Goal: Task Accomplishment & Management: Use online tool/utility

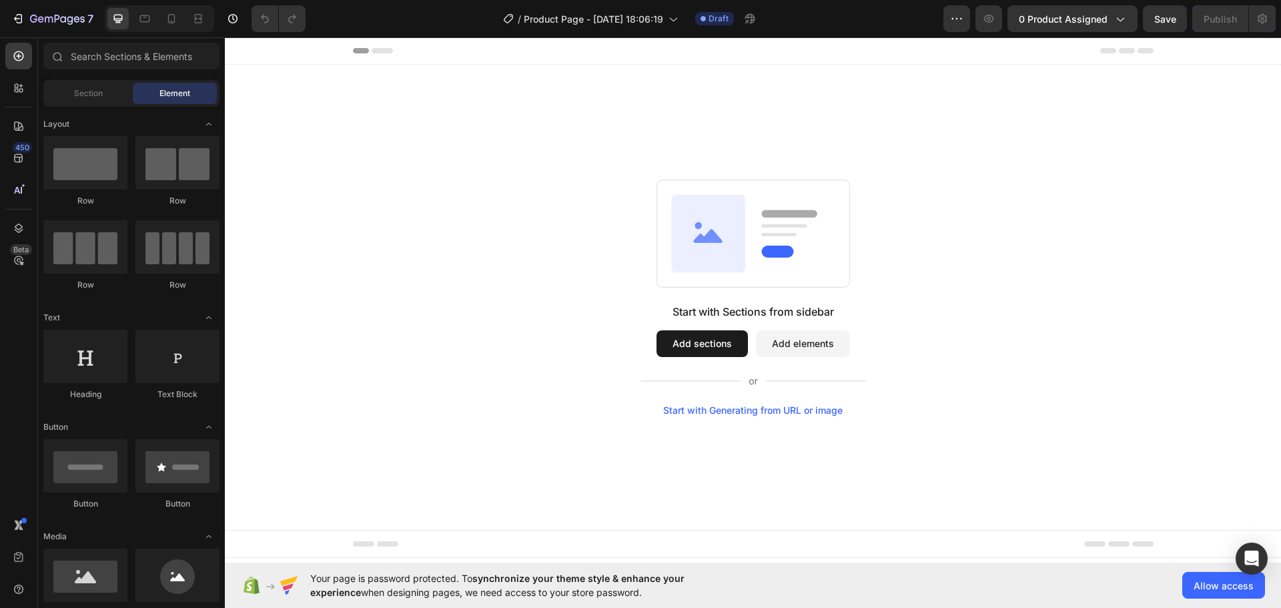
click at [697, 341] on button "Add sections" at bounding box center [702, 343] width 91 height 27
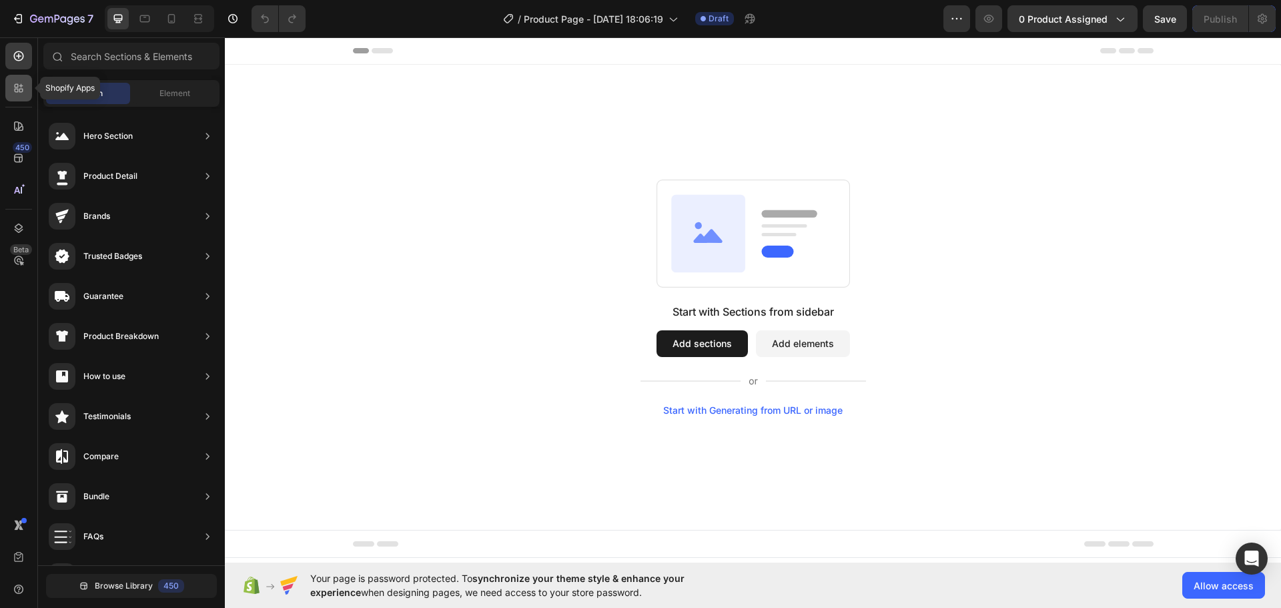
click at [27, 85] on div at bounding box center [18, 88] width 27 height 27
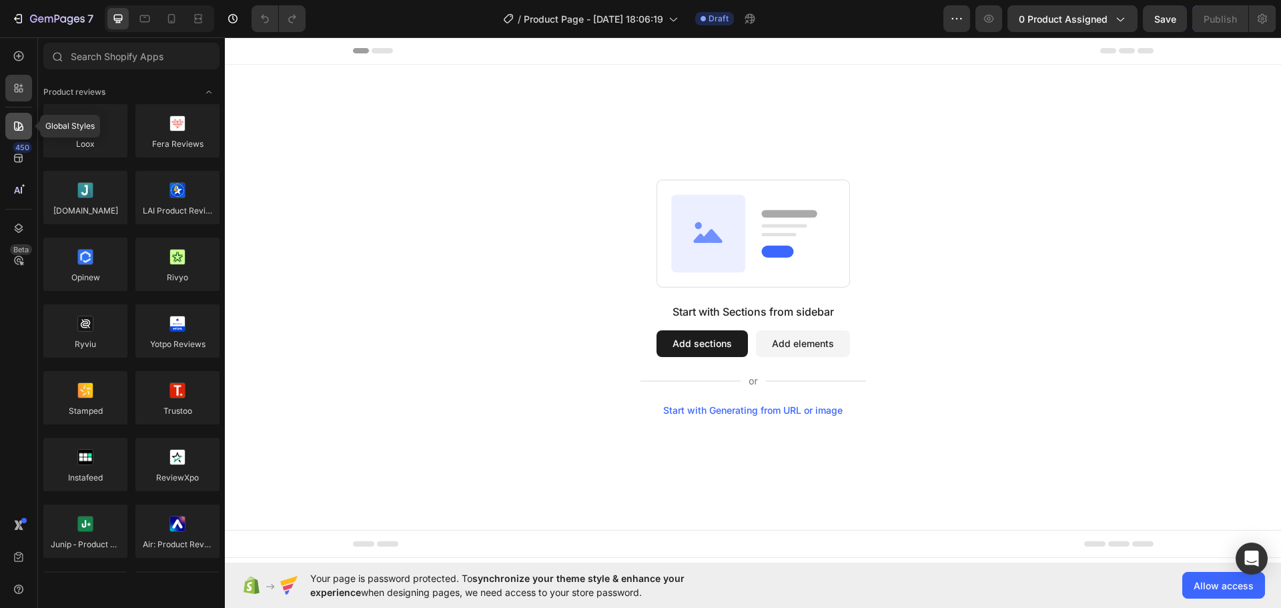
click at [22, 122] on icon at bounding box center [18, 125] width 13 height 13
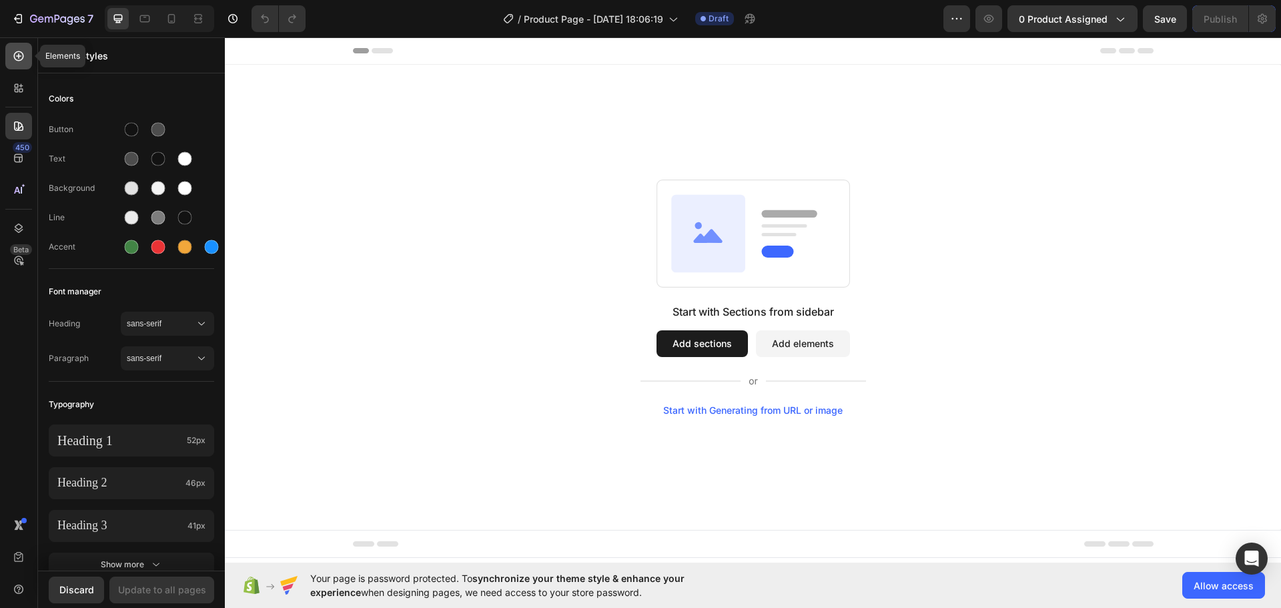
click at [15, 55] on icon at bounding box center [18, 55] width 13 height 13
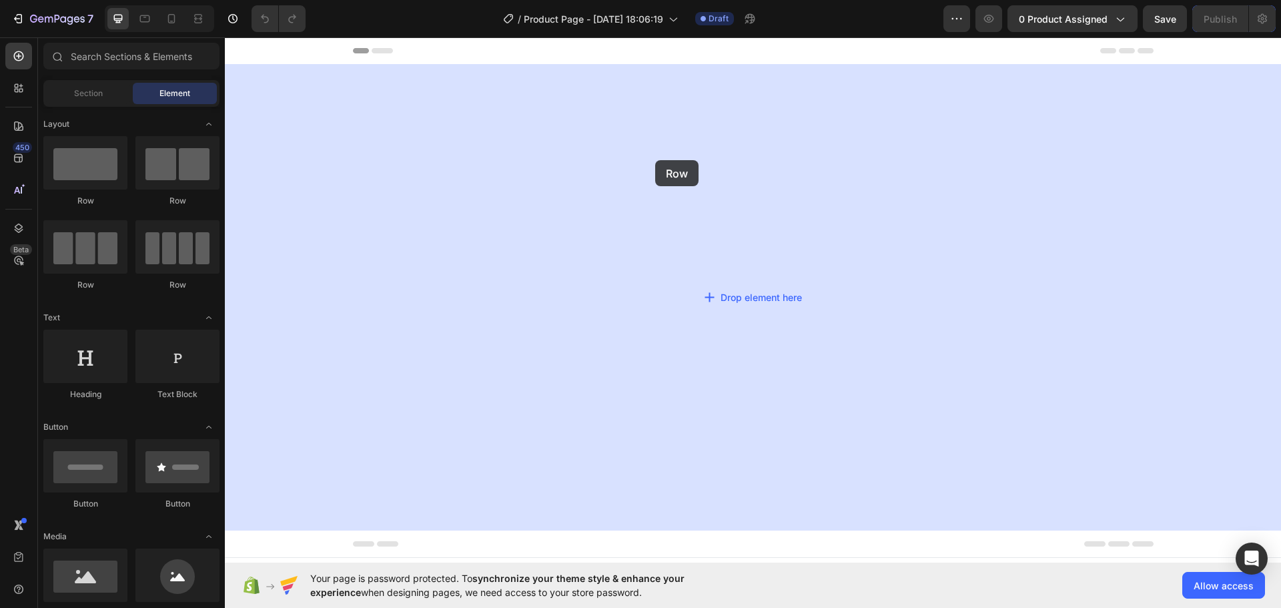
drag, startPoint x: 376, startPoint y: 201, endPoint x: 655, endPoint y: 160, distance: 281.9
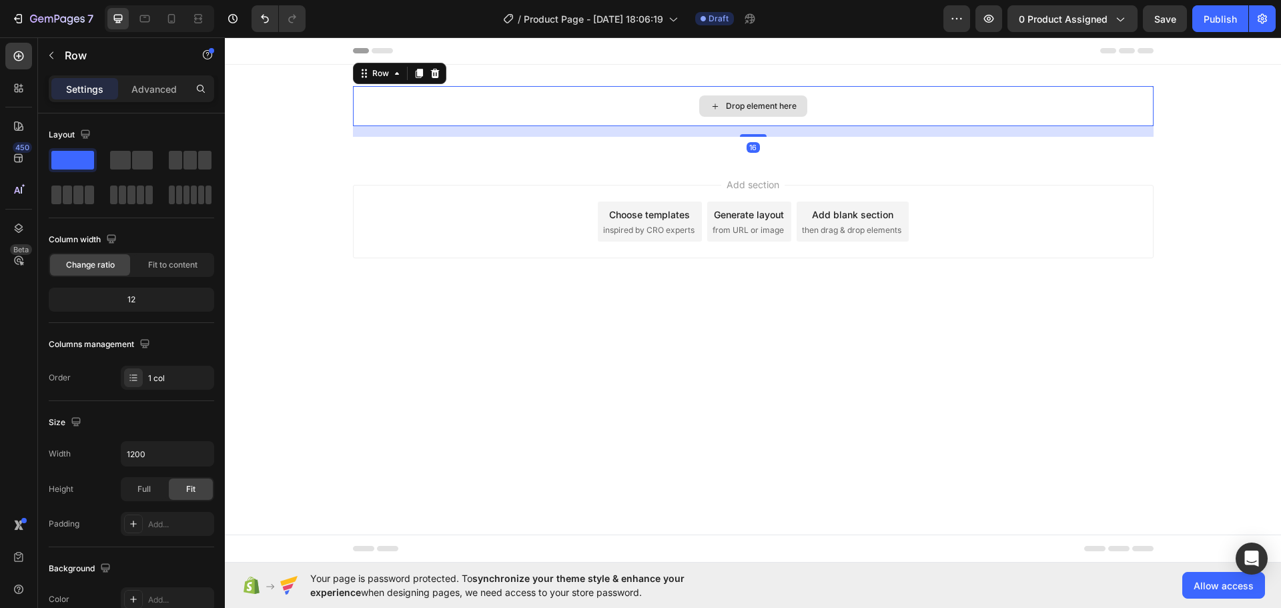
click at [517, 103] on div "Drop element here" at bounding box center [753, 106] width 801 height 40
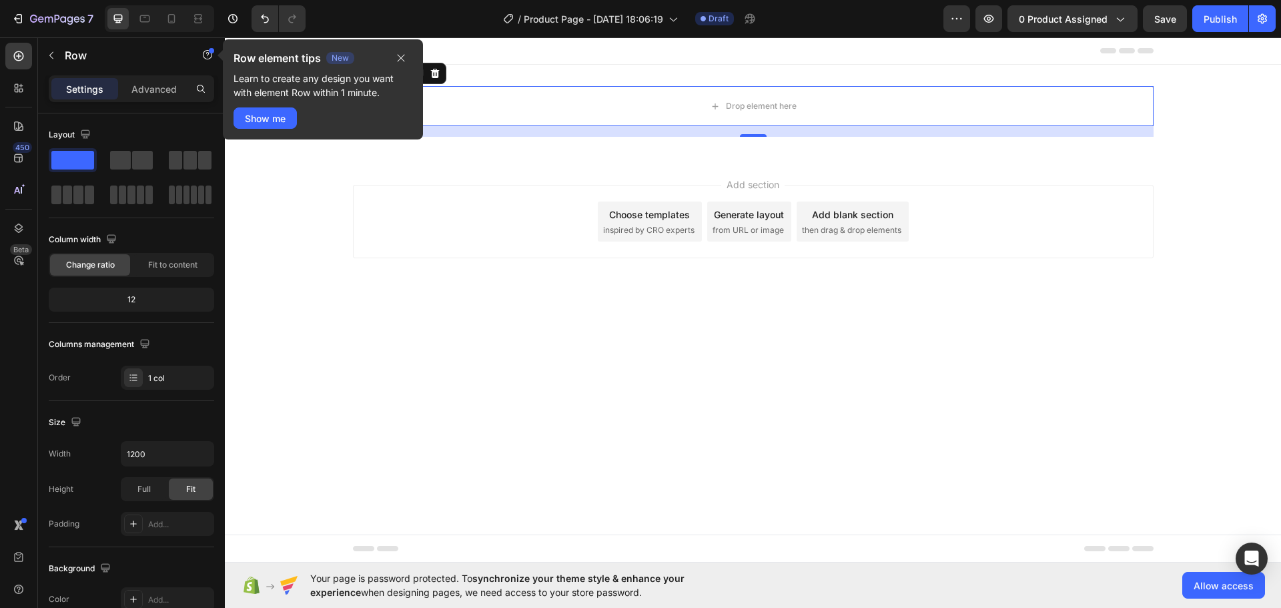
drag, startPoint x: 596, startPoint y: 593, endPoint x: 308, endPoint y: 583, distance: 288.5
click at [308, 583] on div "Your page is password protected. To synchronize your theme style & enhance your…" at bounding box center [489, 585] width 496 height 28
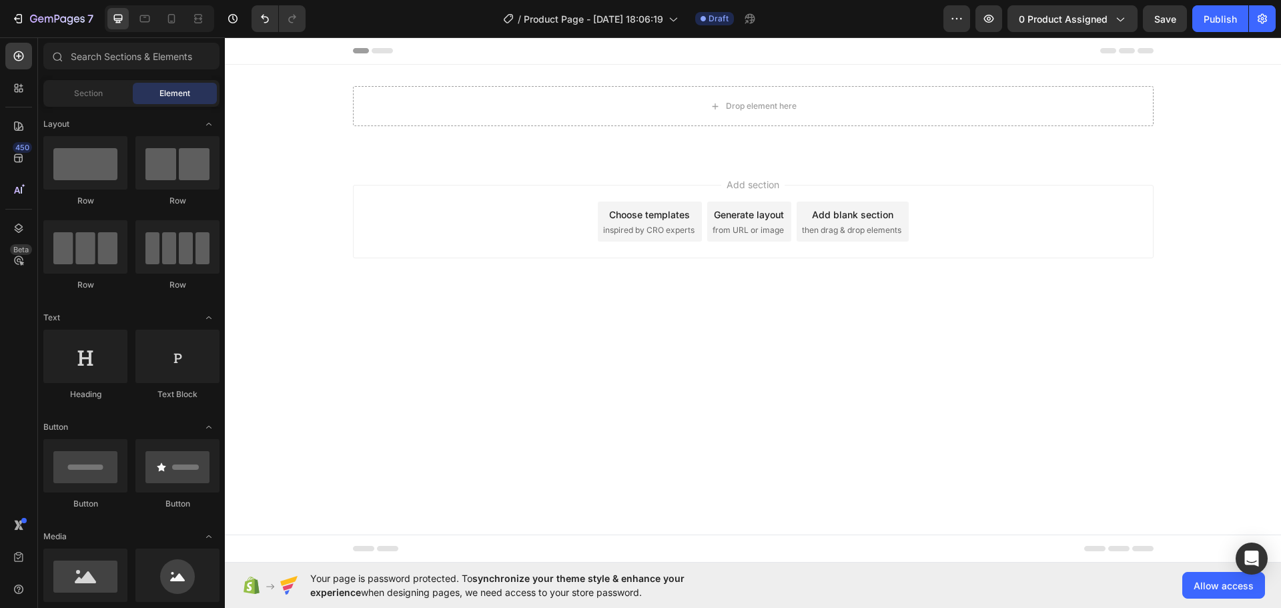
drag, startPoint x: 559, startPoint y: 617, endPoint x: 909, endPoint y: 489, distance: 372.8
click at [909, 489] on body "Header Drop element here Row Section 1 Root Start with Sections from sidebar Ad…" at bounding box center [753, 299] width 1056 height 525
click at [1219, 585] on span "Allow access" at bounding box center [1224, 586] width 60 height 14
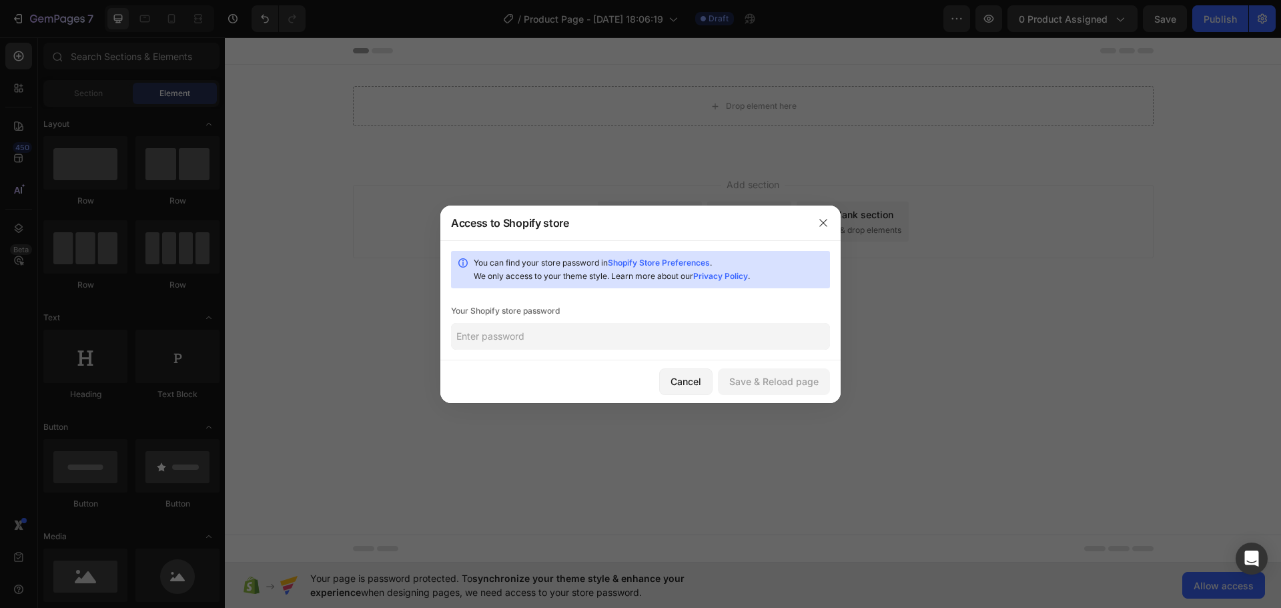
click at [563, 337] on input "text" at bounding box center [640, 336] width 379 height 27
click at [824, 226] on icon "button" at bounding box center [823, 223] width 11 height 11
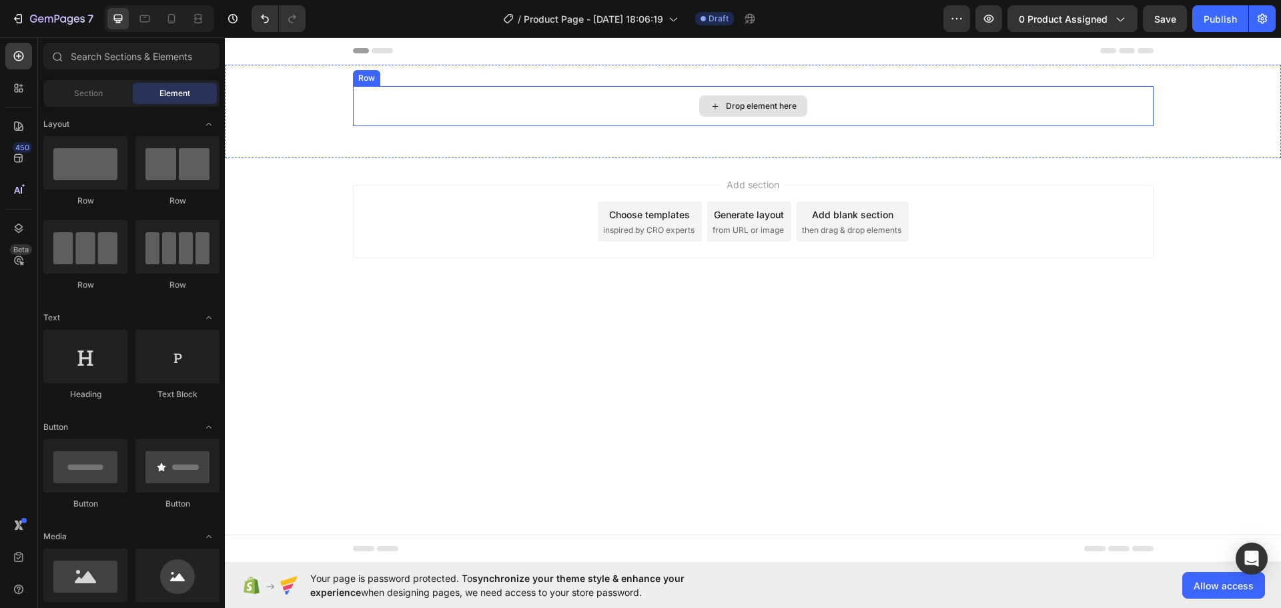
click at [583, 107] on div "Drop element here" at bounding box center [753, 106] width 801 height 40
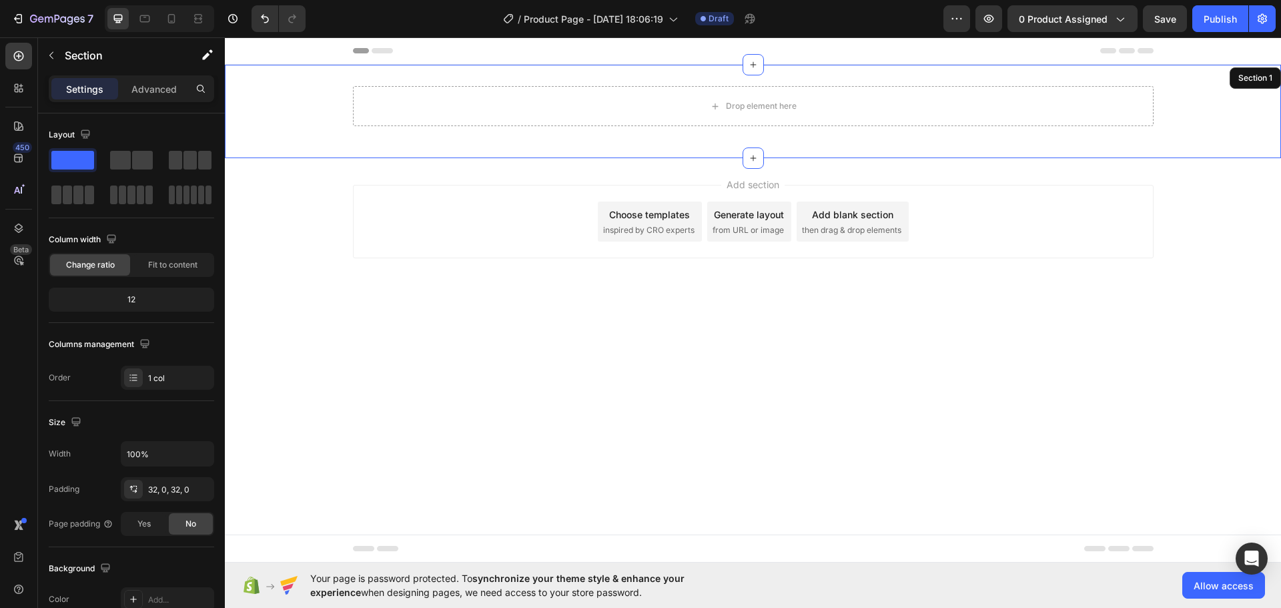
click at [312, 101] on div "Drop element here Row 16" at bounding box center [753, 111] width 1056 height 51
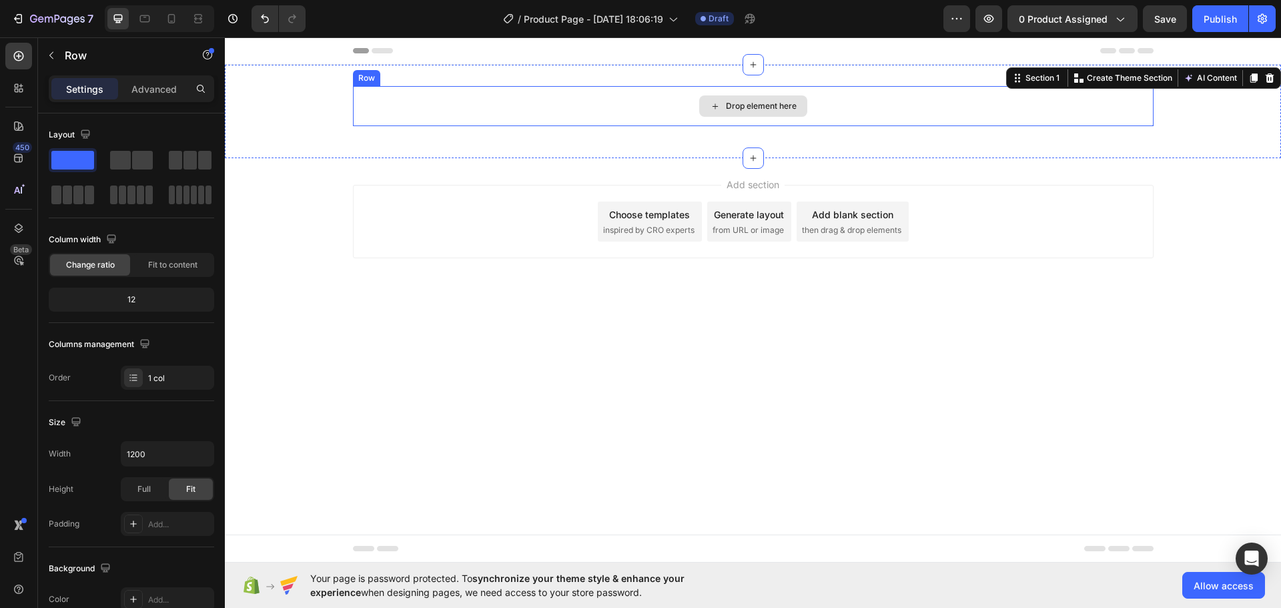
click at [591, 98] on div "Drop element here" at bounding box center [753, 106] width 801 height 40
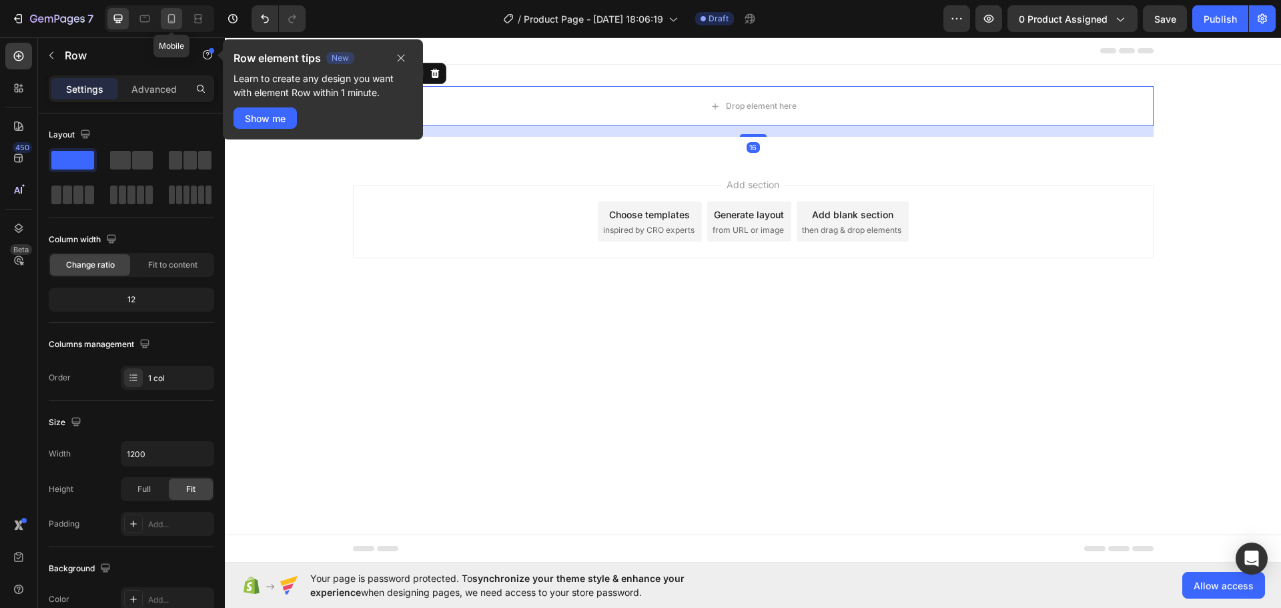
click at [171, 21] on icon at bounding box center [171, 18] width 7 height 9
type input "100%"
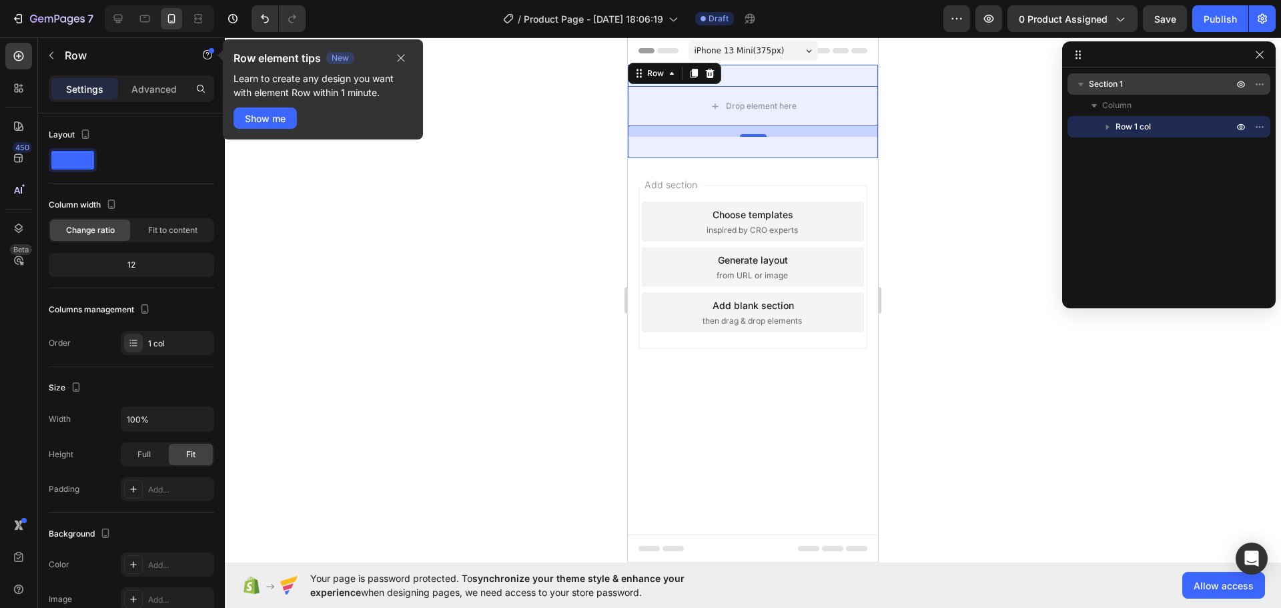
click at [1083, 84] on icon "button" at bounding box center [1080, 83] width 13 height 13
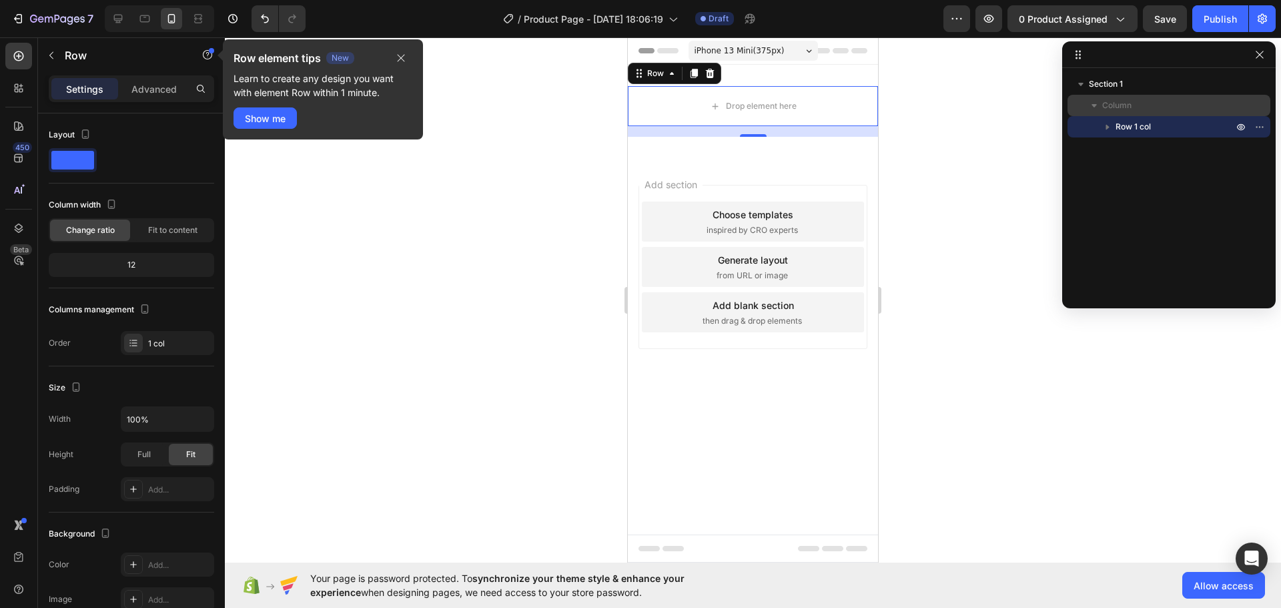
click at [1110, 99] on span "Column" at bounding box center [1116, 105] width 29 height 13
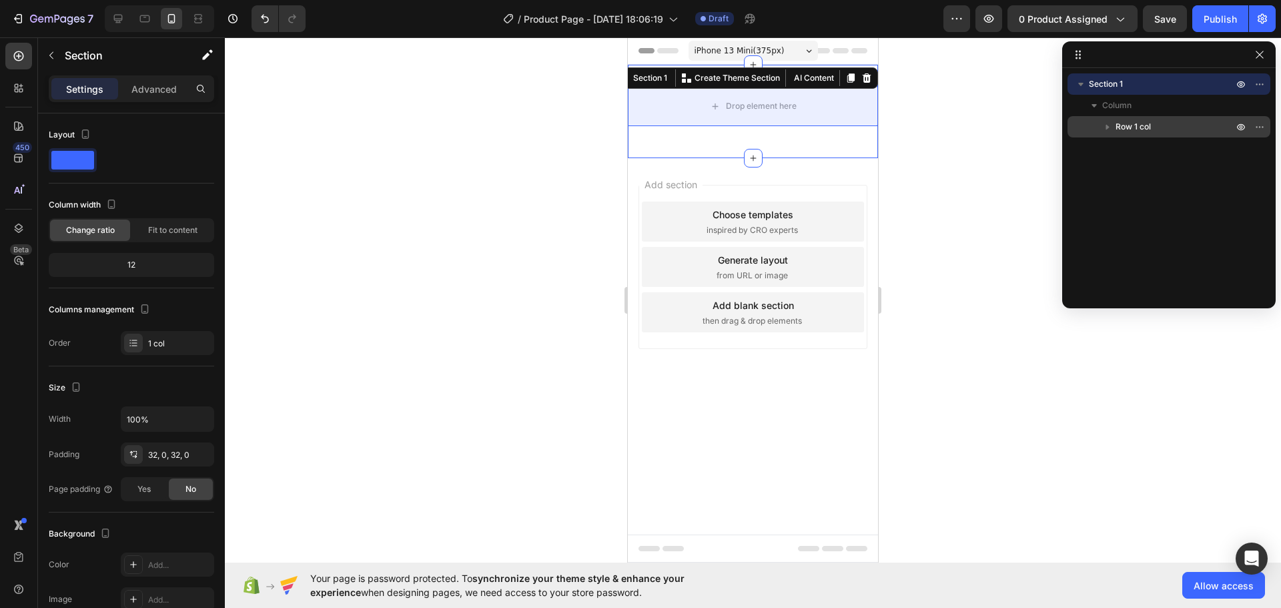
click at [1102, 121] on icon "button" at bounding box center [1107, 126] width 13 height 13
click at [1108, 127] on icon "button" at bounding box center [1107, 126] width 5 height 3
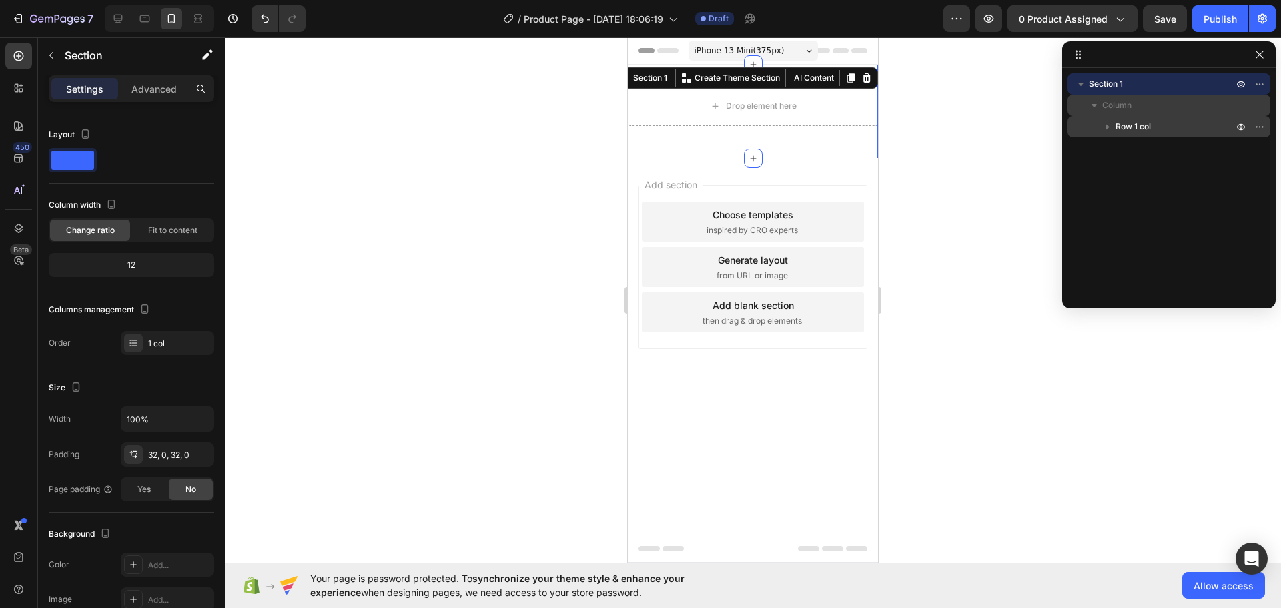
click at [1096, 107] on icon "button" at bounding box center [1094, 105] width 13 height 13
click at [1080, 85] on icon "button" at bounding box center [1080, 84] width 5 height 3
click at [1024, 100] on div at bounding box center [753, 322] width 1056 height 571
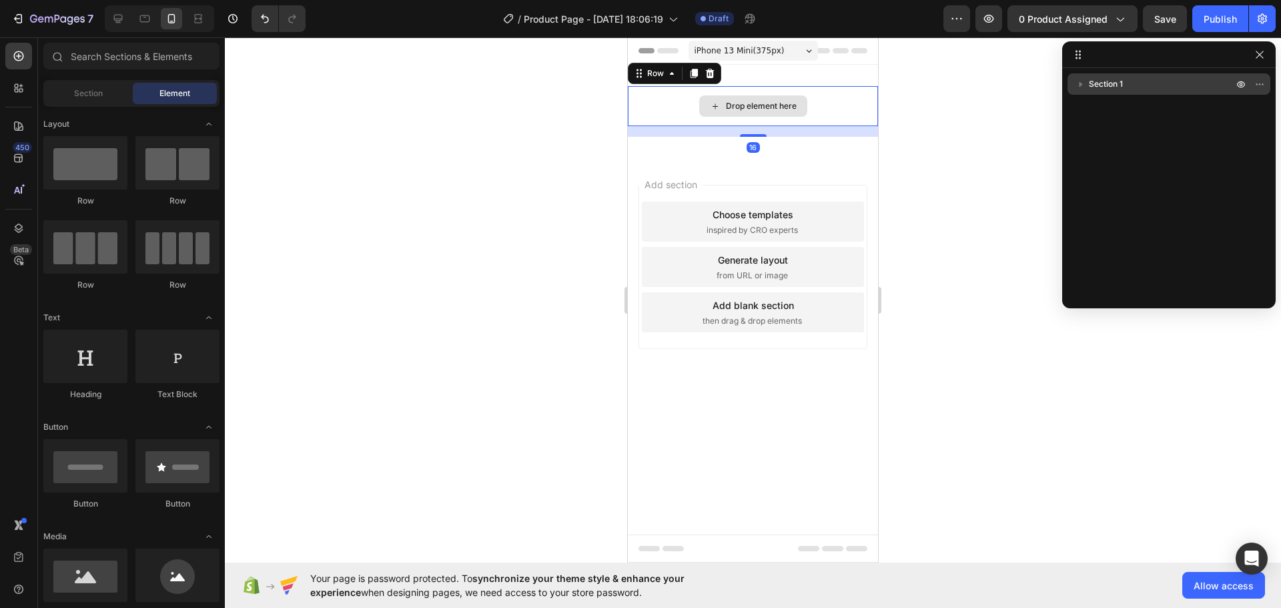
click at [671, 101] on div "Drop element here" at bounding box center [753, 106] width 250 height 40
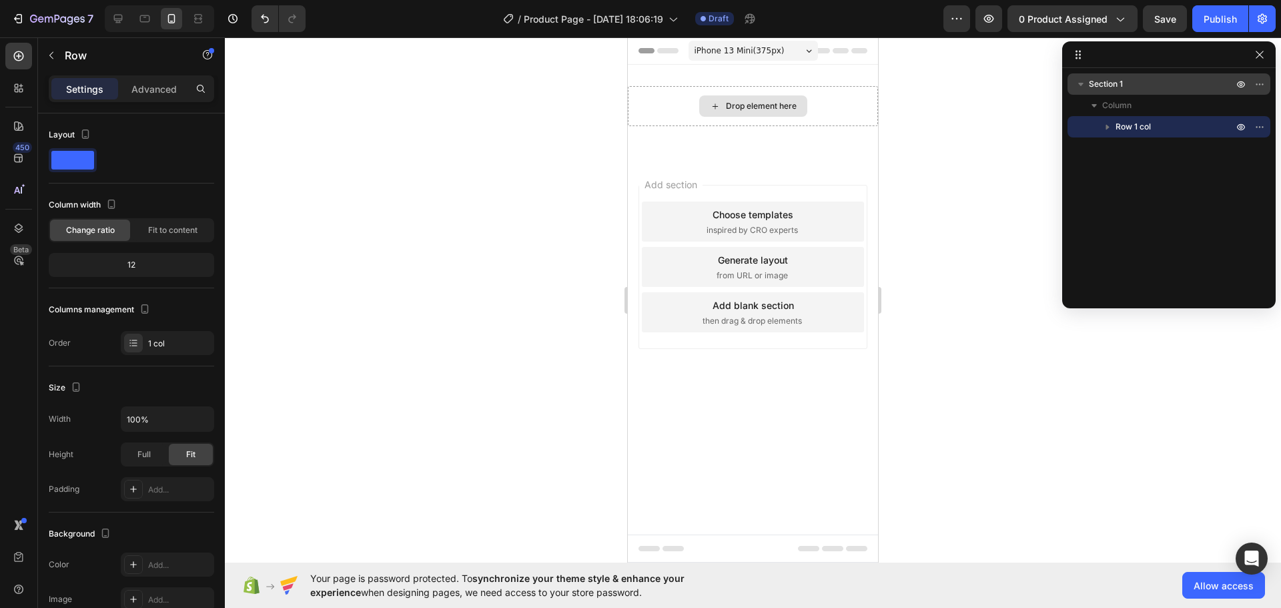
click at [710, 107] on icon at bounding box center [715, 106] width 11 height 11
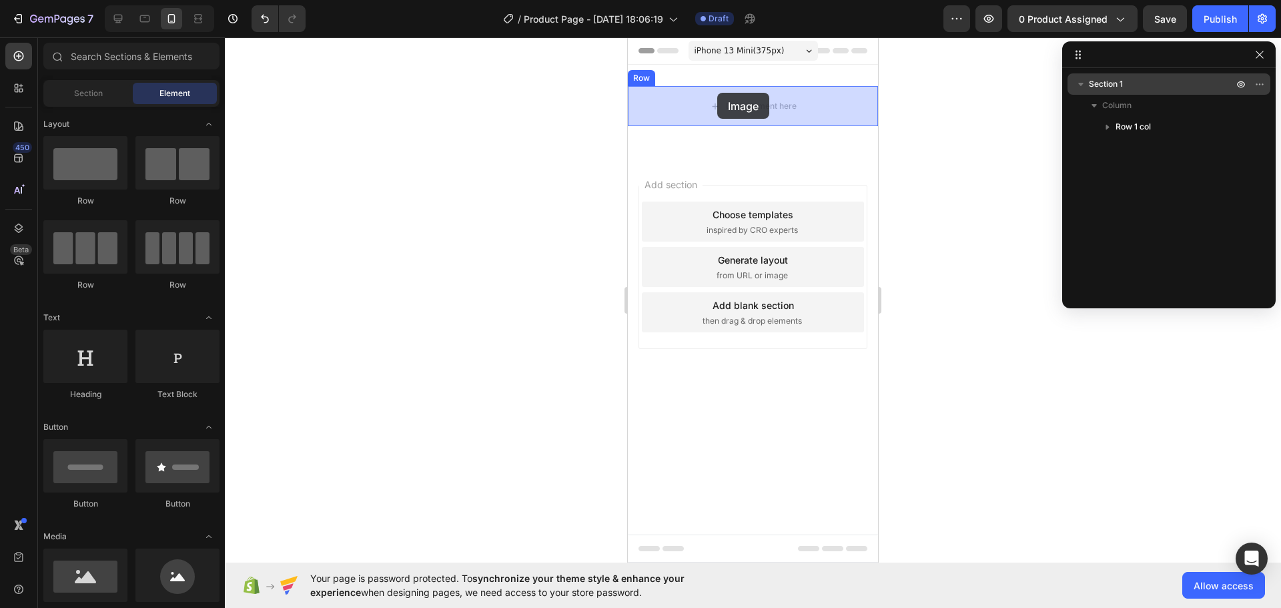
drag, startPoint x: 713, startPoint y: 623, endPoint x: 717, endPoint y: 93, distance: 530.6
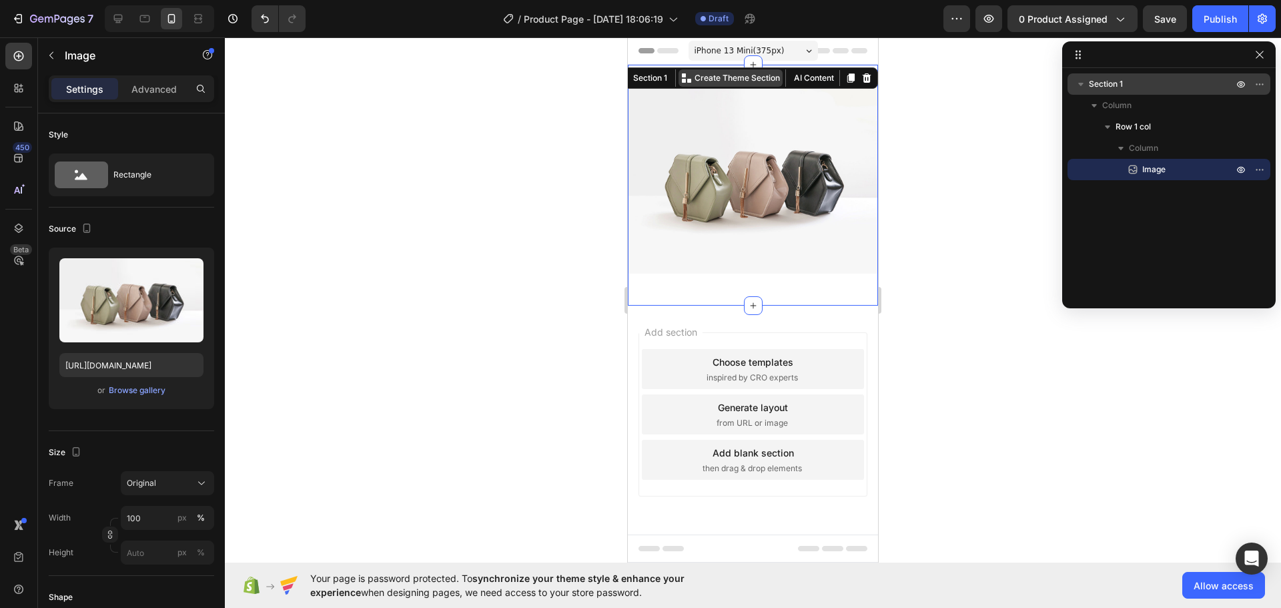
click at [778, 73] on div "Image Row Section 1 You can create reusable sections Create Theme Section AI Co…" at bounding box center [753, 185] width 250 height 241
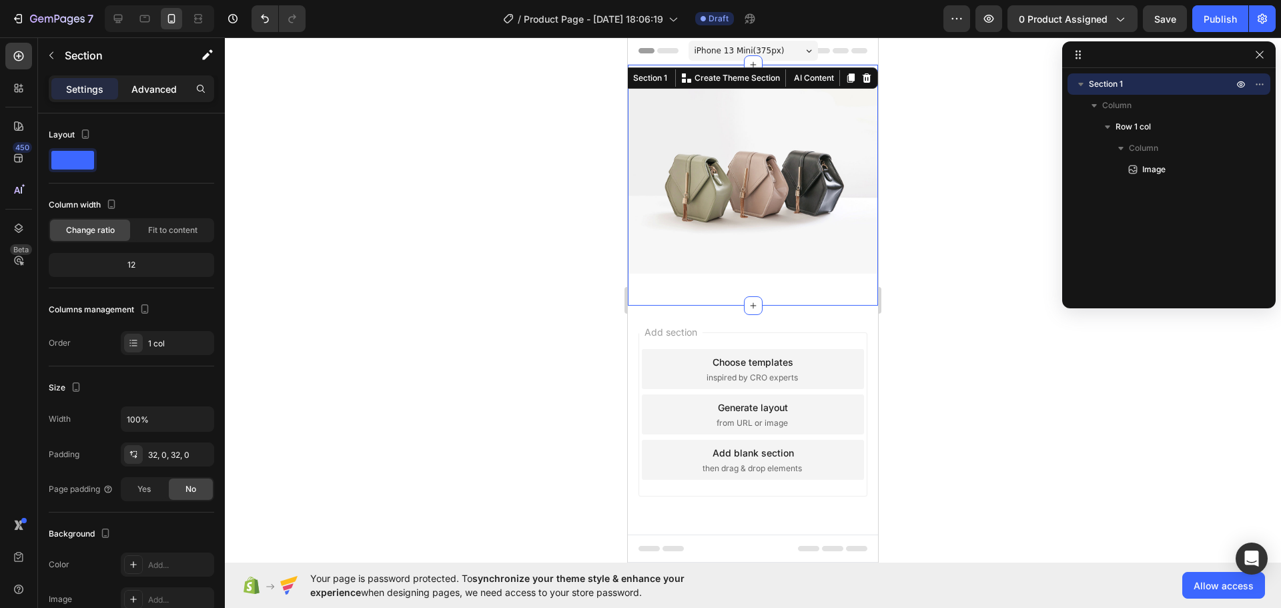
drag, startPoint x: 149, startPoint y: 89, endPoint x: 147, endPoint y: 101, distance: 12.7
click at [148, 89] on p "Advanced" at bounding box center [153, 89] width 45 height 14
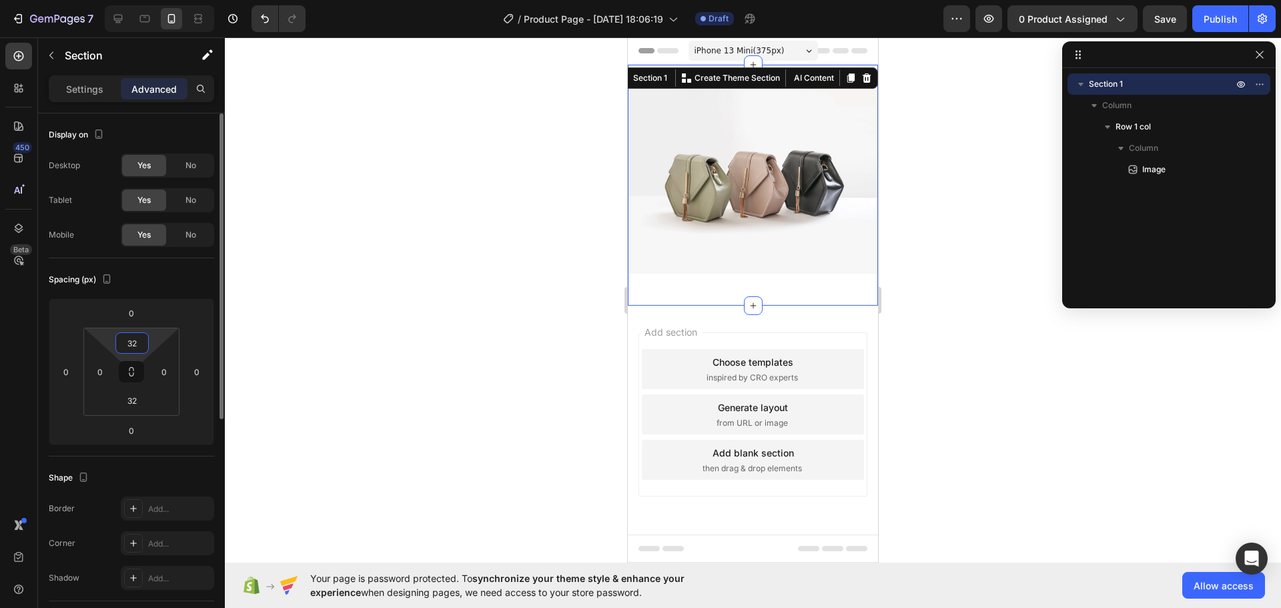
click at [135, 350] on input "32" at bounding box center [132, 343] width 27 height 20
type input "0"
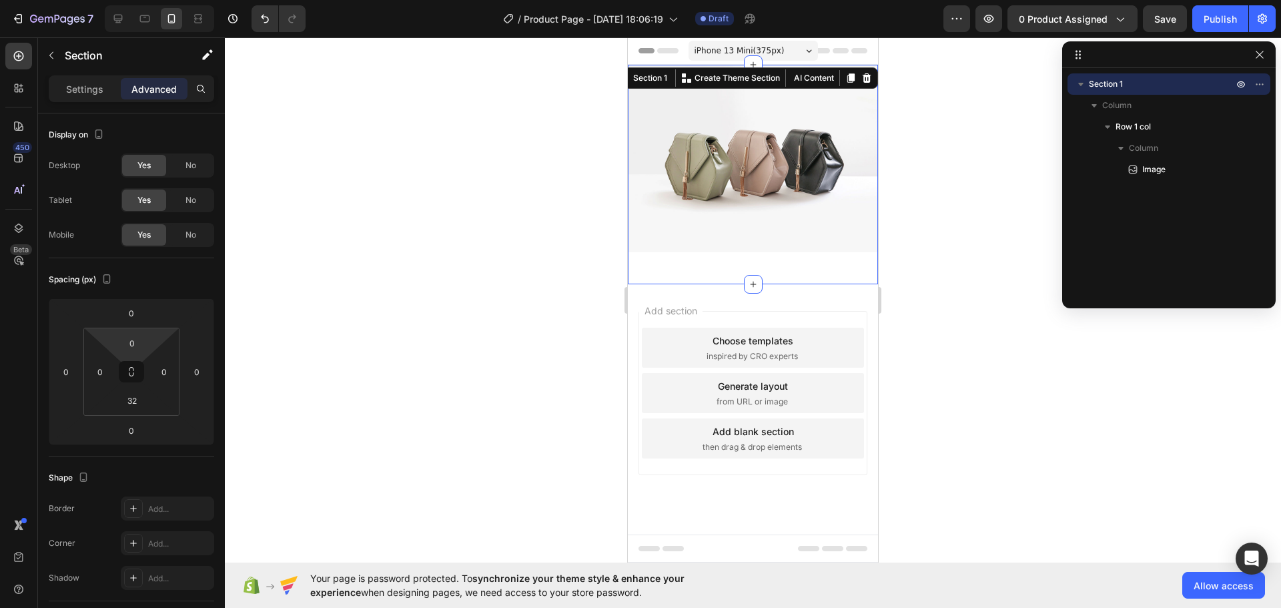
click at [527, 214] on div at bounding box center [753, 322] width 1056 height 571
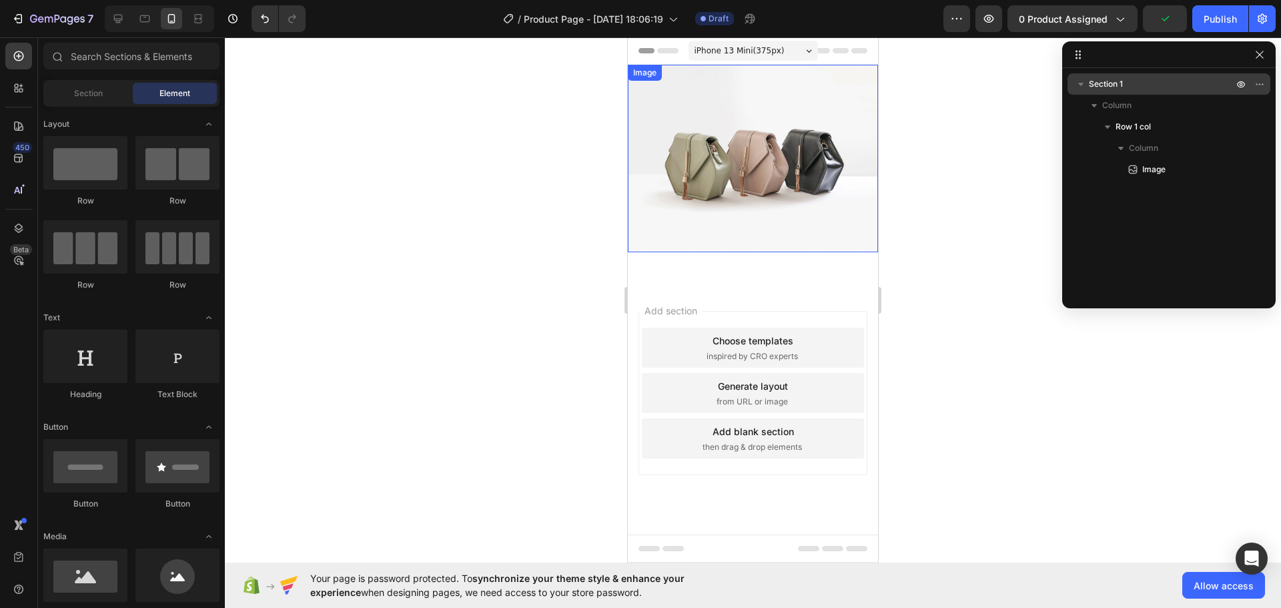
click at [732, 203] on img at bounding box center [753, 159] width 250 height 188
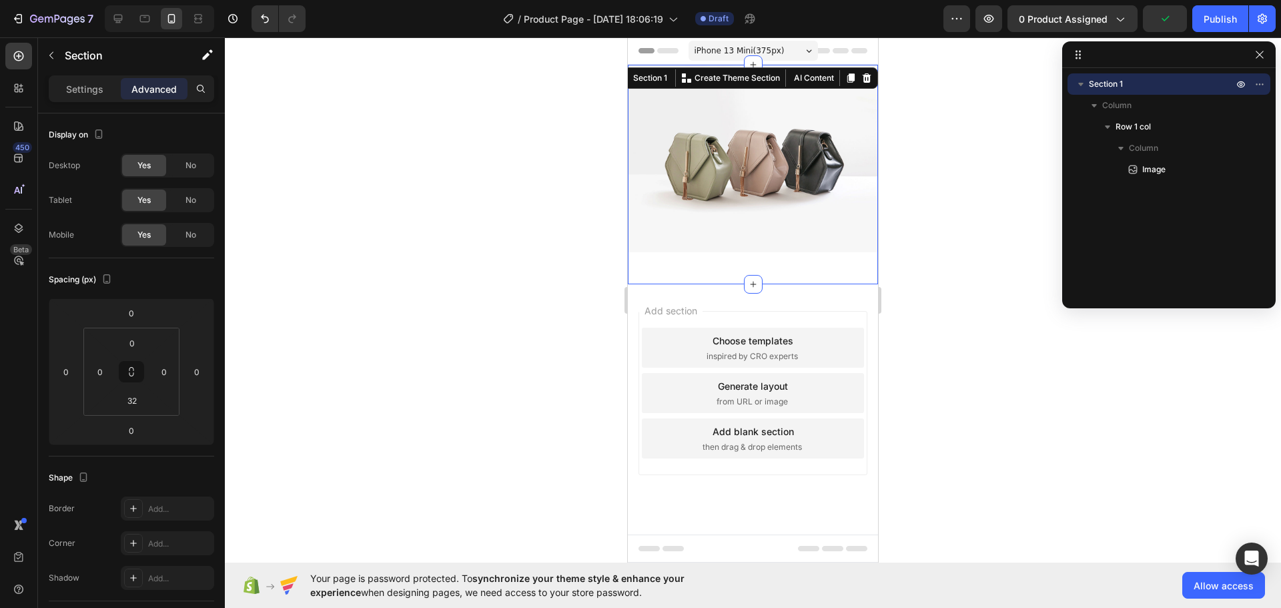
click at [704, 270] on div "Image Row Section 1 You can create reusable sections Create Theme Section AI Co…" at bounding box center [753, 175] width 250 height 220
click at [143, 398] on input "32" at bounding box center [132, 400] width 27 height 20
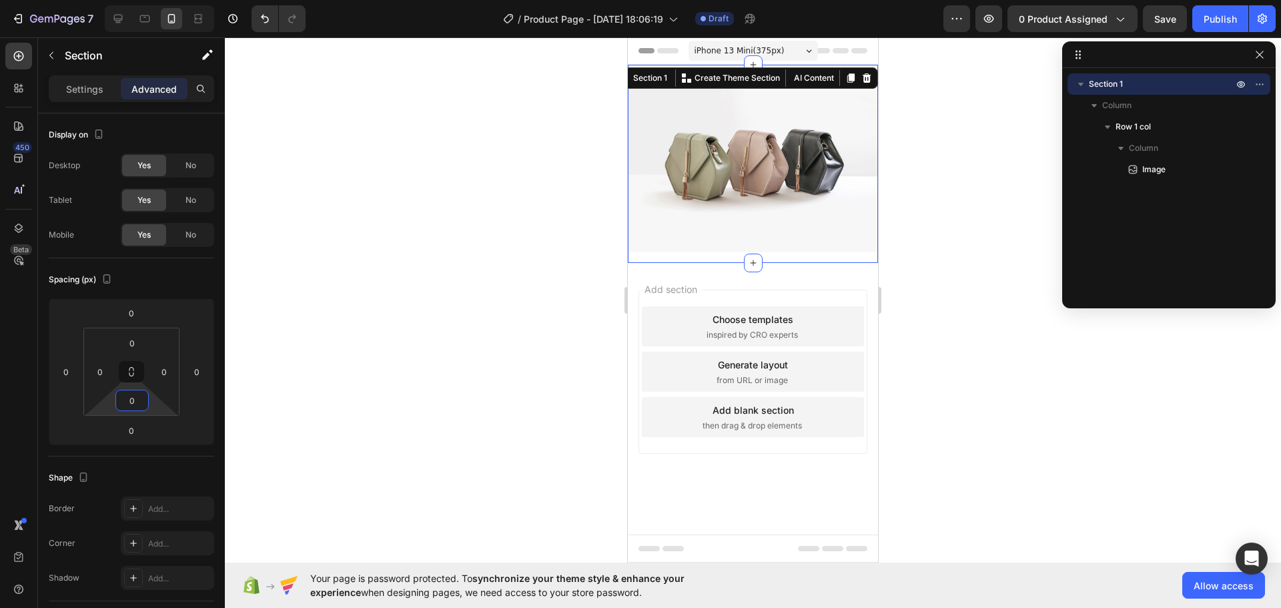
type input "0"
click at [595, 339] on div at bounding box center [753, 322] width 1056 height 571
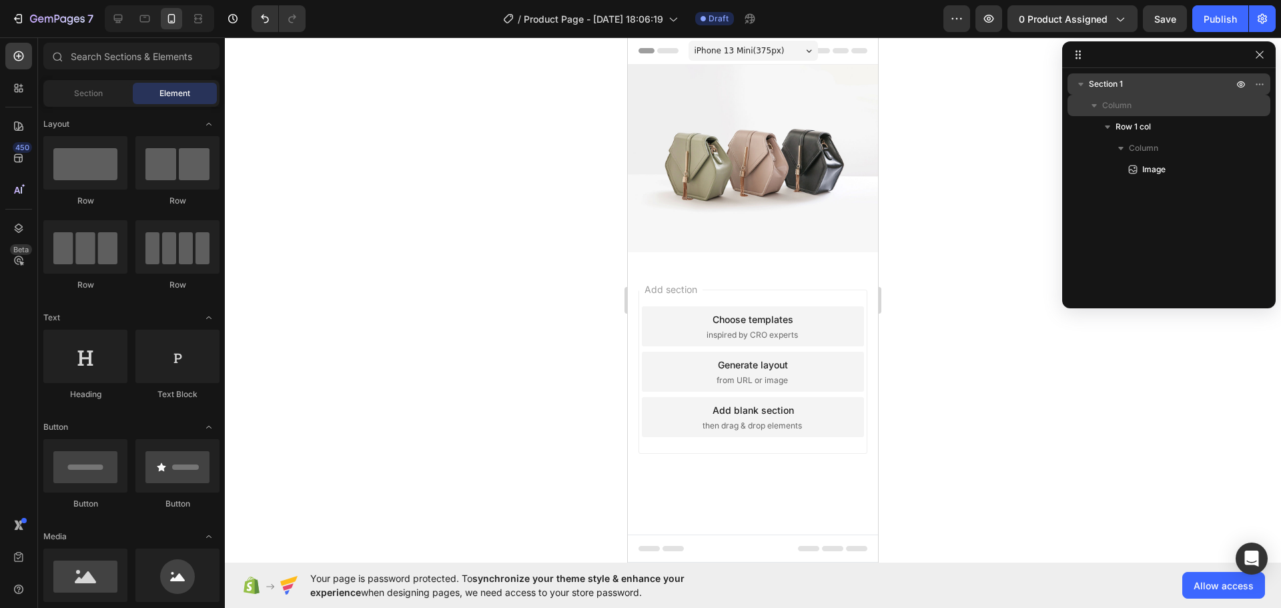
click at [1096, 103] on icon "button" at bounding box center [1094, 105] width 13 height 13
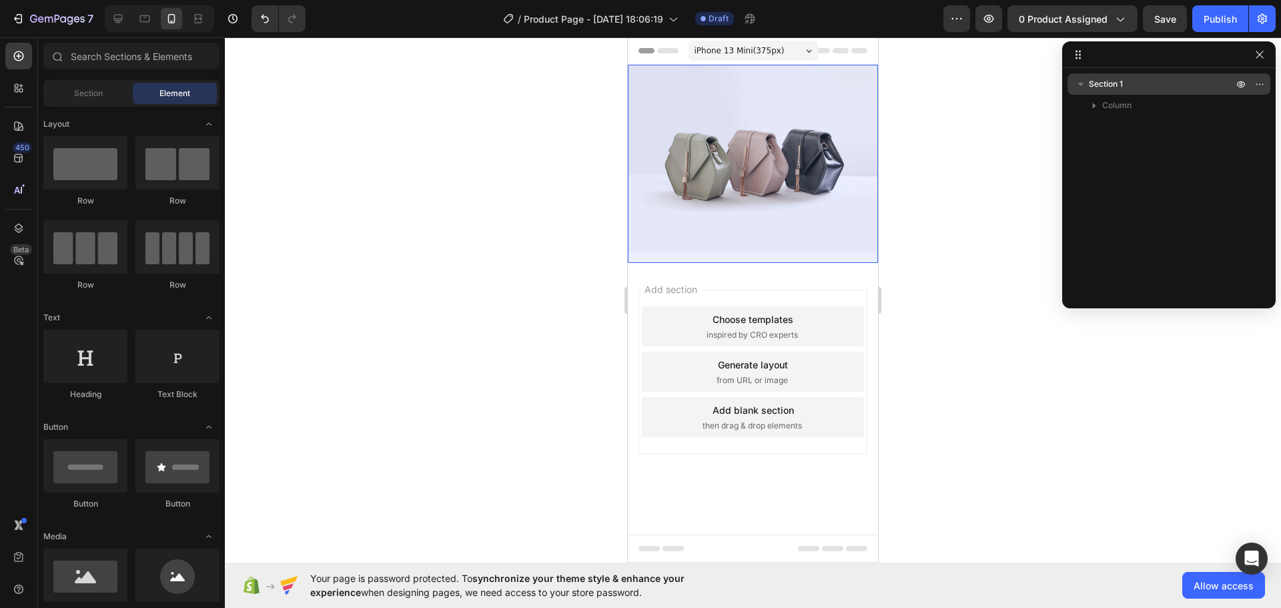
click at [1083, 85] on icon "button" at bounding box center [1080, 83] width 13 height 13
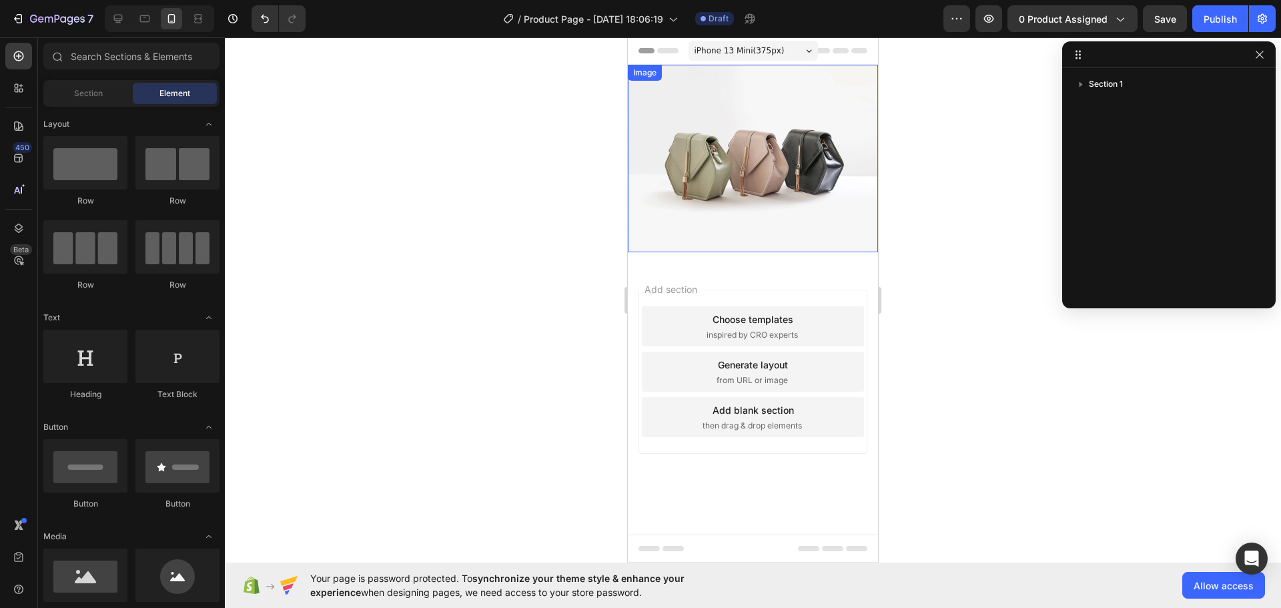
click at [779, 67] on img at bounding box center [753, 159] width 250 height 188
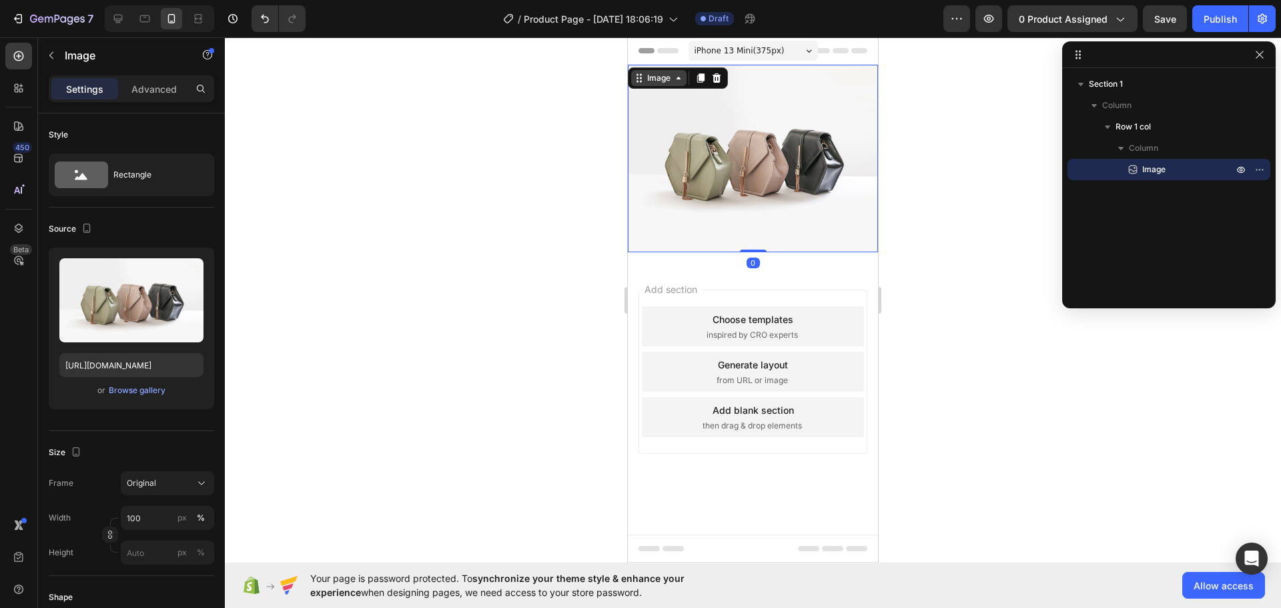
click at [676, 72] on div "Image" at bounding box center [658, 78] width 55 height 16
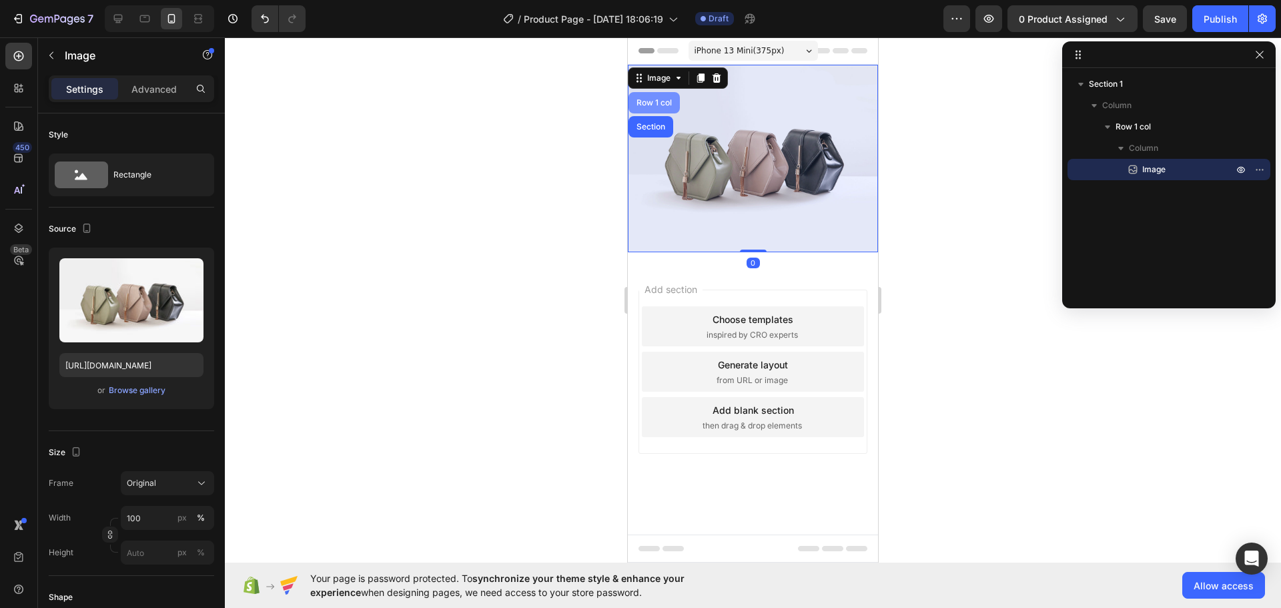
click at [665, 103] on div "Row 1 col" at bounding box center [654, 103] width 41 height 8
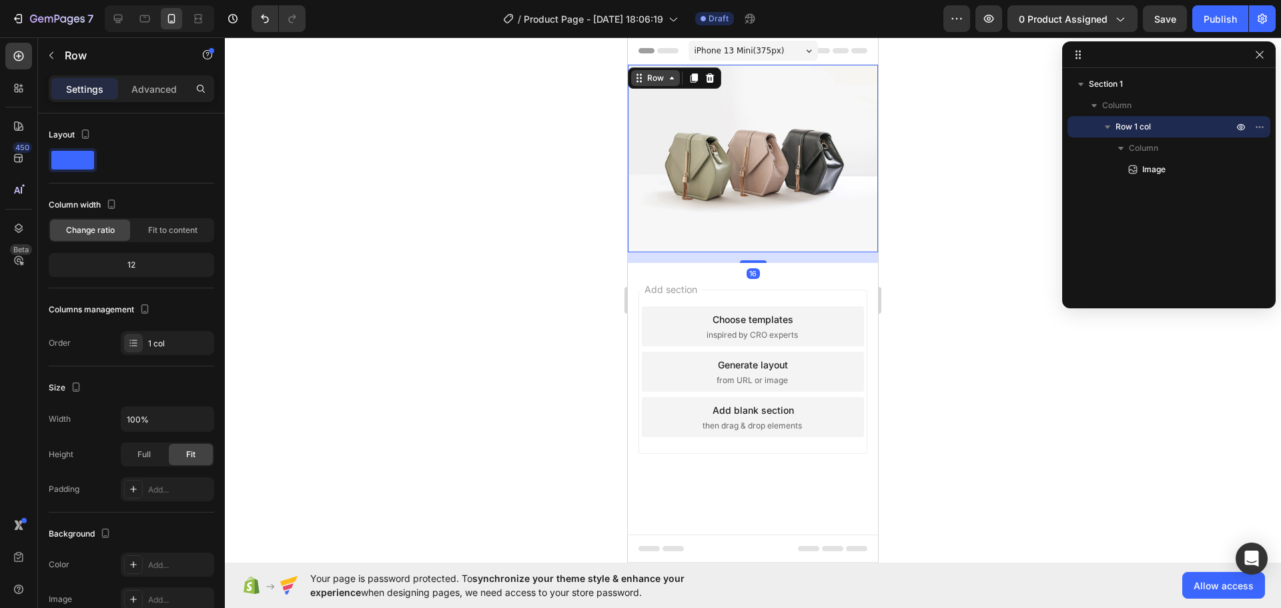
click at [675, 82] on icon at bounding box center [672, 78] width 11 height 11
click at [668, 81] on icon at bounding box center [672, 78] width 11 height 11
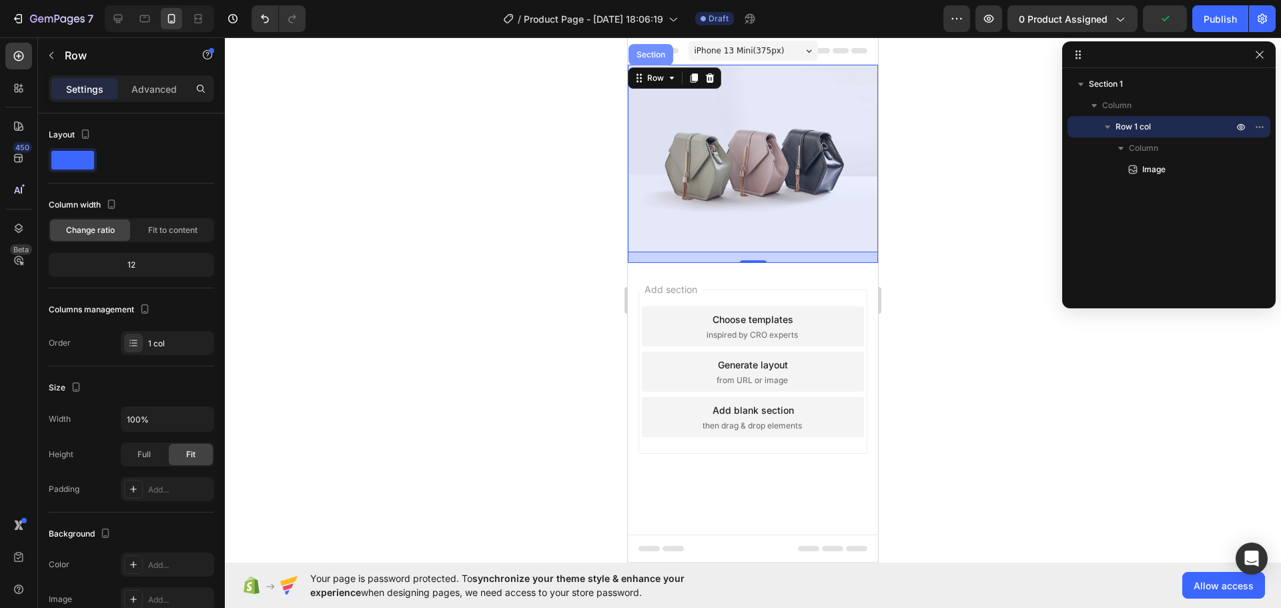
click at [657, 49] on div "Section" at bounding box center [651, 54] width 45 height 21
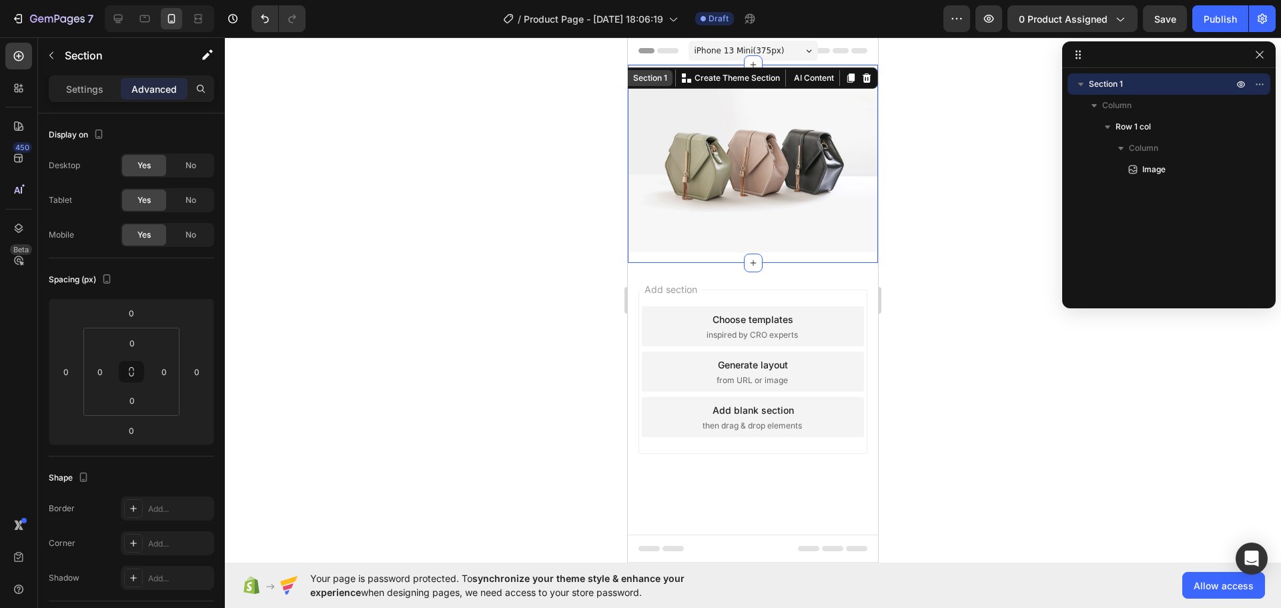
click at [660, 81] on div "Section 1" at bounding box center [650, 78] width 39 height 12
click at [794, 144] on img at bounding box center [753, 159] width 250 height 188
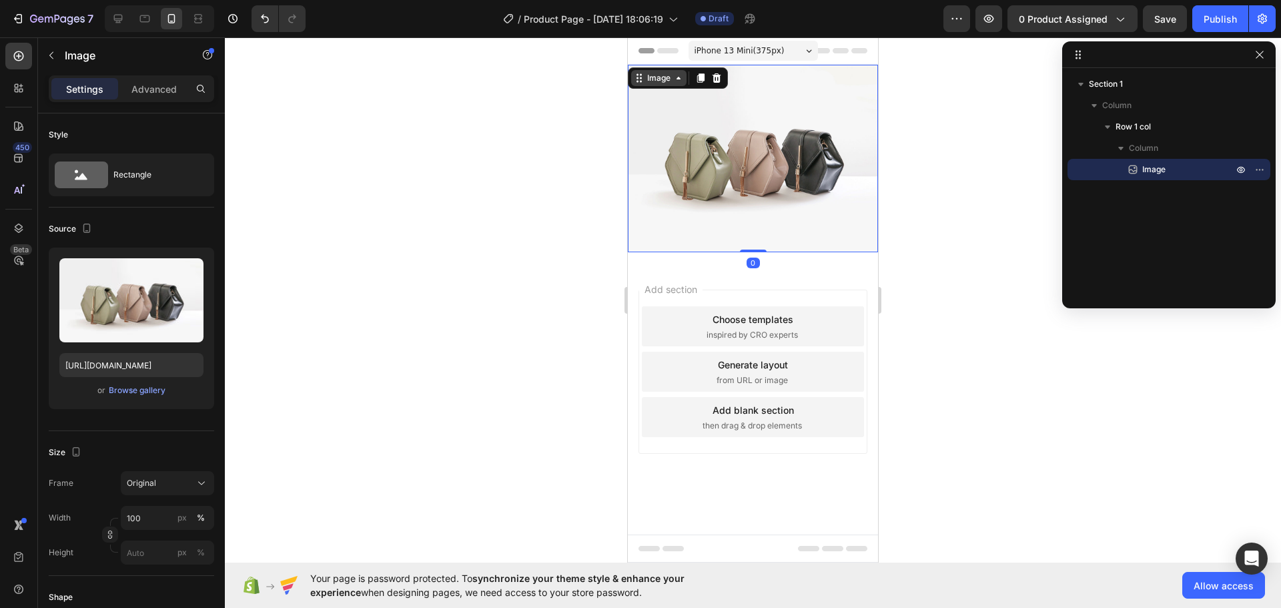
click at [677, 79] on icon at bounding box center [679, 78] width 4 height 3
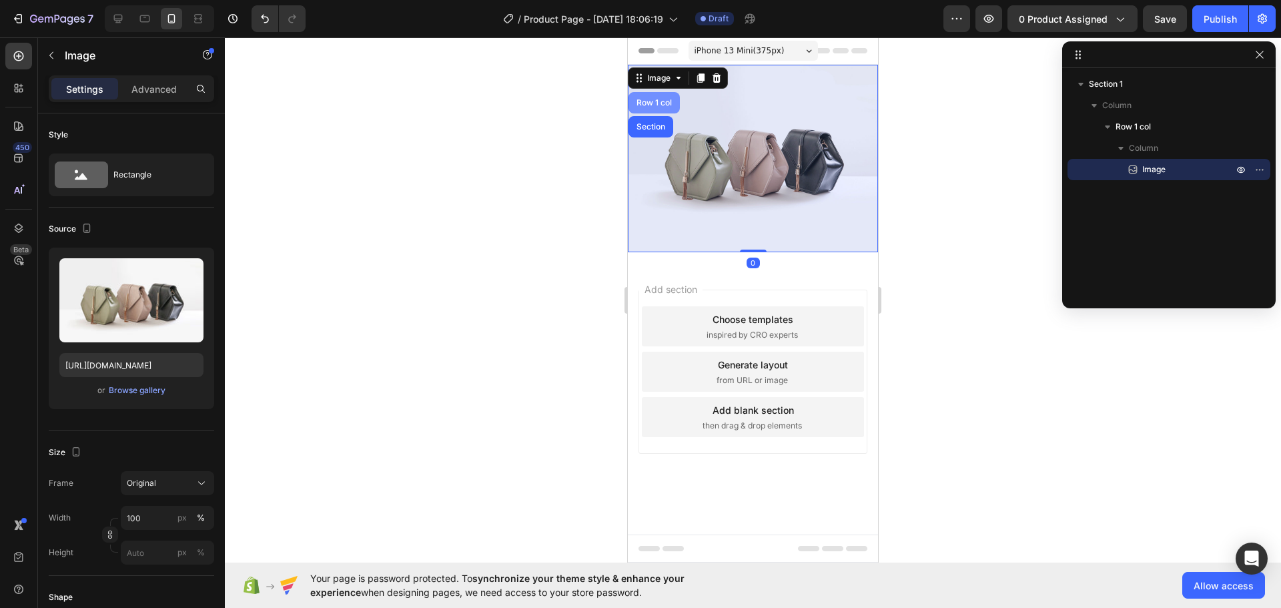
click at [662, 104] on div "Row 1 col" at bounding box center [654, 103] width 41 height 8
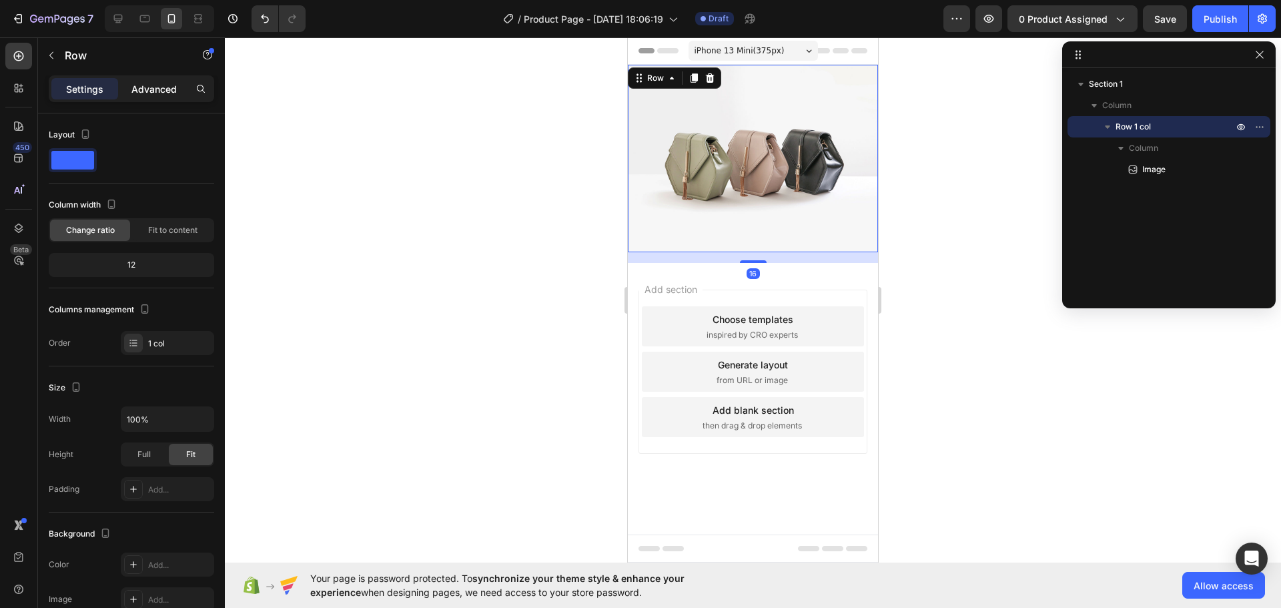
click at [147, 86] on p "Advanced" at bounding box center [153, 89] width 45 height 14
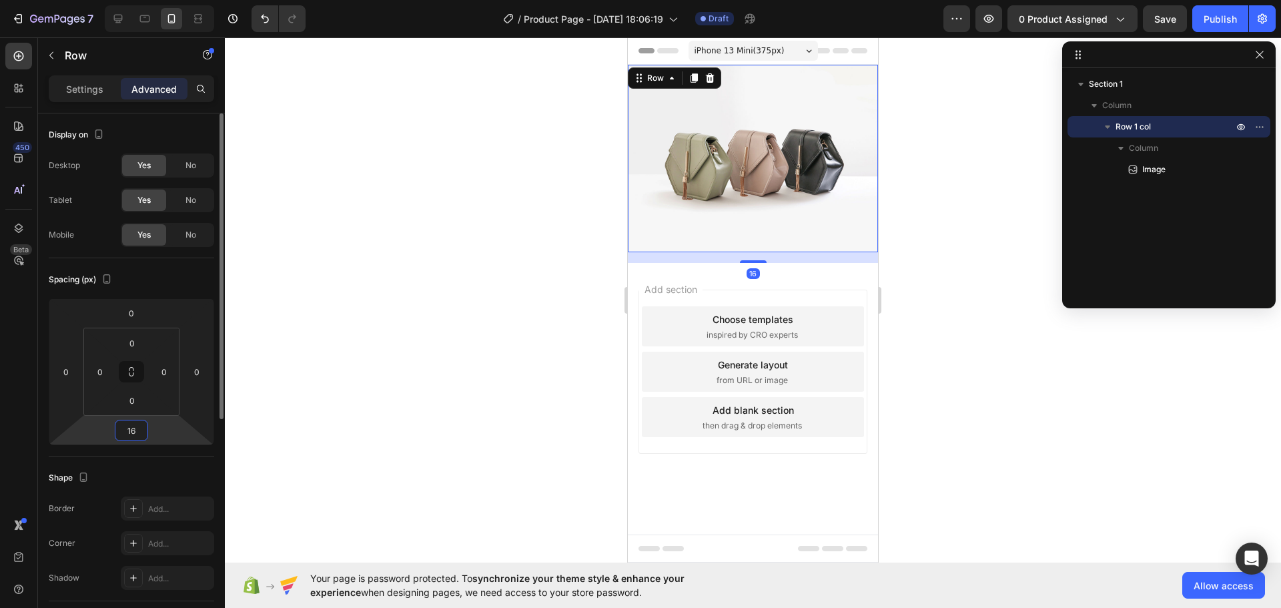
click at [133, 435] on input "16" at bounding box center [131, 430] width 27 height 20
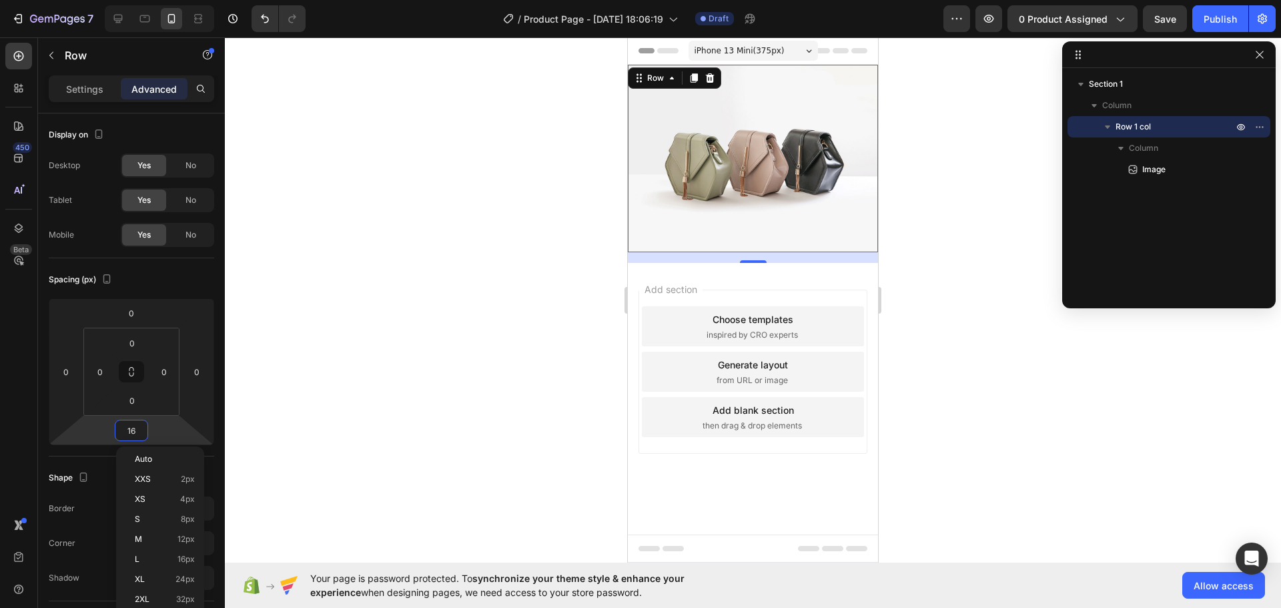
click at [517, 307] on div at bounding box center [753, 322] width 1056 height 571
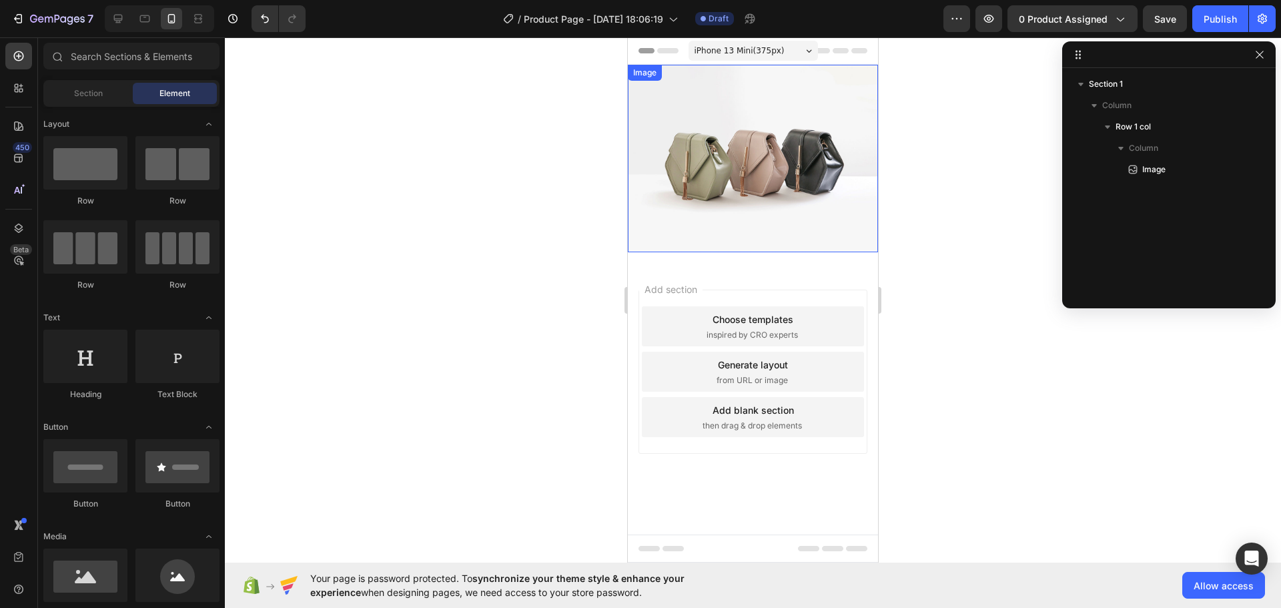
click at [736, 155] on img at bounding box center [753, 159] width 250 height 188
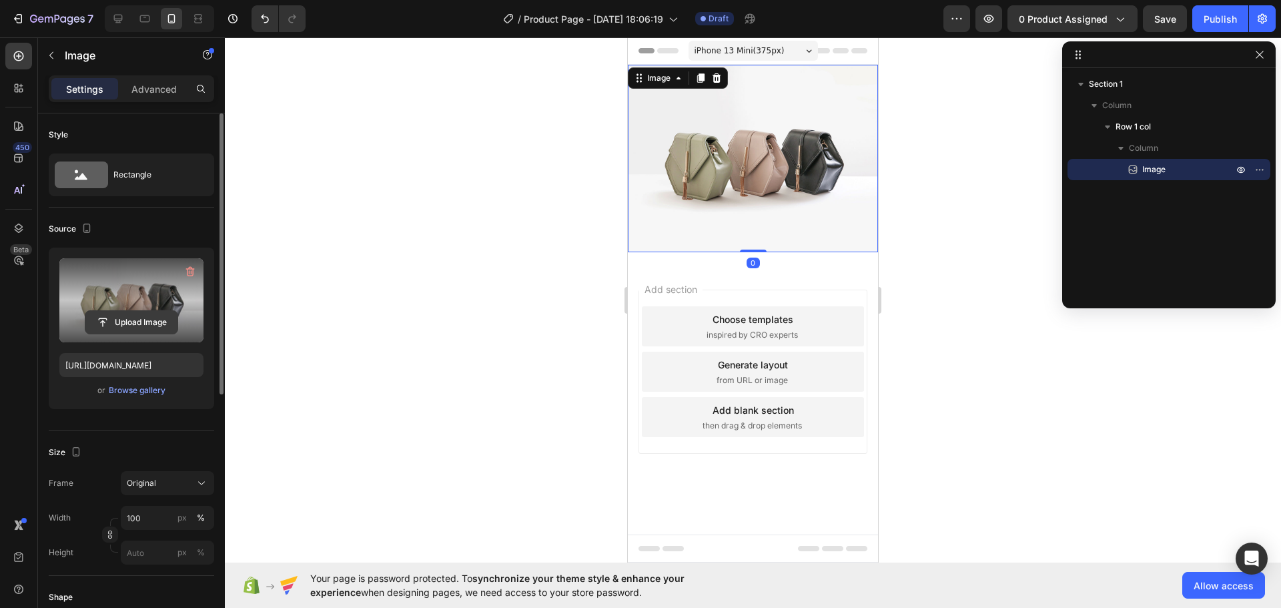
click at [125, 321] on input "file" at bounding box center [131, 322] width 92 height 23
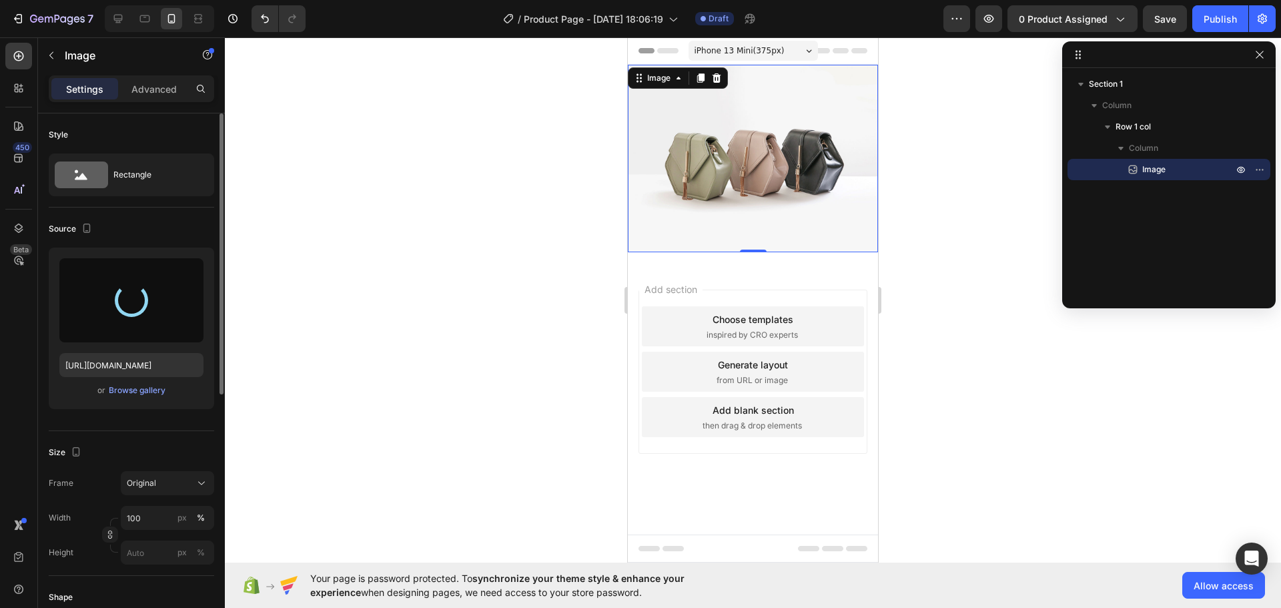
type input "[URL][DOMAIN_NAME]"
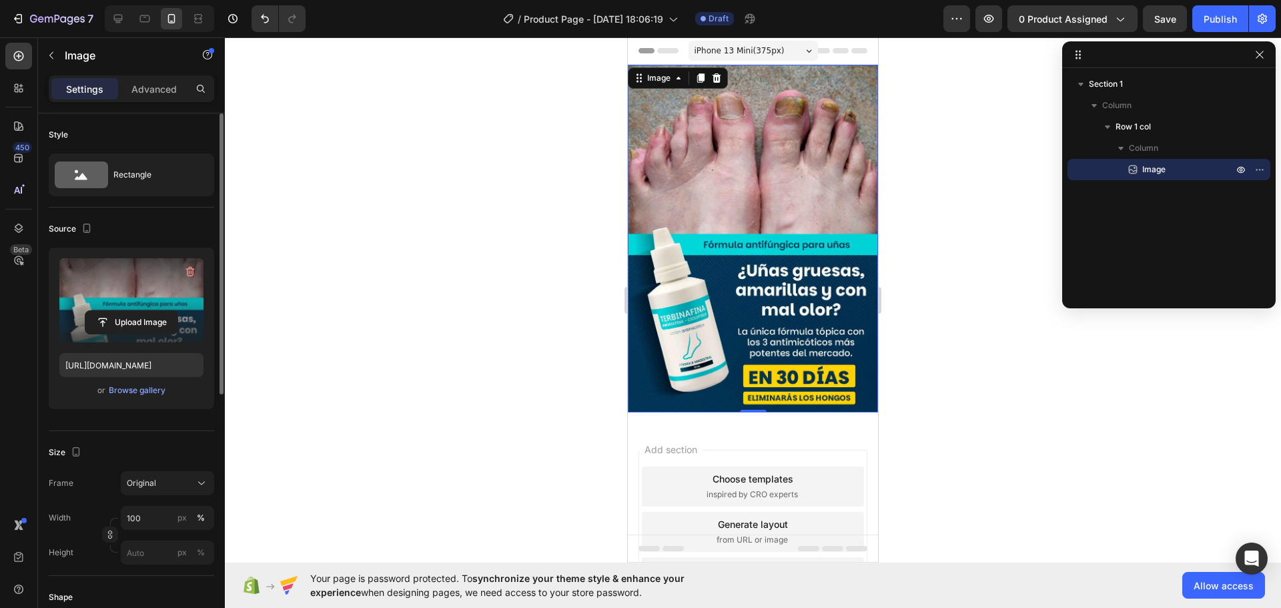
click at [723, 344] on img at bounding box center [753, 239] width 250 height 348
click at [699, 79] on icon at bounding box center [700, 78] width 11 height 11
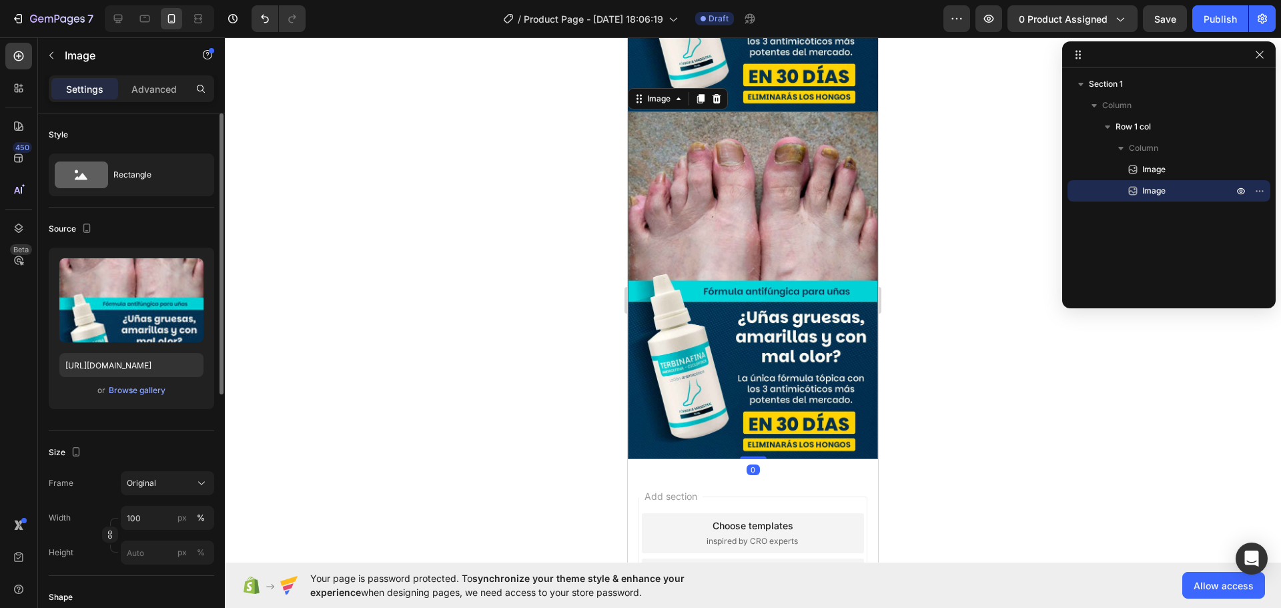
scroll to position [314, 0]
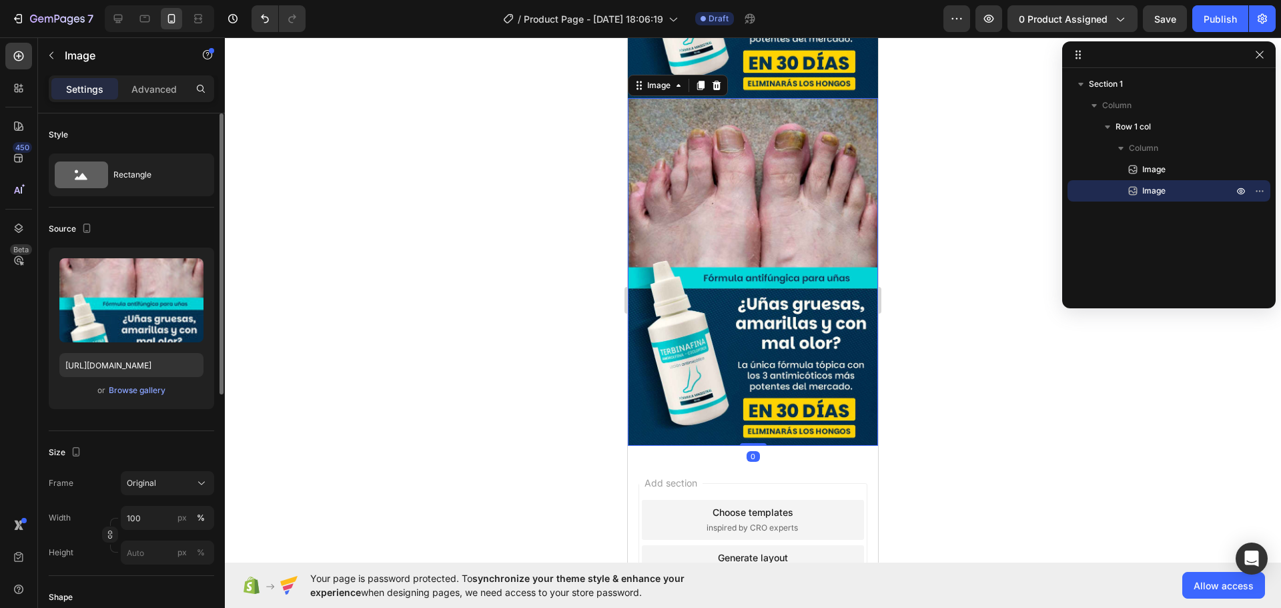
click at [737, 252] on img at bounding box center [753, 272] width 250 height 348
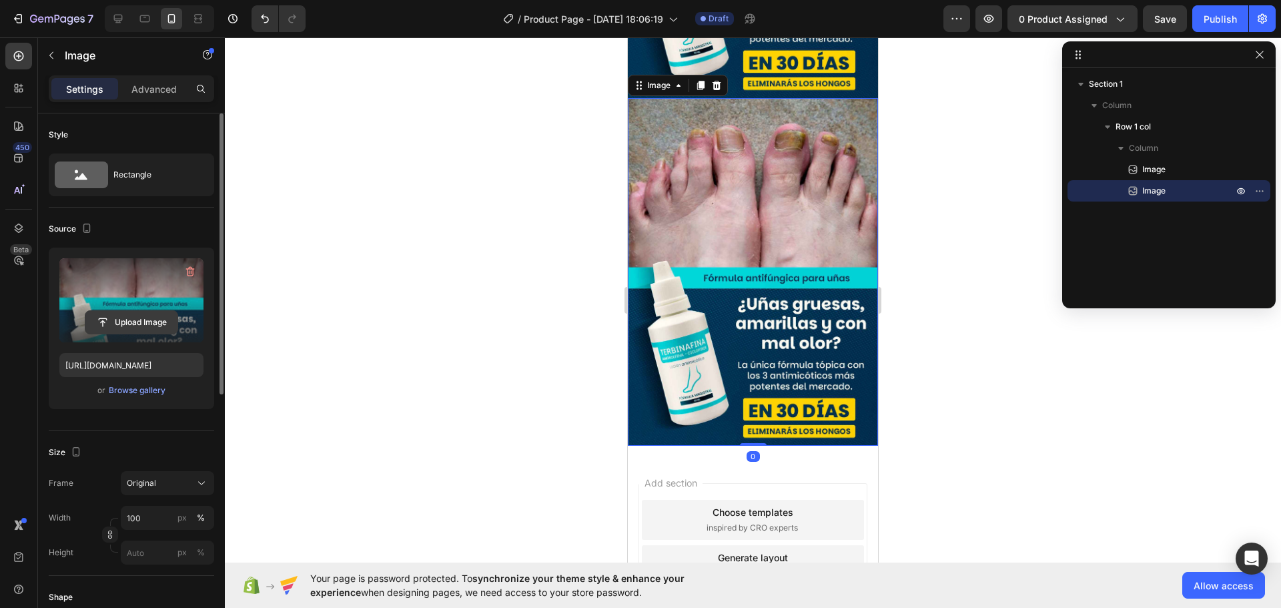
click at [155, 326] on input "file" at bounding box center [131, 322] width 92 height 23
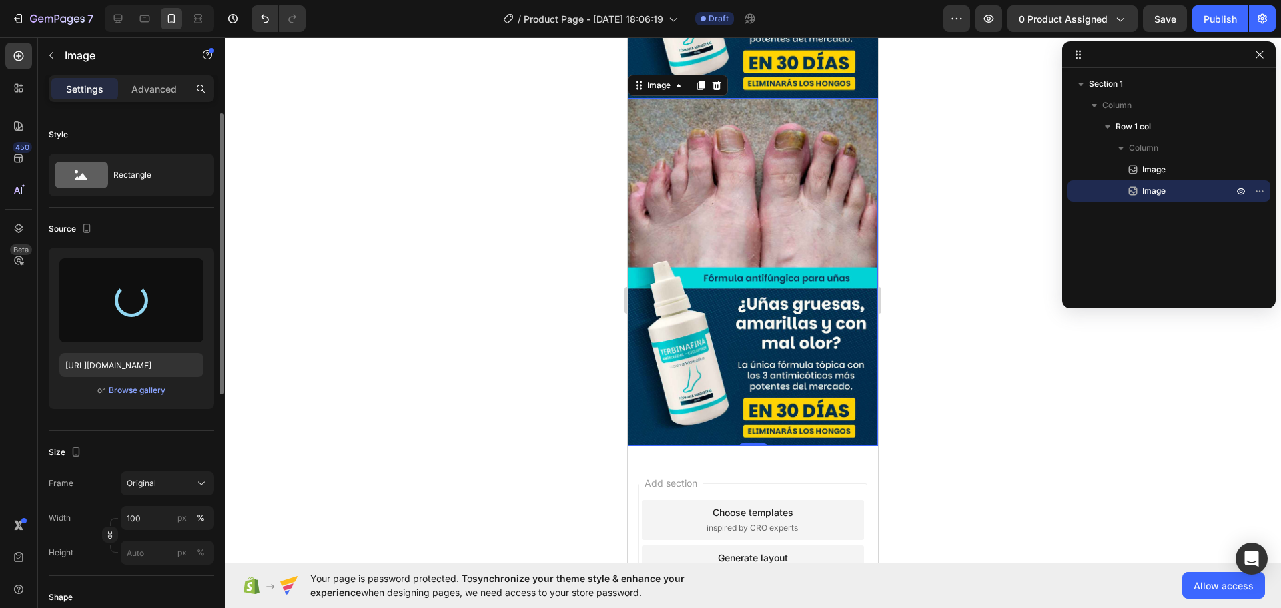
type input "[URL][DOMAIN_NAME]"
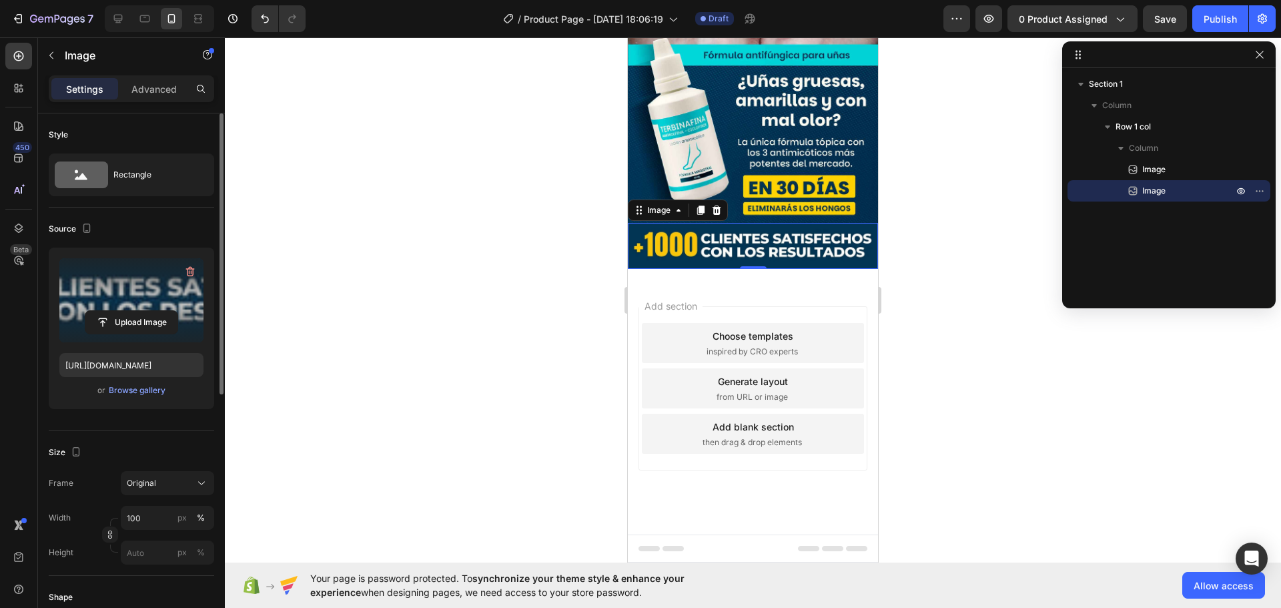
scroll to position [146, 0]
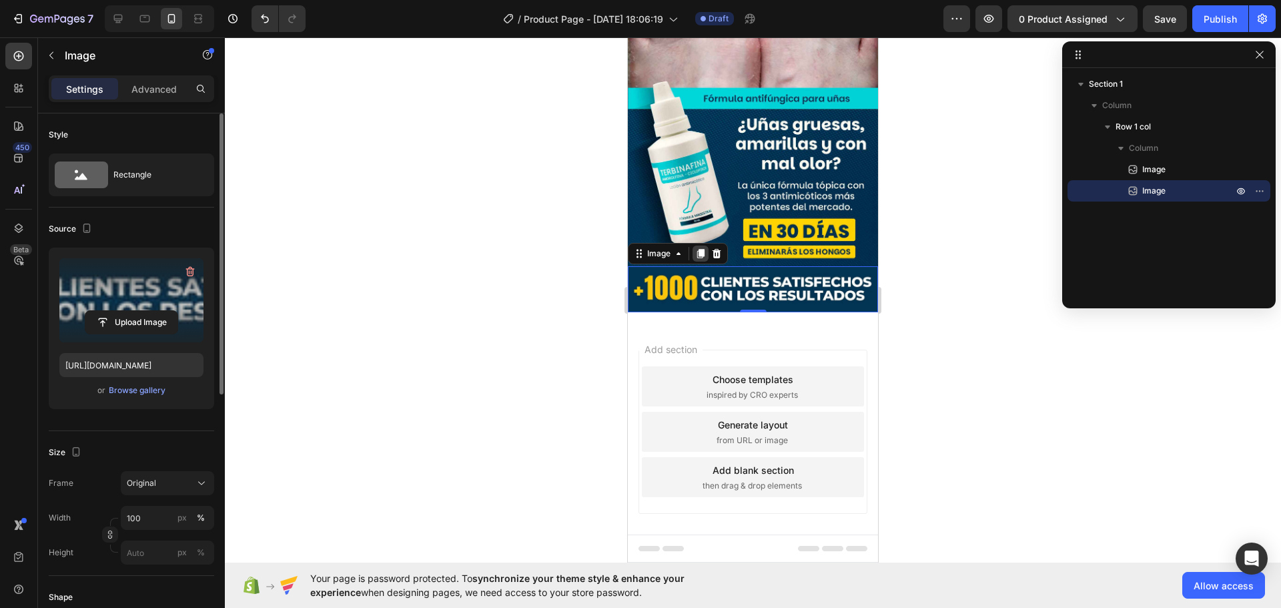
click at [703, 249] on icon at bounding box center [700, 253] width 7 height 9
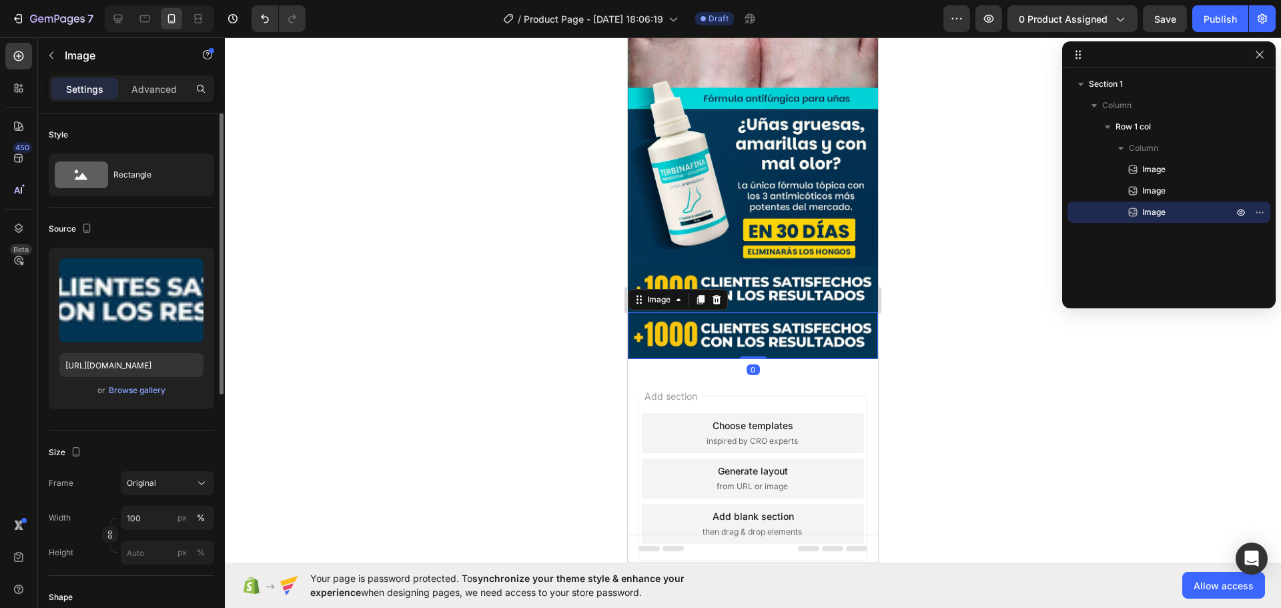
click at [706, 313] on img at bounding box center [753, 335] width 250 height 46
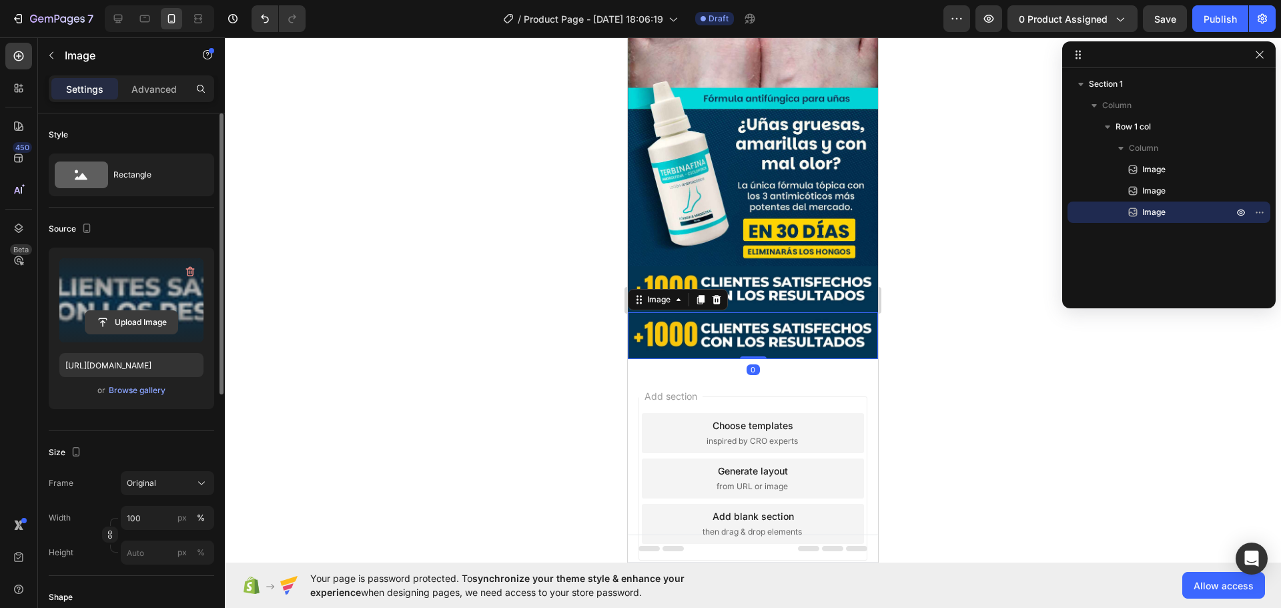
click at [105, 318] on input "file" at bounding box center [131, 322] width 92 height 23
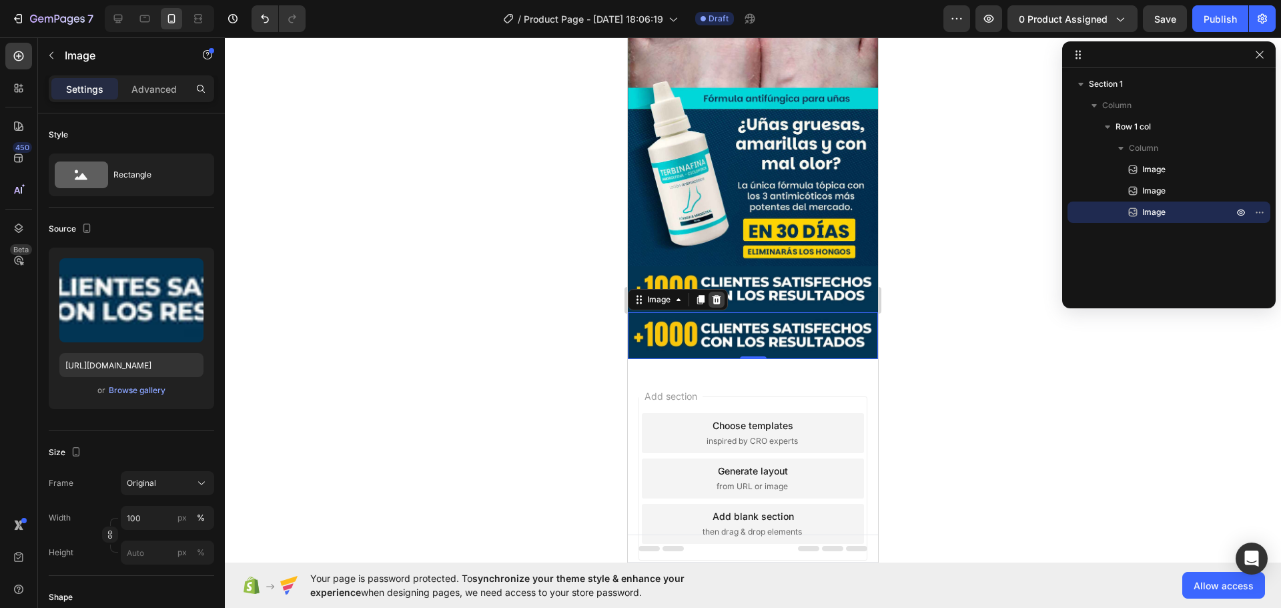
click at [718, 294] on icon at bounding box center [716, 299] width 11 height 11
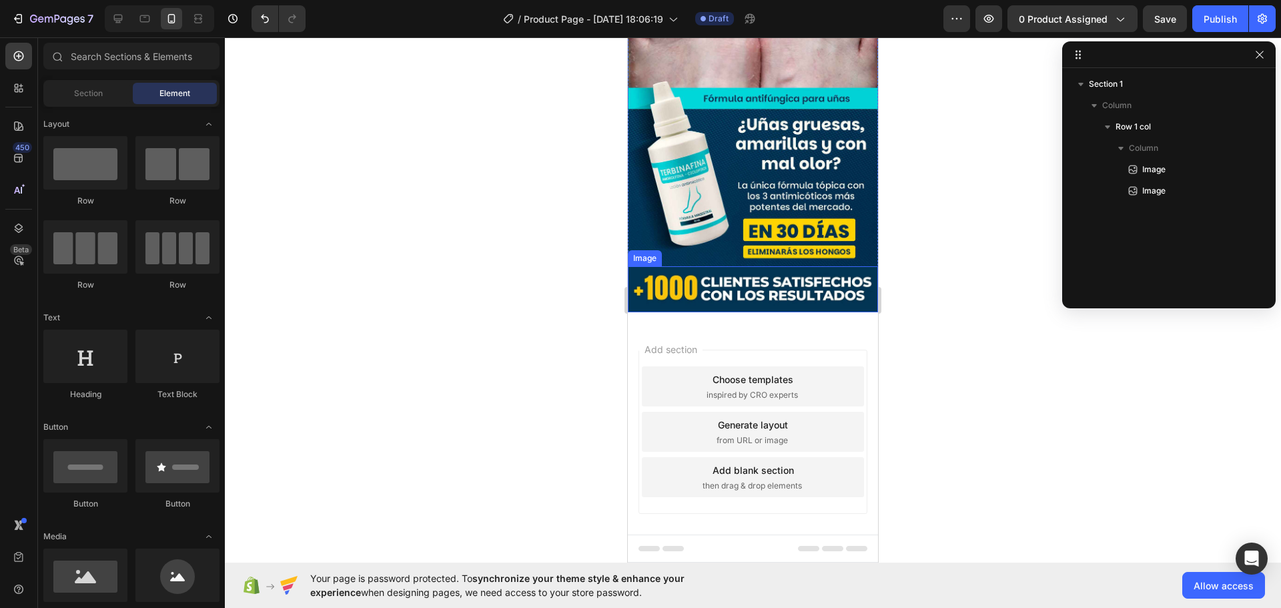
click at [659, 266] on img at bounding box center [753, 289] width 250 height 46
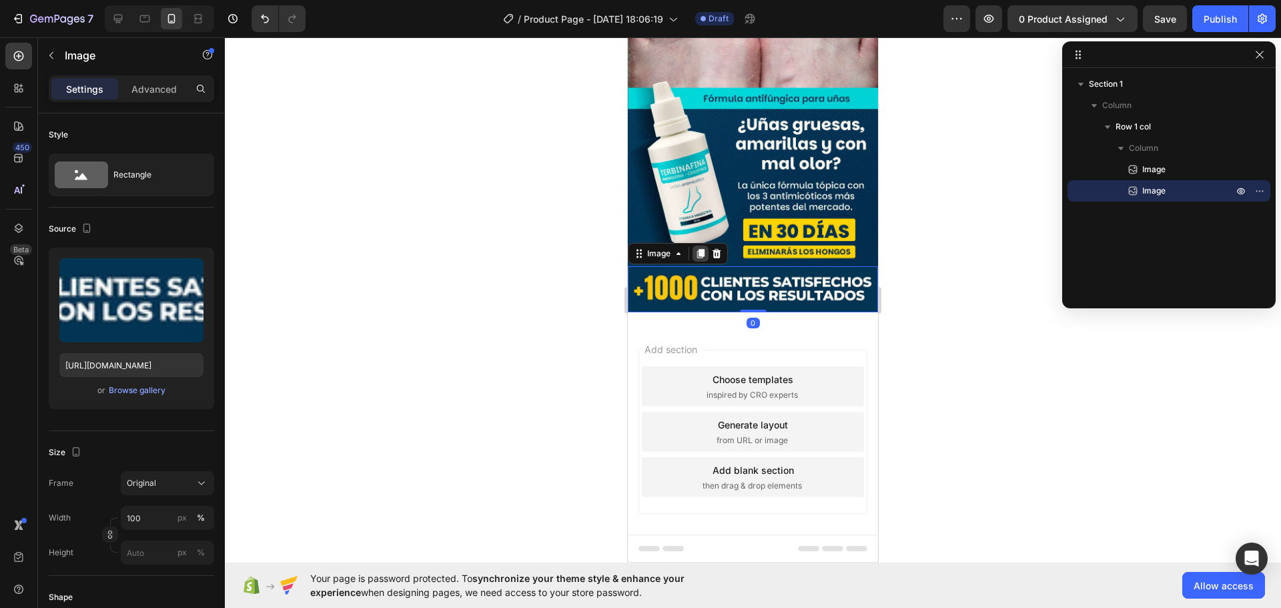
click at [701, 249] on icon at bounding box center [700, 253] width 7 height 9
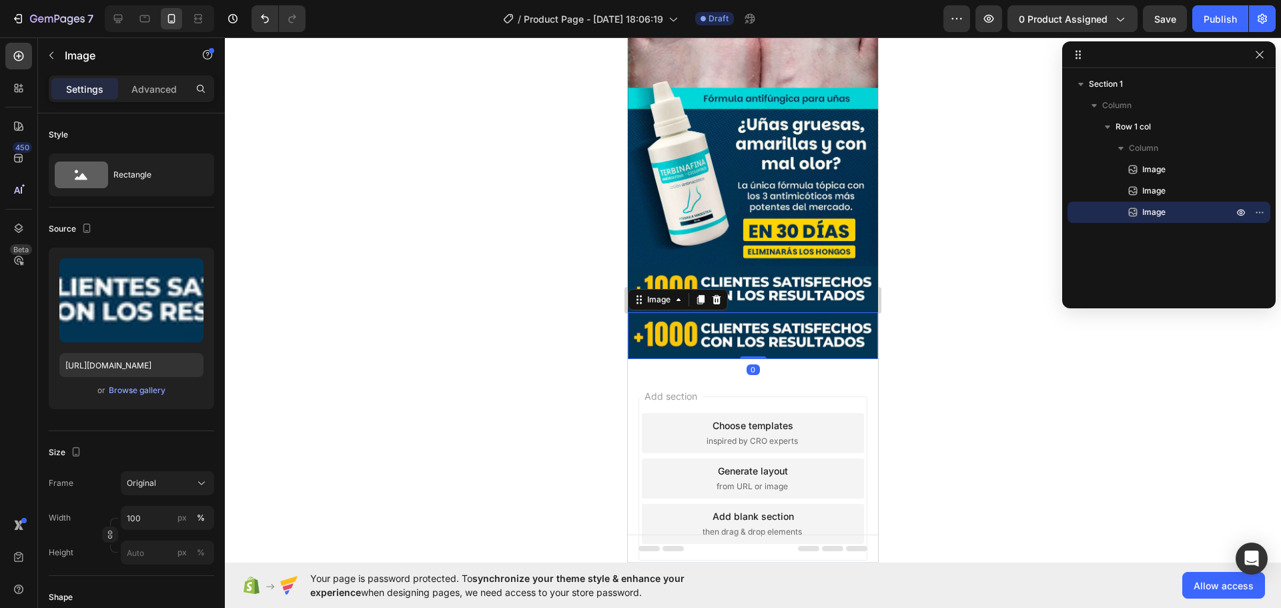
click at [701, 312] on img at bounding box center [753, 335] width 250 height 46
click at [676, 294] on icon at bounding box center [678, 299] width 11 height 11
click at [719, 295] on icon at bounding box center [717, 299] width 9 height 9
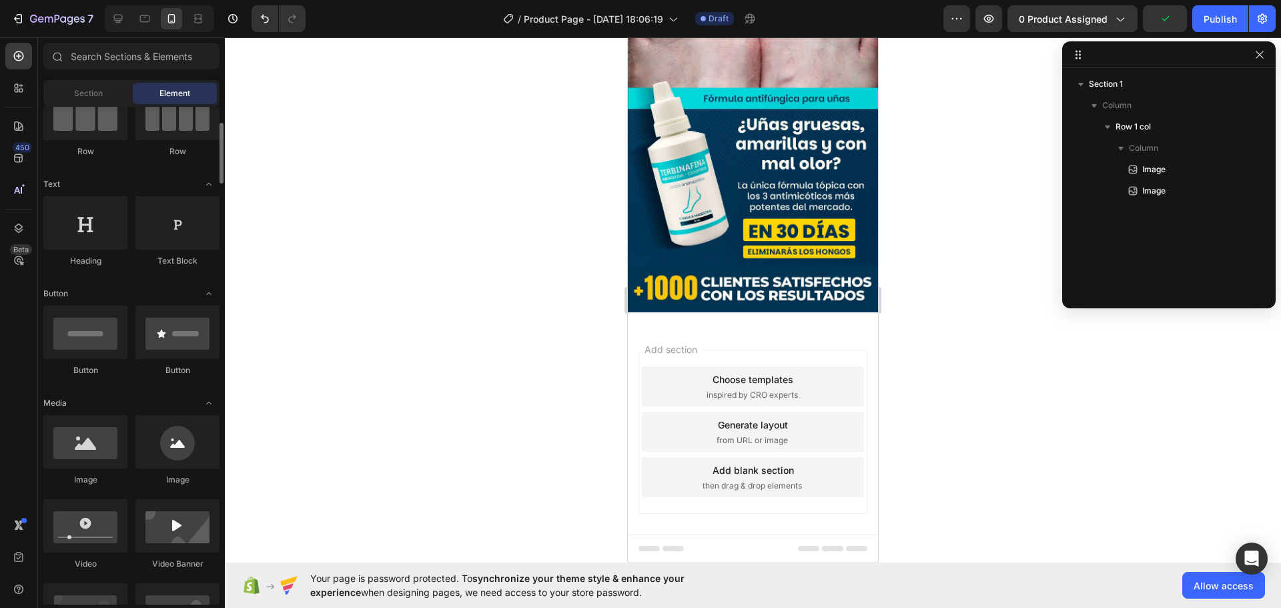
scroll to position [200, 0]
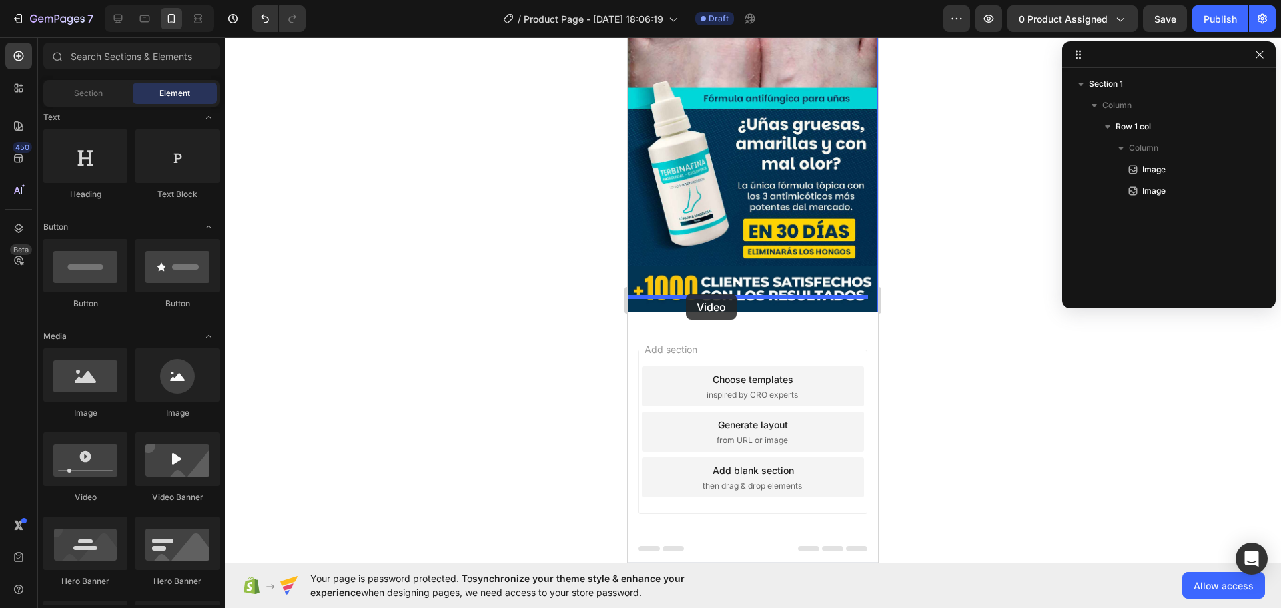
drag, startPoint x: 722, startPoint y: 505, endPoint x: 686, endPoint y: 294, distance: 213.9
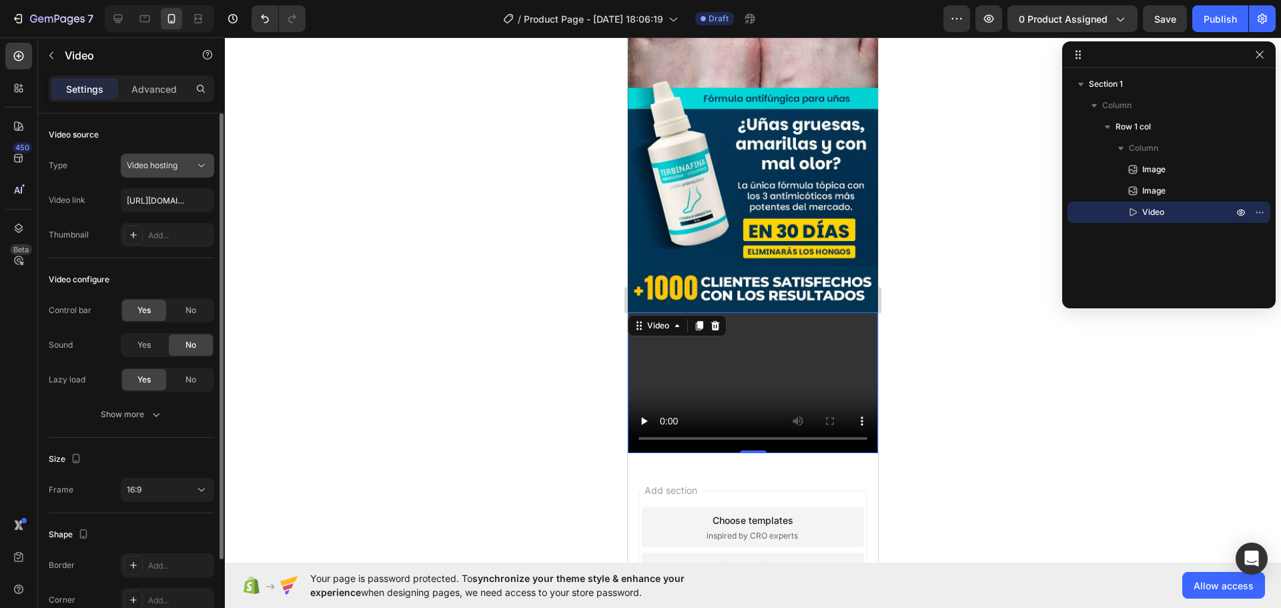
click at [198, 163] on icon at bounding box center [201, 165] width 13 height 13
click at [179, 200] on input "[URL][DOMAIN_NAME]" at bounding box center [167, 200] width 93 height 24
paste input "[URL][DOMAIN_NAME]"
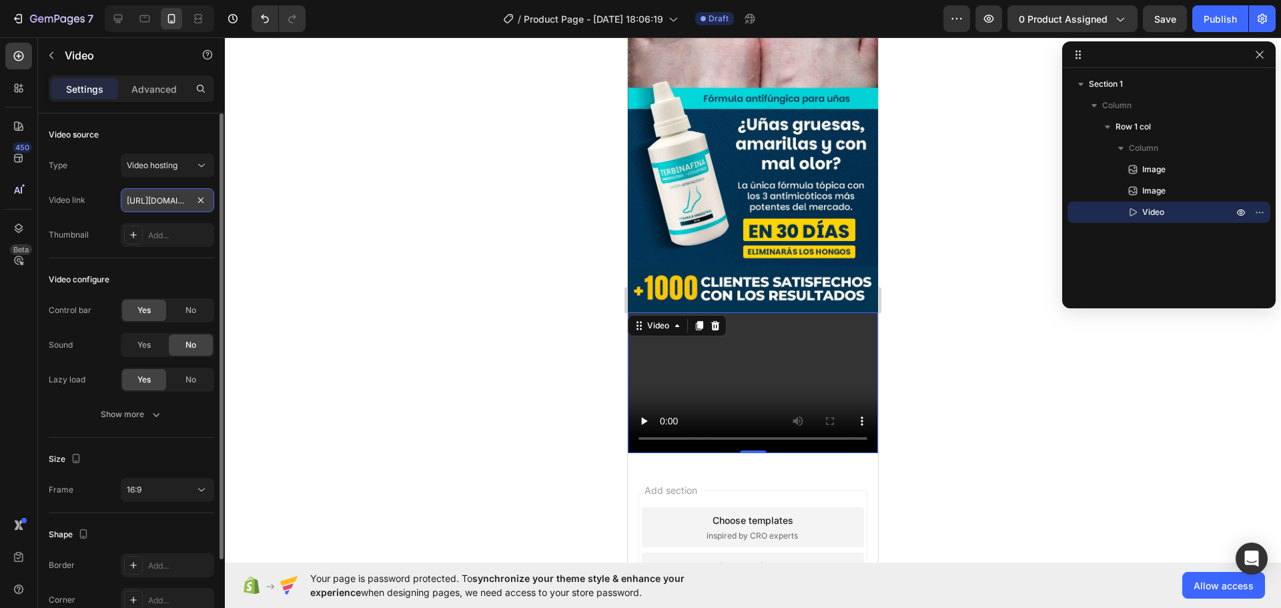
scroll to position [0, 248]
type input "[URL][DOMAIN_NAME]"
click at [537, 320] on div at bounding box center [753, 322] width 1056 height 571
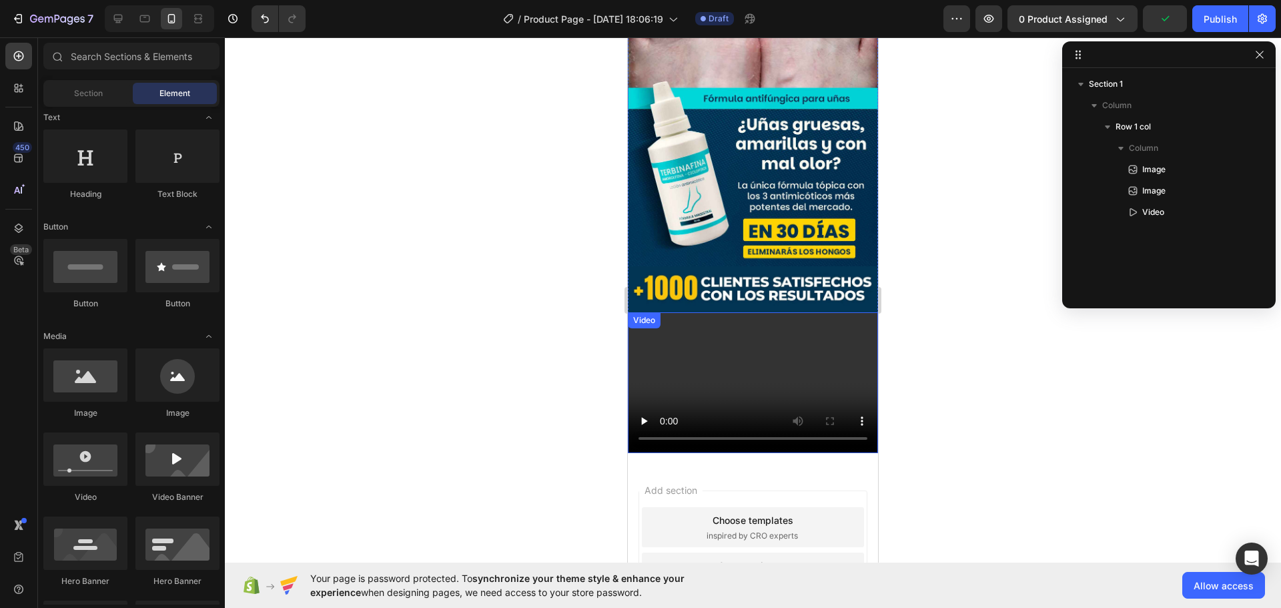
click at [750, 358] on video at bounding box center [753, 382] width 250 height 141
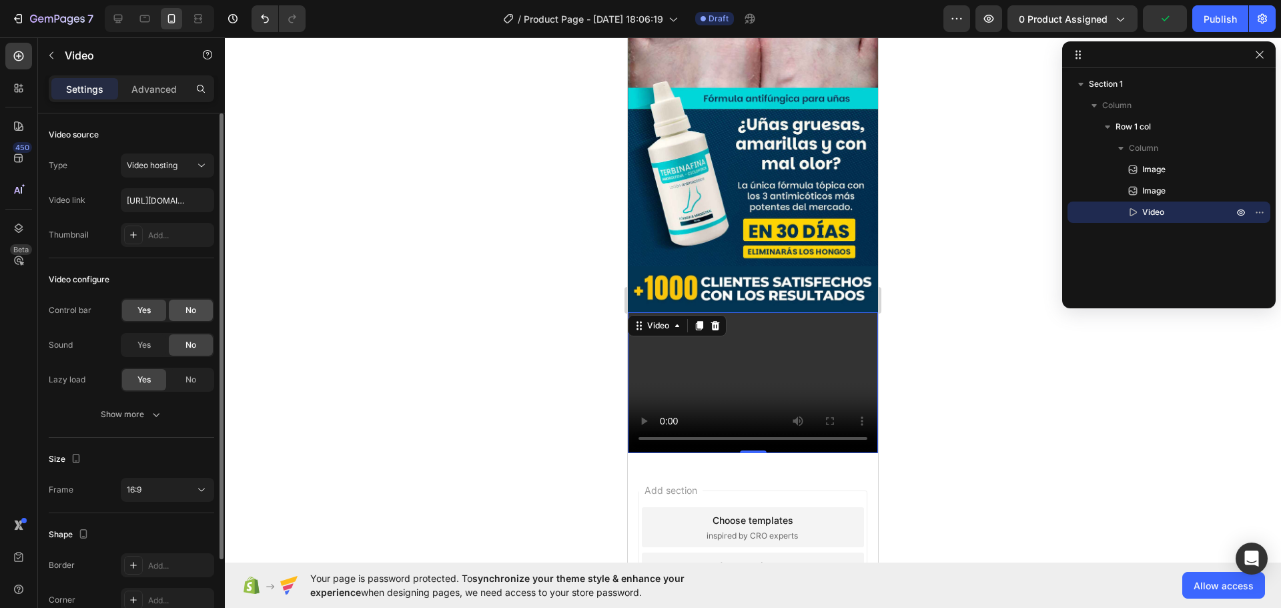
click at [206, 311] on div "No" at bounding box center [191, 310] width 44 height 21
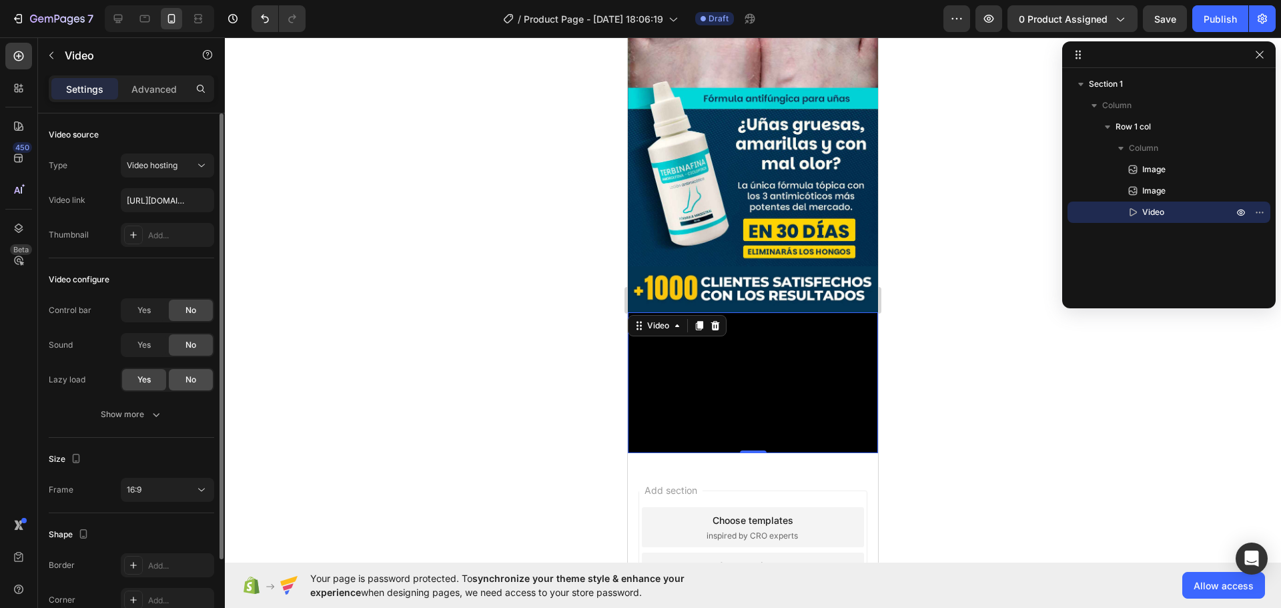
click at [190, 379] on span "No" at bounding box center [191, 380] width 11 height 12
click at [193, 486] on div "16:9" at bounding box center [161, 490] width 68 height 12
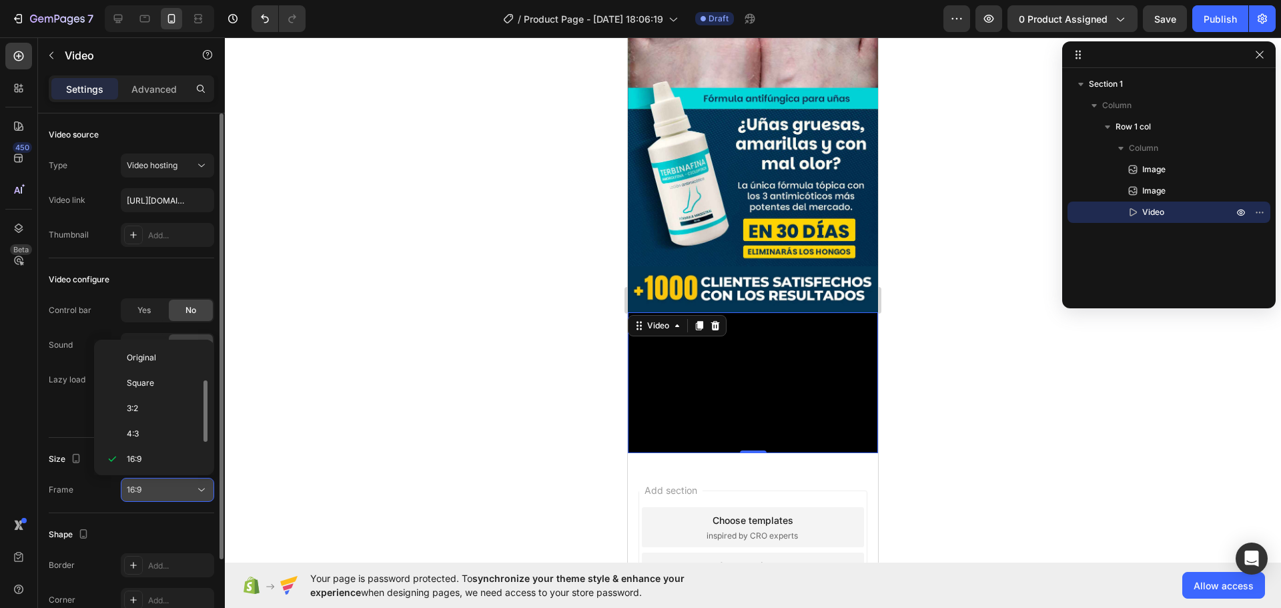
scroll to position [24, 0]
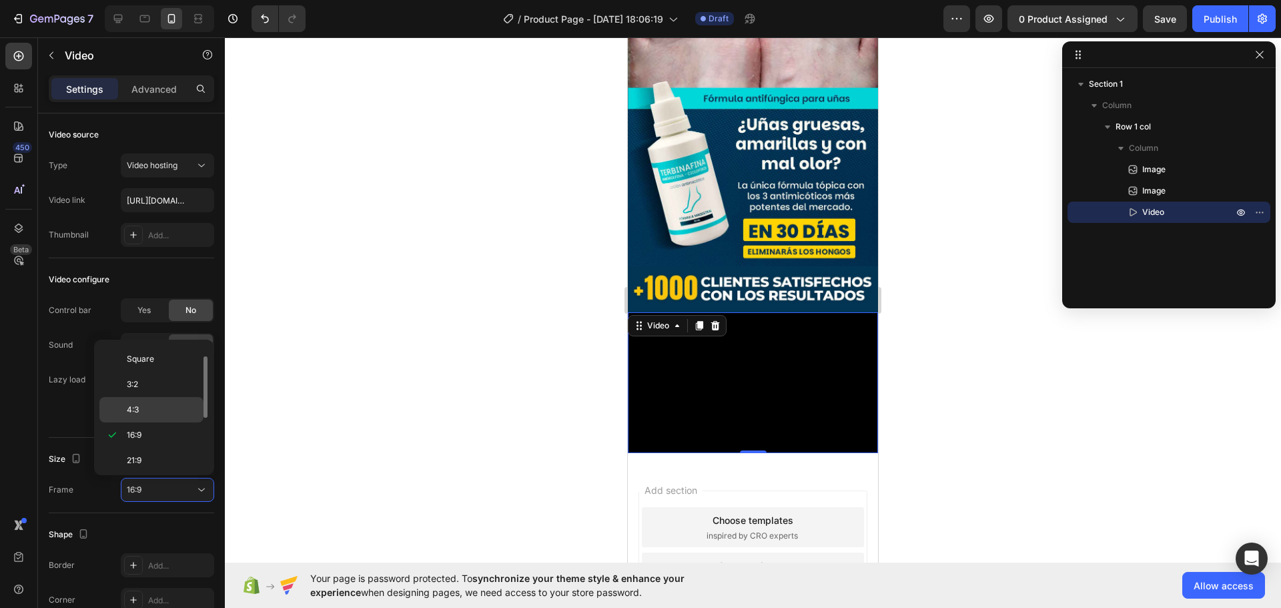
click at [150, 413] on p "4:3" at bounding box center [162, 410] width 71 height 12
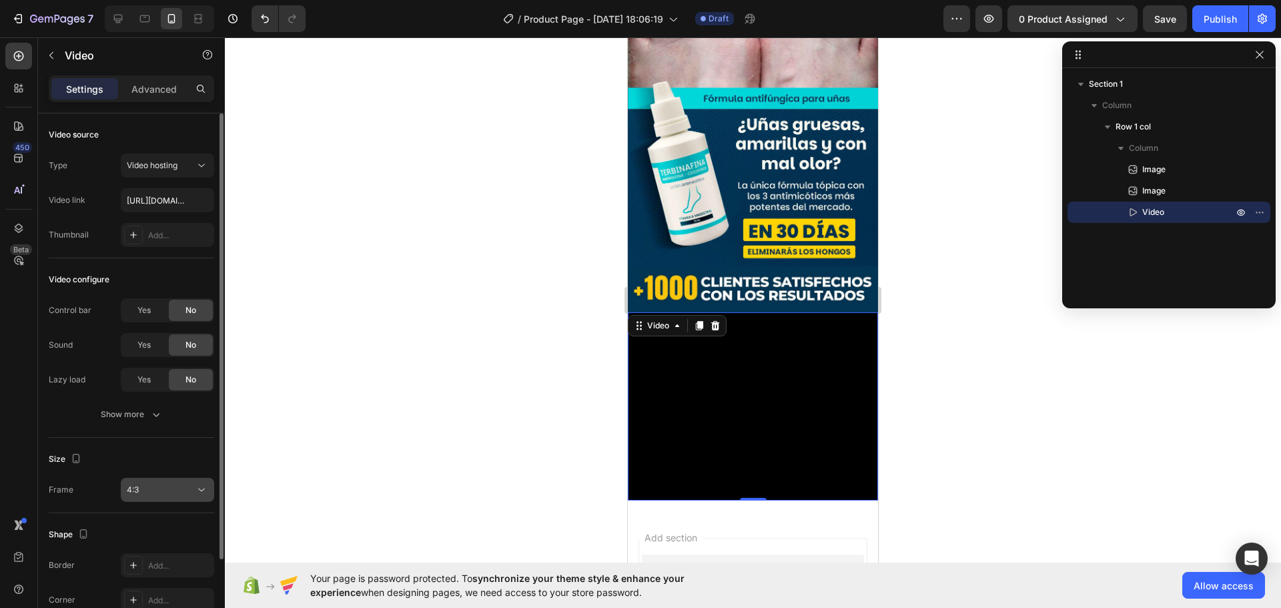
click at [194, 490] on div "4:3" at bounding box center [161, 490] width 68 height 12
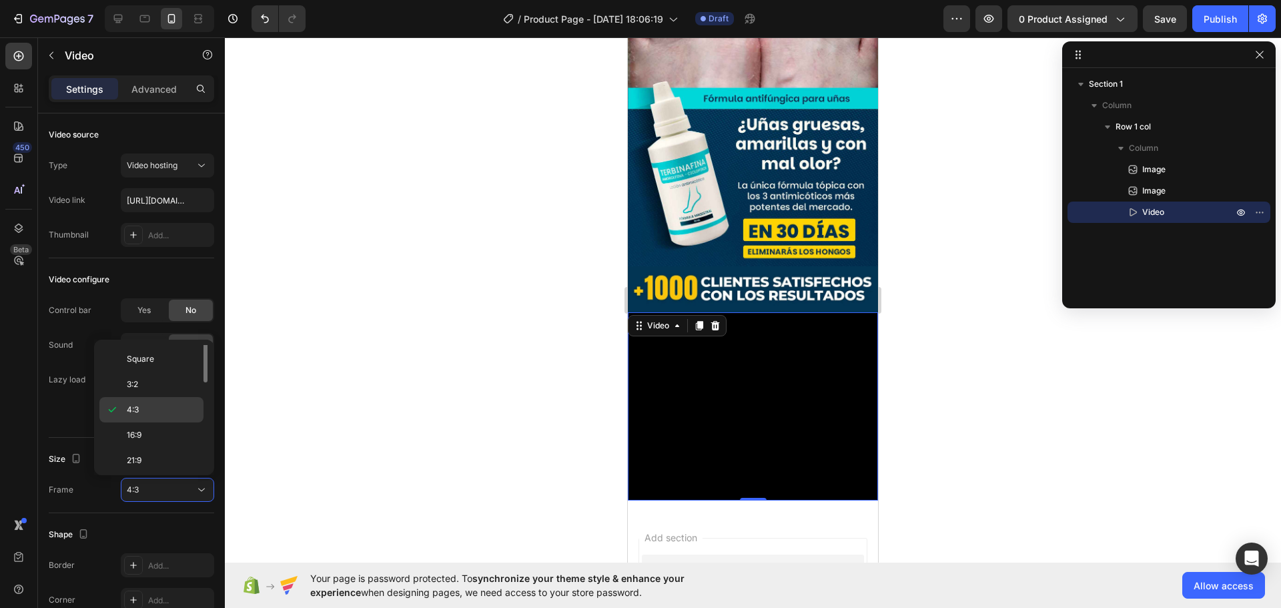
scroll to position [0, 0]
click at [174, 359] on p "Original" at bounding box center [162, 358] width 71 height 12
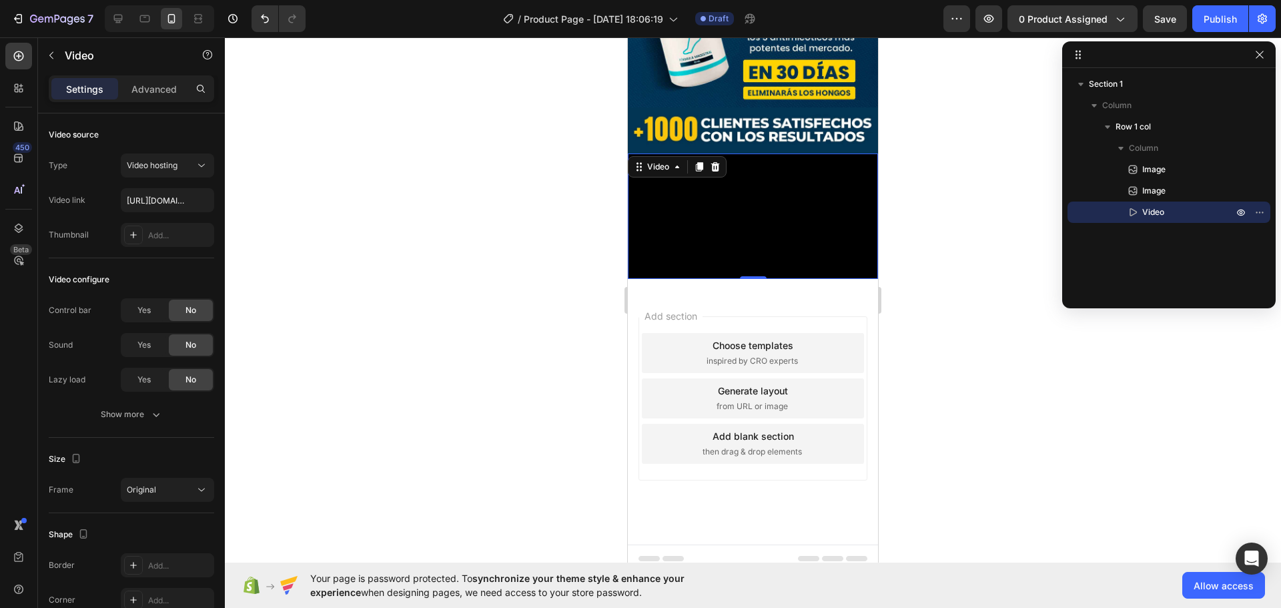
scroll to position [346, 0]
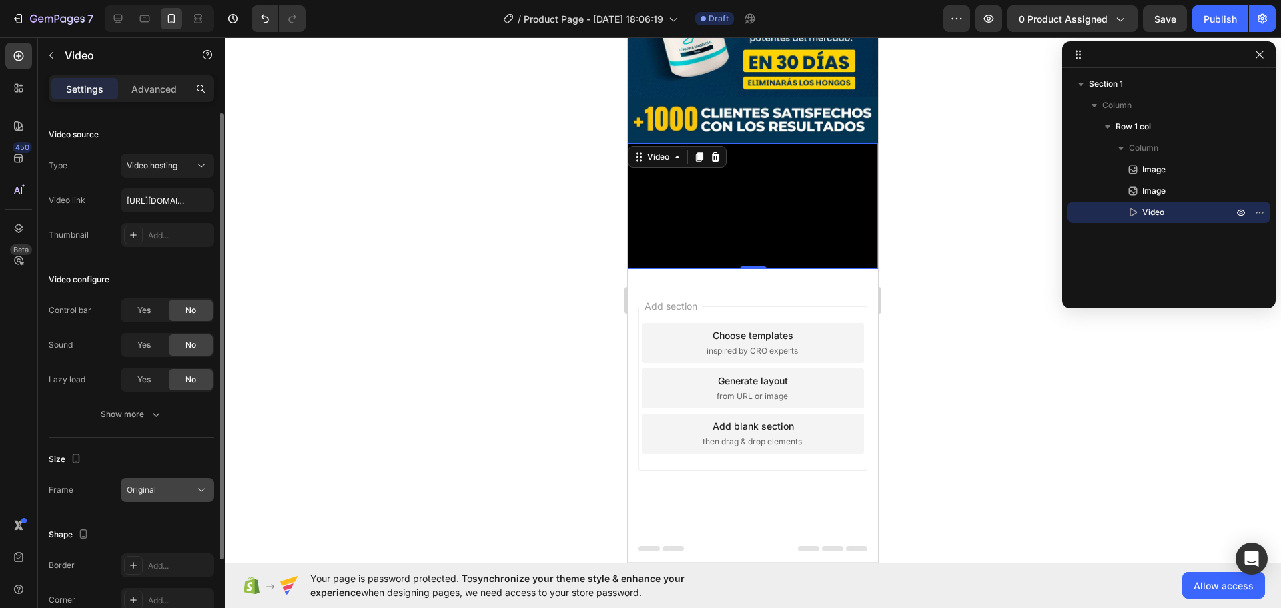
click at [186, 492] on div "Original" at bounding box center [161, 490] width 68 height 12
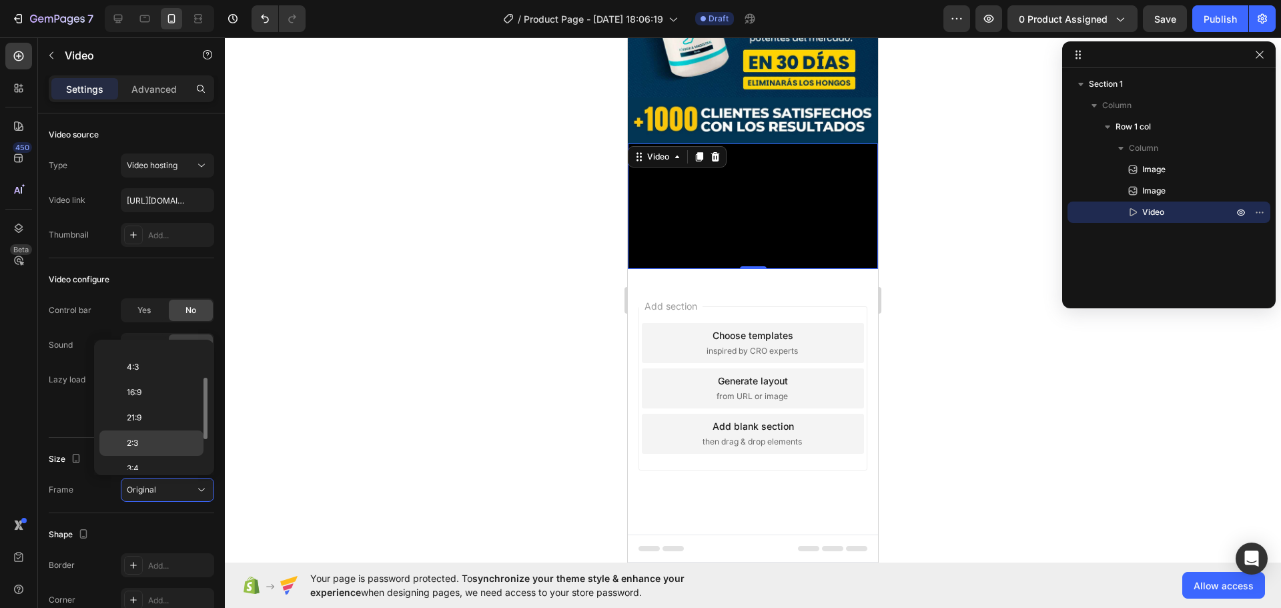
scroll to position [129, 0]
click at [163, 452] on p "Custom" at bounding box center [162, 457] width 71 height 12
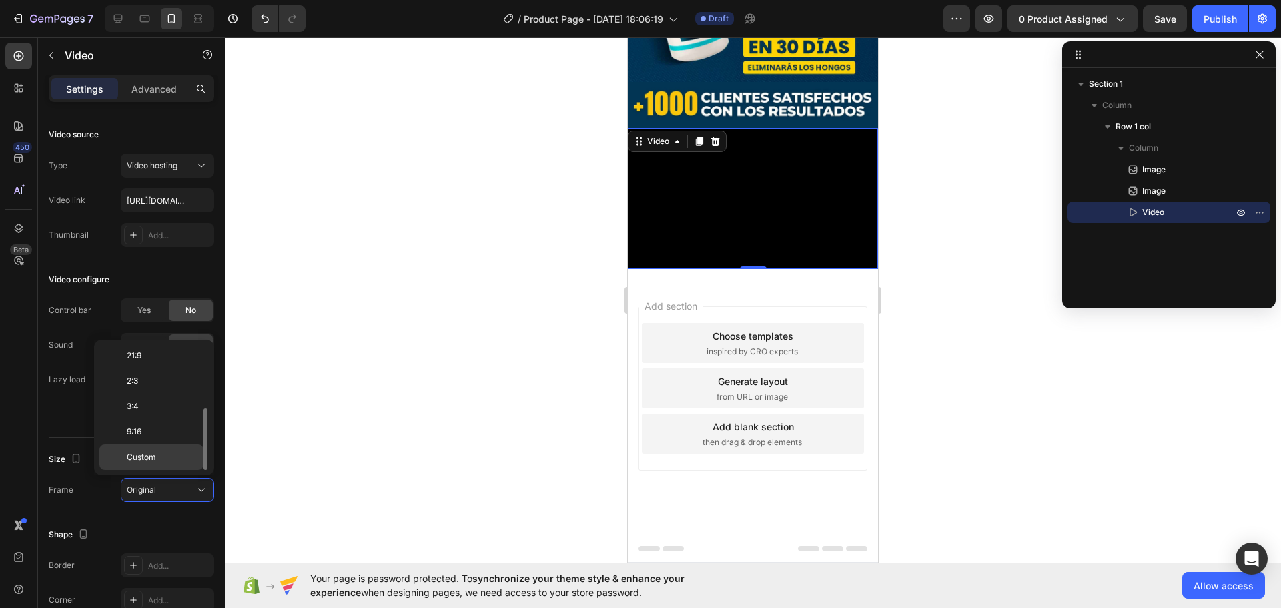
scroll to position [309, 0]
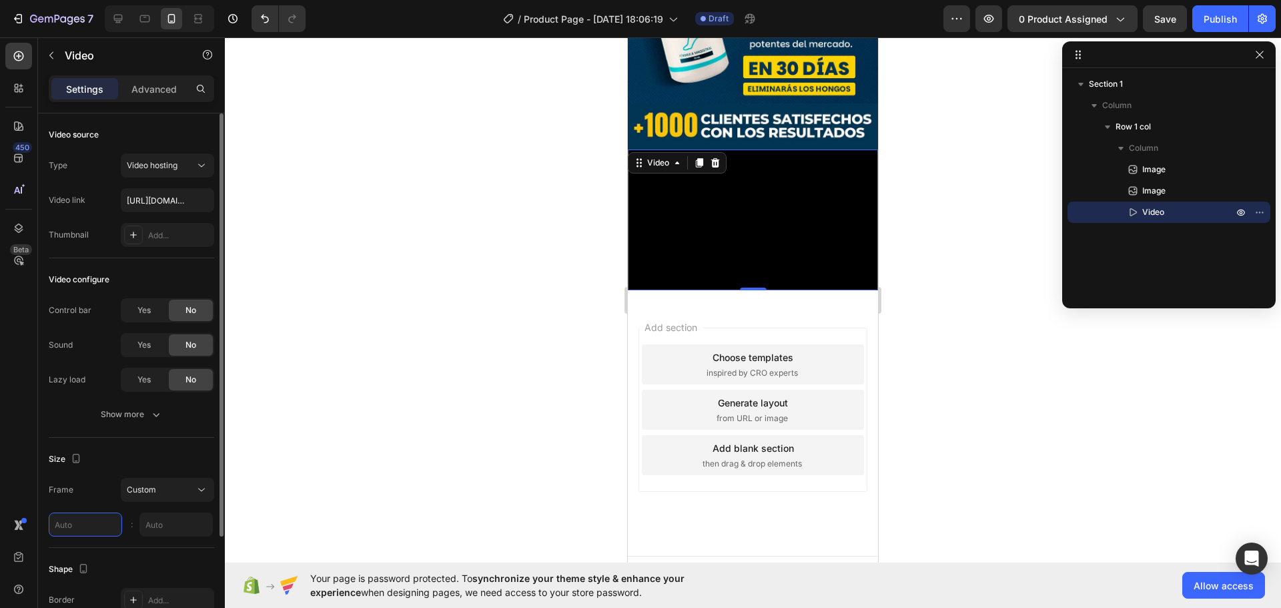
click at [71, 521] on input "text" at bounding box center [85, 525] width 73 height 24
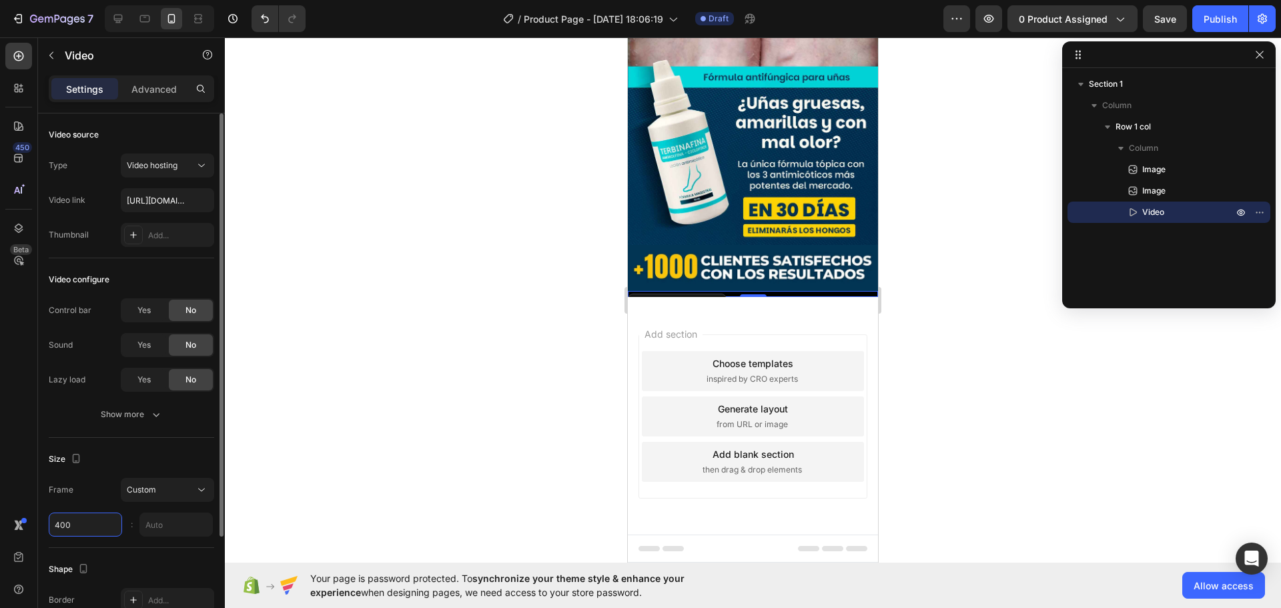
scroll to position [151, 0]
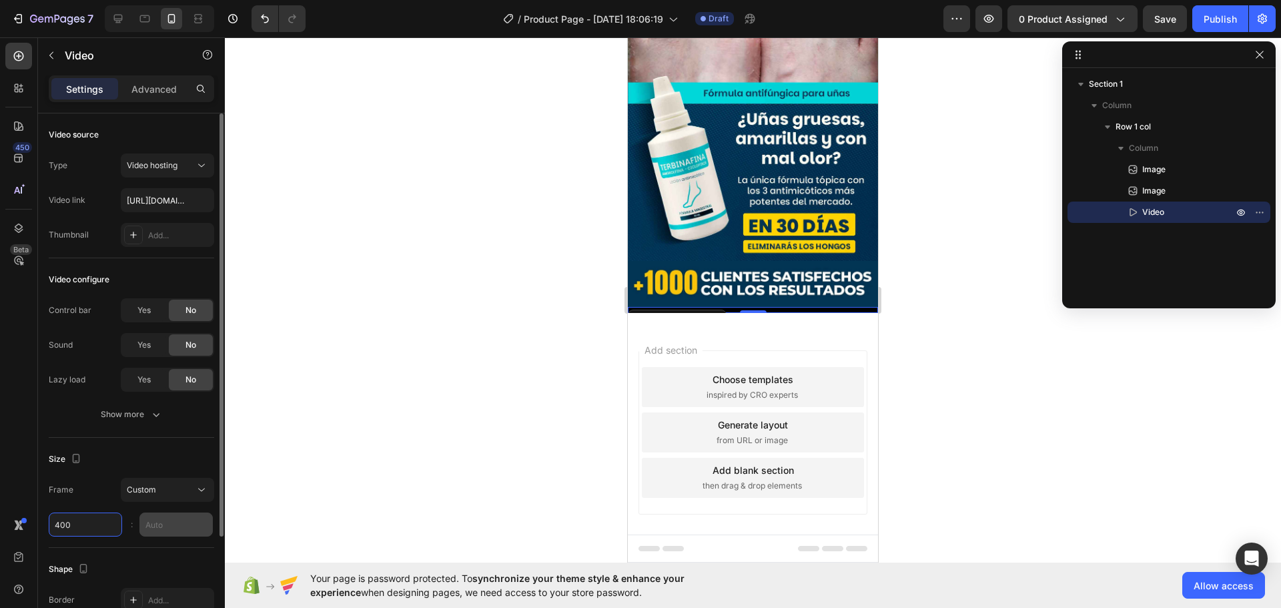
type input "400"
click at [157, 525] on input "text" at bounding box center [175, 525] width 73 height 24
type input "500"
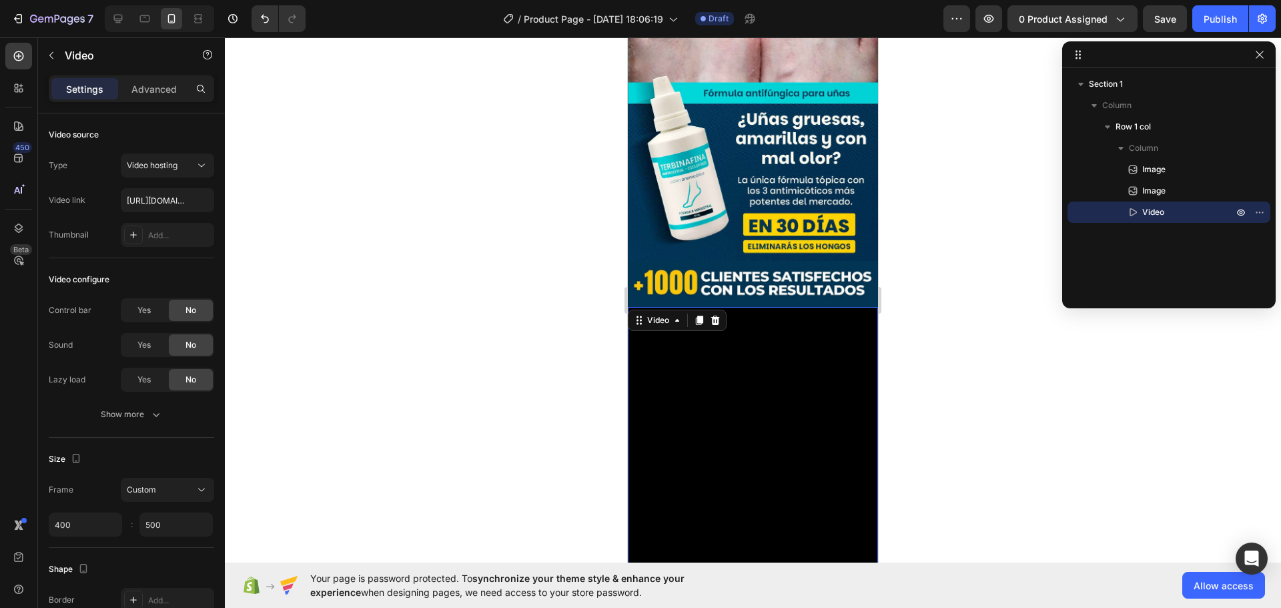
click at [444, 404] on div at bounding box center [753, 322] width 1056 height 571
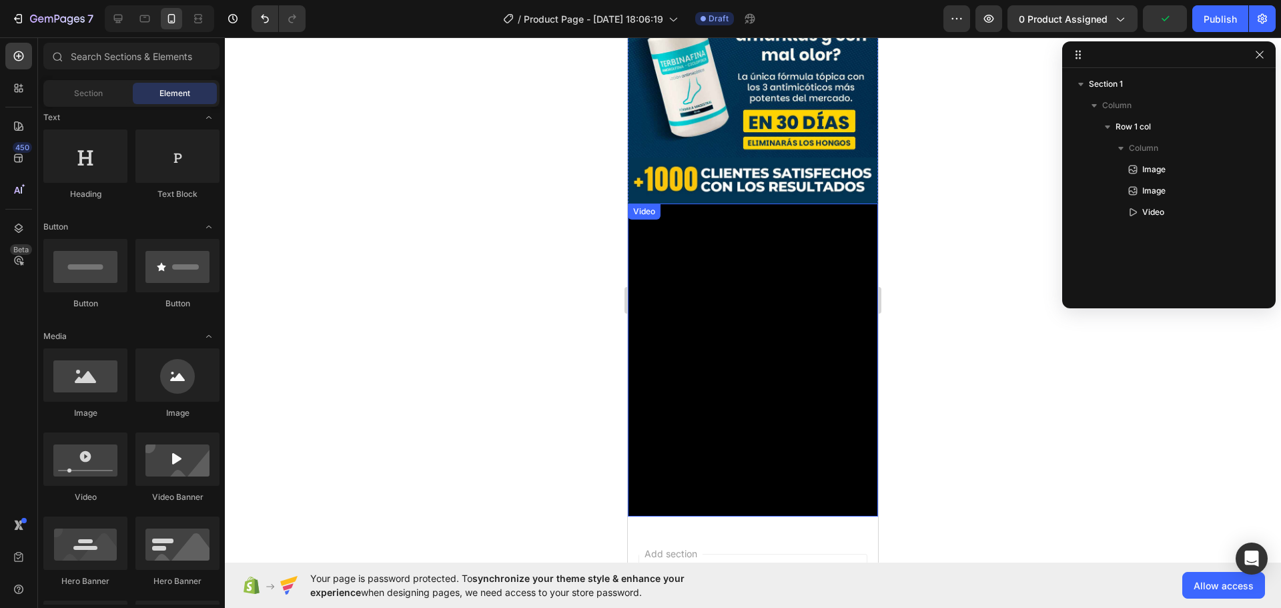
scroll to position [267, 0]
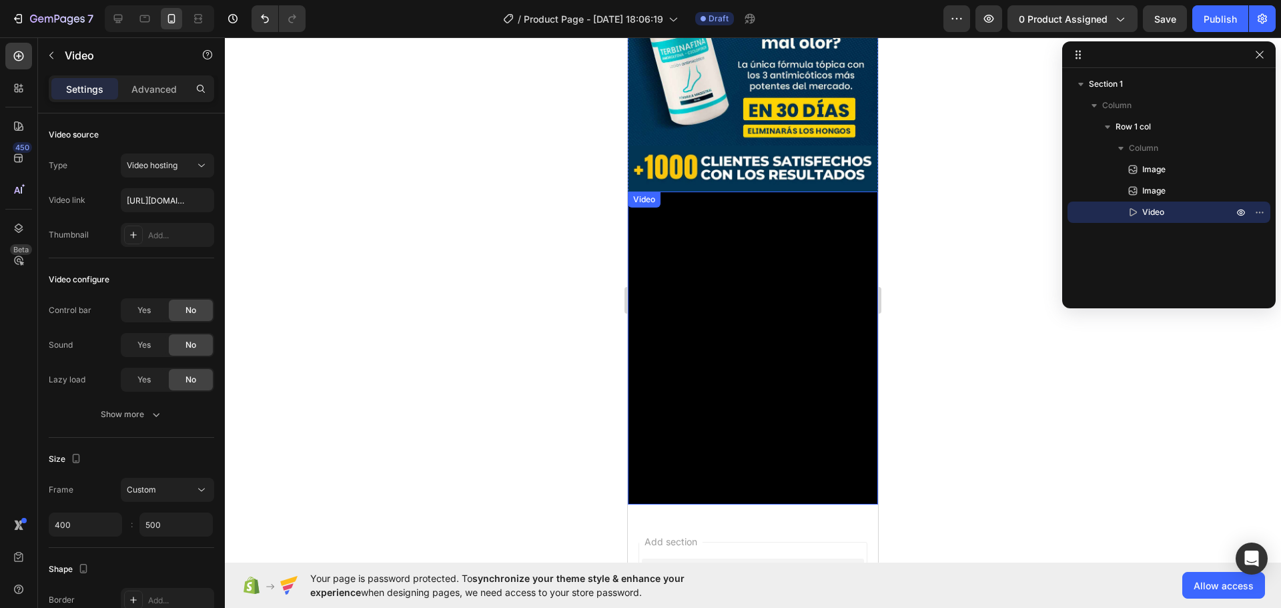
click at [743, 317] on video at bounding box center [753, 348] width 250 height 313
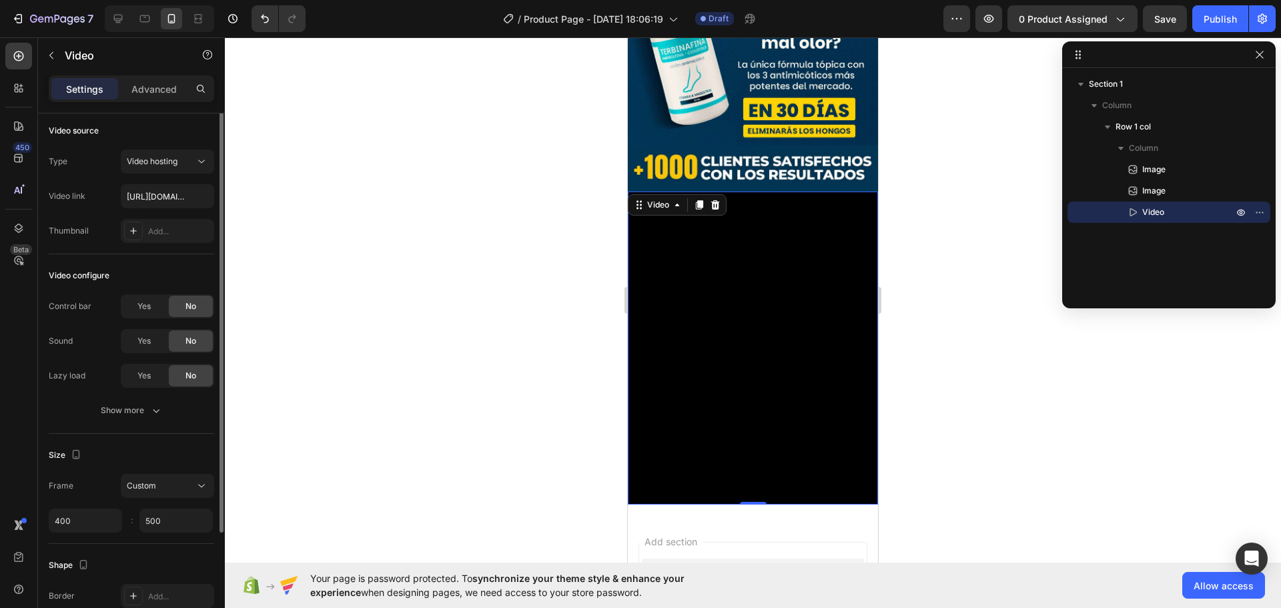
scroll to position [0, 0]
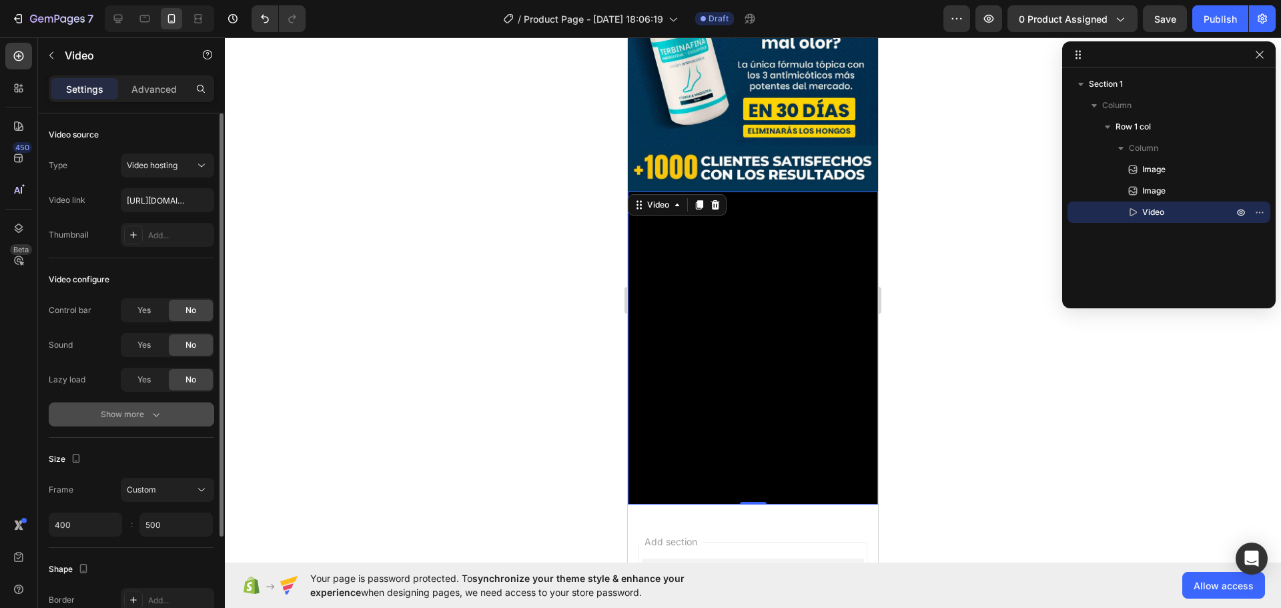
click at [136, 414] on div "Show more" at bounding box center [132, 414] width 62 height 13
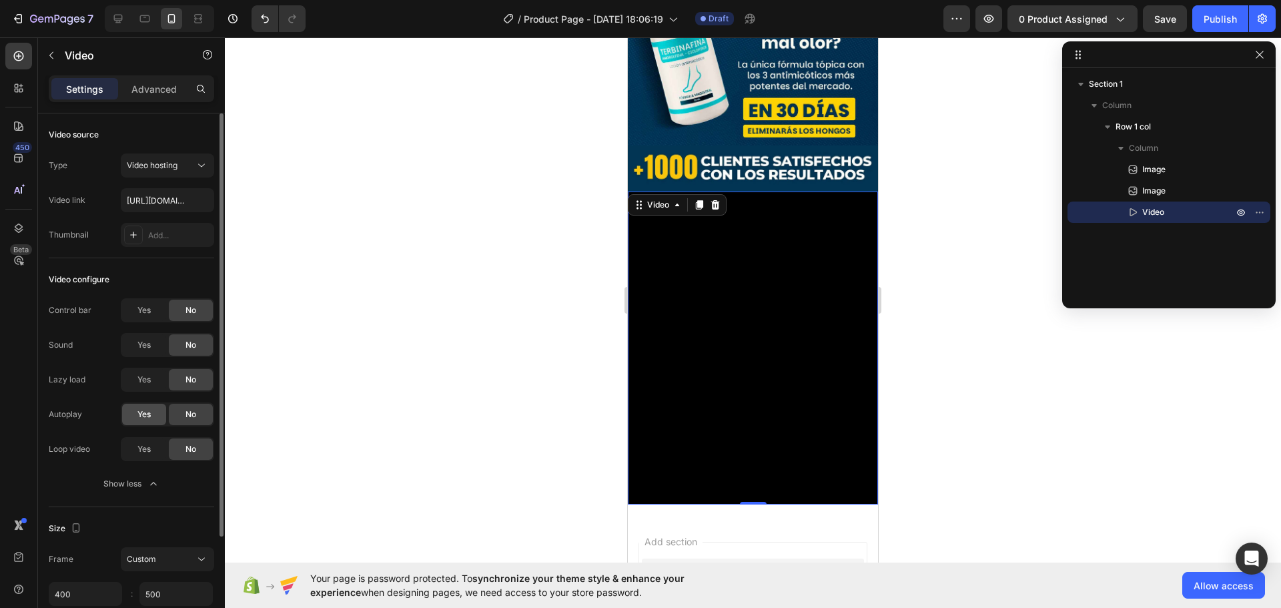
click at [153, 414] on div "Yes" at bounding box center [144, 414] width 44 height 21
click at [139, 446] on span "Yes" at bounding box center [143, 449] width 13 height 12
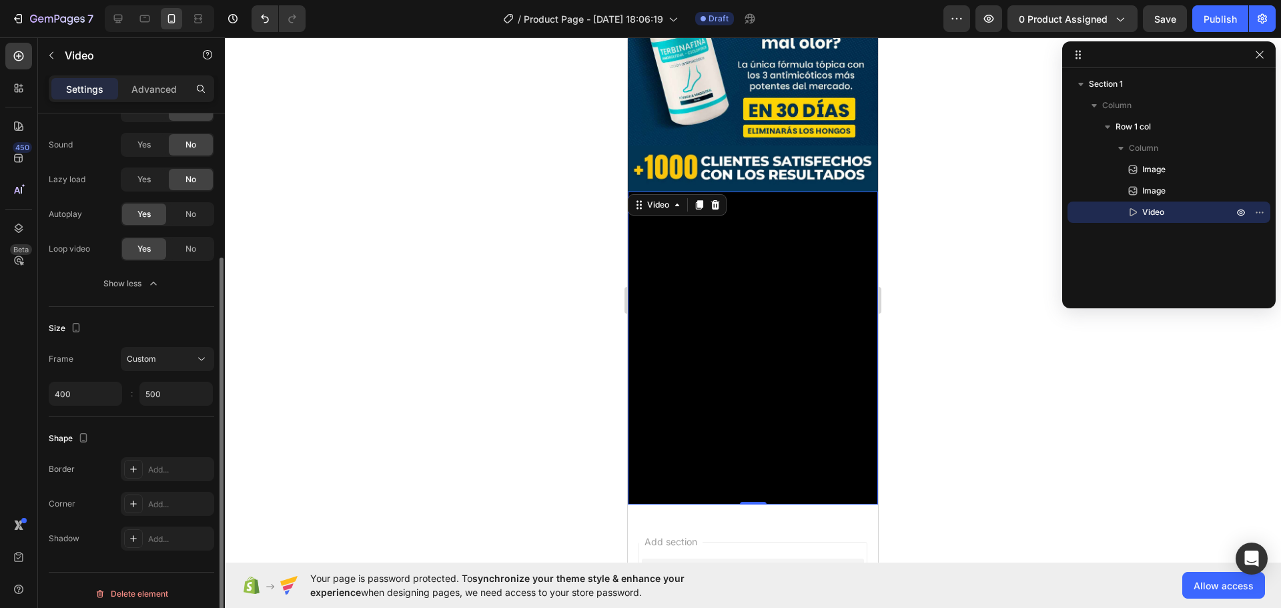
scroll to position [207, 0]
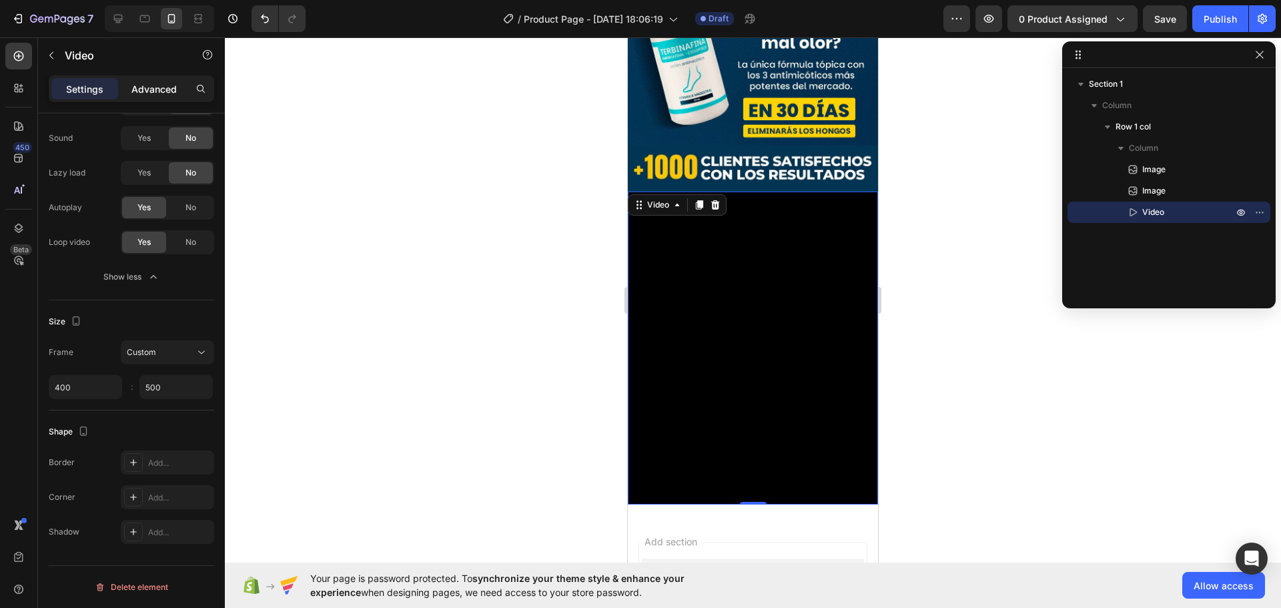
click at [156, 92] on p "Advanced" at bounding box center [153, 89] width 45 height 14
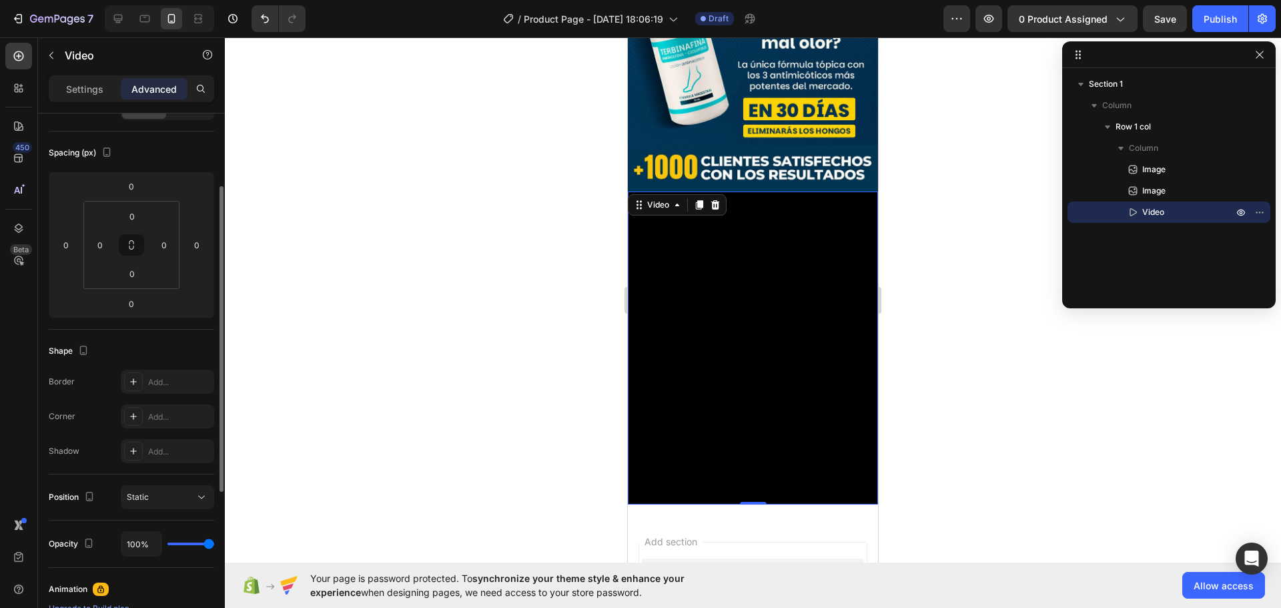
scroll to position [0, 0]
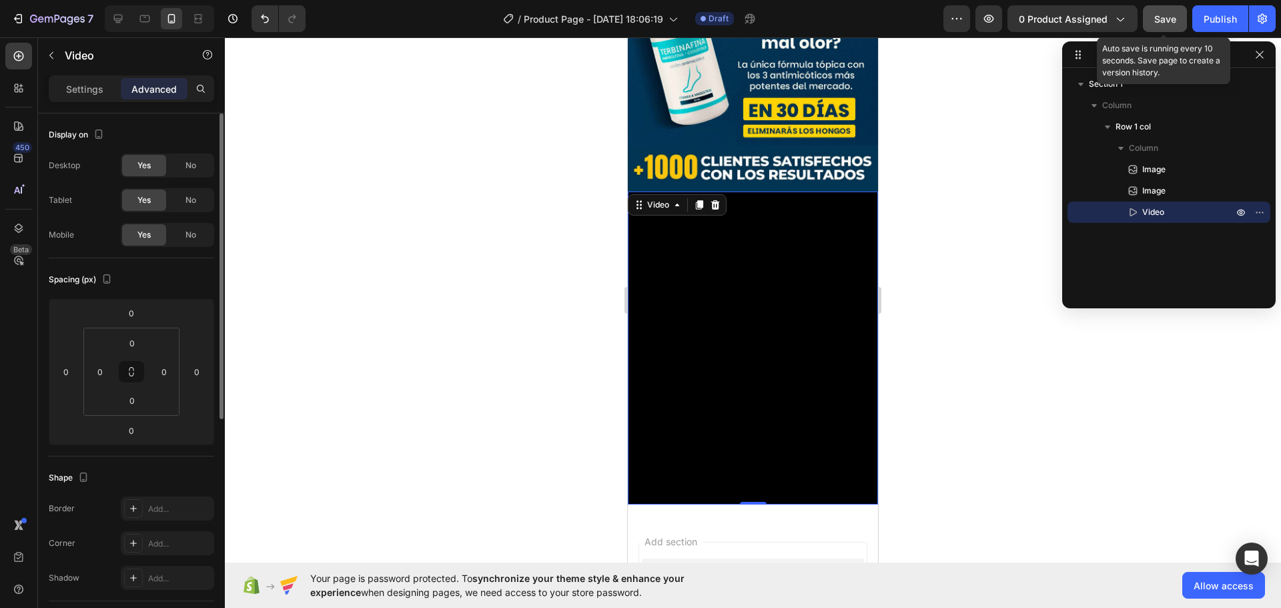
click at [1167, 17] on span "Save" at bounding box center [1165, 18] width 22 height 11
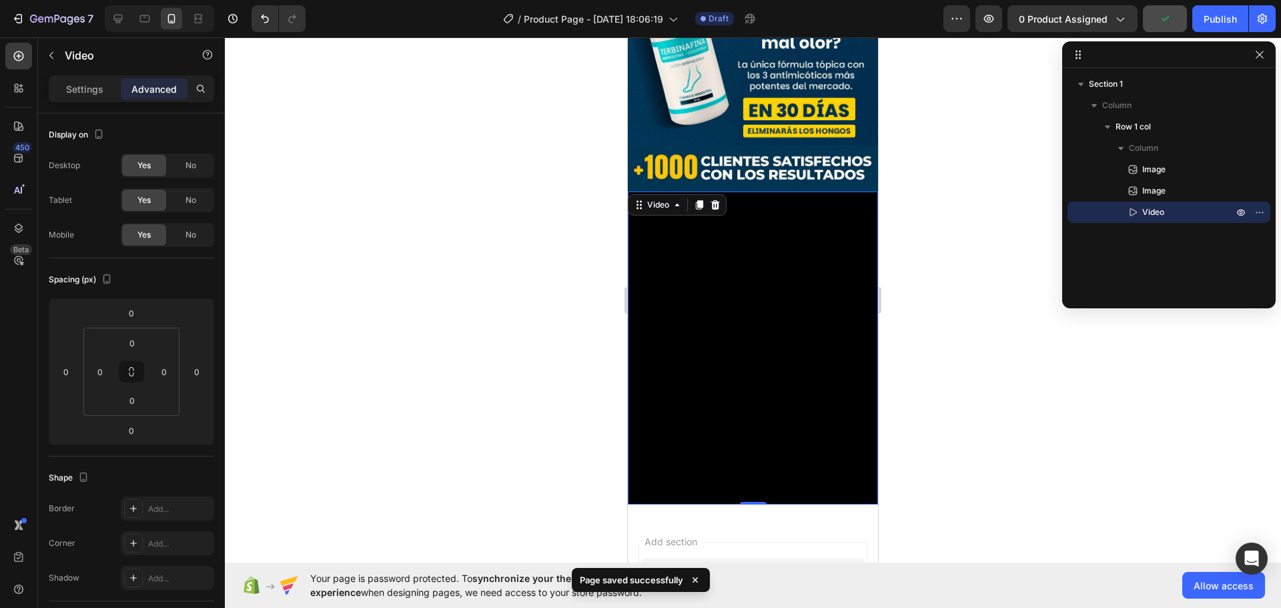
click at [714, 358] on video at bounding box center [753, 348] width 250 height 313
click at [93, 89] on p "Settings" at bounding box center [84, 89] width 37 height 14
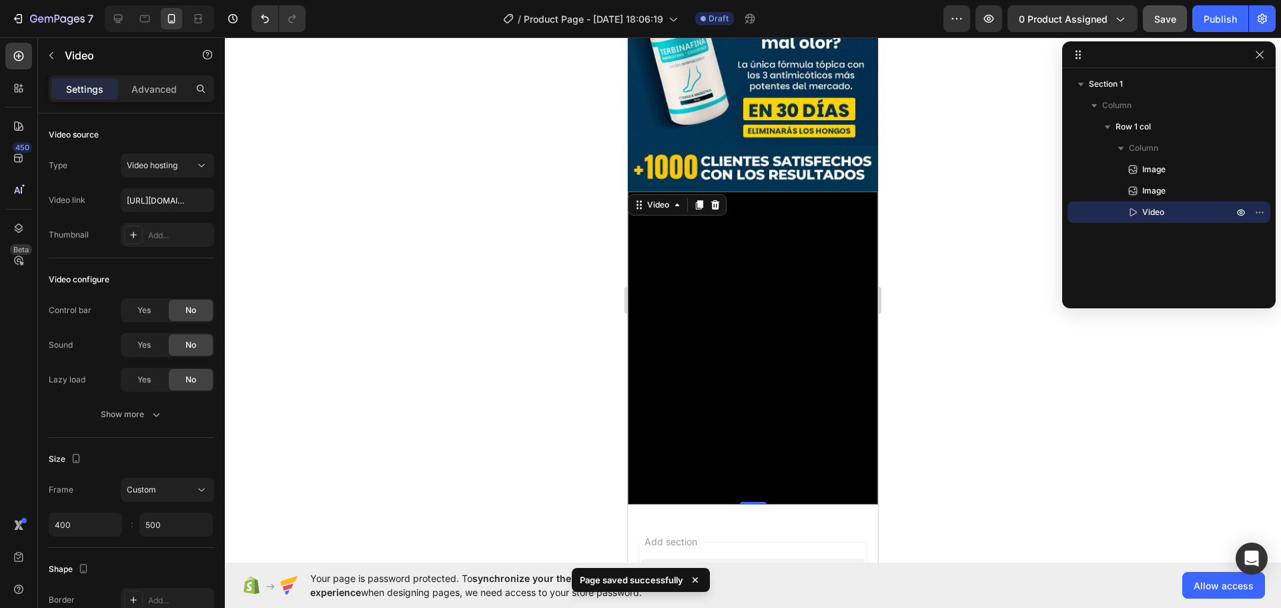
drag, startPoint x: 833, startPoint y: 286, endPoint x: 797, endPoint y: 282, distance: 35.7
click at [820, 285] on video at bounding box center [753, 348] width 250 height 313
drag, startPoint x: 776, startPoint y: 282, endPoint x: 769, endPoint y: 273, distance: 11.4
click at [775, 282] on video at bounding box center [753, 348] width 250 height 313
click at [679, 204] on icon at bounding box center [677, 205] width 4 height 3
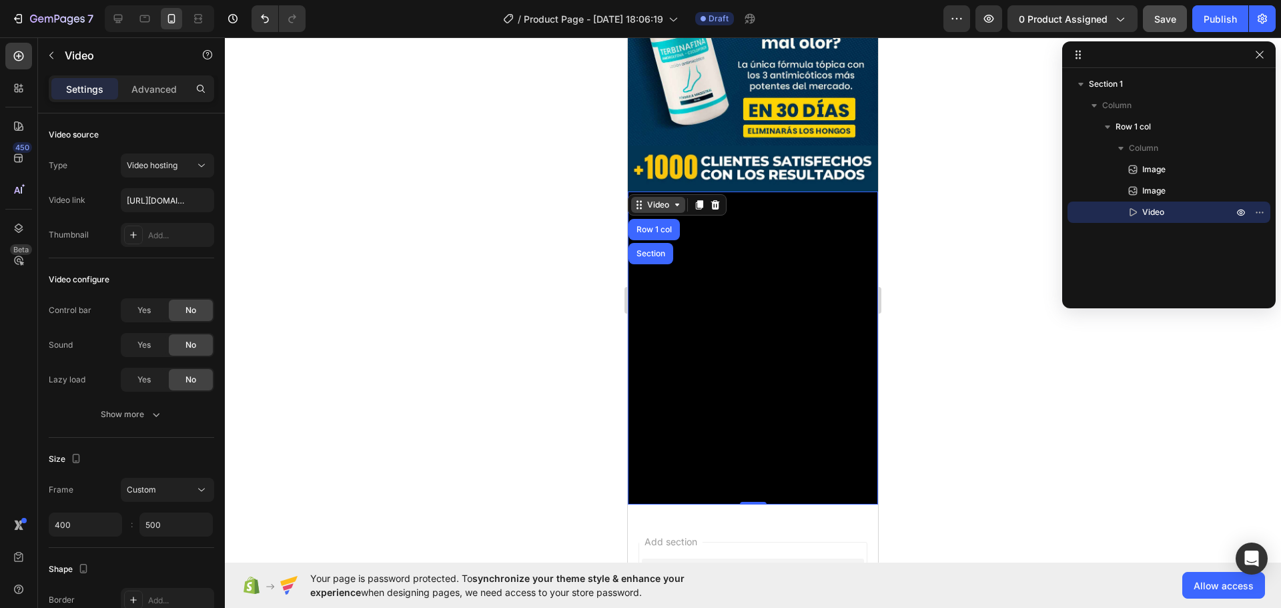
click at [679, 200] on icon at bounding box center [677, 205] width 11 height 11
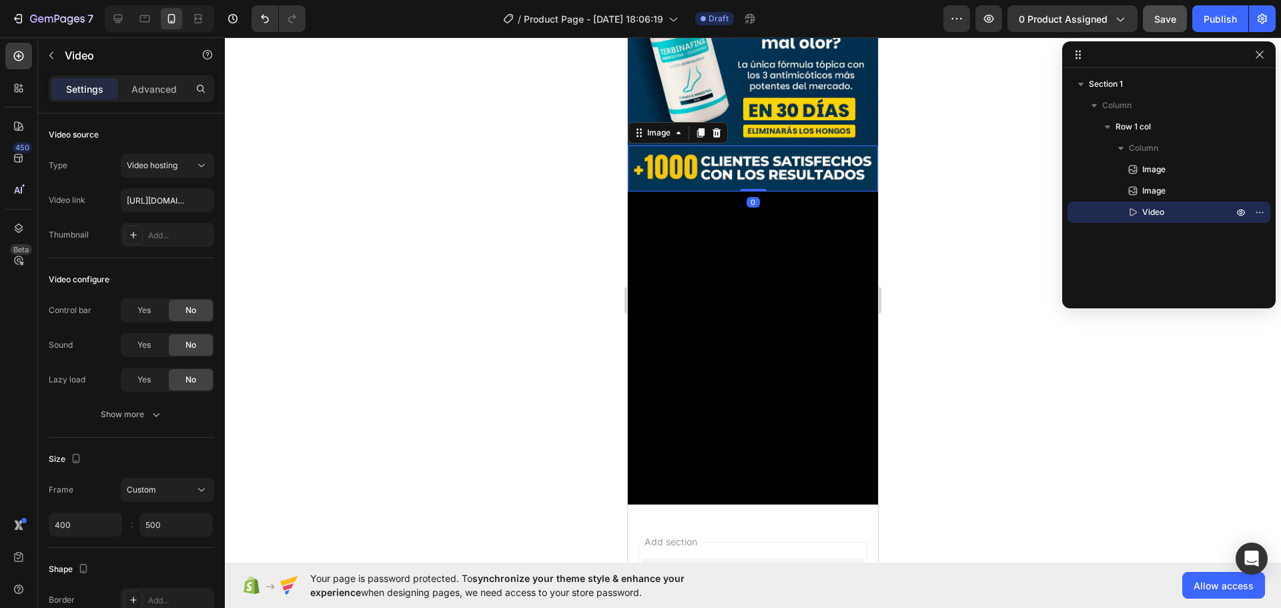
click at [732, 145] on img at bounding box center [753, 168] width 250 height 46
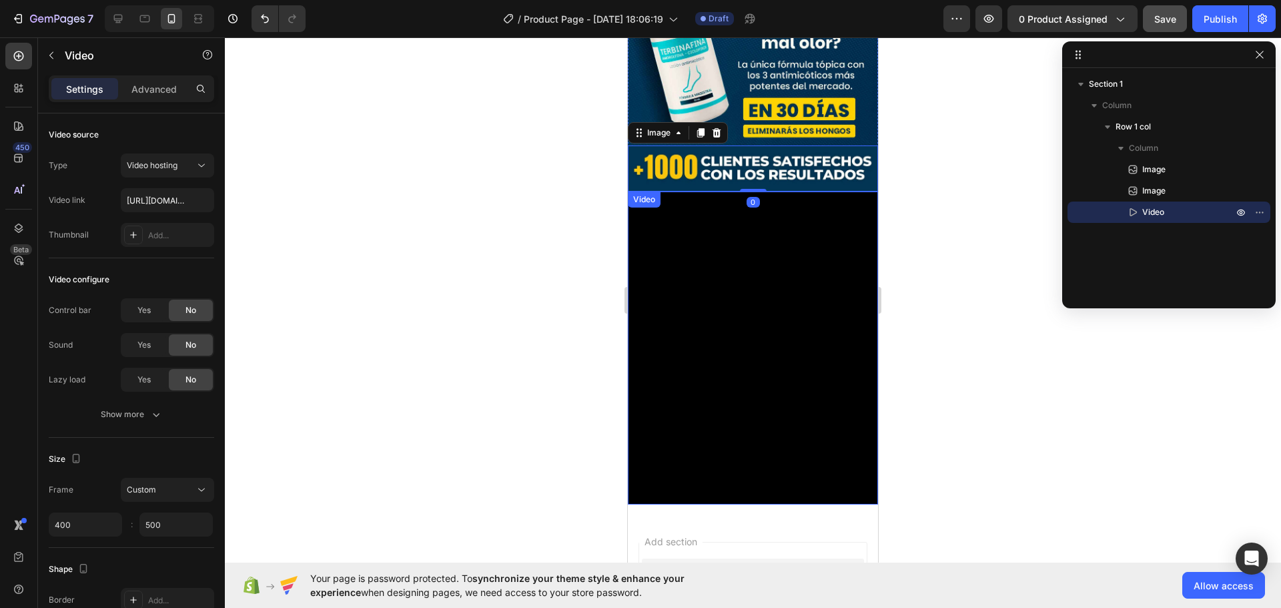
click at [738, 307] on video at bounding box center [753, 348] width 250 height 313
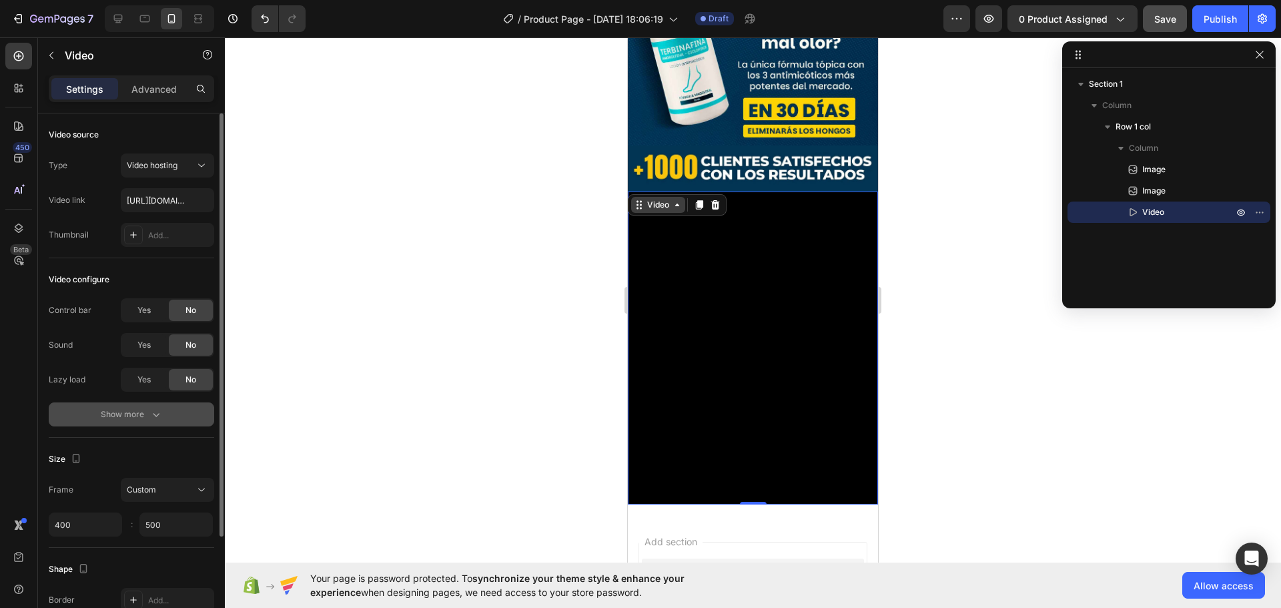
click at [141, 409] on div "Show more" at bounding box center [132, 414] width 62 height 13
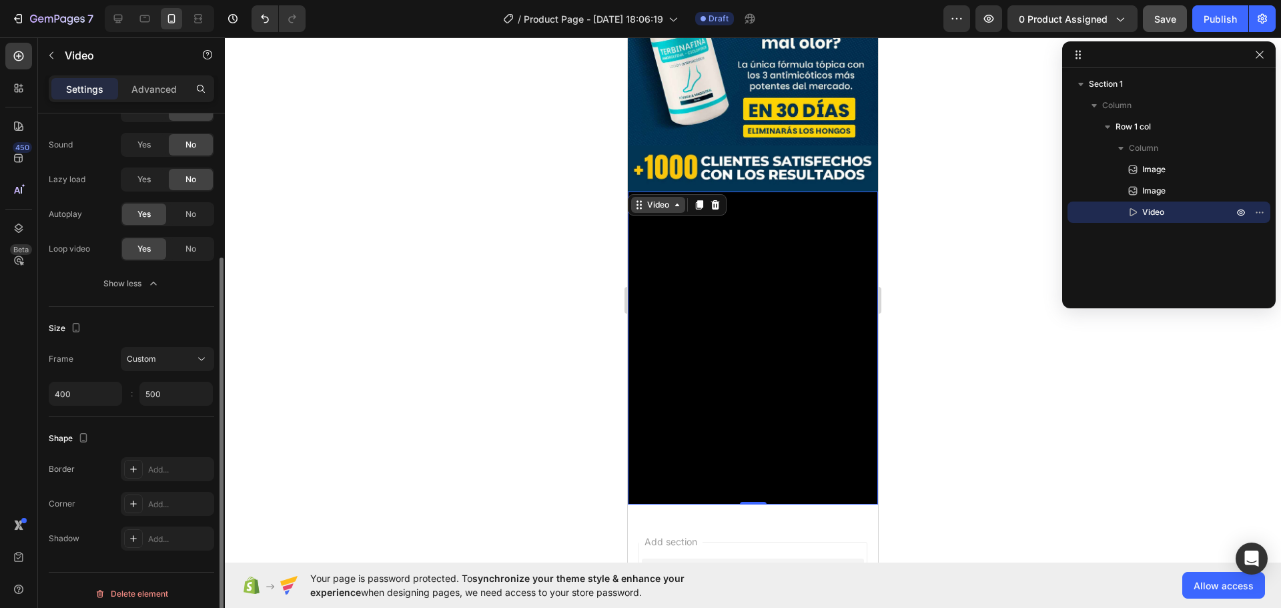
scroll to position [207, 0]
click at [513, 315] on div at bounding box center [753, 322] width 1056 height 571
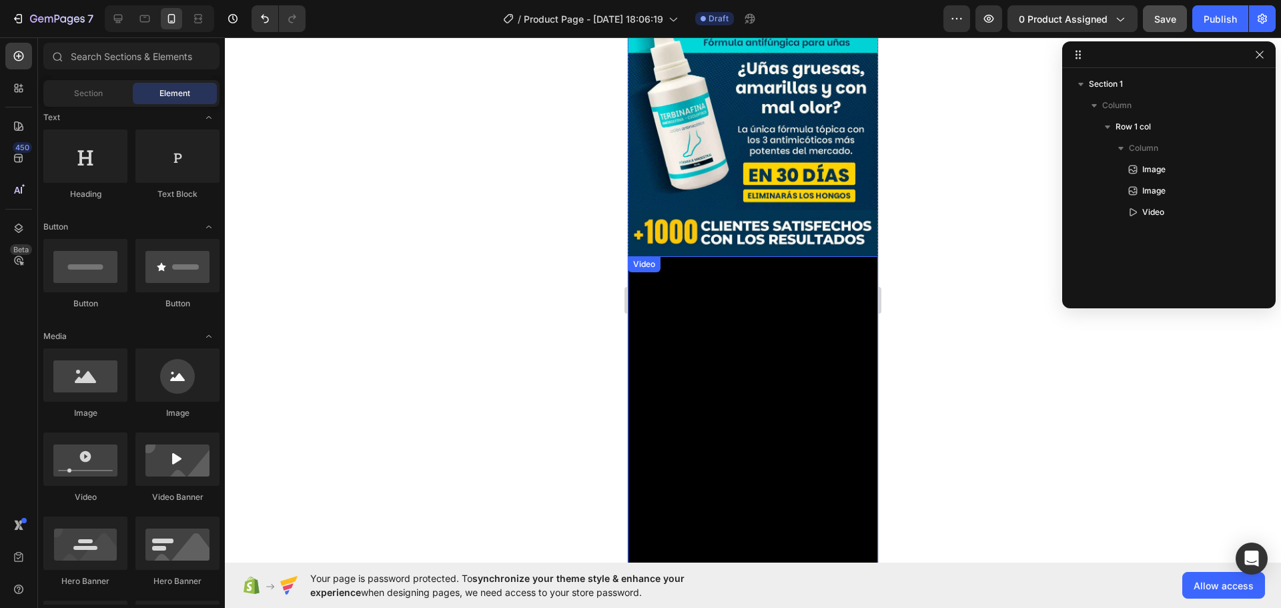
scroll to position [0, 0]
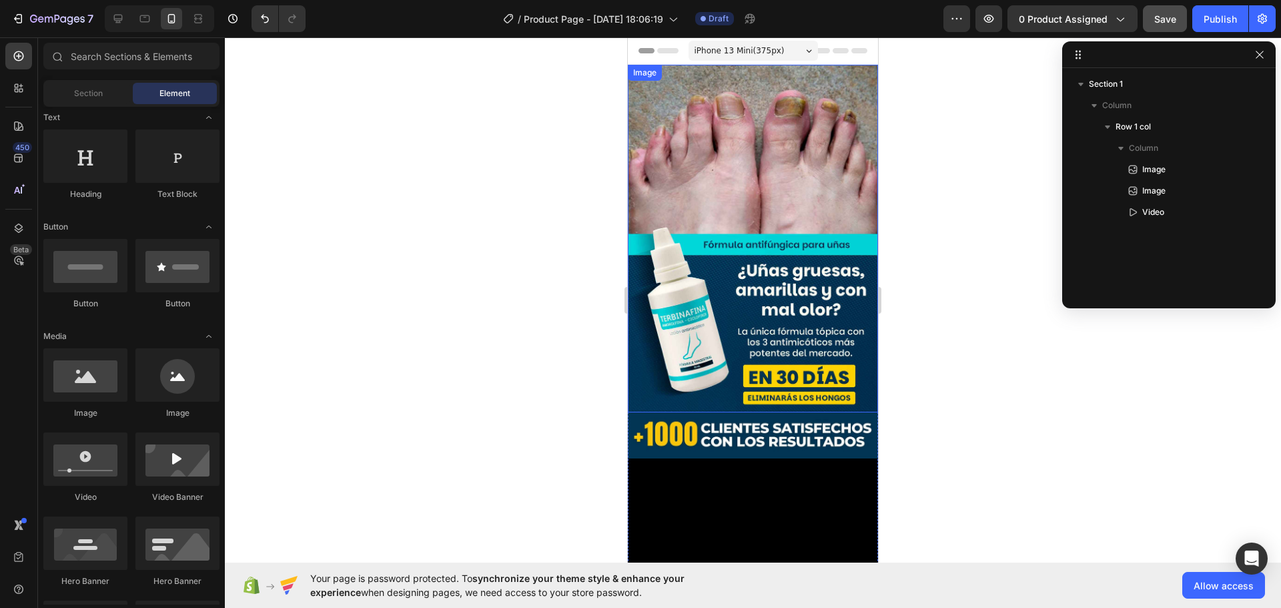
click at [757, 321] on img at bounding box center [753, 239] width 250 height 348
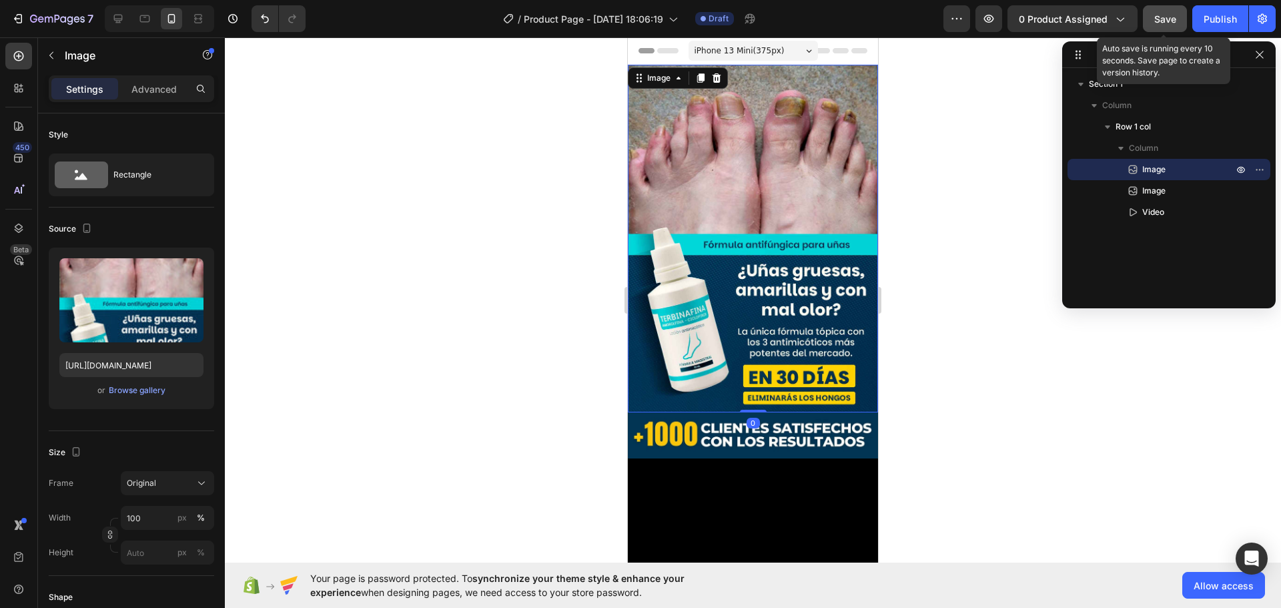
click at [1167, 21] on span "Save" at bounding box center [1165, 18] width 22 height 11
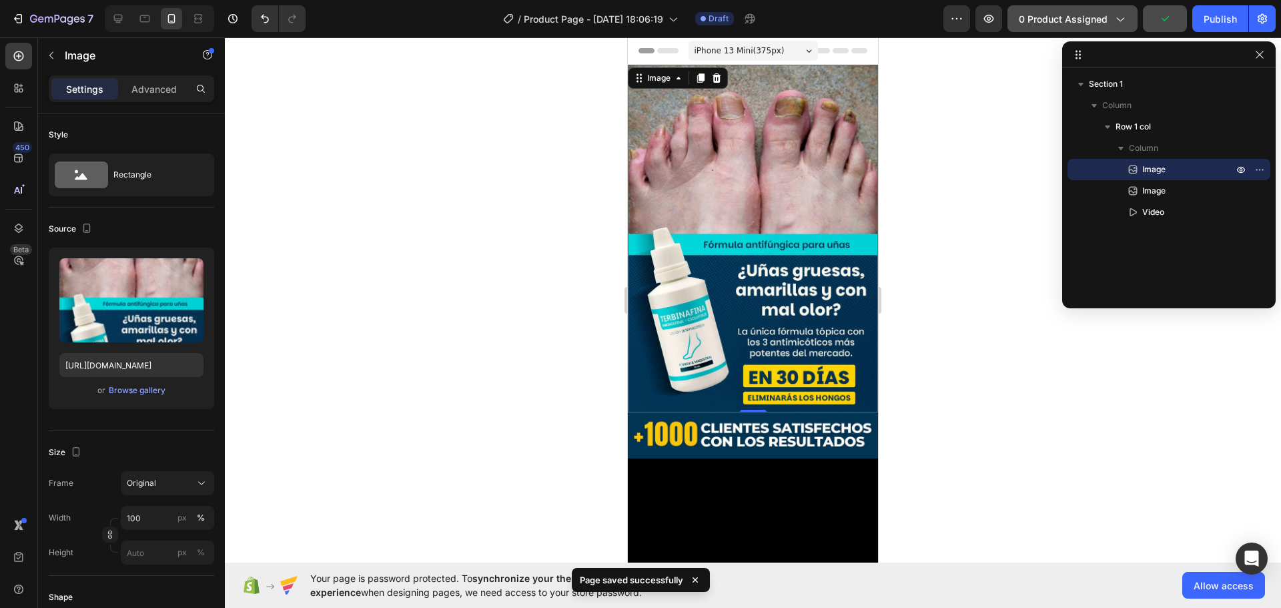
click at [1090, 26] on button "0 product assigned" at bounding box center [1073, 18] width 130 height 27
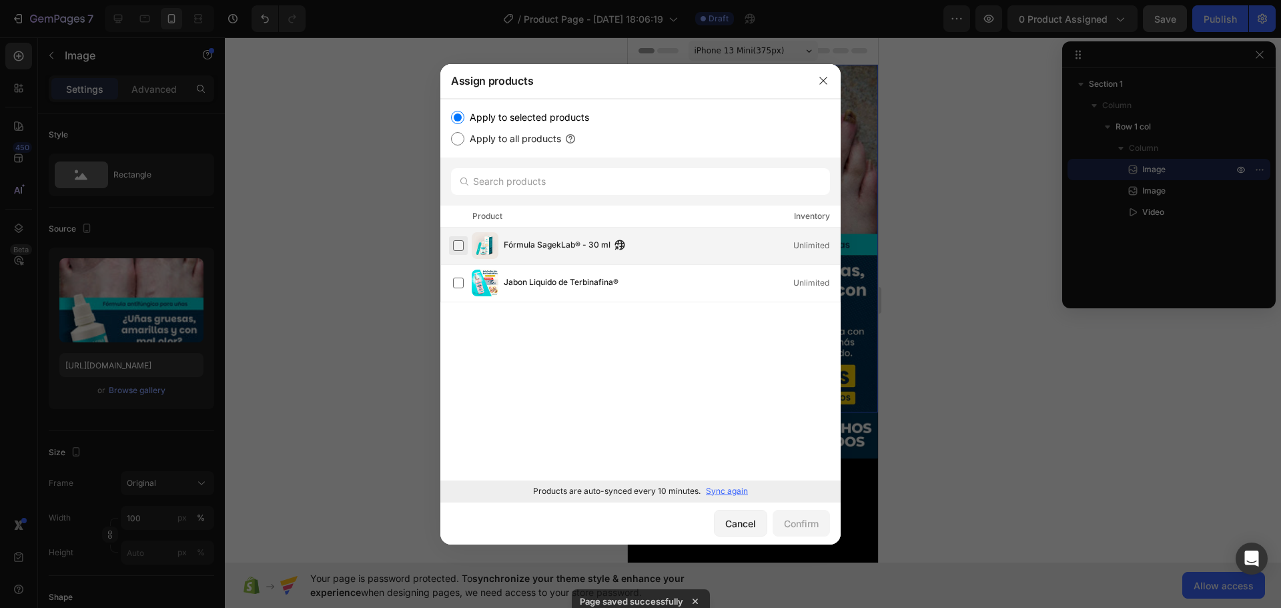
click at [458, 248] on label at bounding box center [458, 245] width 11 height 11
click at [793, 523] on div "Confirm" at bounding box center [801, 524] width 35 height 14
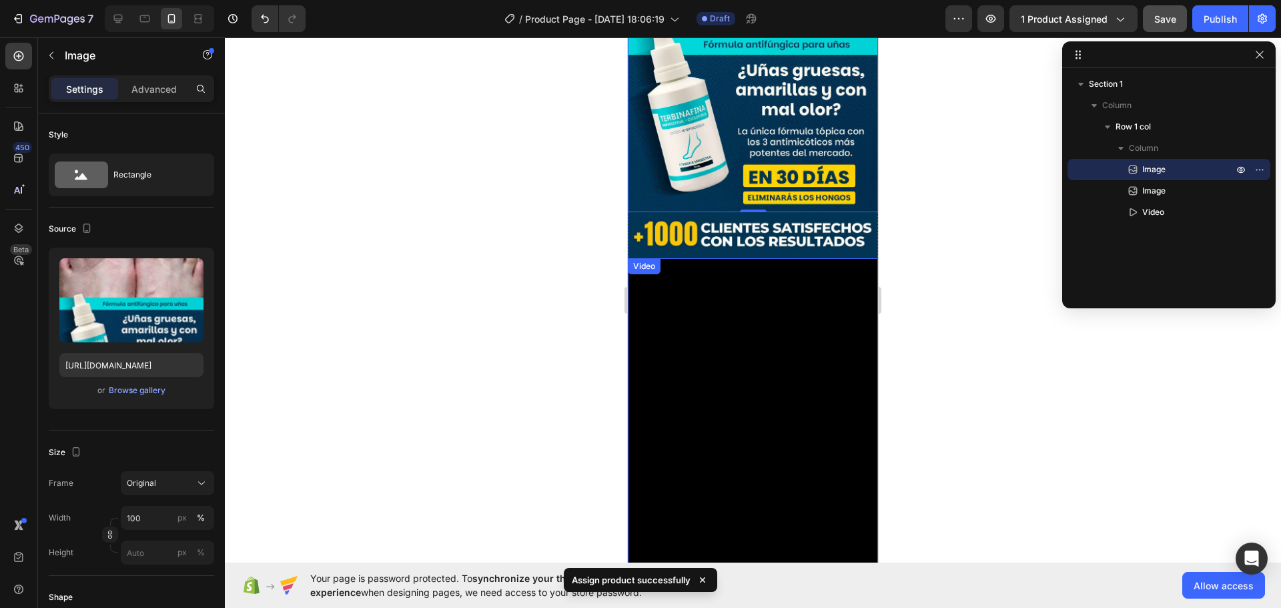
scroll to position [334, 0]
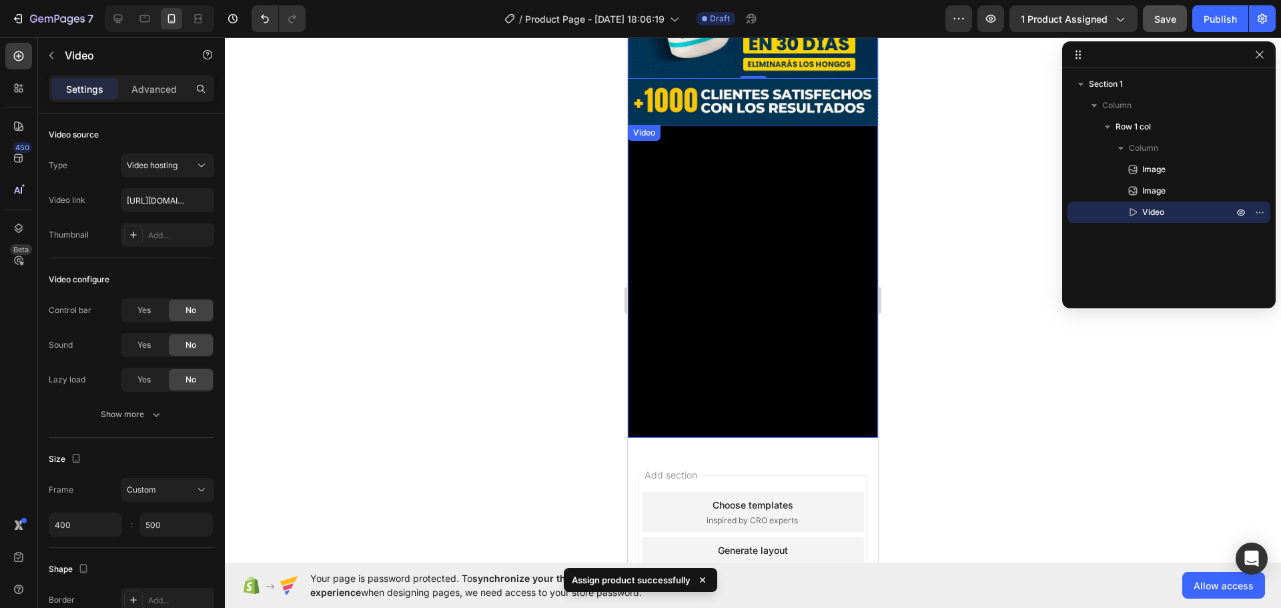
click at [777, 320] on video at bounding box center [753, 281] width 250 height 313
click at [765, 302] on video at bounding box center [753, 281] width 250 height 313
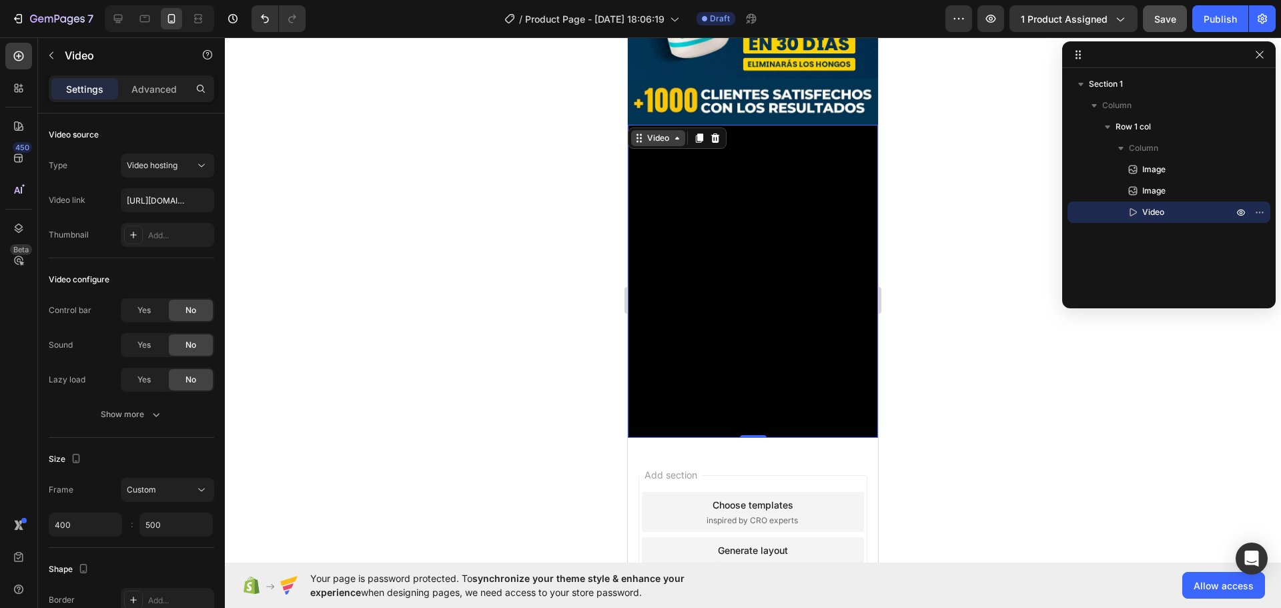
click at [765, 302] on video at bounding box center [753, 281] width 250 height 313
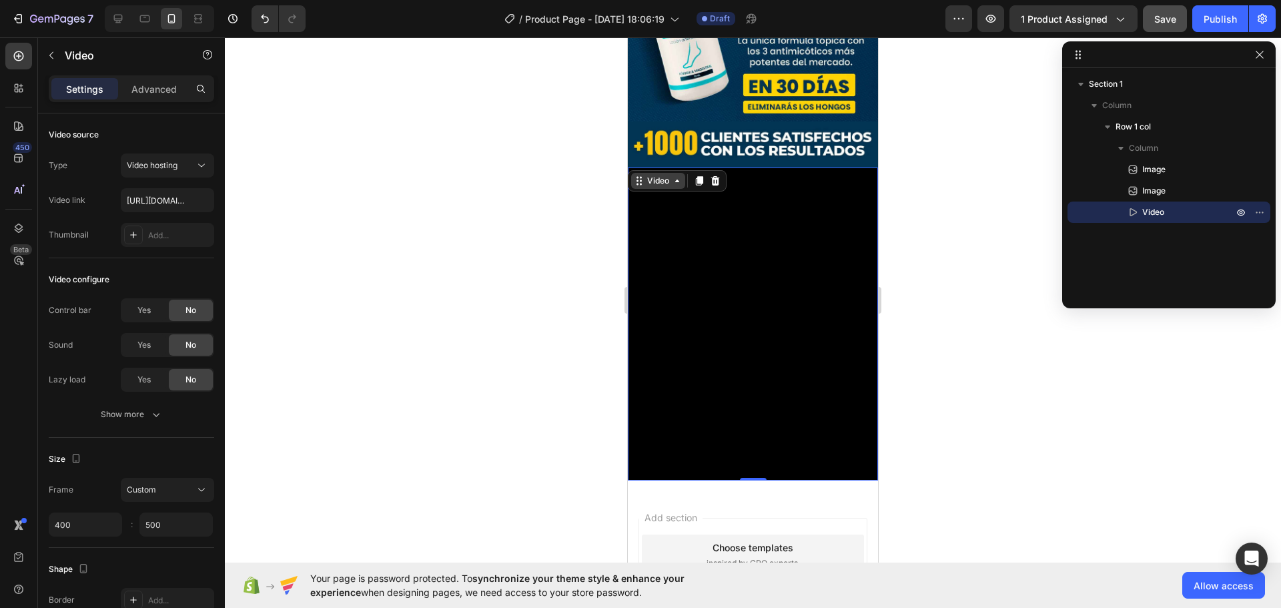
scroll to position [267, 0]
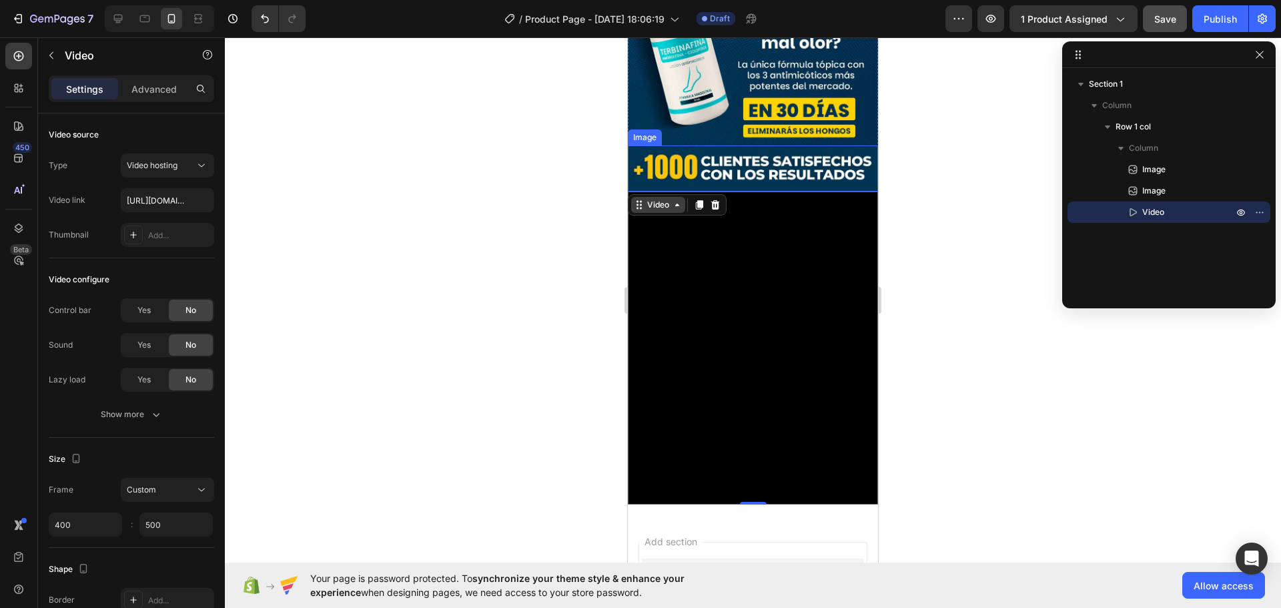
click at [731, 145] on img at bounding box center [753, 168] width 250 height 46
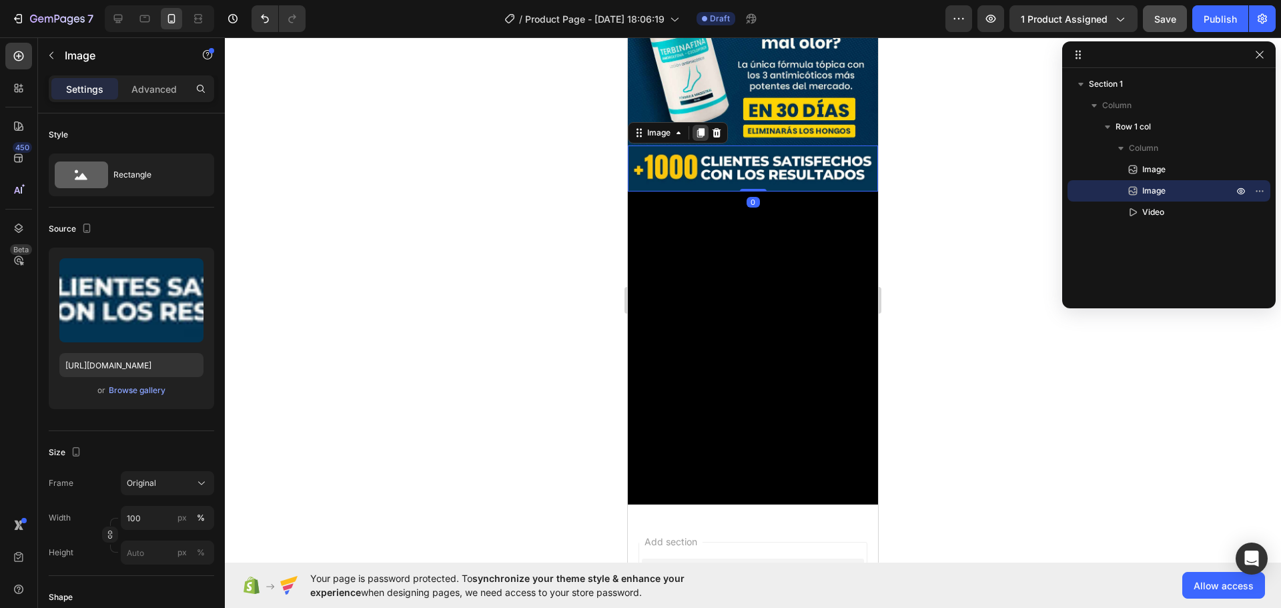
click at [701, 128] on icon at bounding box center [700, 132] width 7 height 9
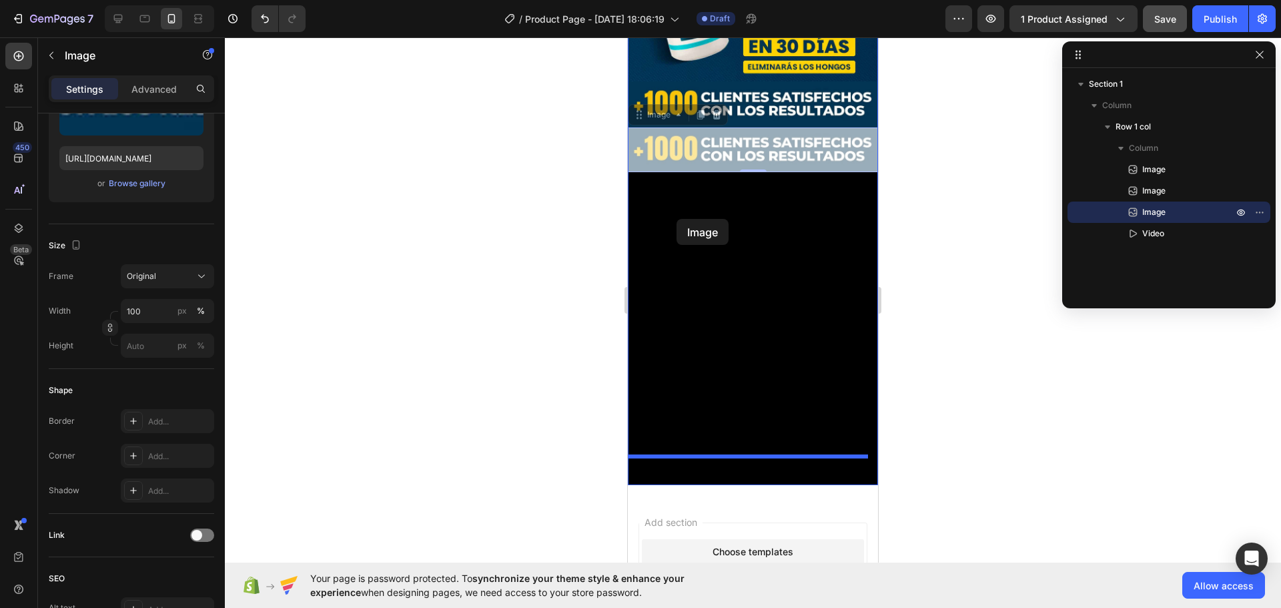
scroll to position [400, 0]
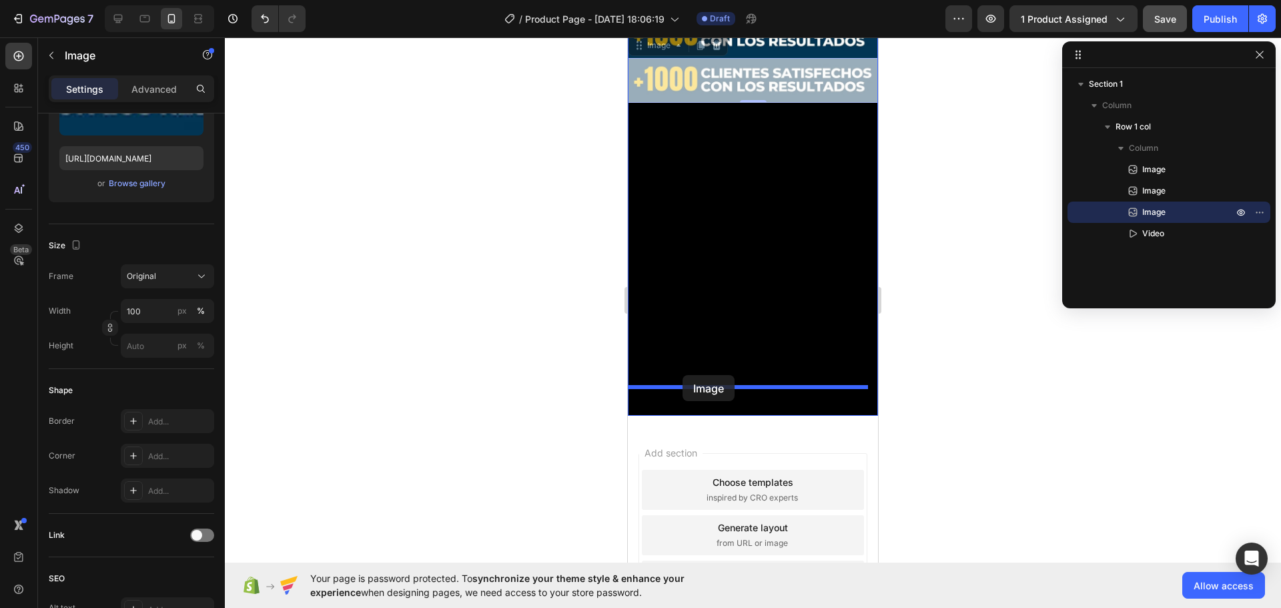
drag, startPoint x: 664, startPoint y: 165, endPoint x: 686, endPoint y: 378, distance: 214.7
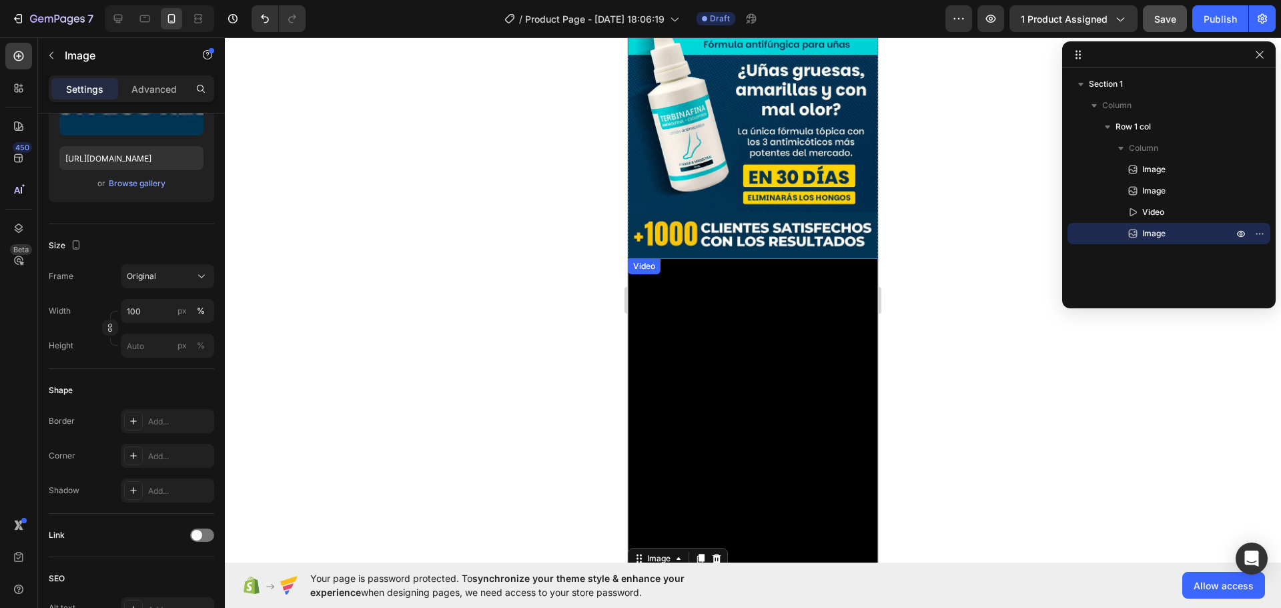
scroll to position [267, 0]
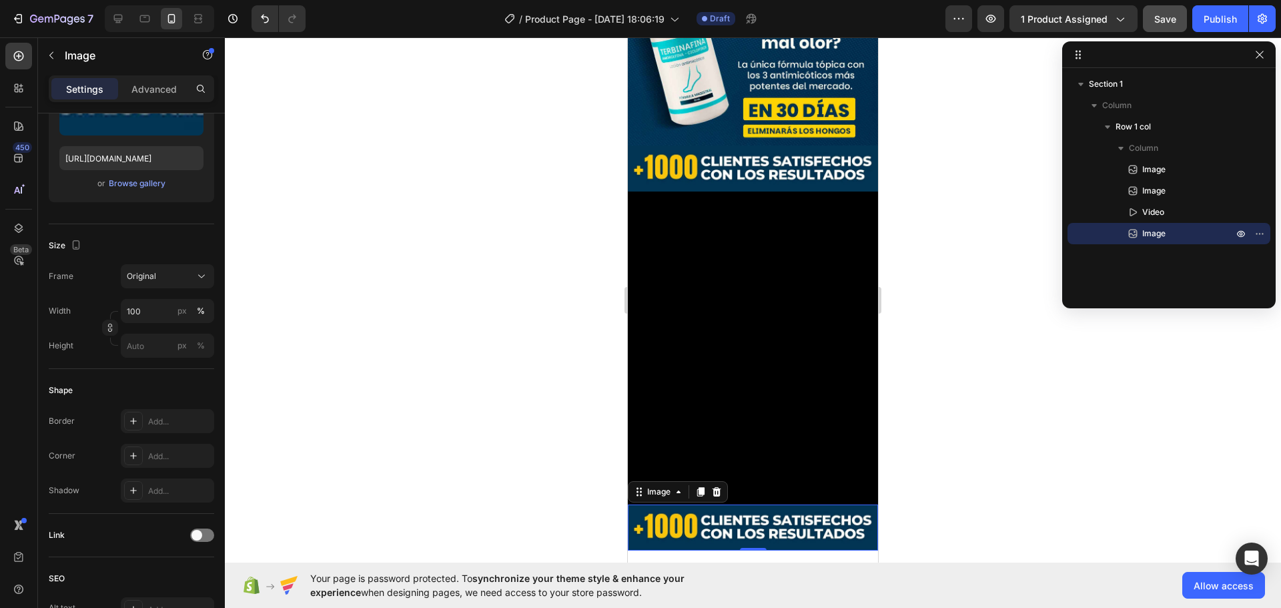
click at [714, 505] on img at bounding box center [753, 528] width 250 height 46
click at [716, 505] on img at bounding box center [753, 528] width 250 height 46
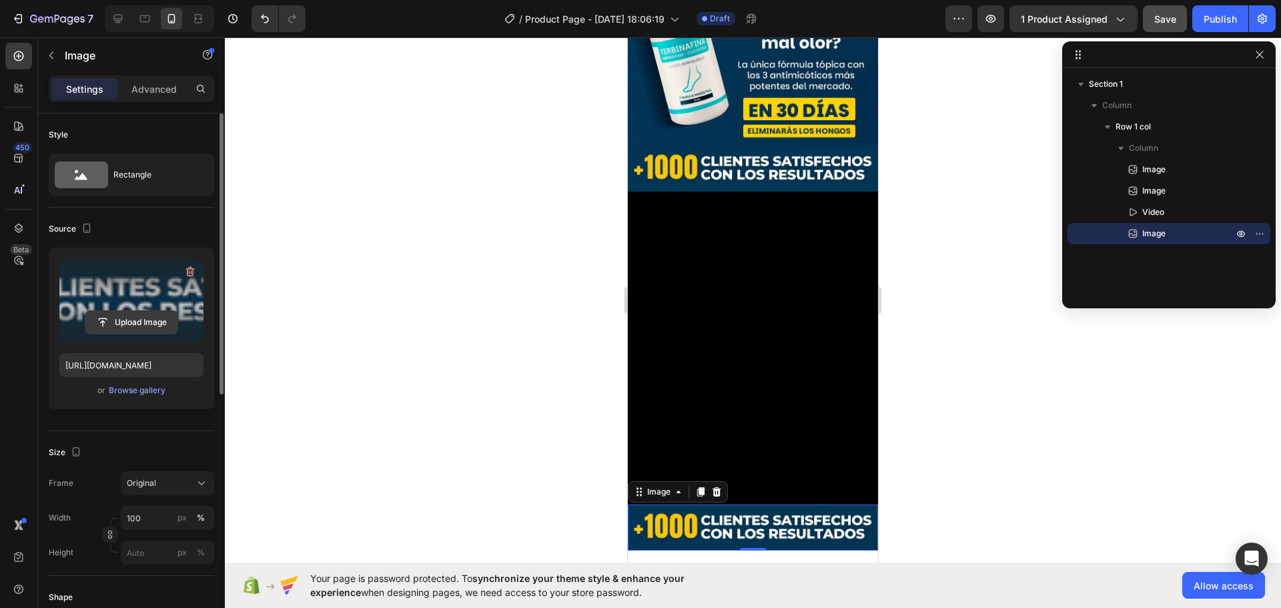
click at [133, 314] on input "file" at bounding box center [131, 322] width 92 height 23
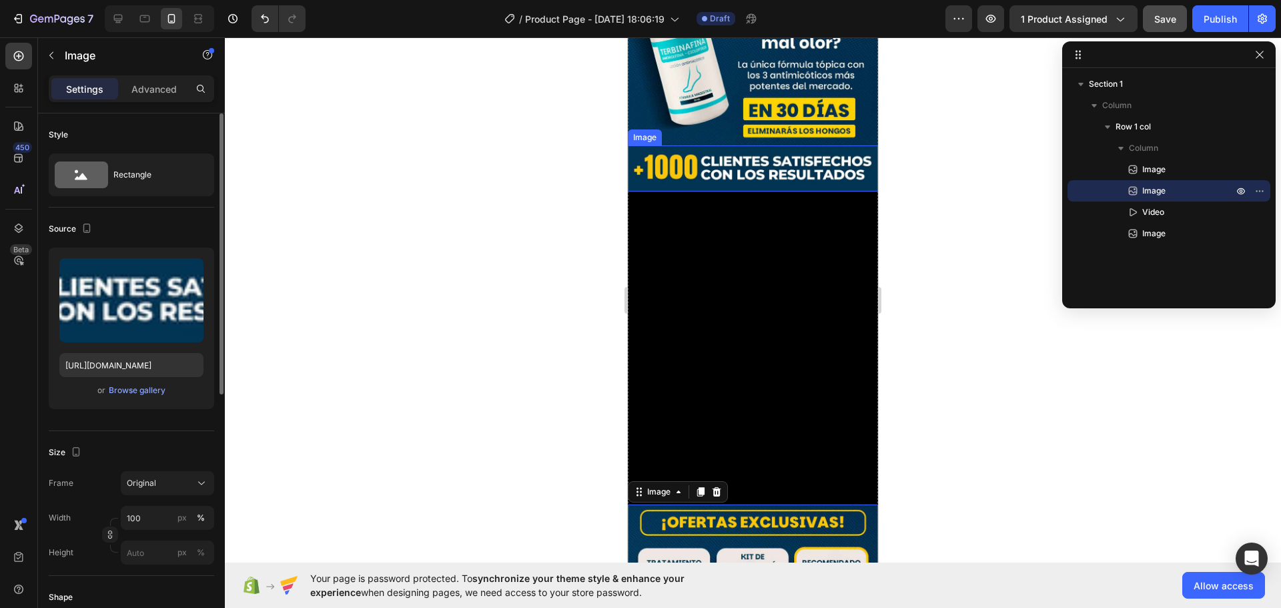
click at [703, 154] on img at bounding box center [753, 168] width 250 height 46
click at [701, 128] on icon at bounding box center [700, 132] width 7 height 9
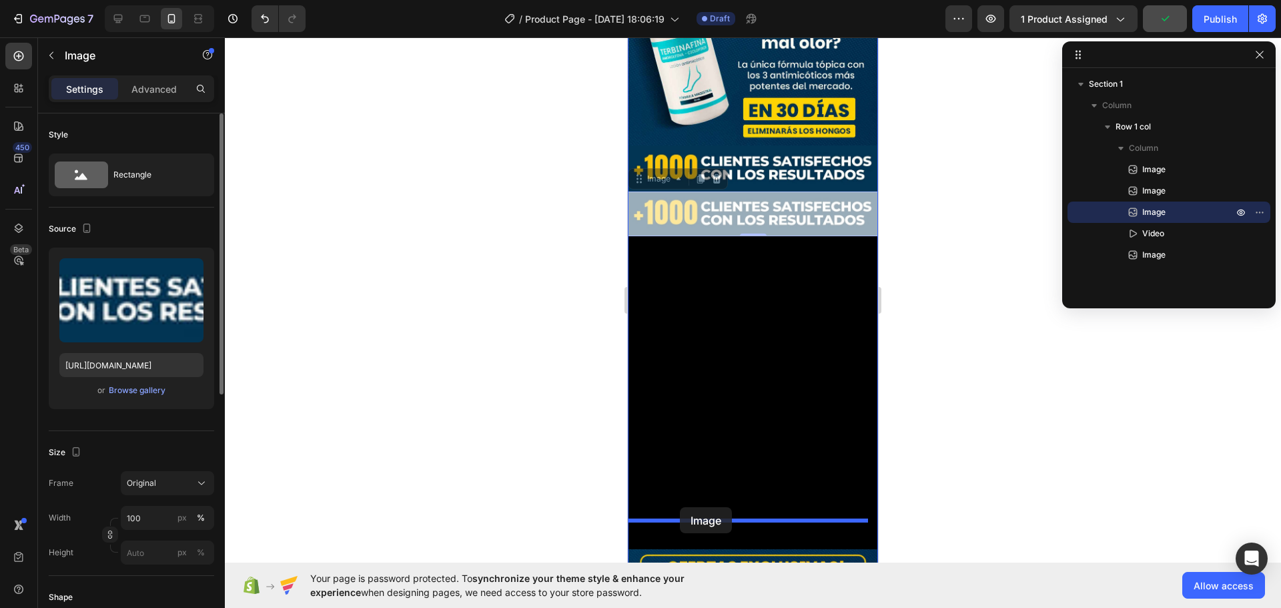
drag, startPoint x: 659, startPoint y: 162, endPoint x: 681, endPoint y: 507, distance: 345.7
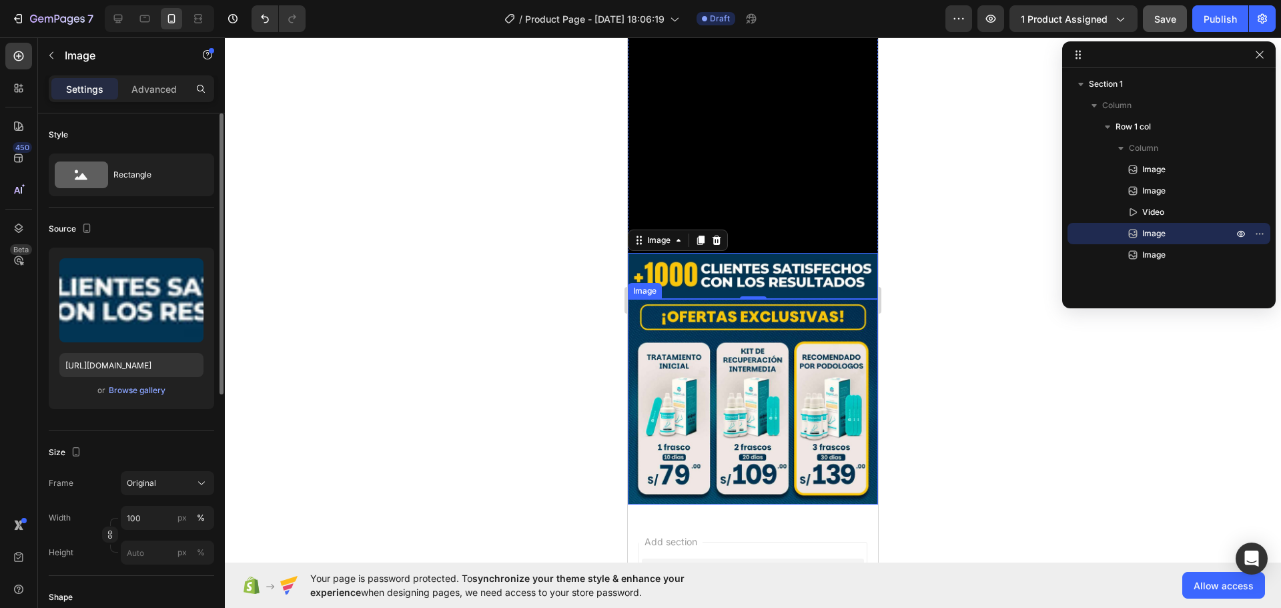
scroll to position [601, 0]
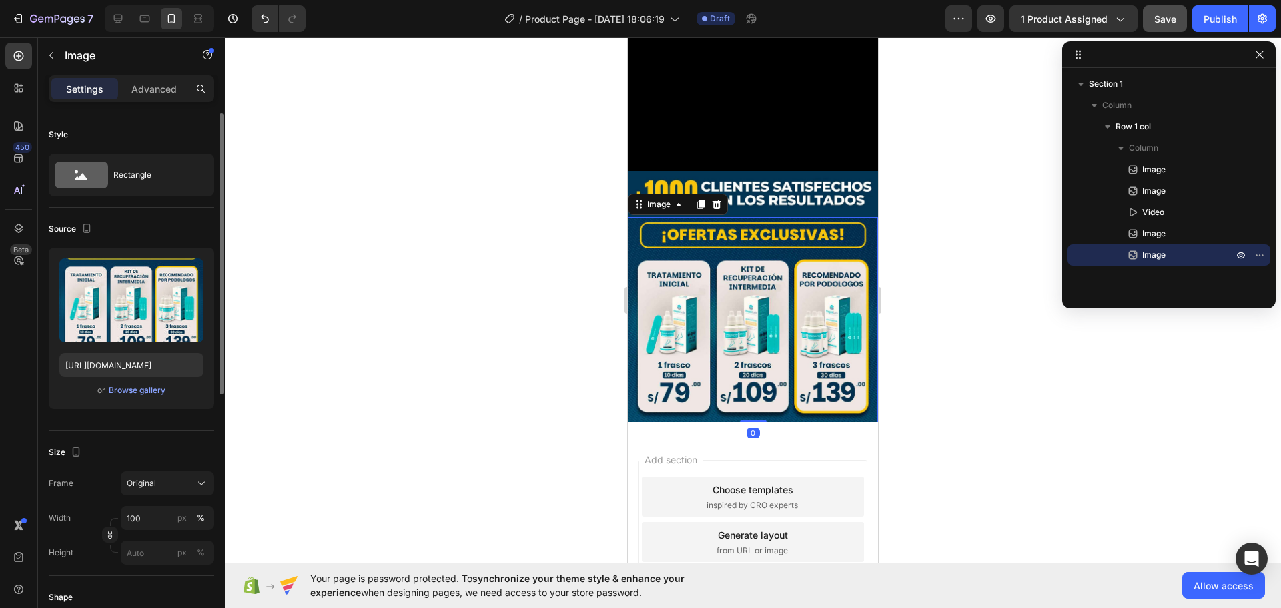
click at [733, 334] on img at bounding box center [753, 320] width 250 height 206
click at [701, 199] on icon at bounding box center [700, 204] width 11 height 11
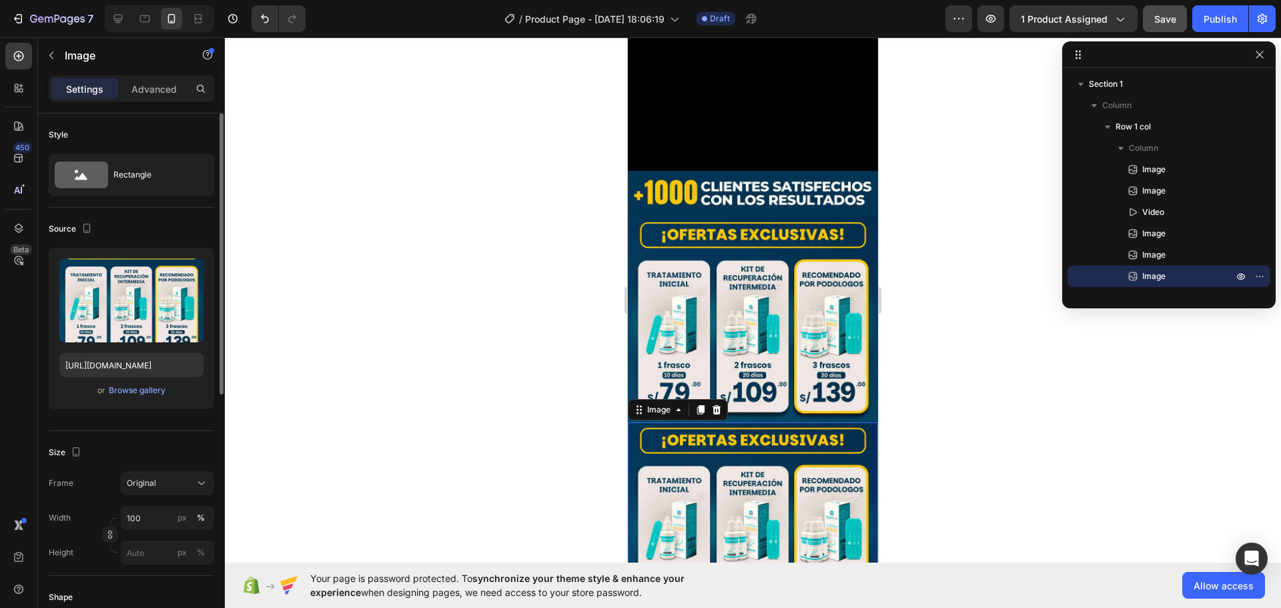
click at [729, 436] on img at bounding box center [753, 525] width 250 height 206
click at [749, 441] on img at bounding box center [753, 525] width 250 height 206
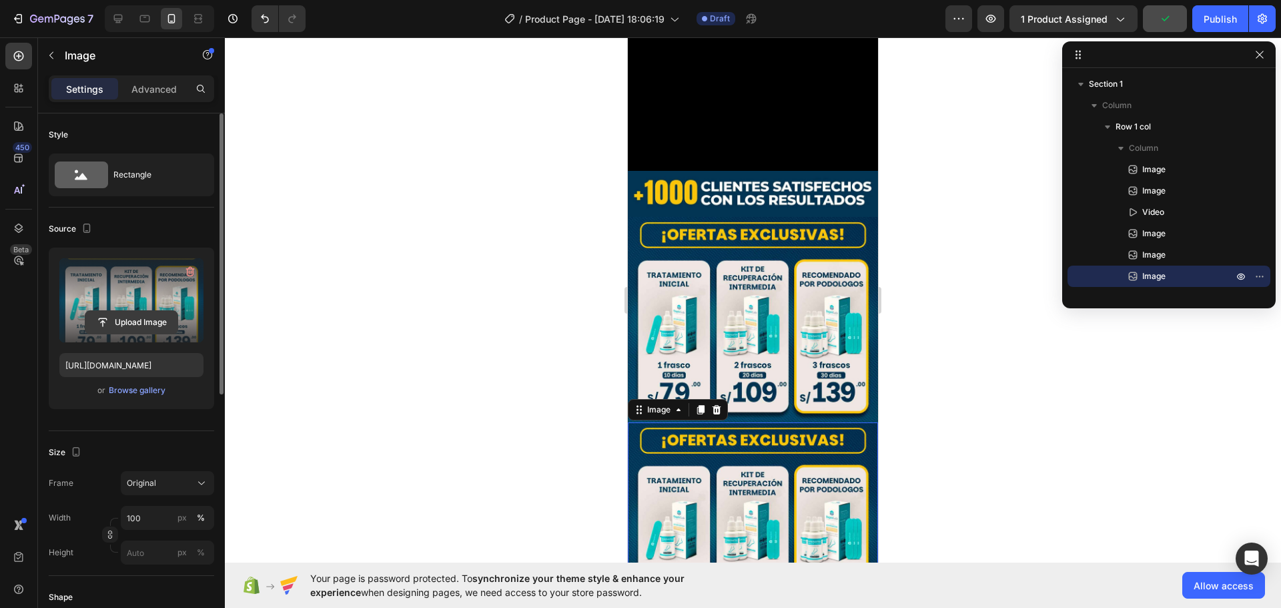
click at [132, 320] on input "file" at bounding box center [131, 322] width 92 height 23
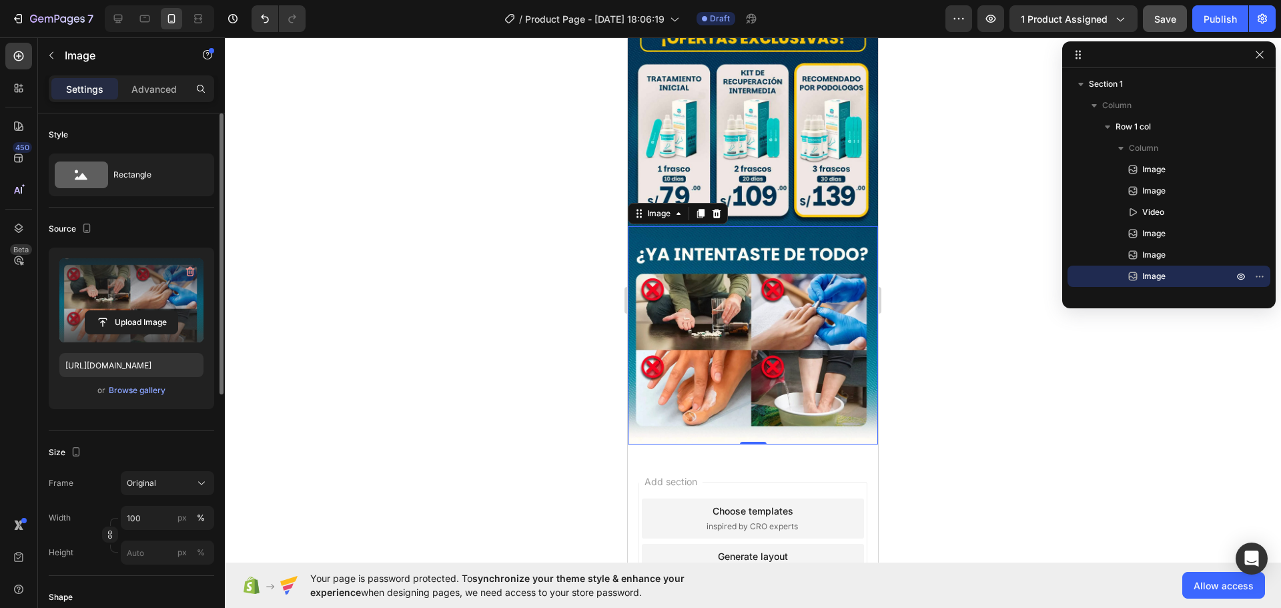
scroll to position [801, 0]
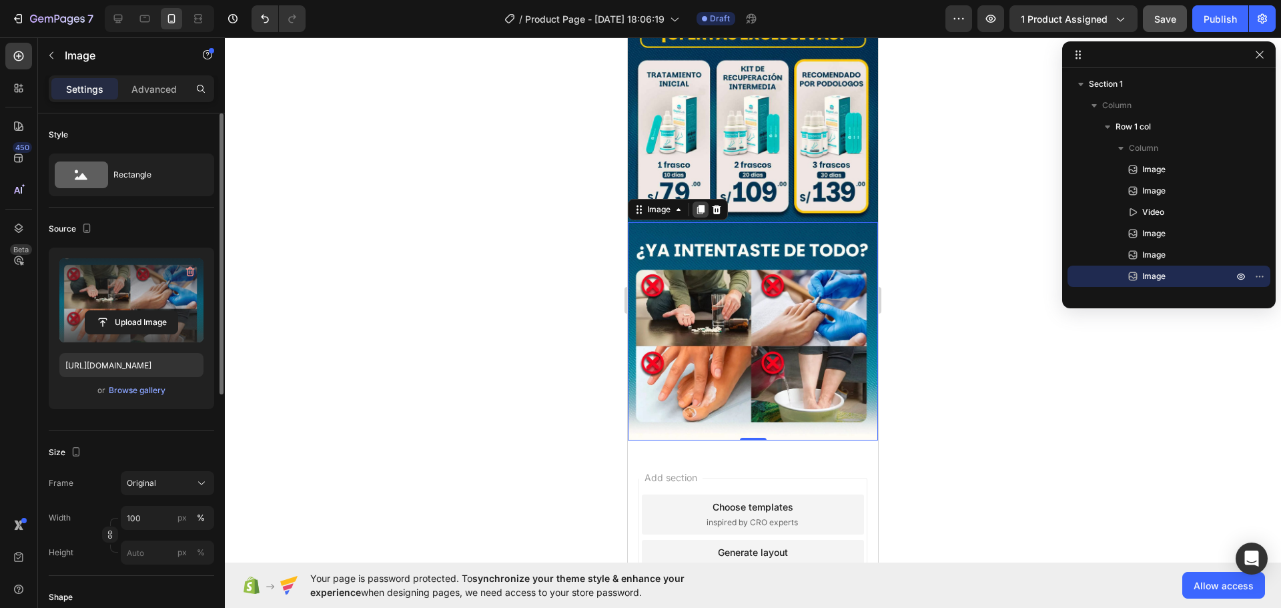
click at [700, 204] on icon at bounding box center [700, 209] width 11 height 11
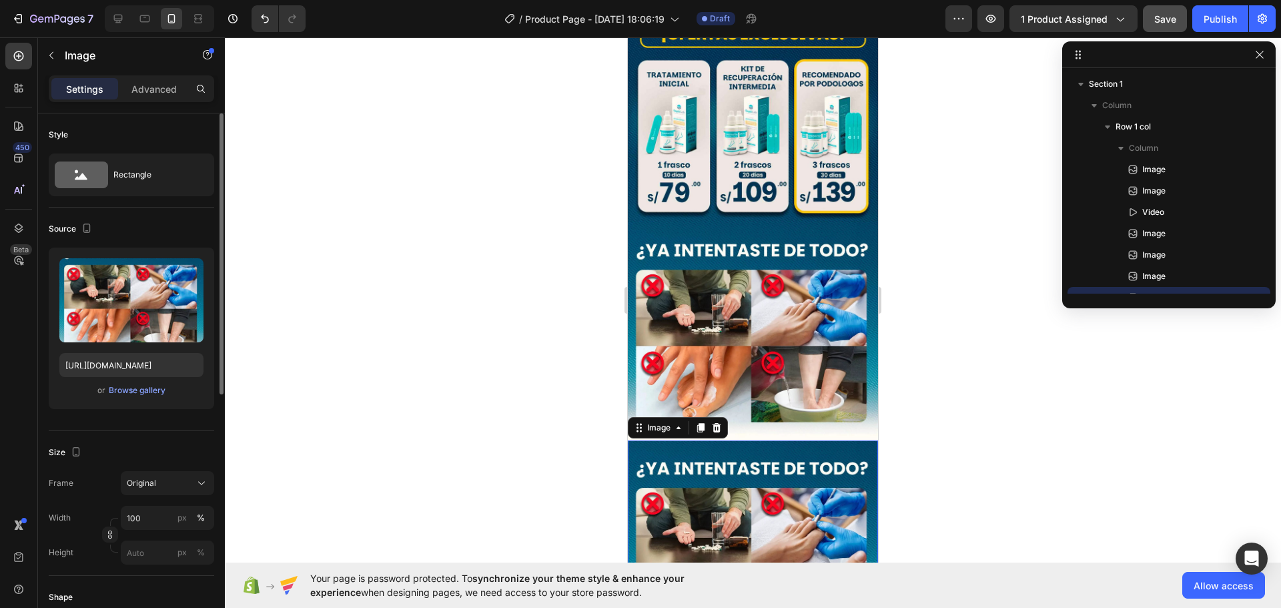
click at [755, 446] on img at bounding box center [753, 549] width 250 height 218
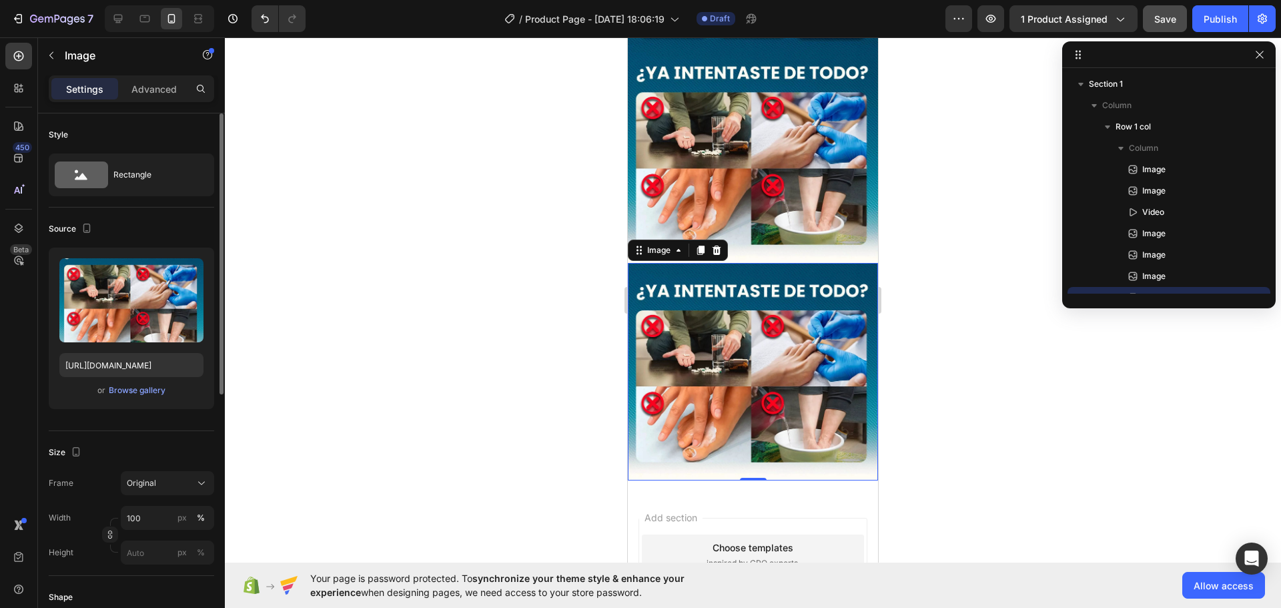
scroll to position [1001, 0]
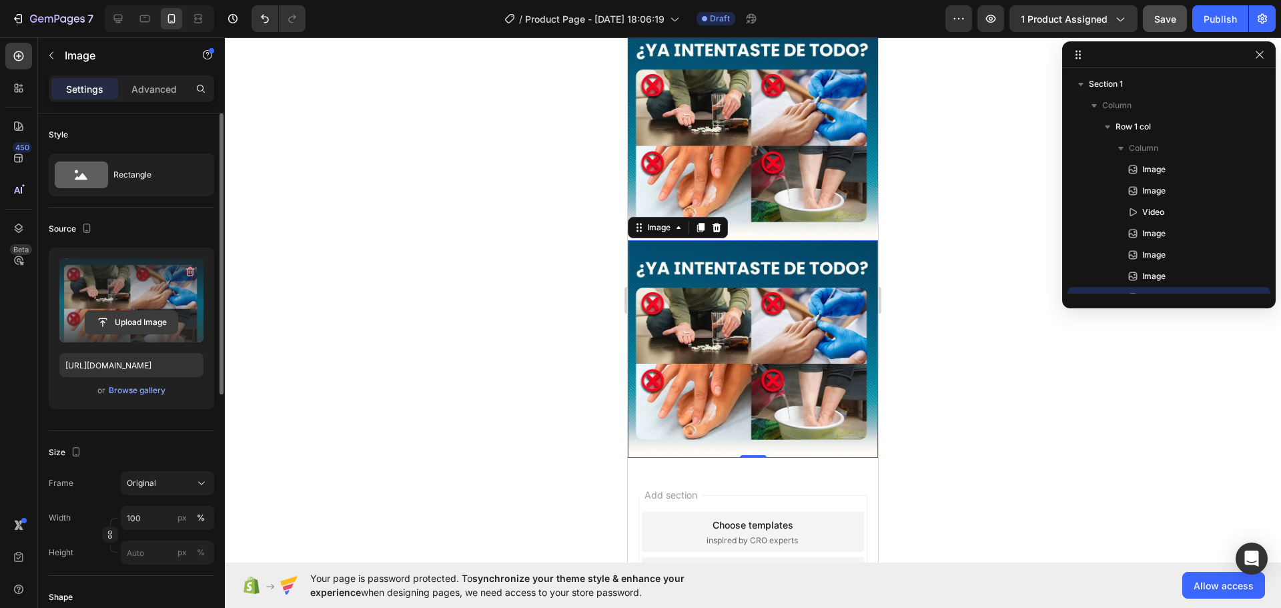
click at [129, 318] on input "file" at bounding box center [131, 322] width 92 height 23
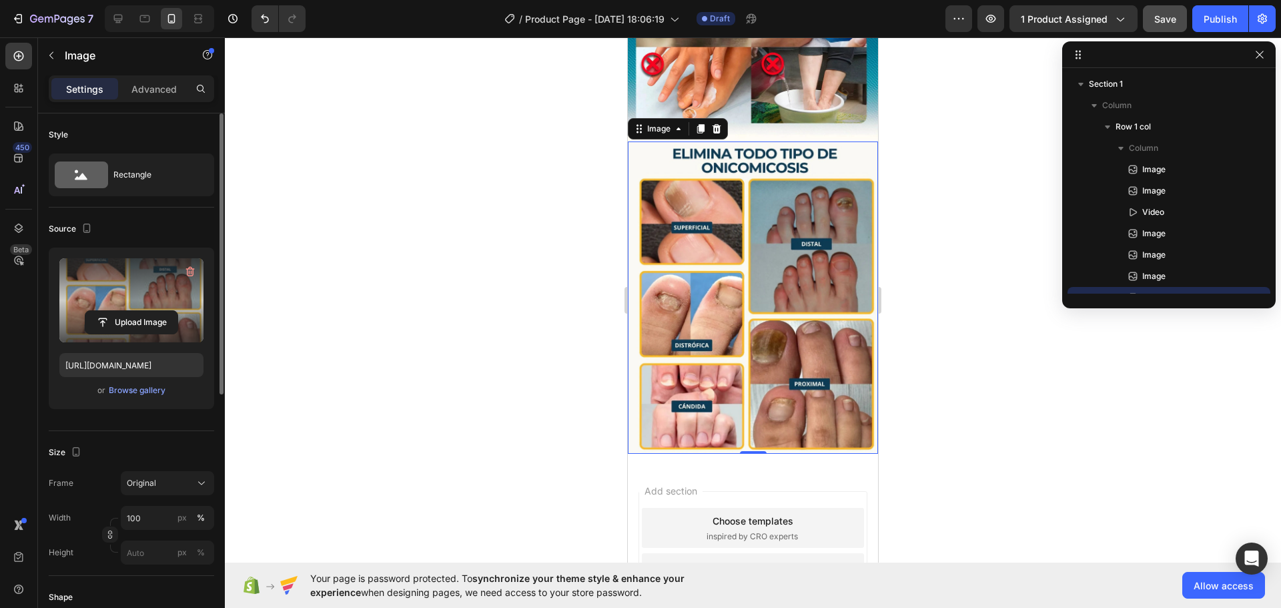
scroll to position [1068, 0]
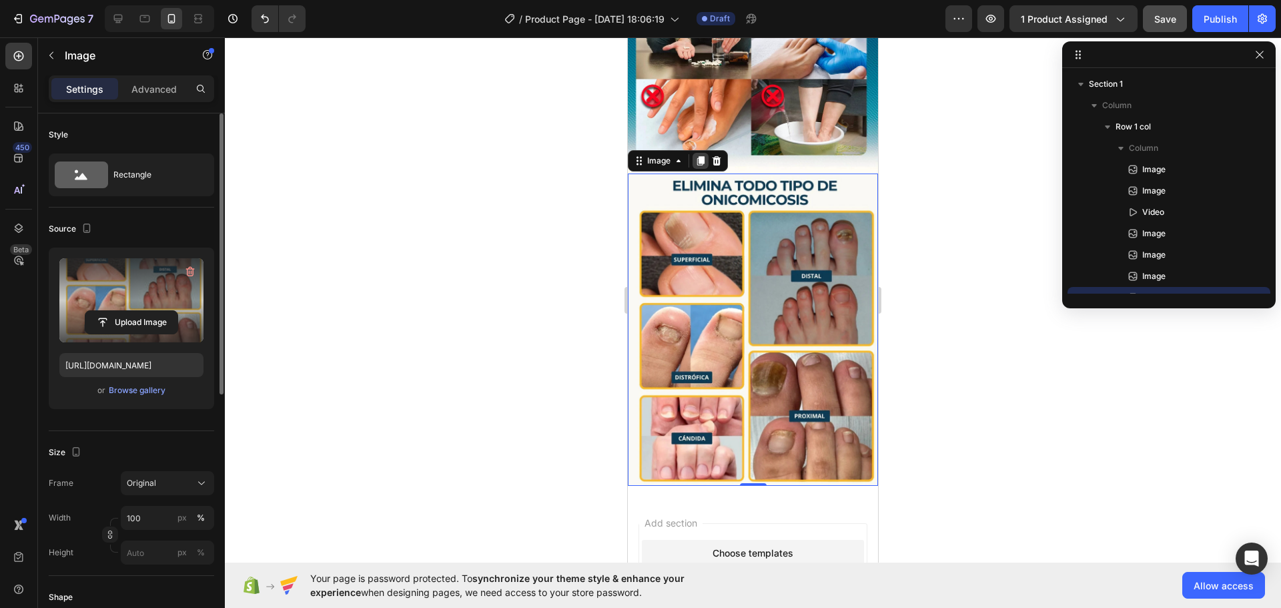
click at [697, 156] on icon at bounding box center [700, 160] width 7 height 9
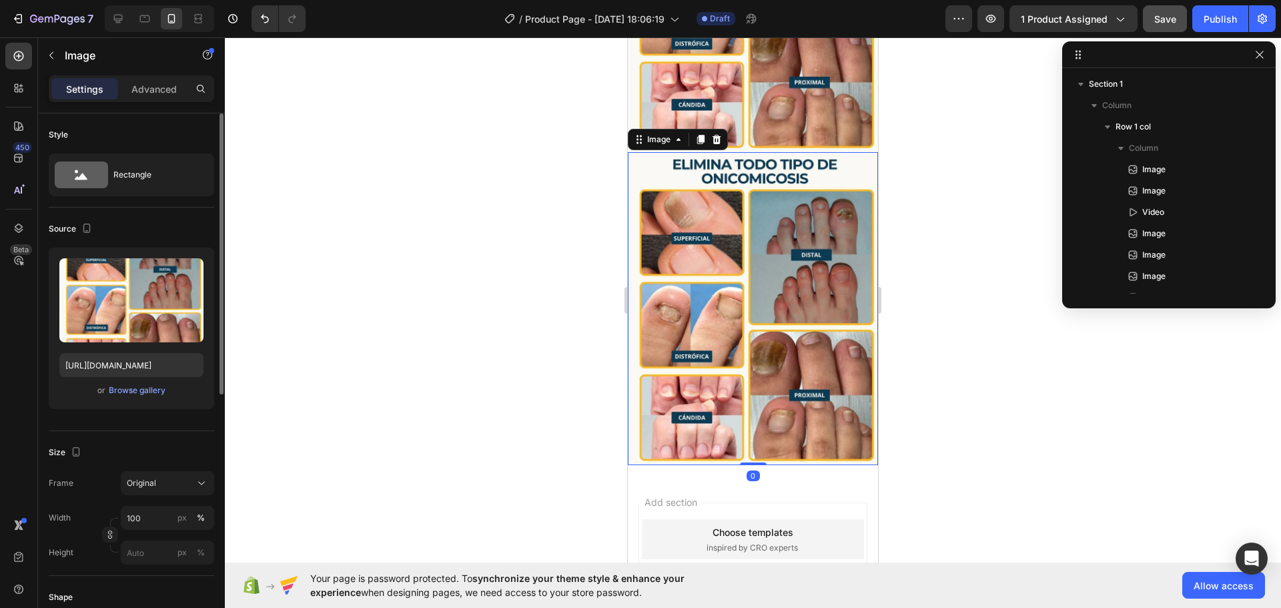
scroll to position [1410, 0]
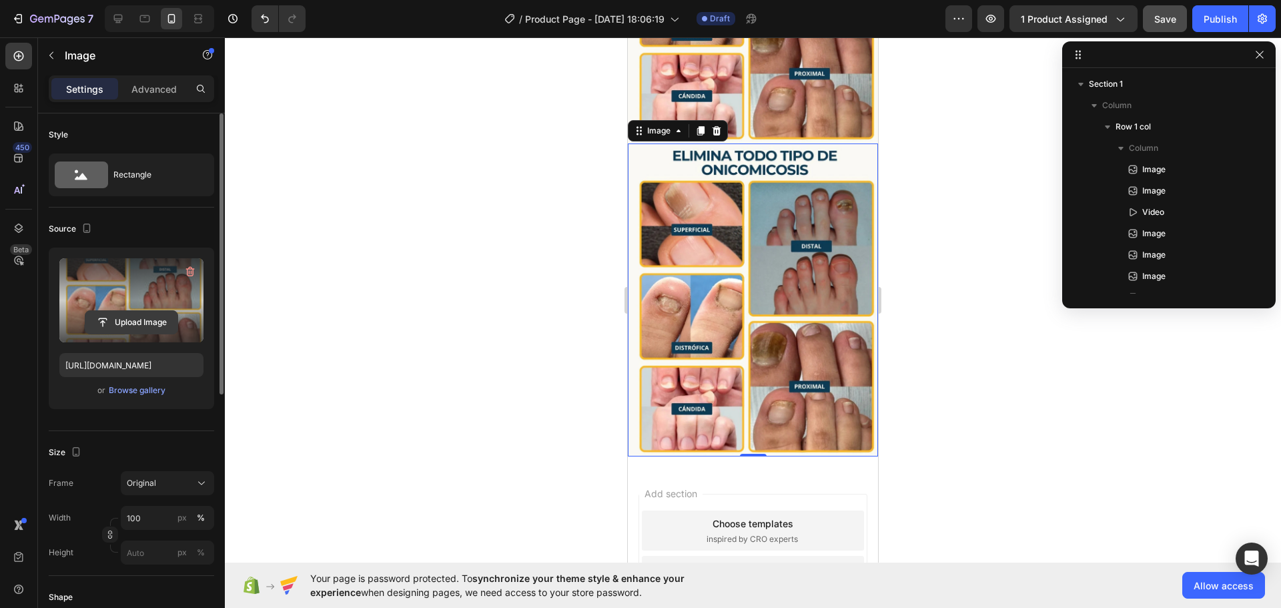
click at [146, 322] on input "file" at bounding box center [131, 322] width 92 height 23
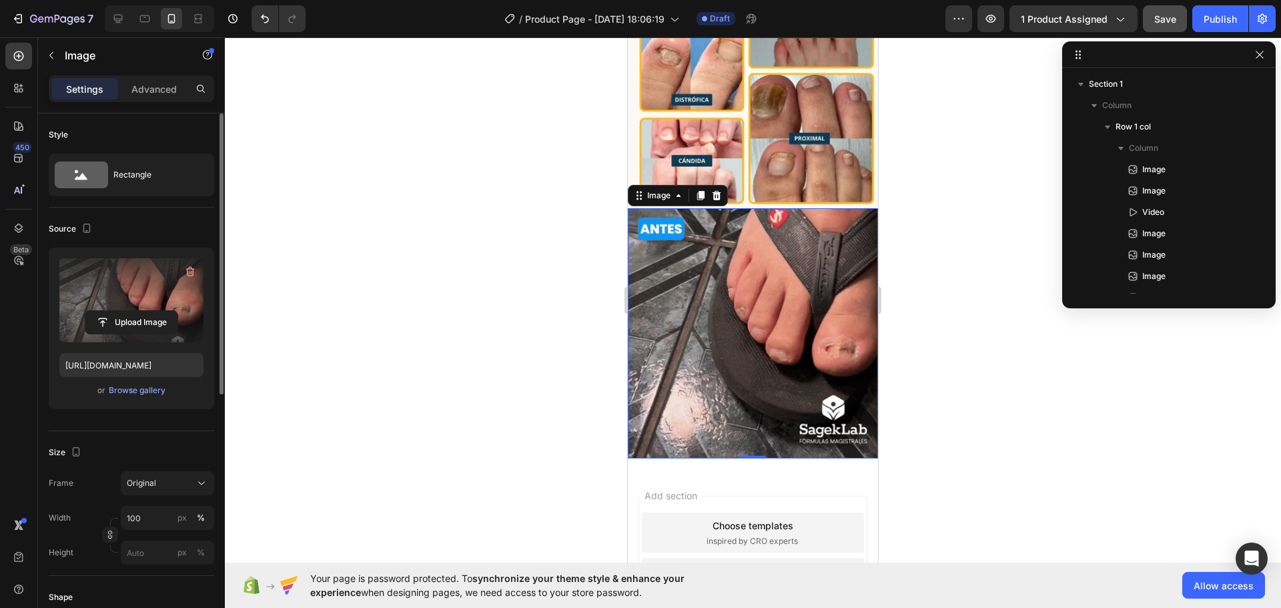
scroll to position [1277, 0]
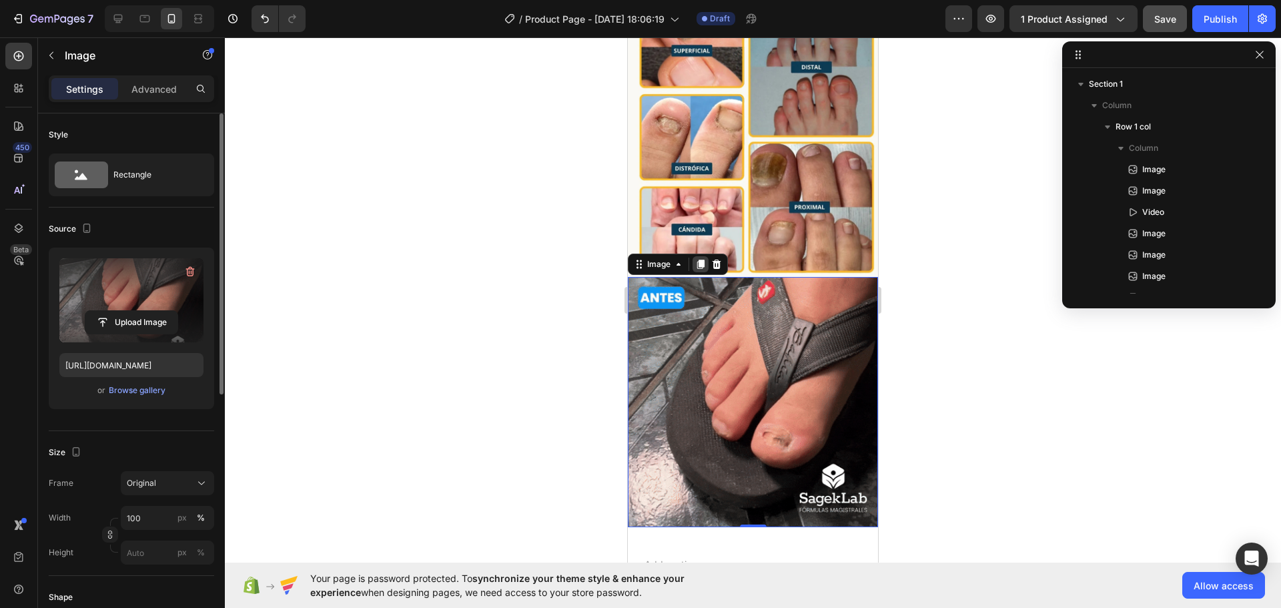
click at [701, 260] on icon at bounding box center [700, 264] width 7 height 9
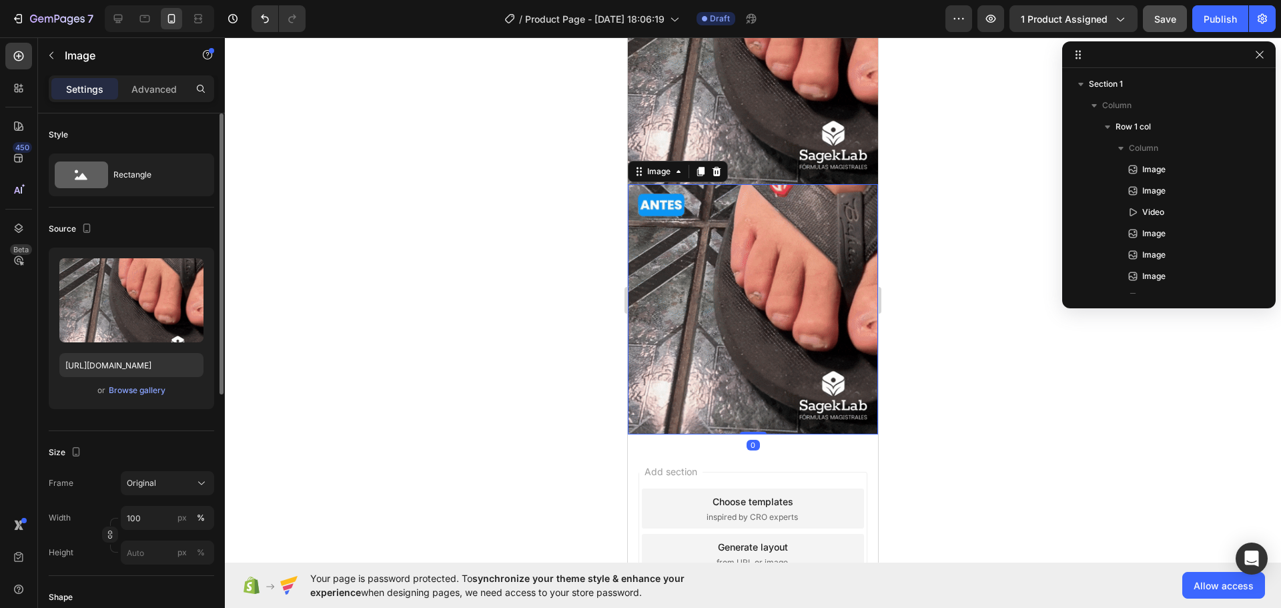
scroll to position [1650, 0]
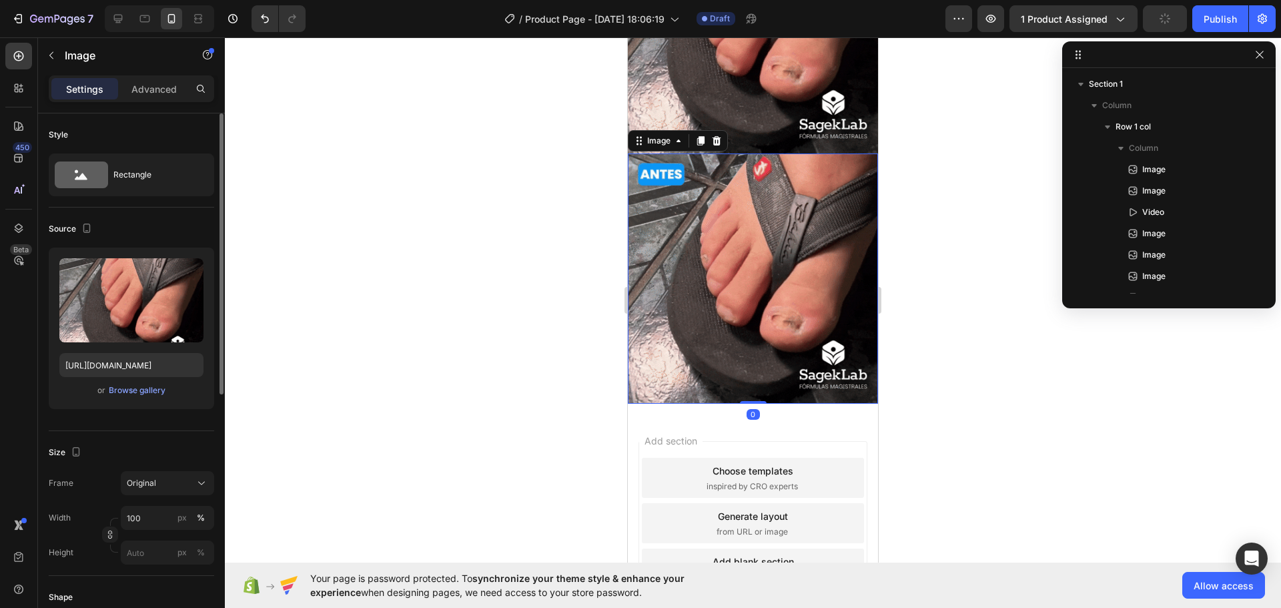
click at [739, 246] on img at bounding box center [753, 278] width 250 height 250
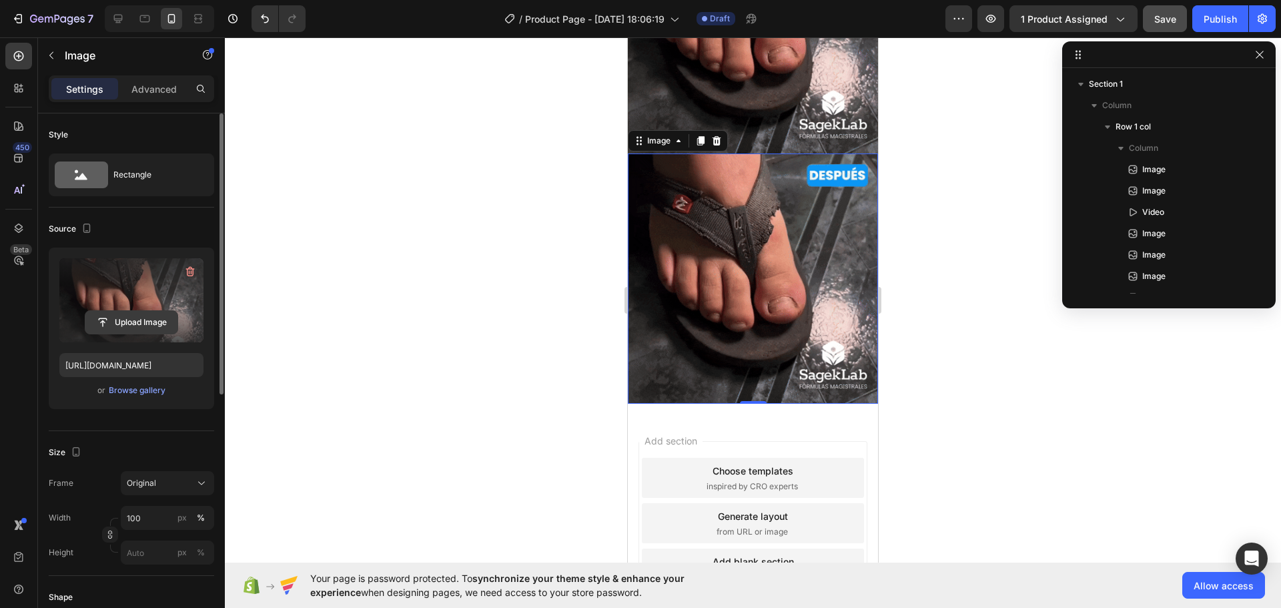
click at [109, 322] on input "file" at bounding box center [131, 322] width 92 height 23
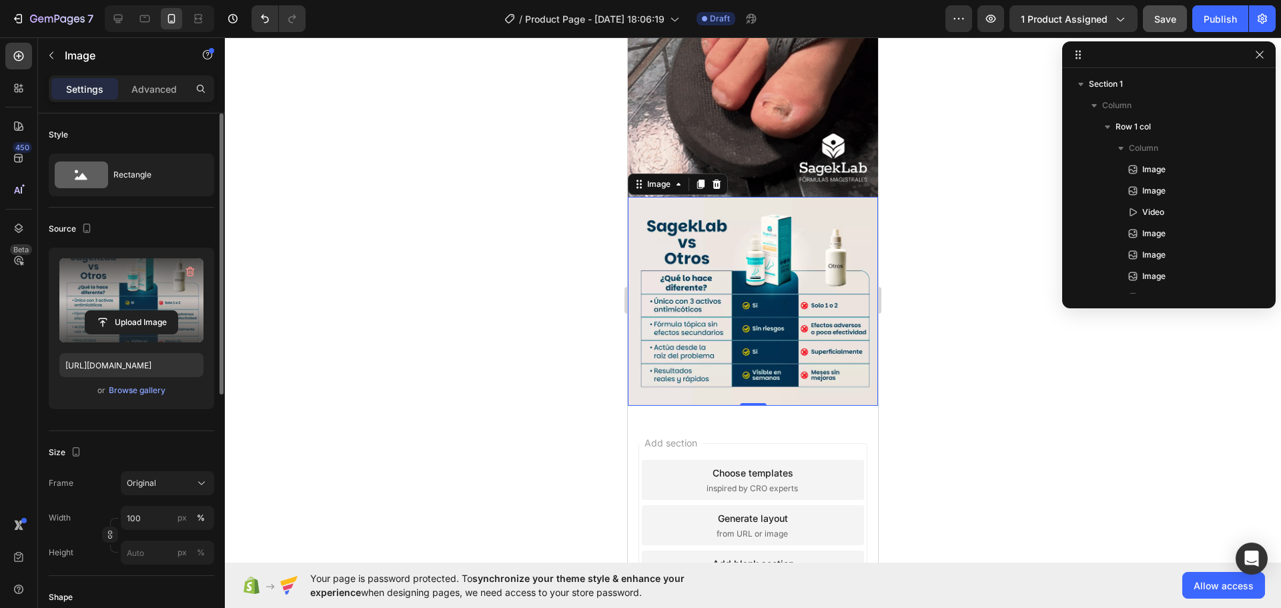
scroll to position [1584, 0]
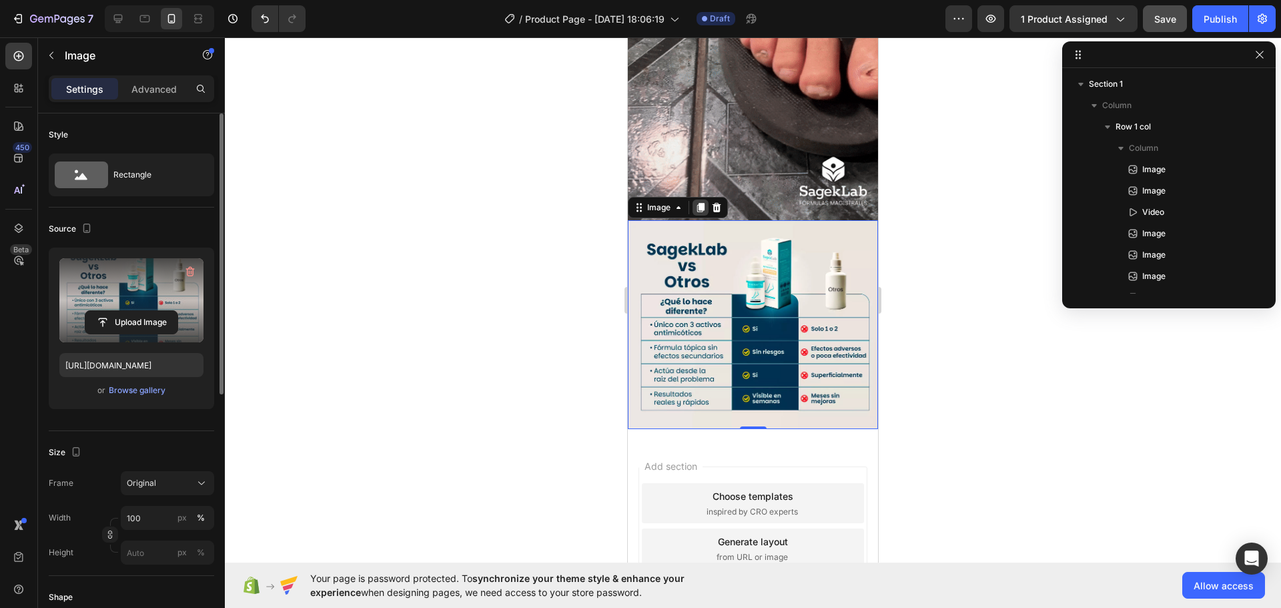
click at [703, 202] on icon at bounding box center [700, 207] width 11 height 11
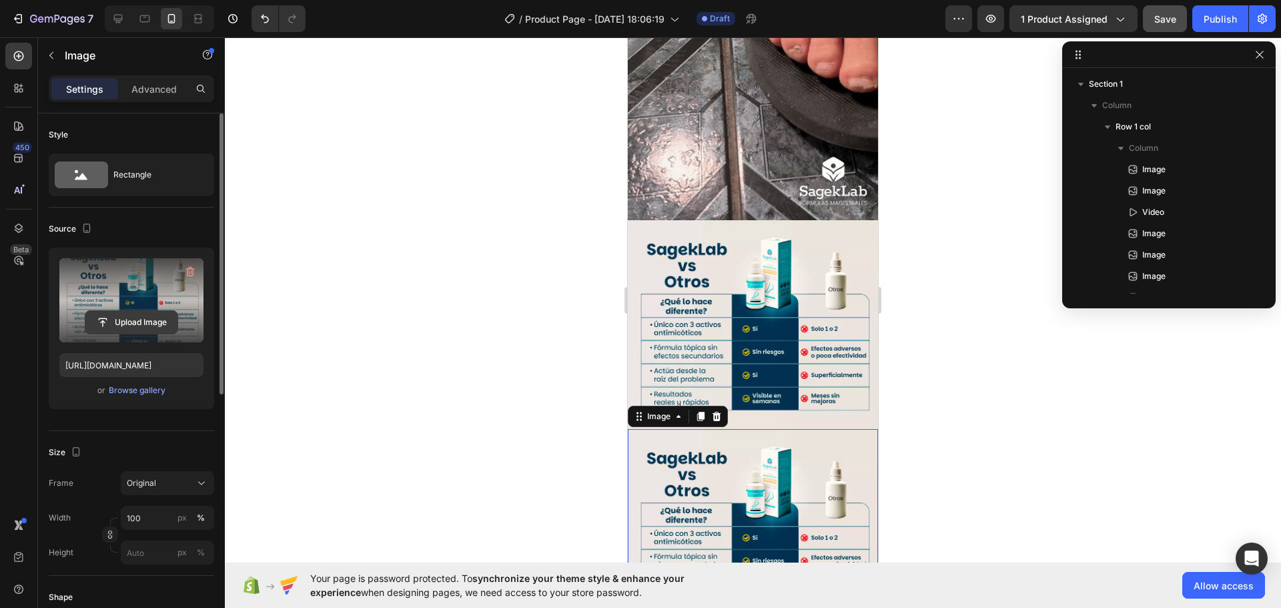
click at [139, 320] on input "file" at bounding box center [131, 322] width 92 height 23
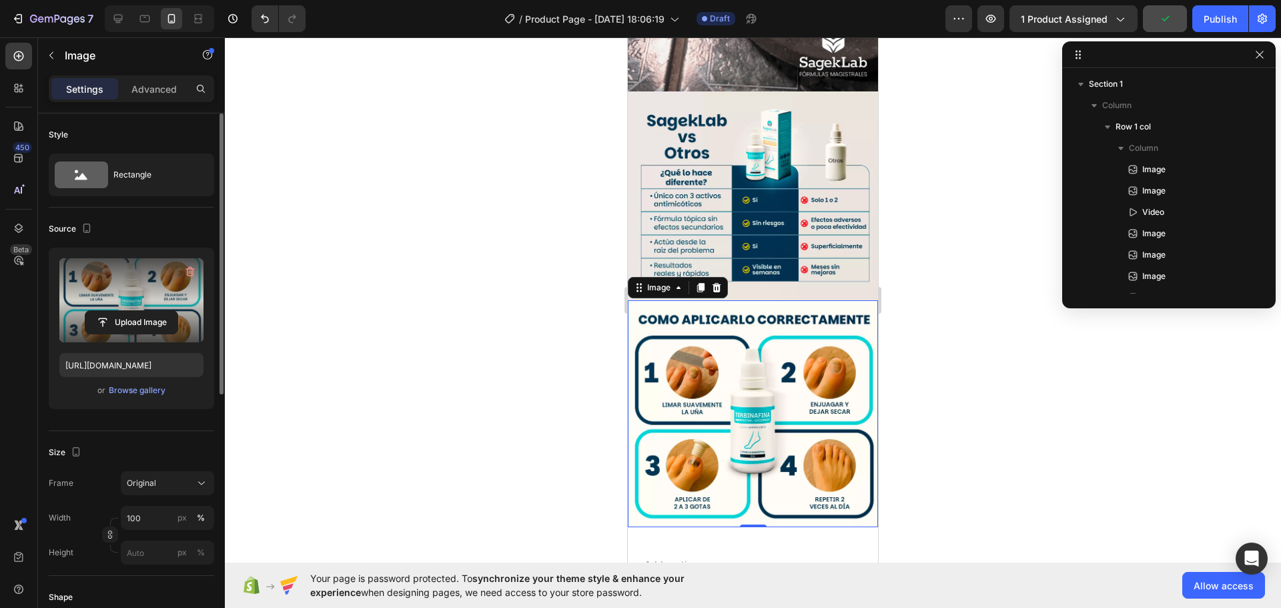
scroll to position [1717, 0]
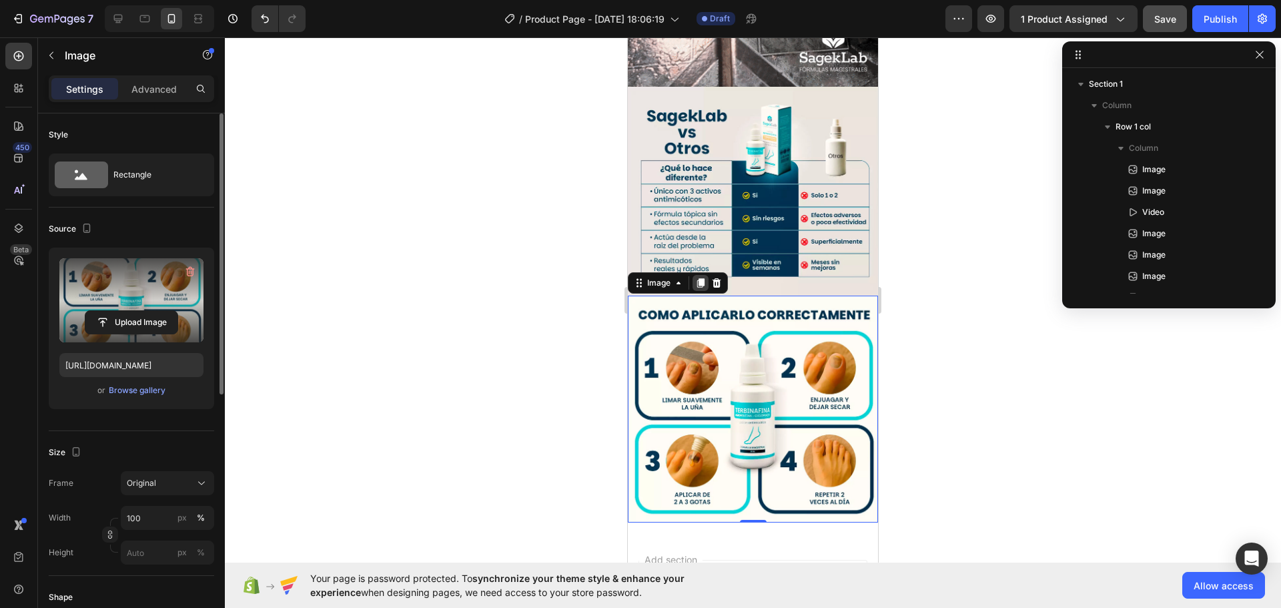
click at [700, 278] on icon at bounding box center [700, 283] width 11 height 11
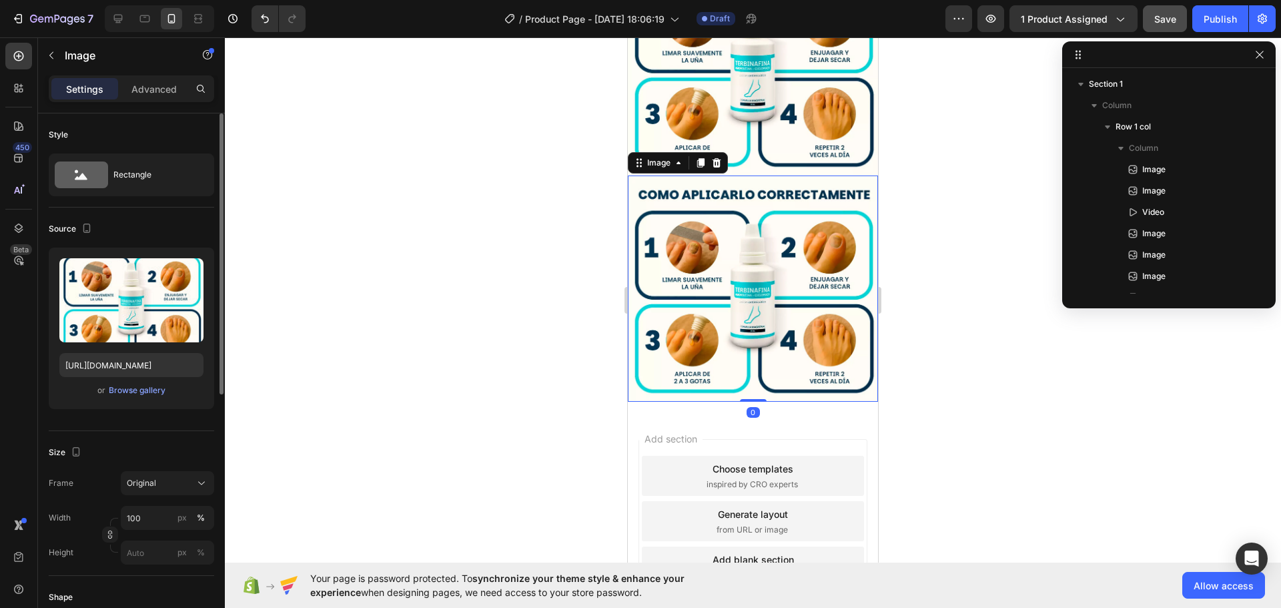
scroll to position [2068, 0]
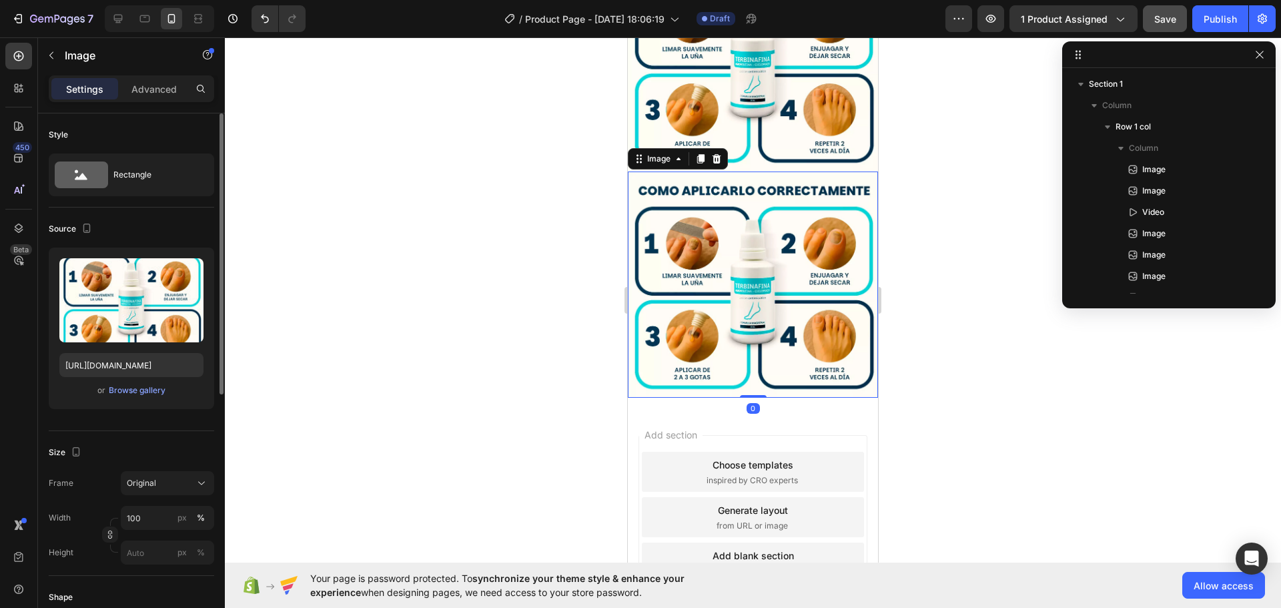
click at [777, 172] on img at bounding box center [753, 285] width 250 height 226
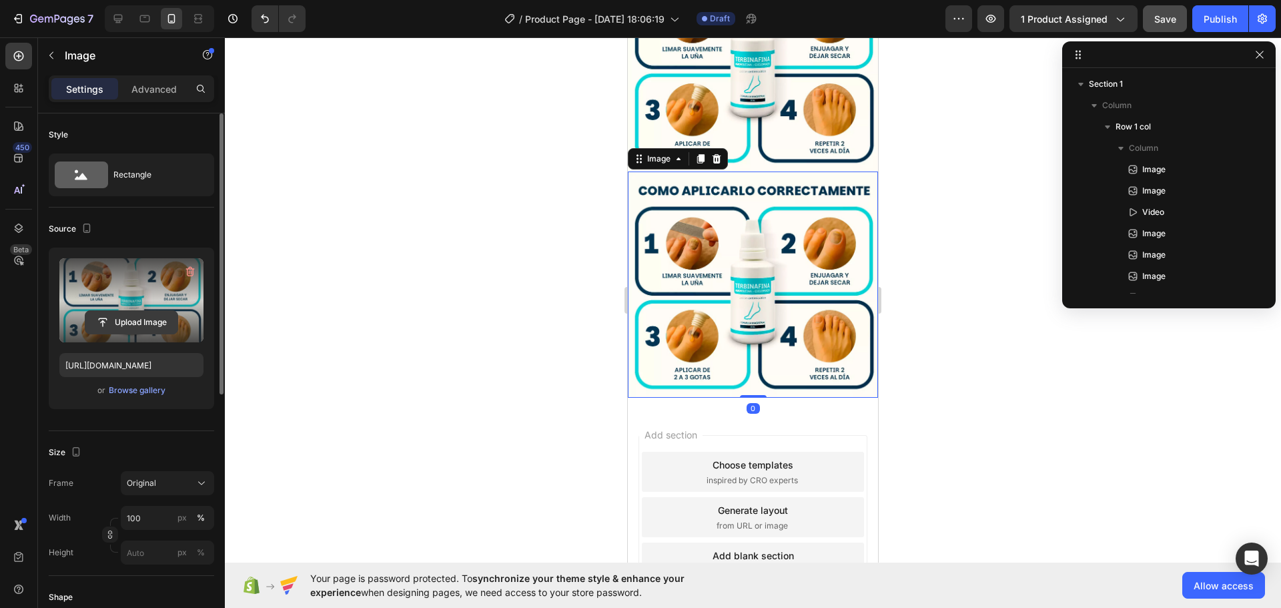
click at [125, 318] on input "file" at bounding box center [131, 322] width 92 height 23
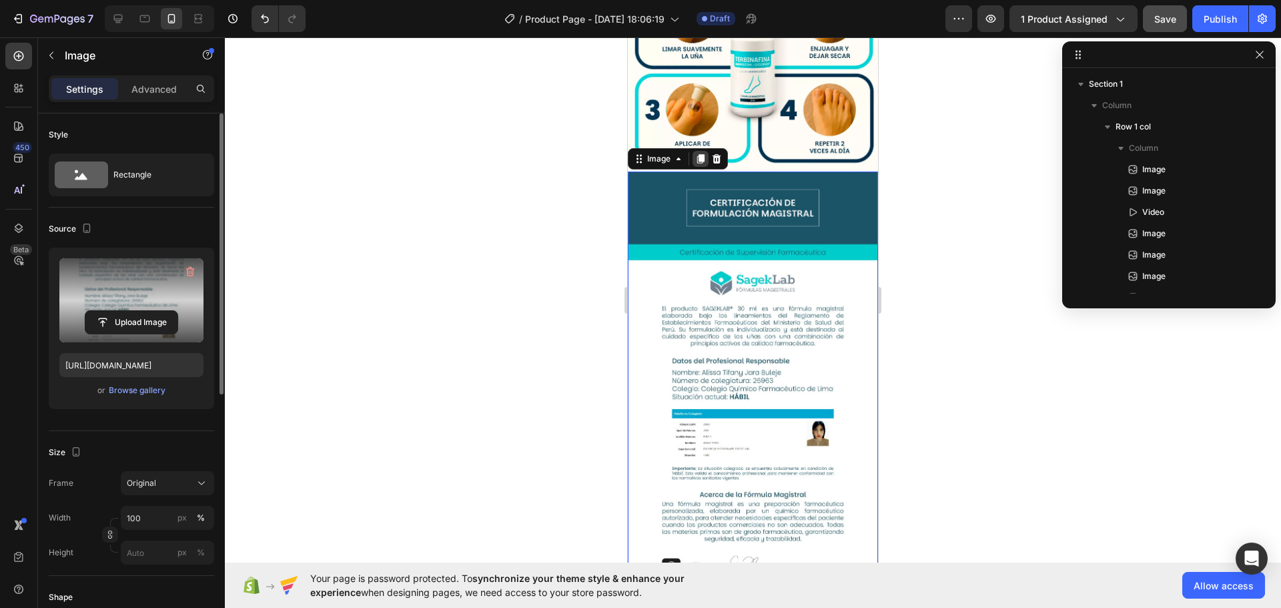
click at [701, 151] on div at bounding box center [701, 159] width 16 height 16
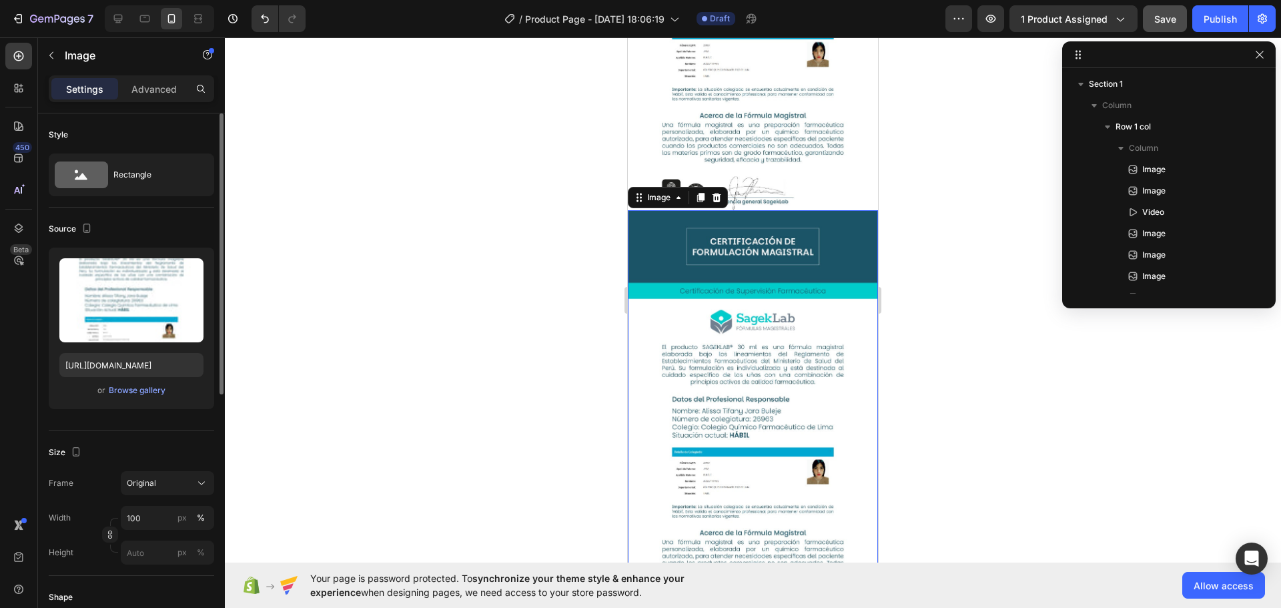
scroll to position [2469, 0]
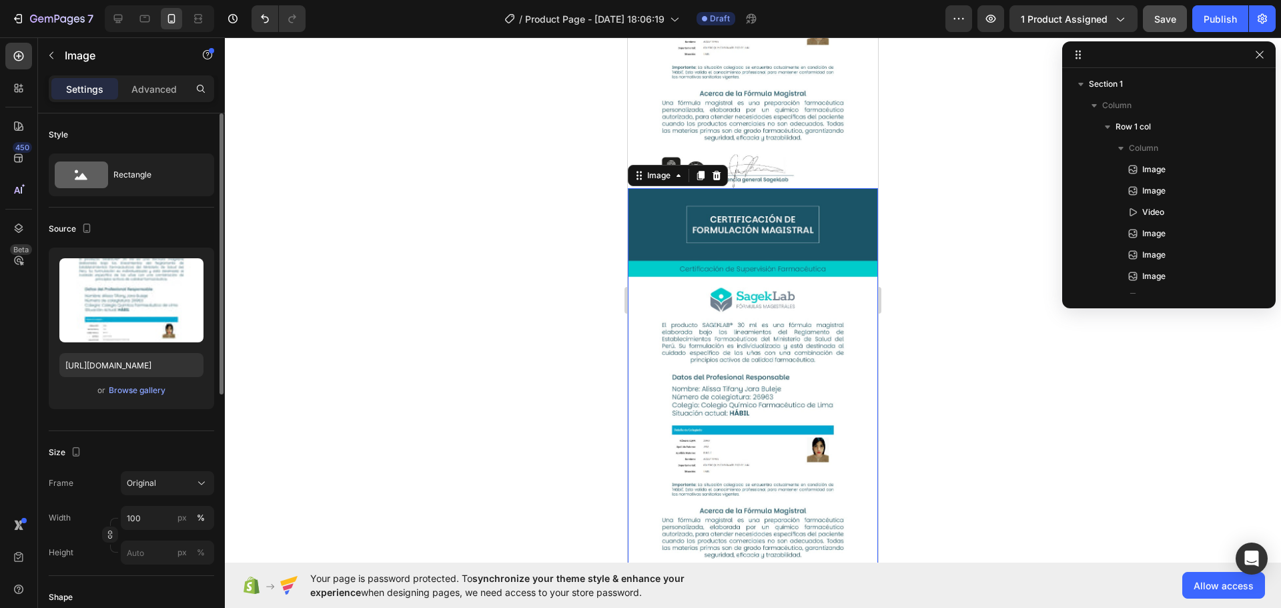
click at [737, 188] on img at bounding box center [753, 397] width 250 height 418
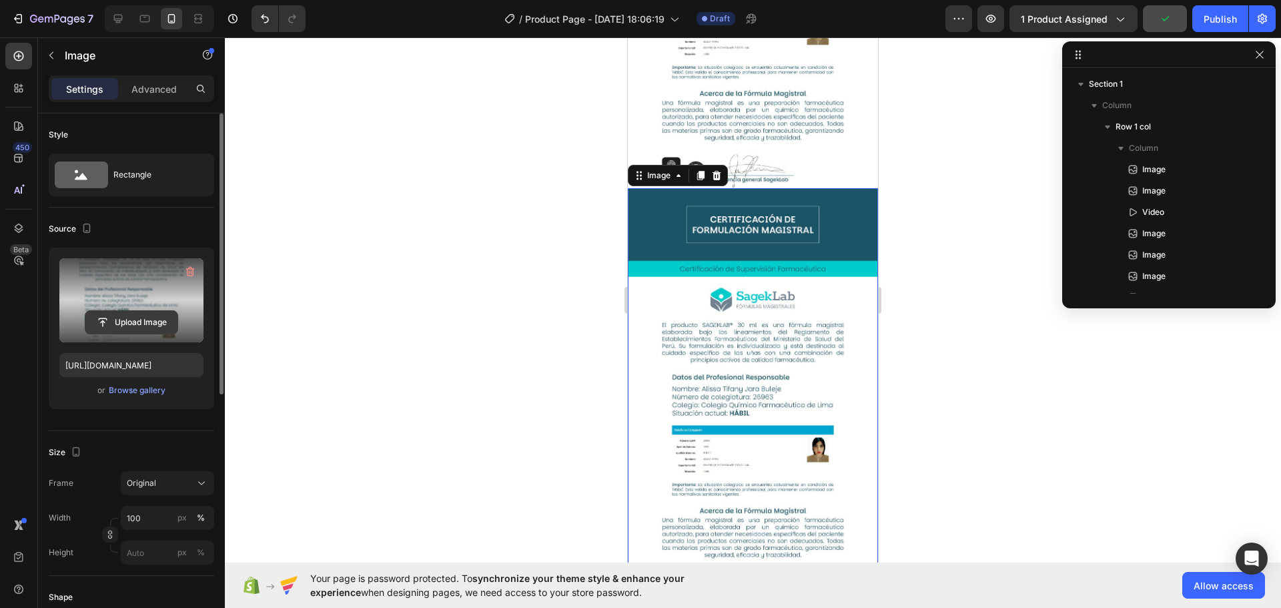
click at [129, 323] on input "file" at bounding box center [131, 322] width 92 height 23
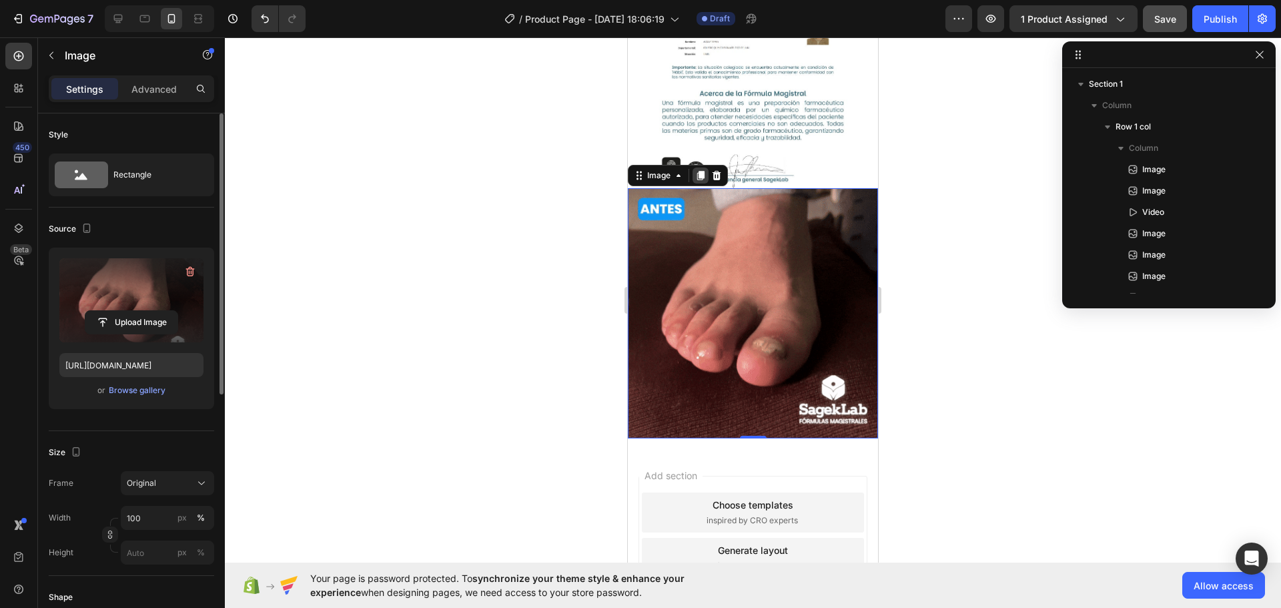
click at [695, 170] on icon at bounding box center [700, 175] width 11 height 11
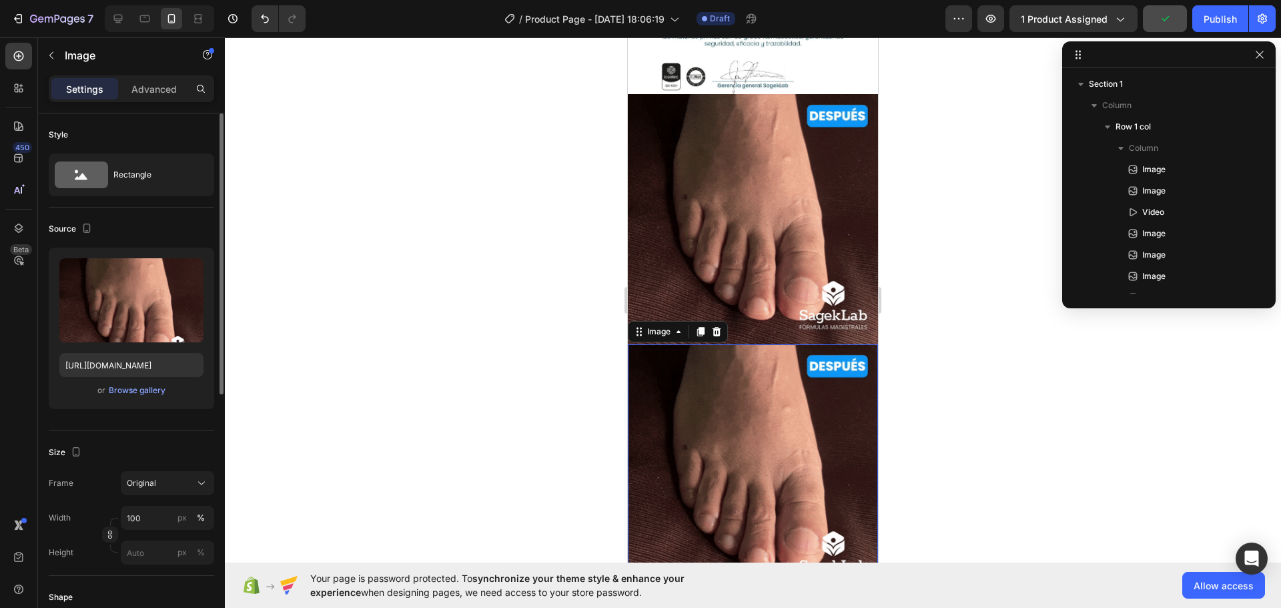
scroll to position [2565, 0]
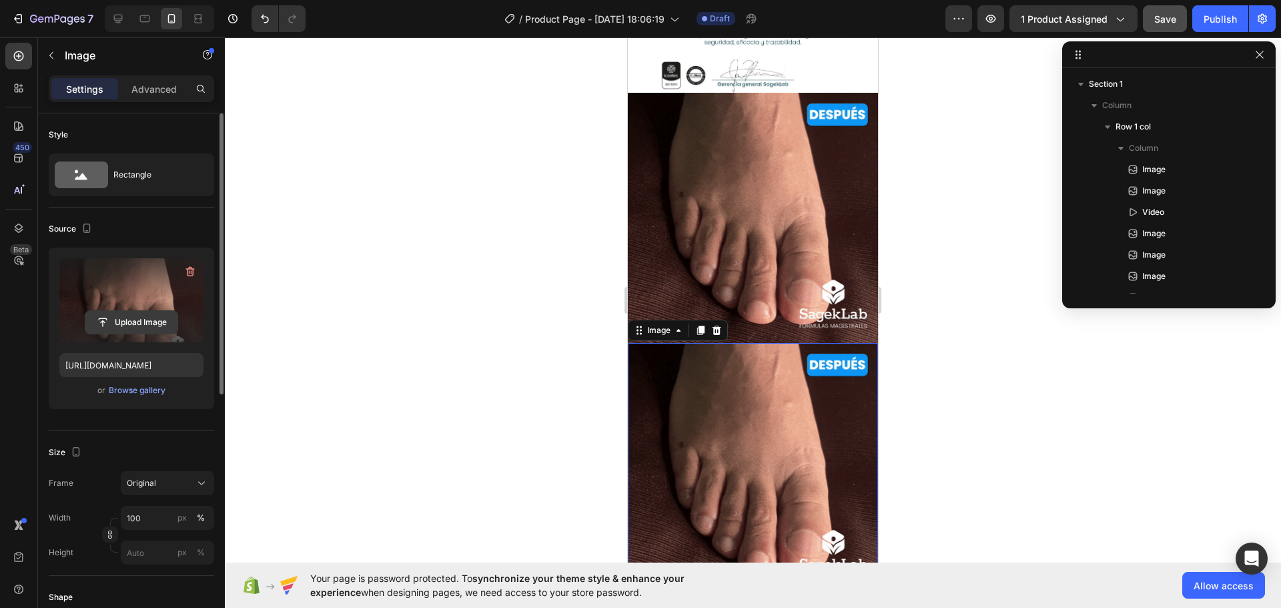
click at [131, 320] on input "file" at bounding box center [131, 322] width 92 height 23
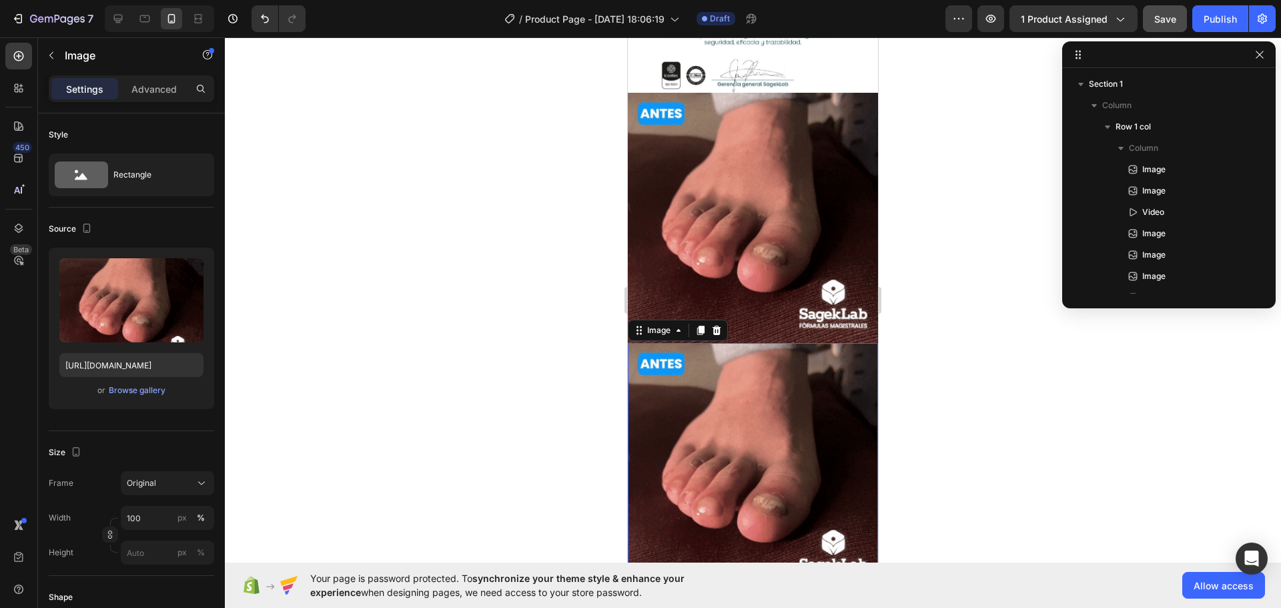
click at [788, 343] on img at bounding box center [753, 468] width 250 height 250
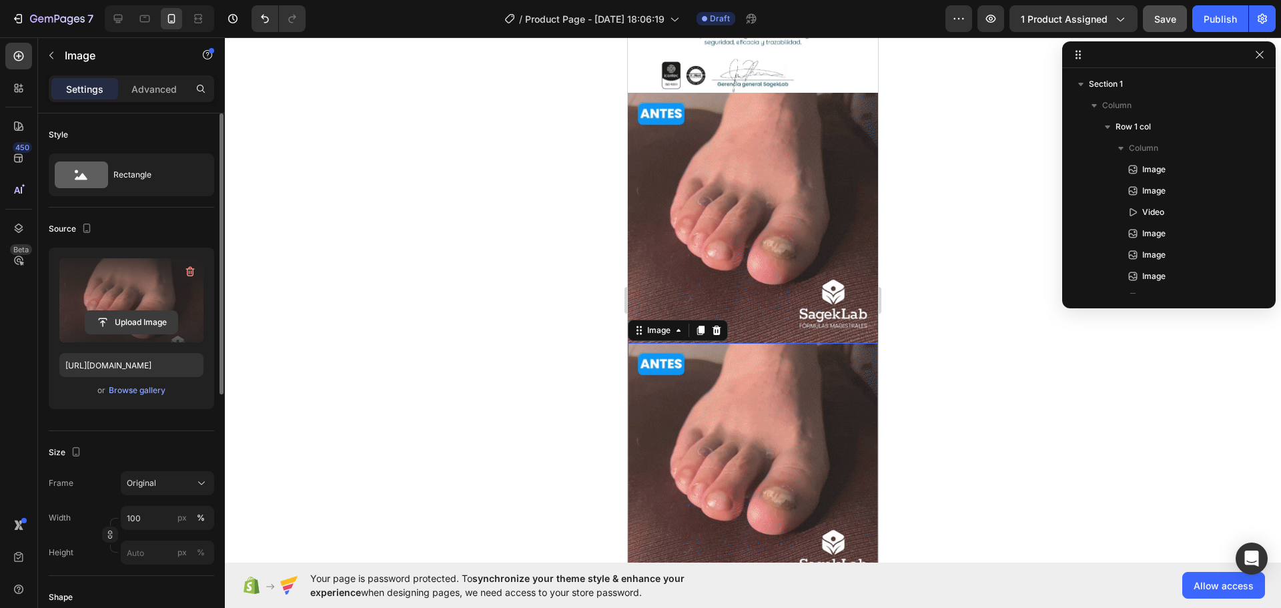
click at [130, 321] on input "file" at bounding box center [131, 322] width 92 height 23
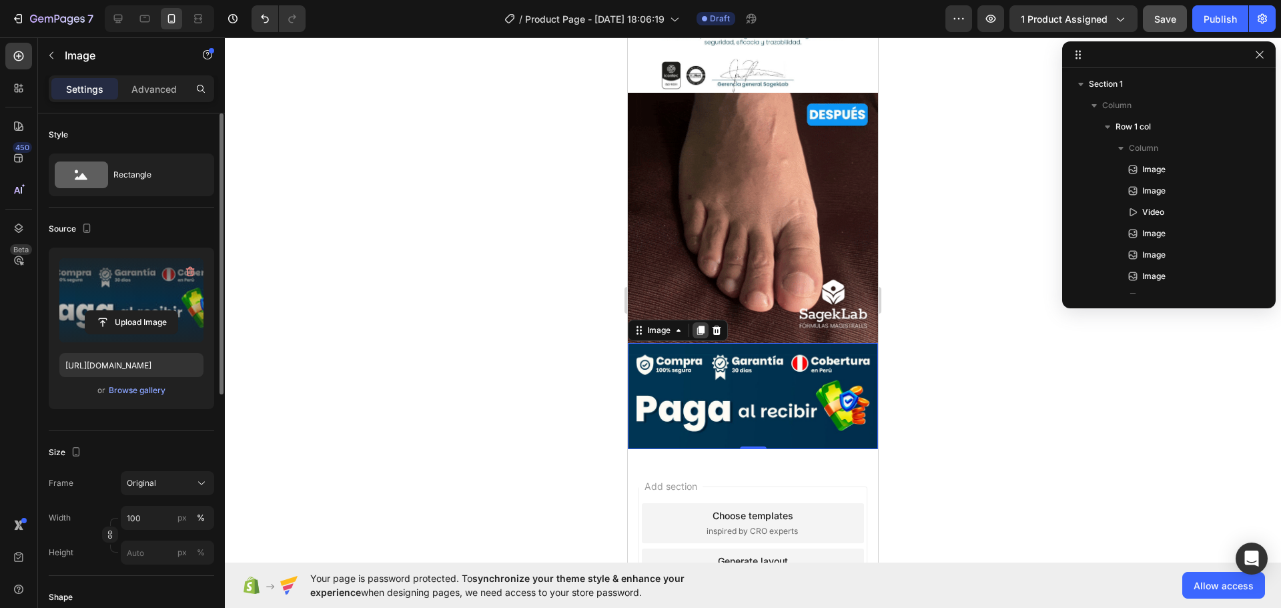
click at [700, 326] on icon at bounding box center [700, 330] width 7 height 9
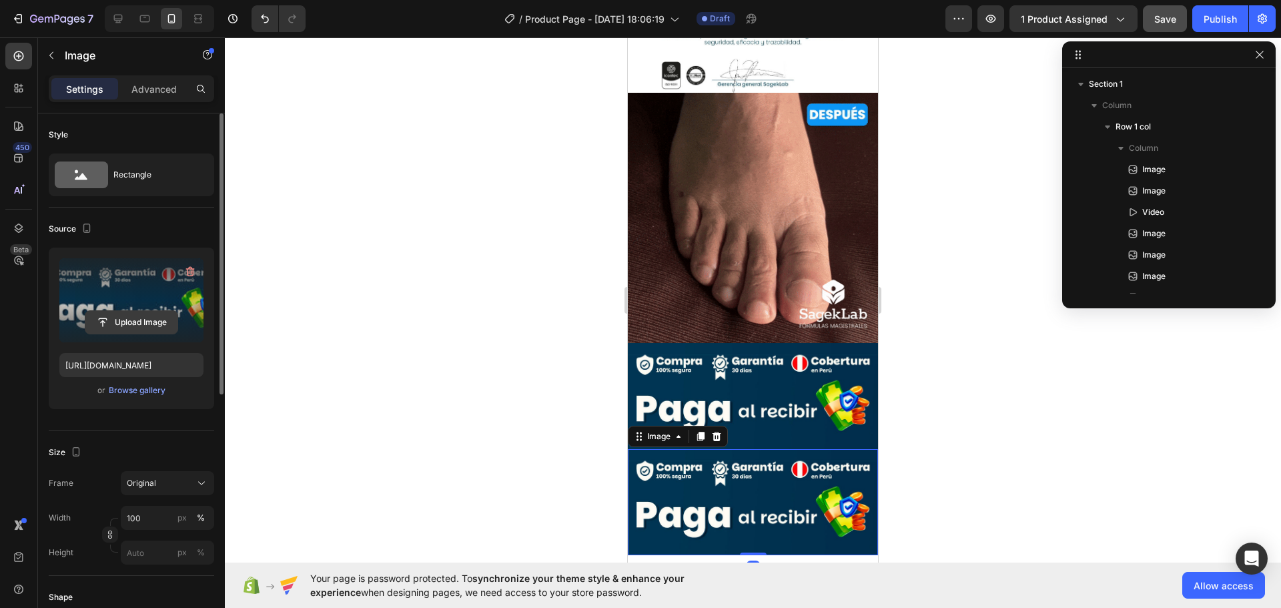
click at [134, 312] on input "file" at bounding box center [131, 322] width 92 height 23
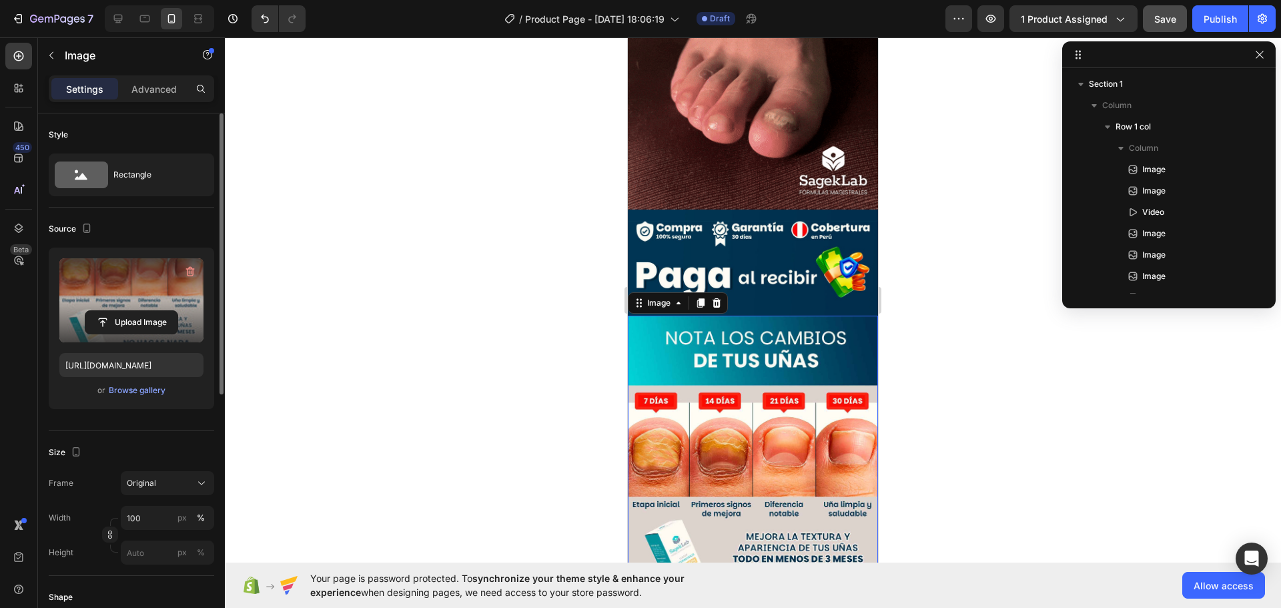
scroll to position [2765, 0]
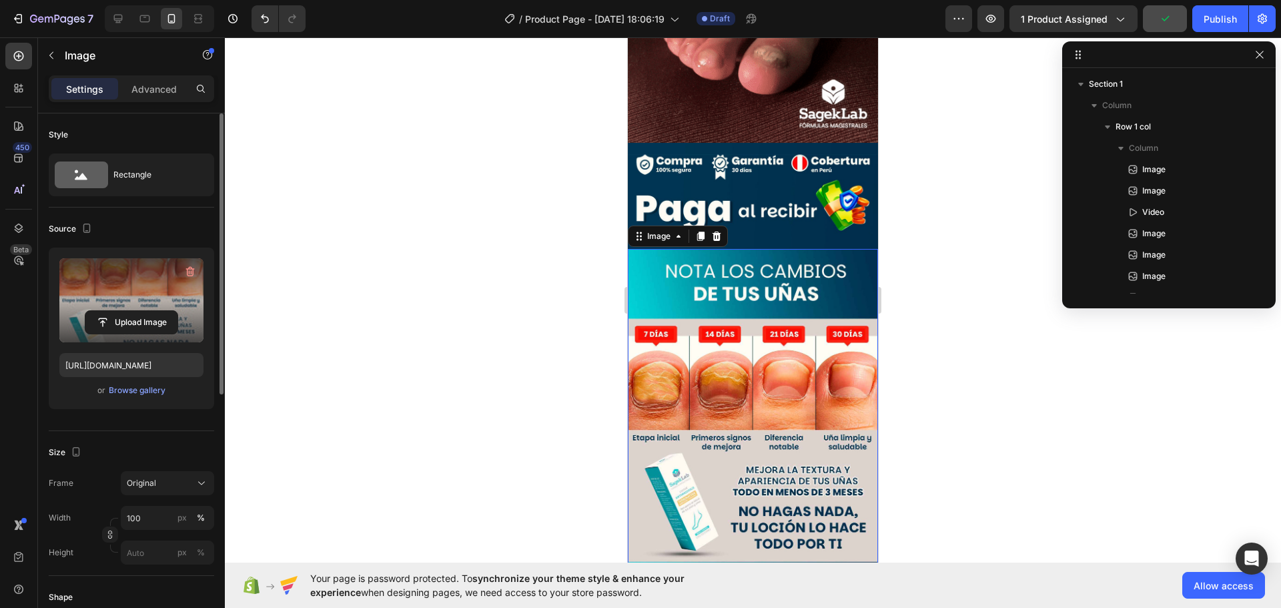
click at [726, 432] on img at bounding box center [753, 438] width 250 height 378
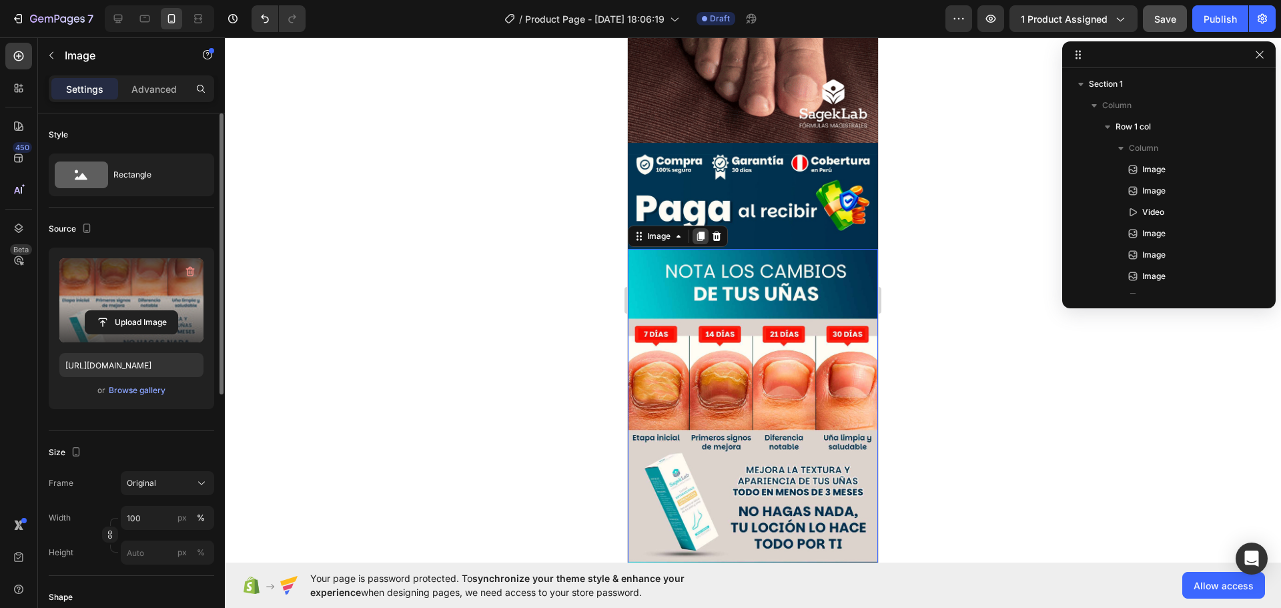
click at [694, 228] on div at bounding box center [701, 236] width 16 height 16
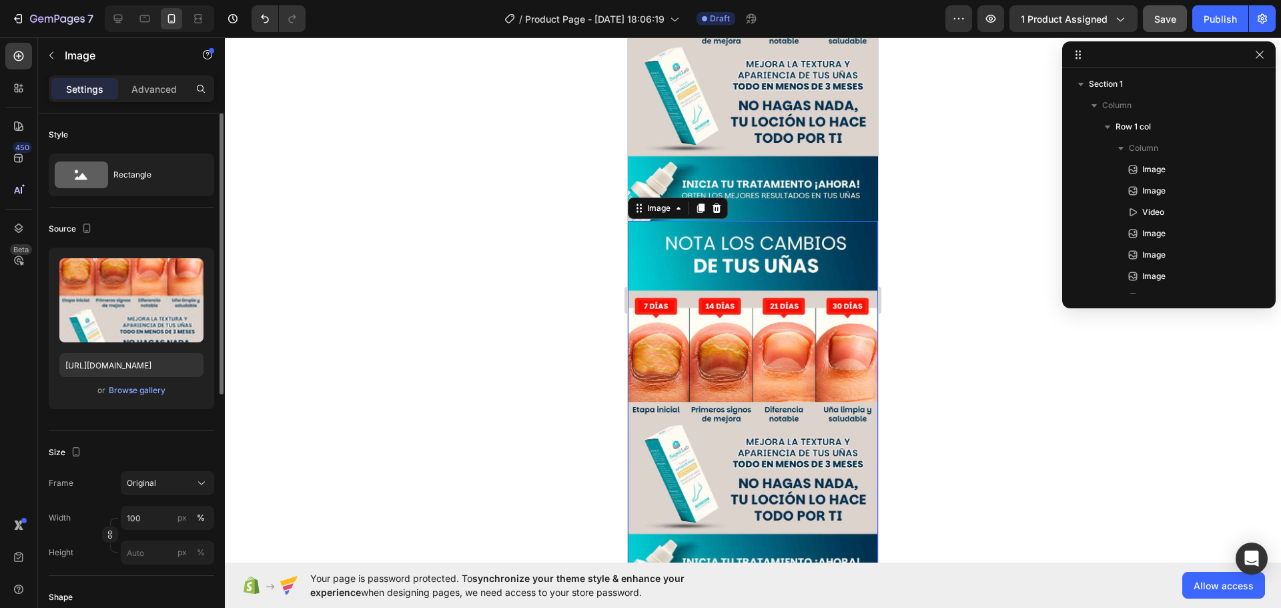
scroll to position [3174, 0]
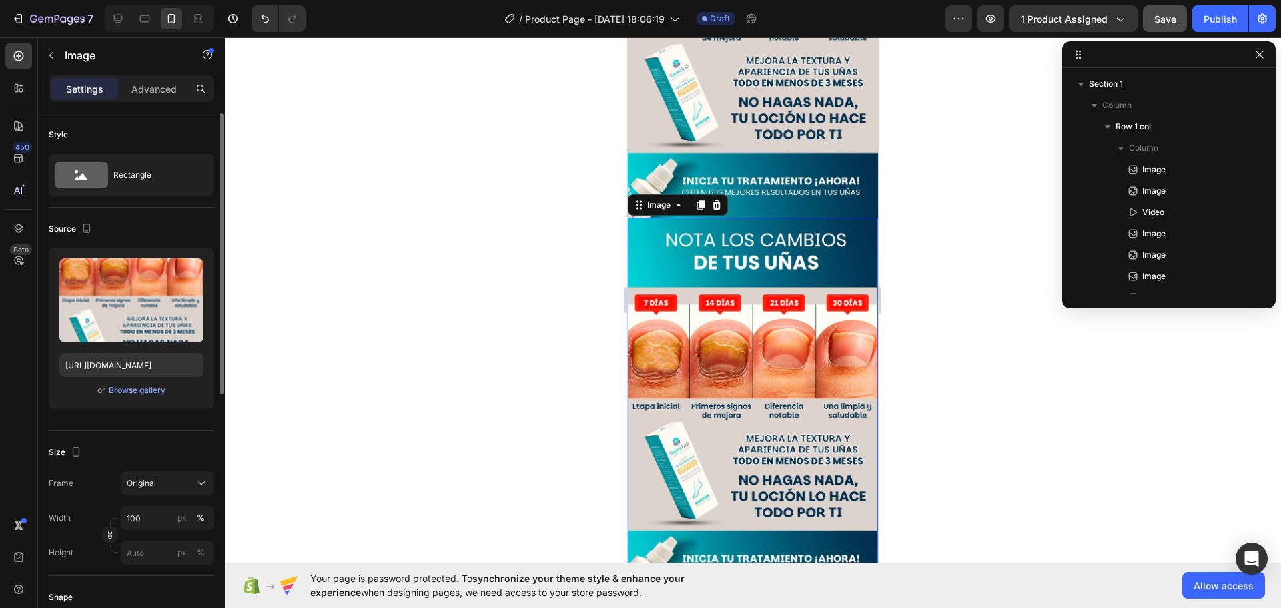
click at [733, 276] on img at bounding box center [753, 407] width 250 height 378
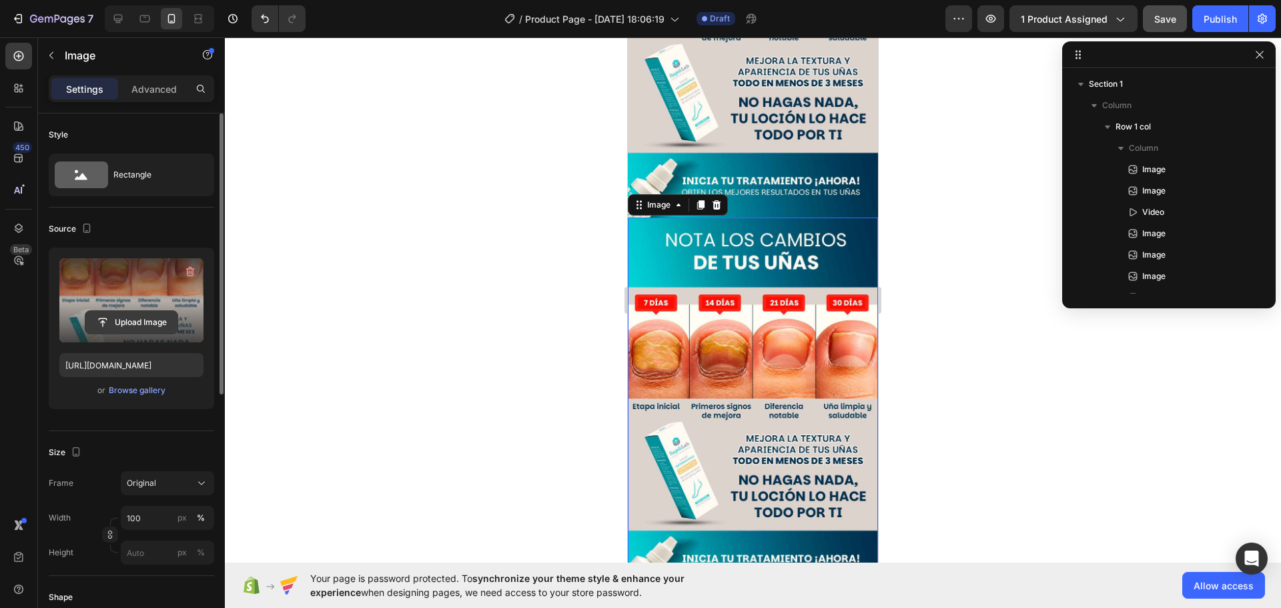
click at [142, 314] on input "file" at bounding box center [131, 322] width 92 height 23
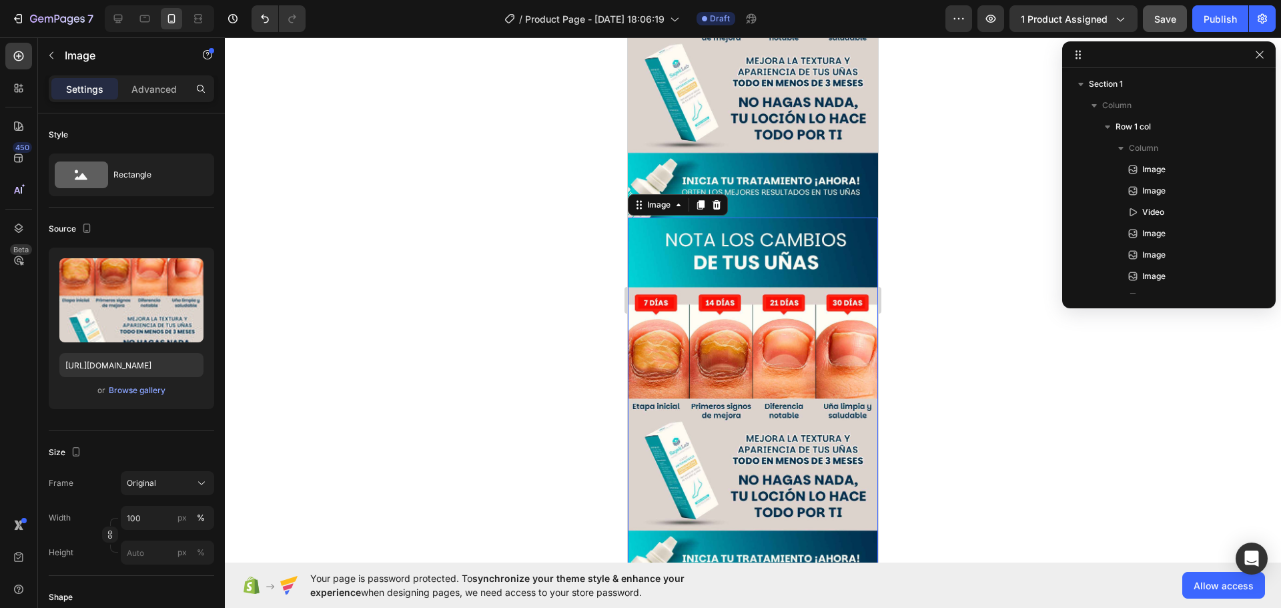
click at [719, 358] on img at bounding box center [753, 407] width 250 height 378
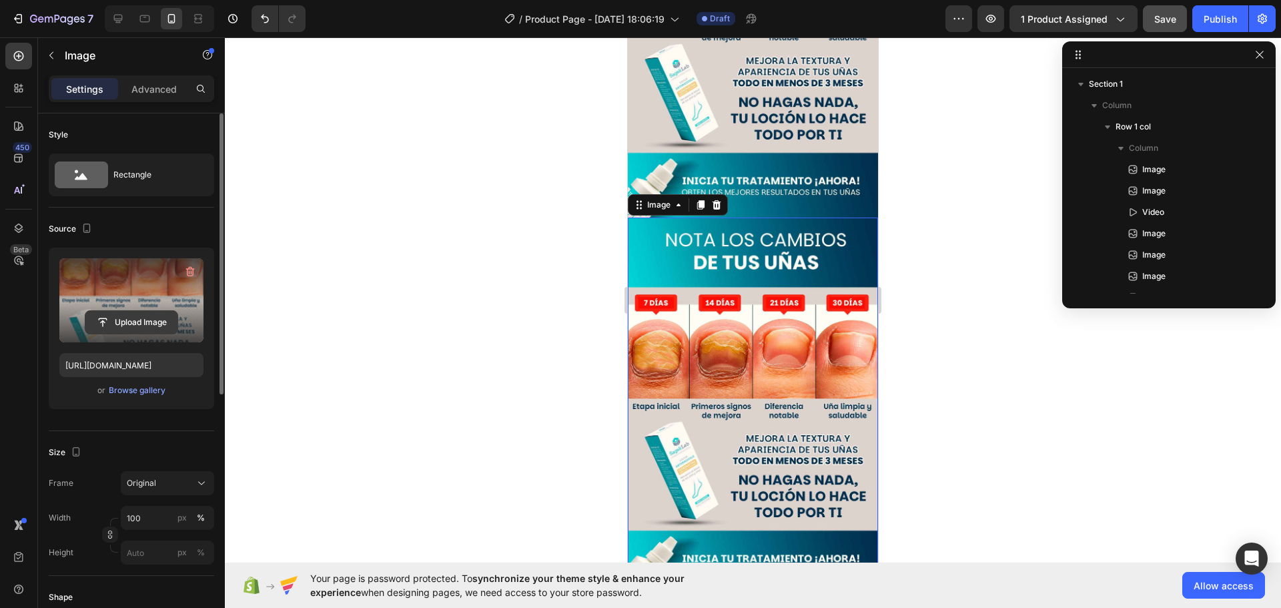
click at [127, 322] on input "file" at bounding box center [131, 322] width 92 height 23
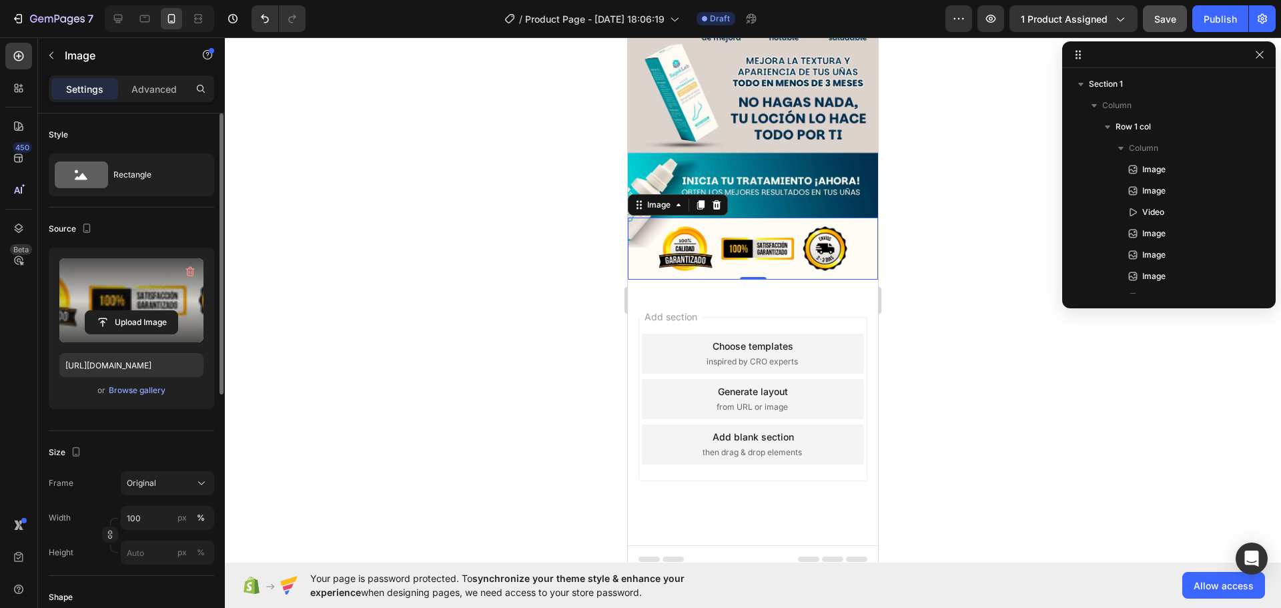
scroll to position [3049, 0]
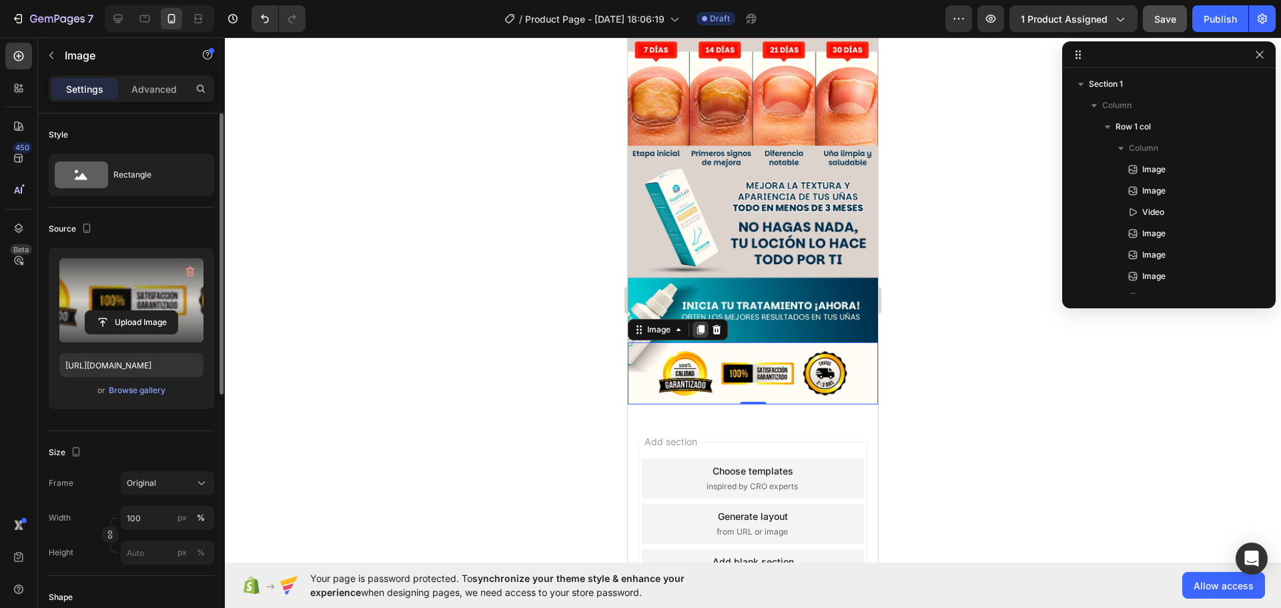
click at [701, 324] on icon at bounding box center [700, 329] width 11 height 11
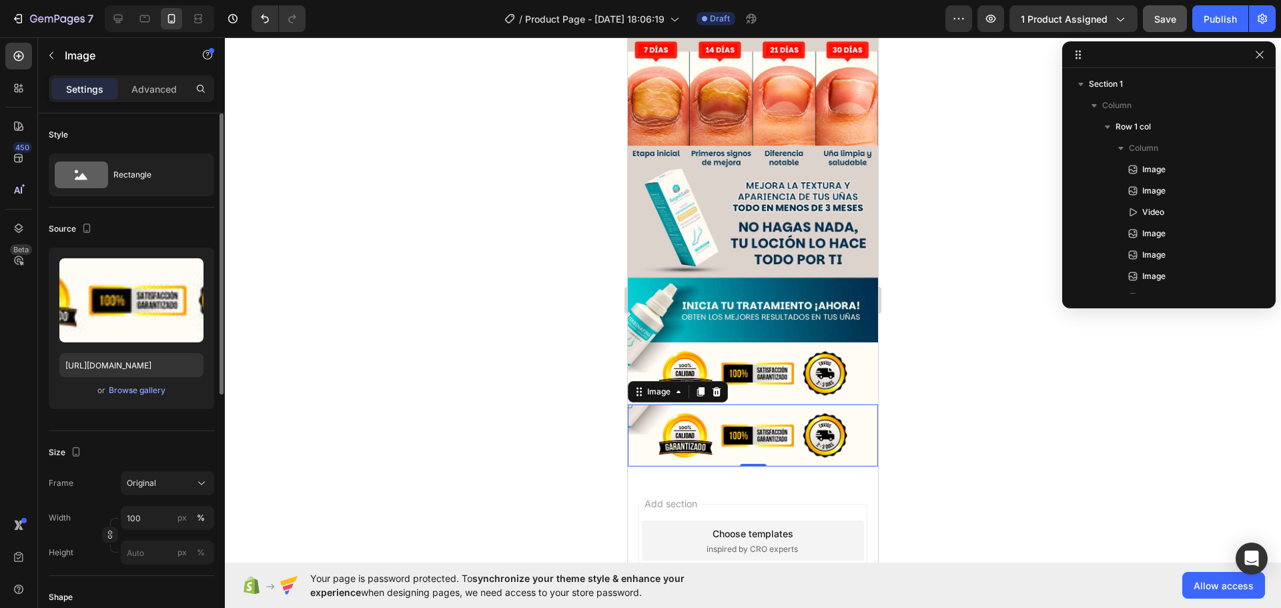
scroll to position [3108, 0]
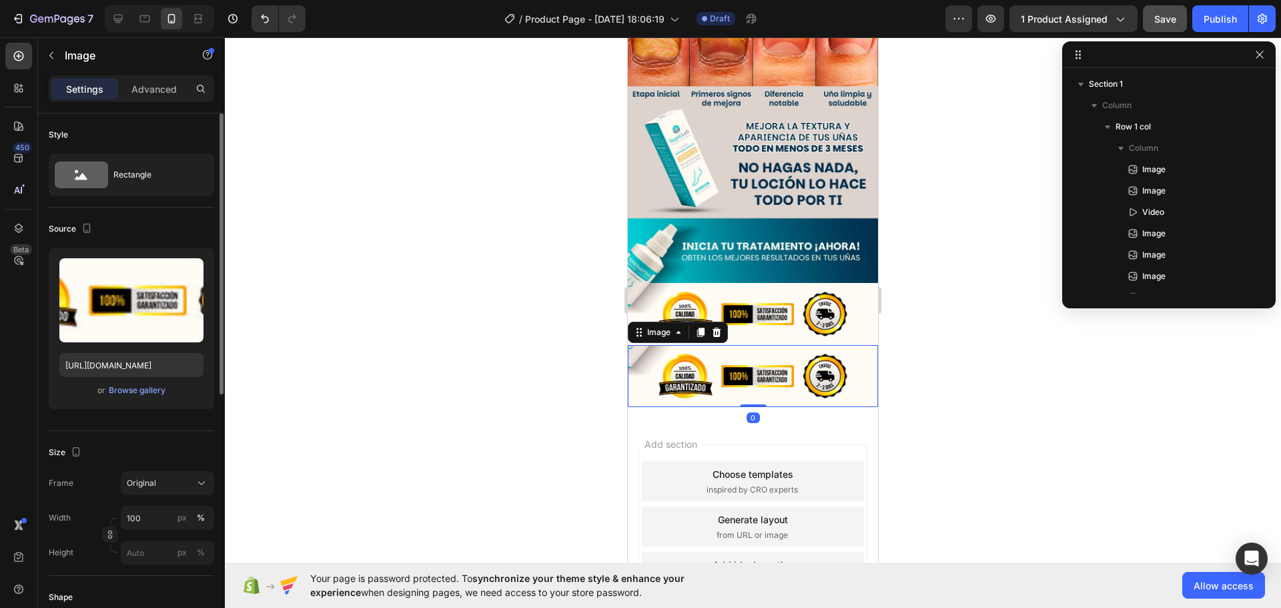
click at [770, 345] on img at bounding box center [753, 376] width 250 height 62
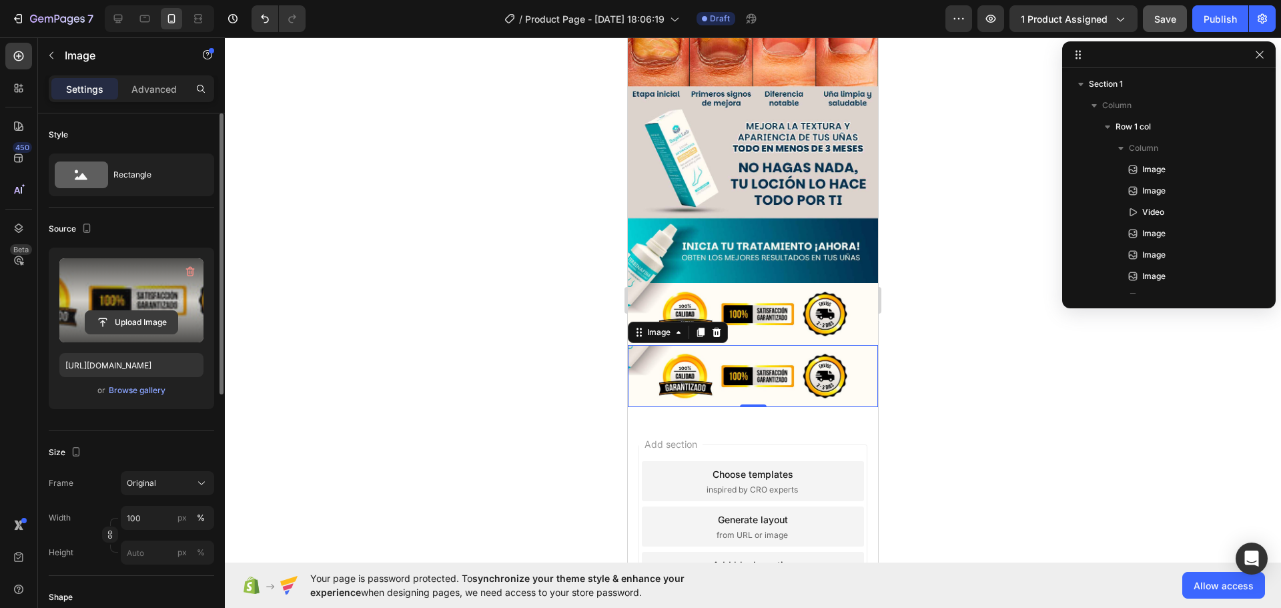
click at [149, 320] on input "file" at bounding box center [131, 322] width 92 height 23
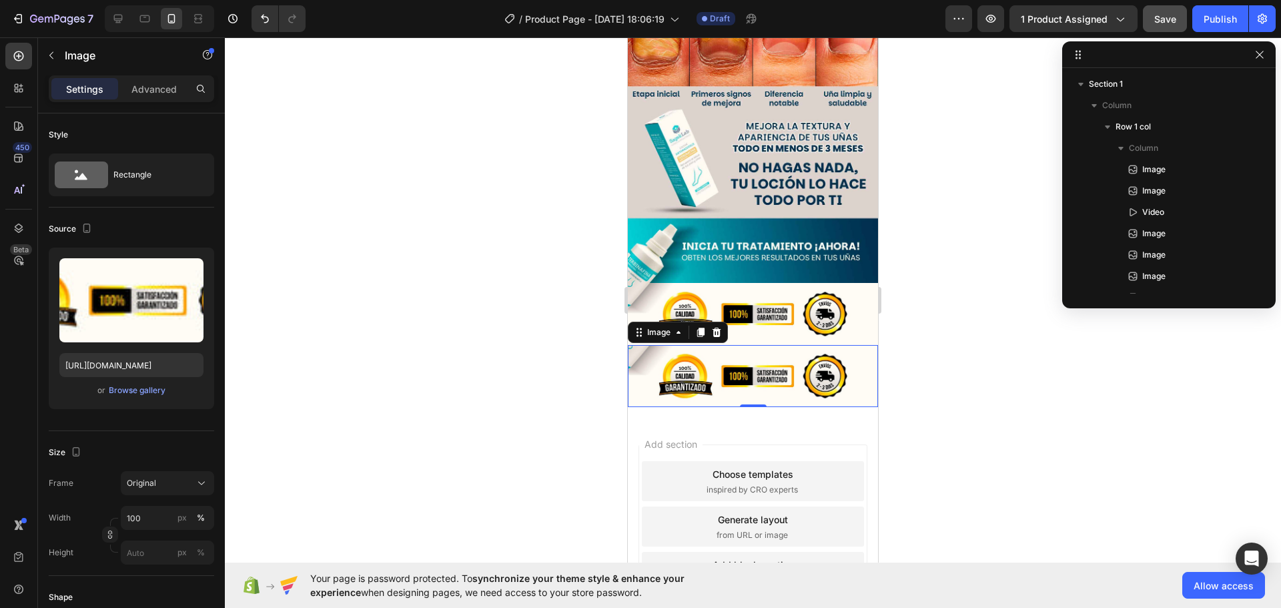
click at [747, 345] on img at bounding box center [753, 376] width 250 height 62
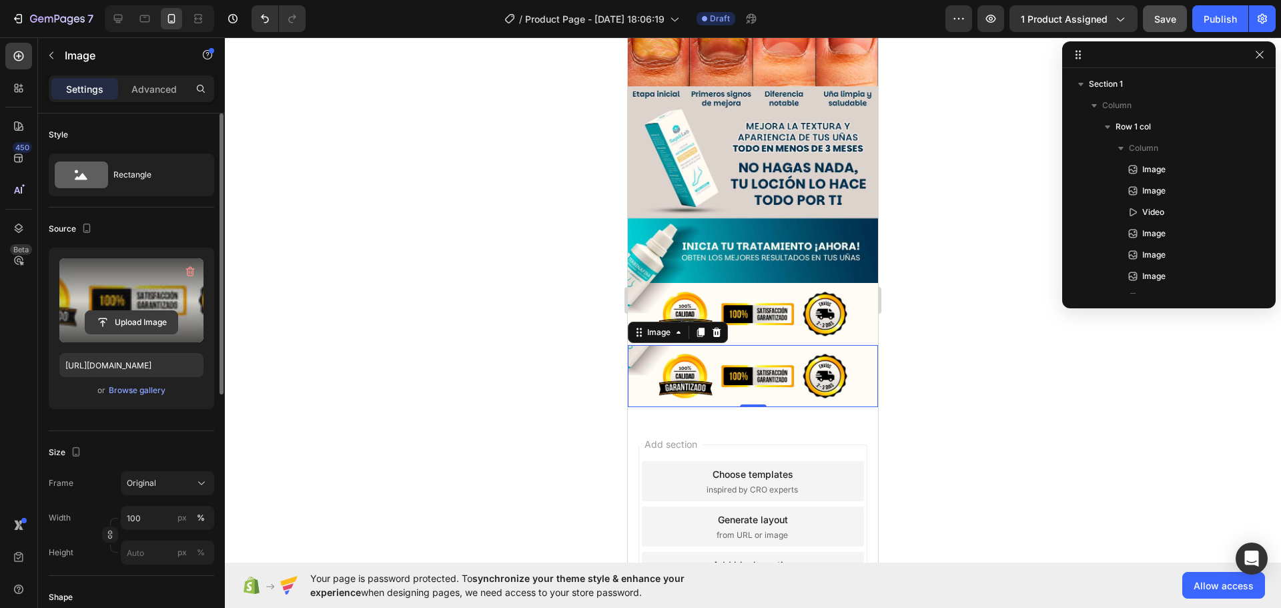
click at [119, 318] on input "file" at bounding box center [131, 322] width 92 height 23
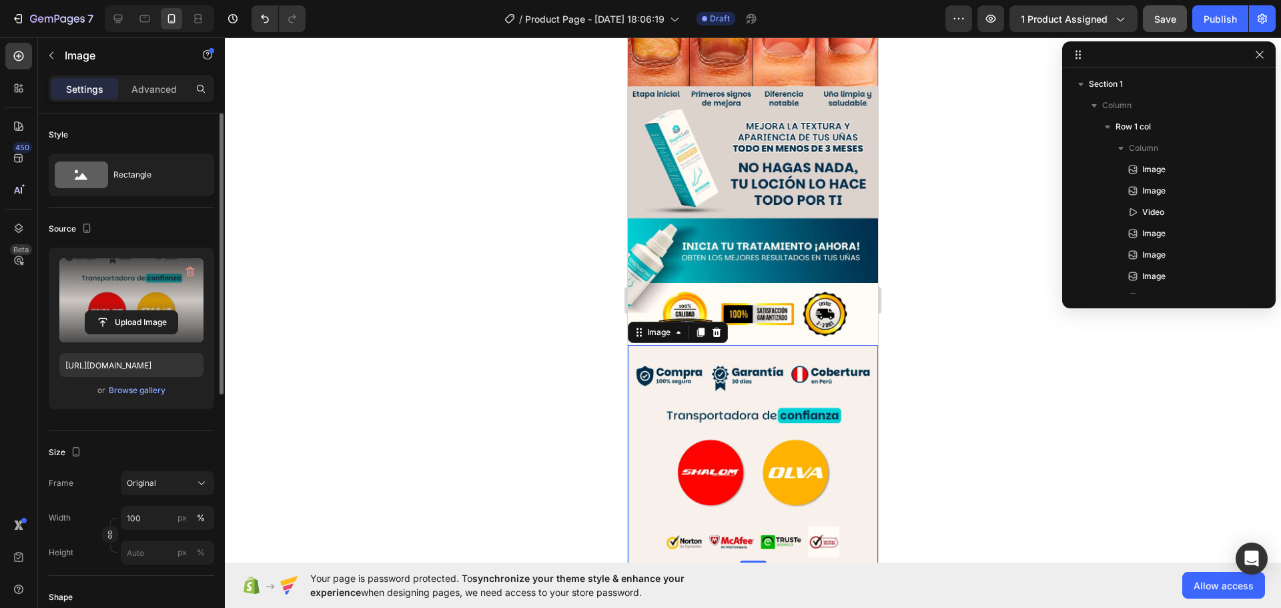
scroll to position [3174, 0]
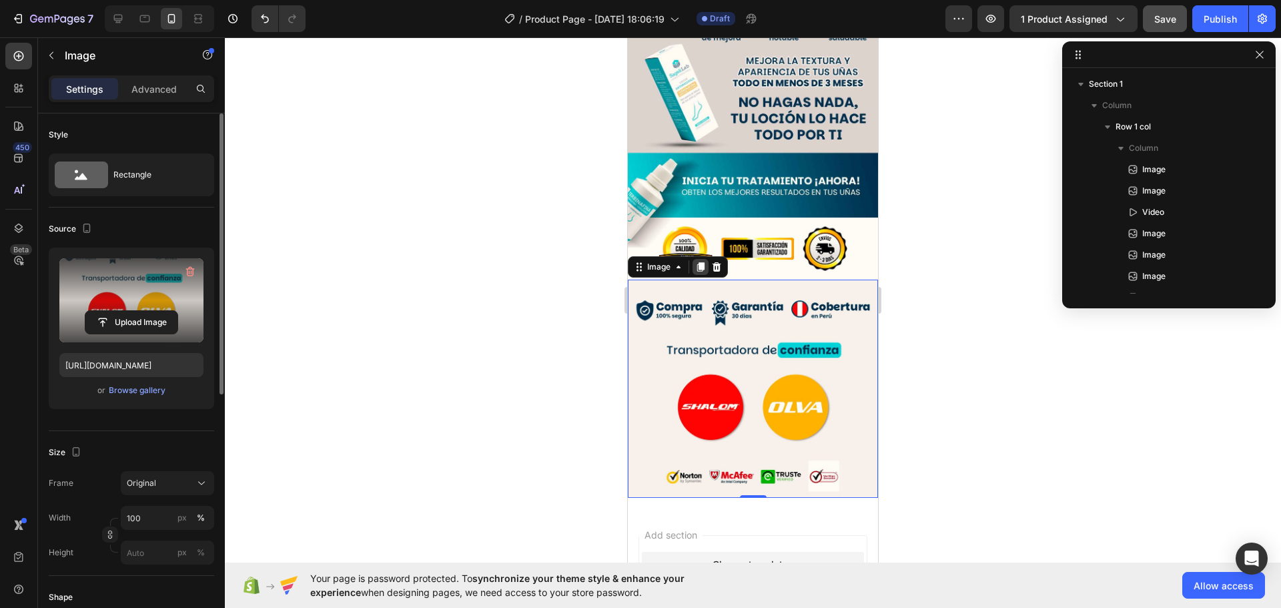
click at [705, 262] on icon at bounding box center [700, 266] width 7 height 9
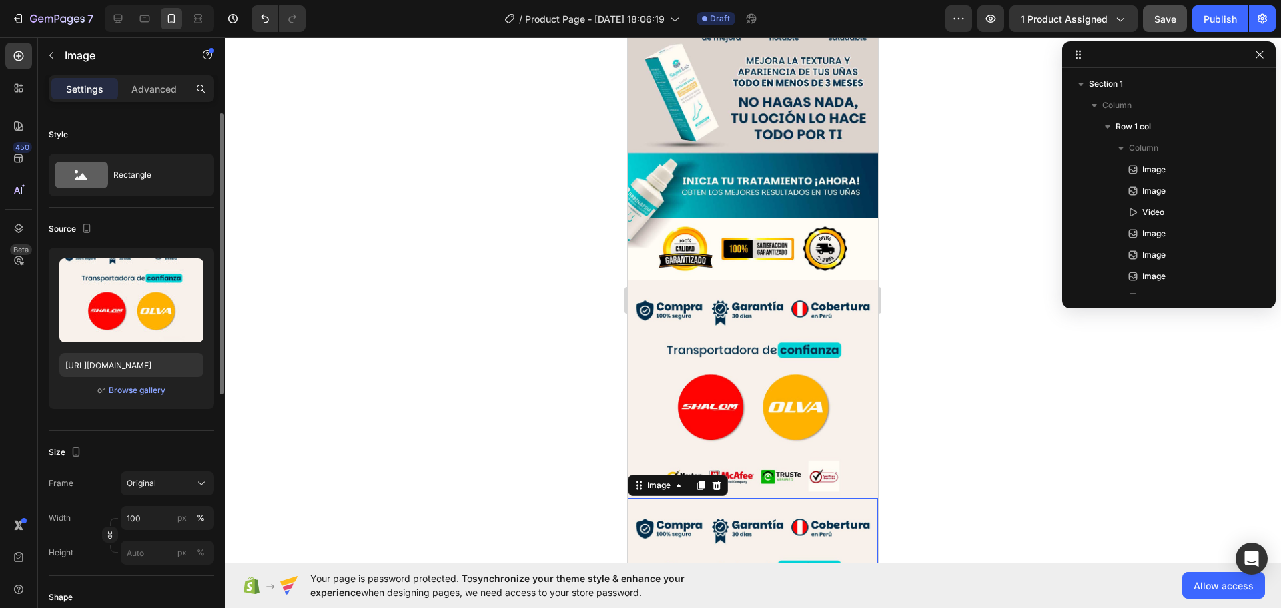
click at [705, 498] on img at bounding box center [753, 607] width 250 height 218
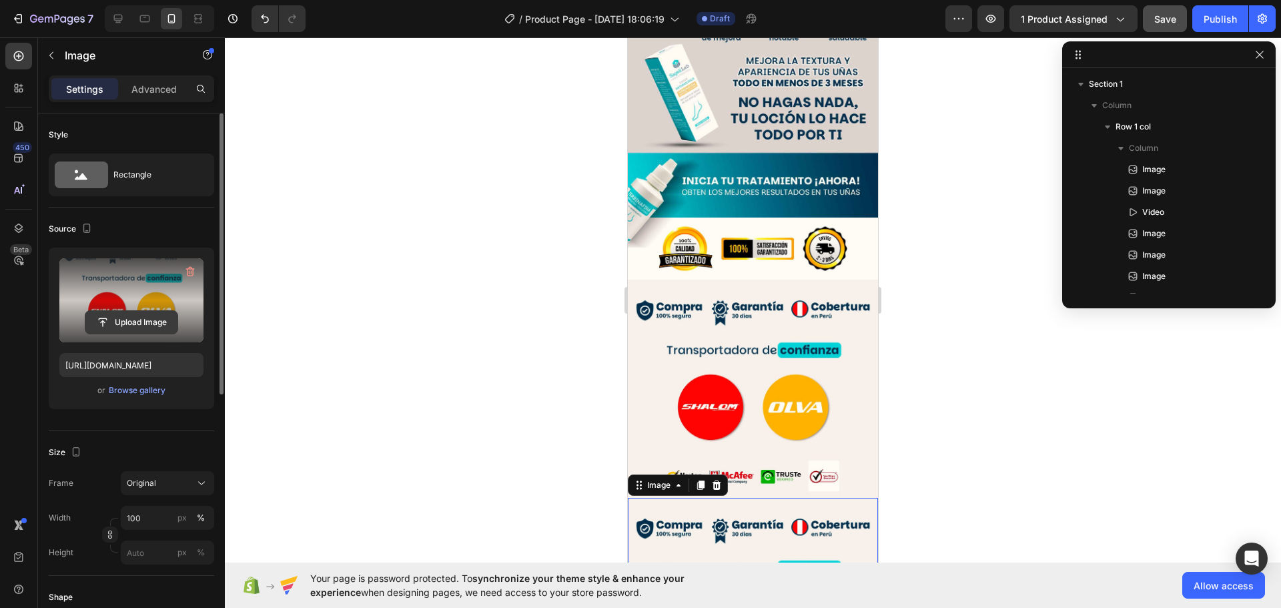
click at [121, 328] on input "file" at bounding box center [131, 322] width 92 height 23
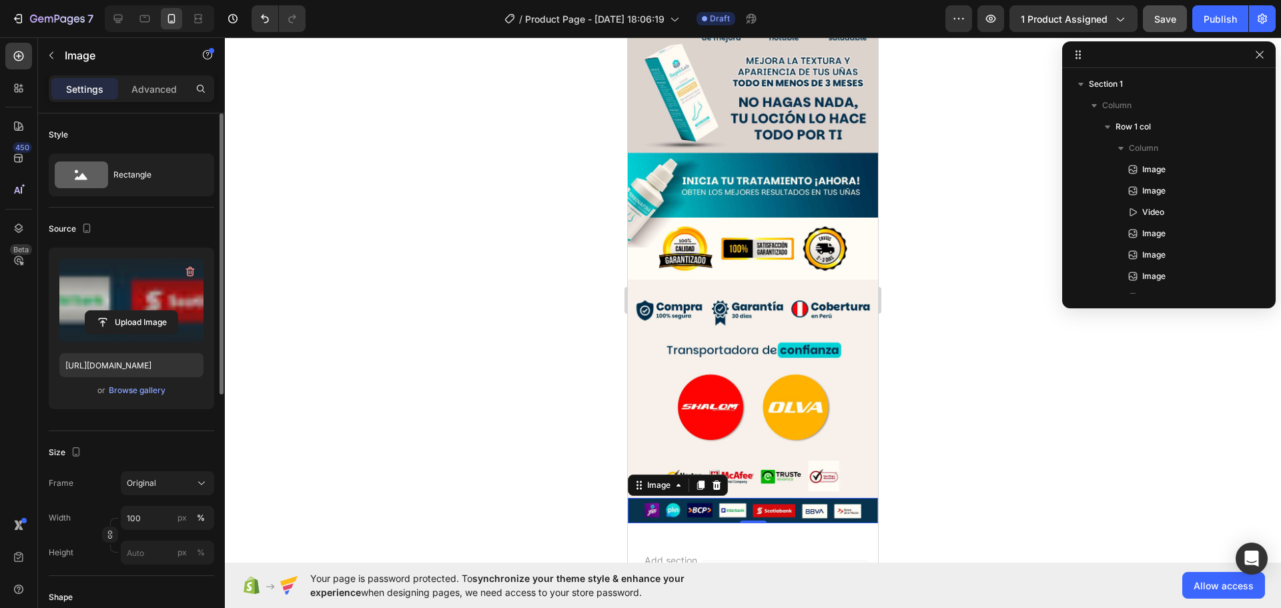
click at [947, 382] on div at bounding box center [753, 322] width 1056 height 571
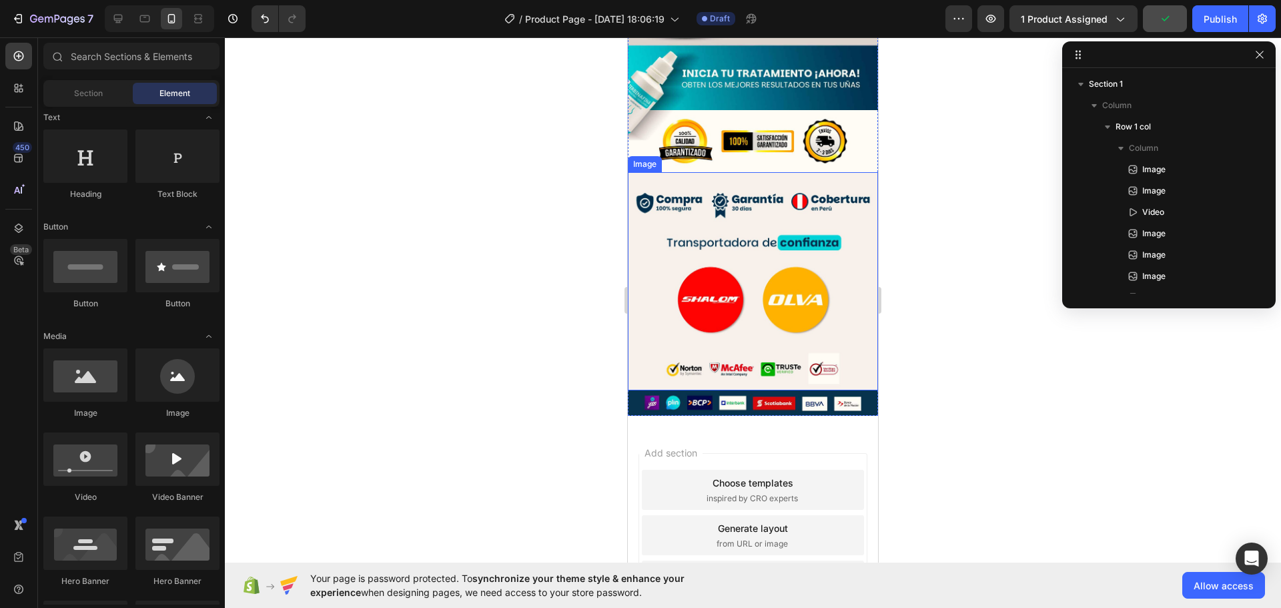
scroll to position [3283, 0]
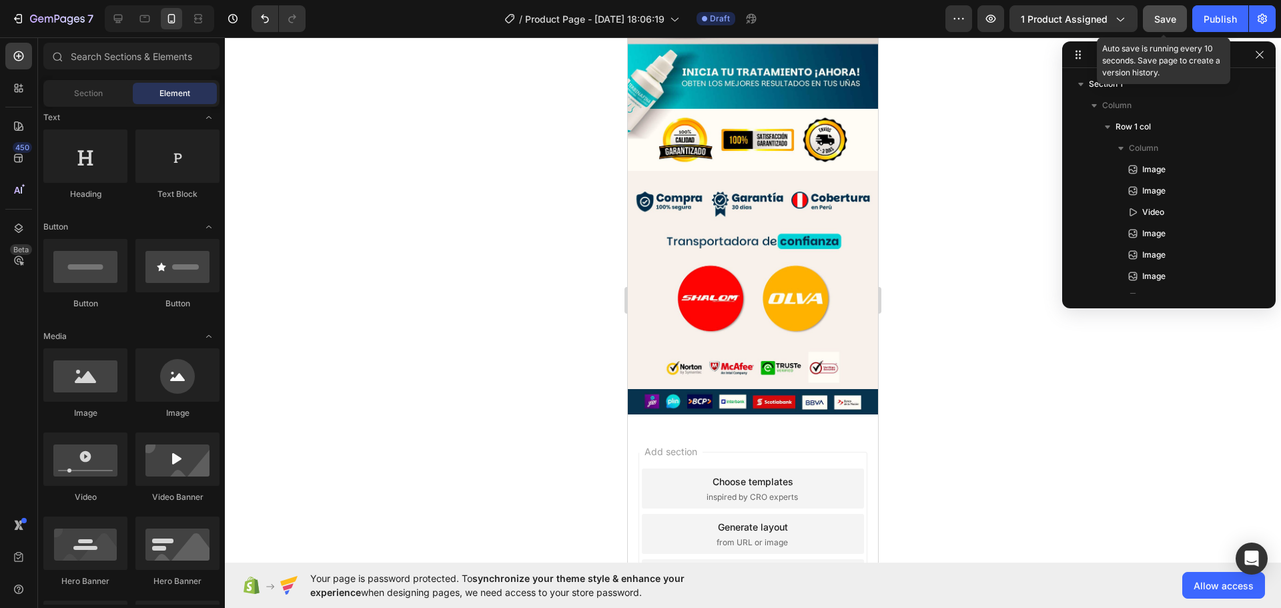
click at [1161, 23] on span "Save" at bounding box center [1165, 18] width 22 height 11
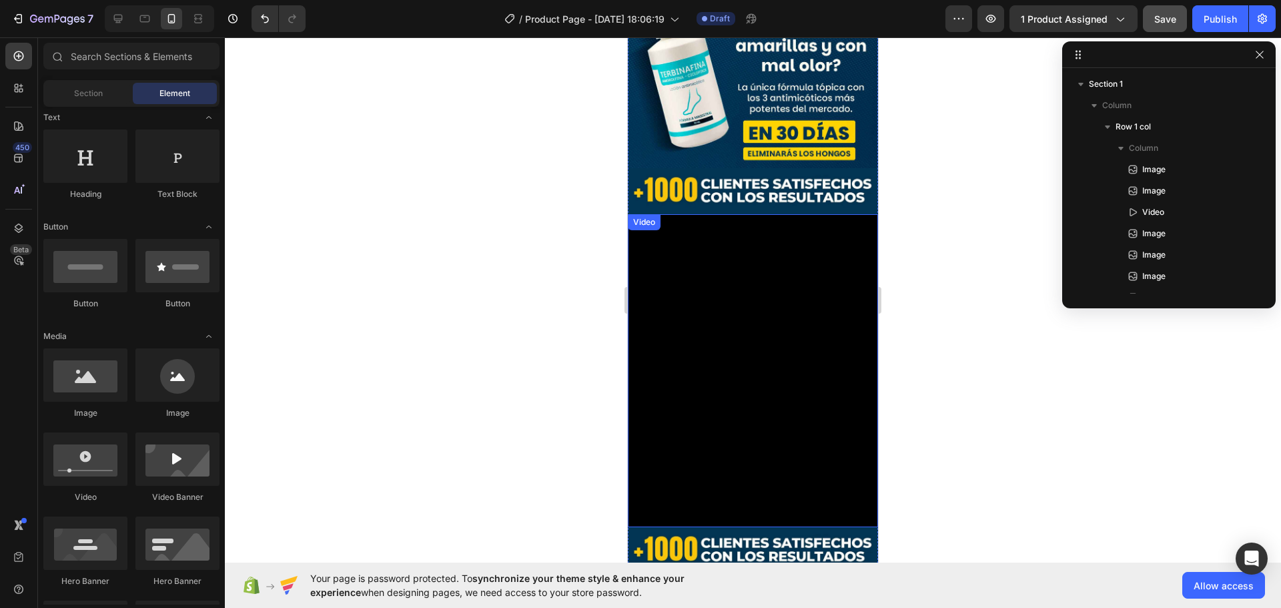
scroll to position [267, 0]
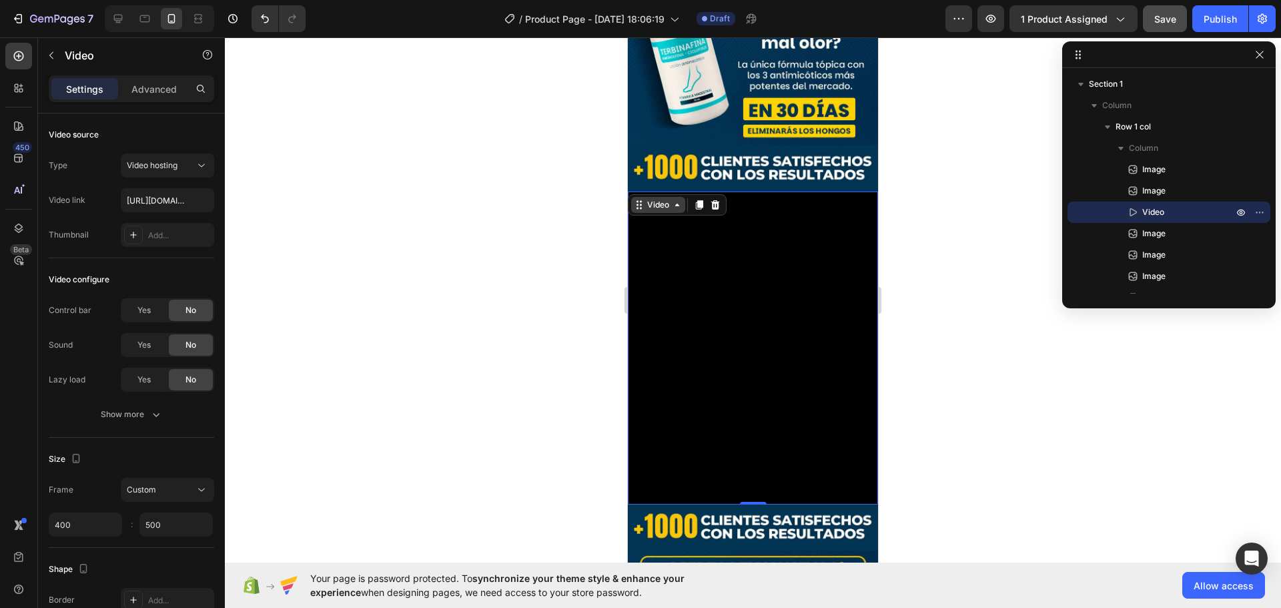
click at [749, 298] on video at bounding box center [753, 348] width 250 height 313
click at [191, 168] on div "Video hosting" at bounding box center [161, 165] width 68 height 12
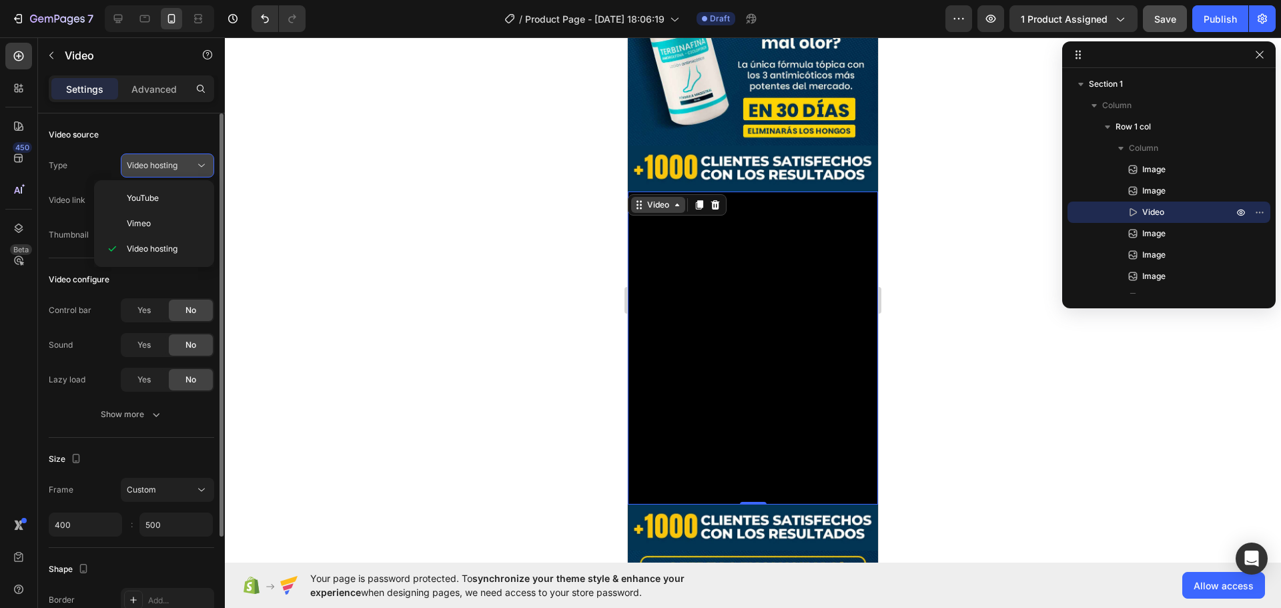
click at [191, 168] on div "Video hosting" at bounding box center [161, 165] width 68 height 12
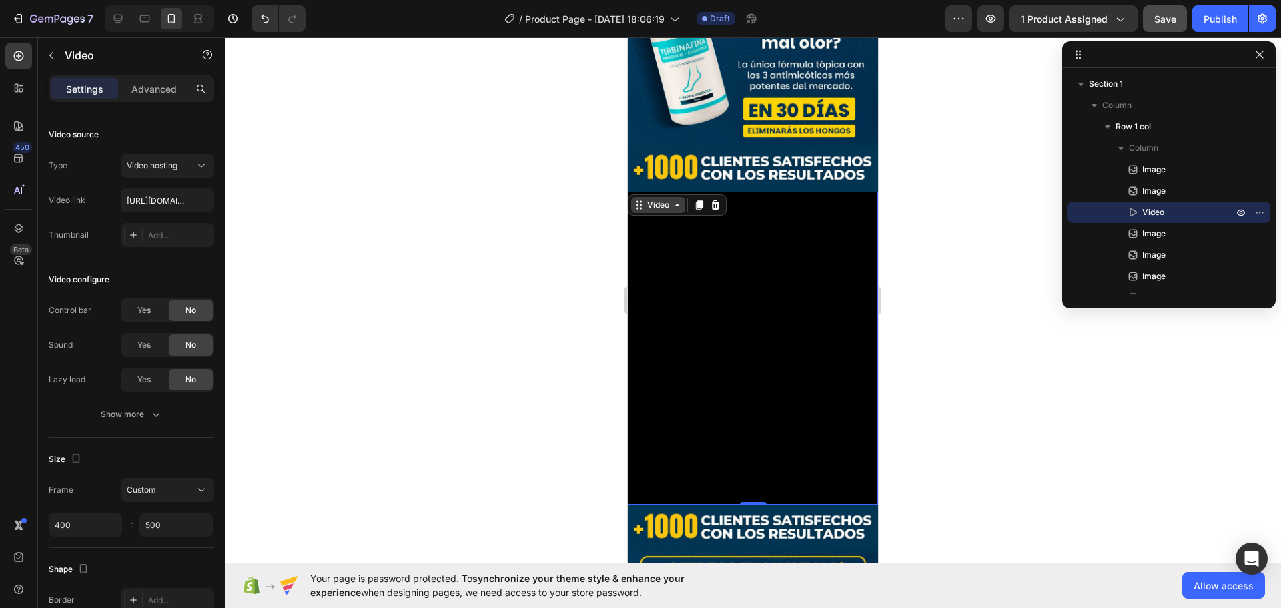
click at [745, 313] on video at bounding box center [753, 348] width 250 height 313
click at [149, 310] on span "Yes" at bounding box center [143, 310] width 13 height 12
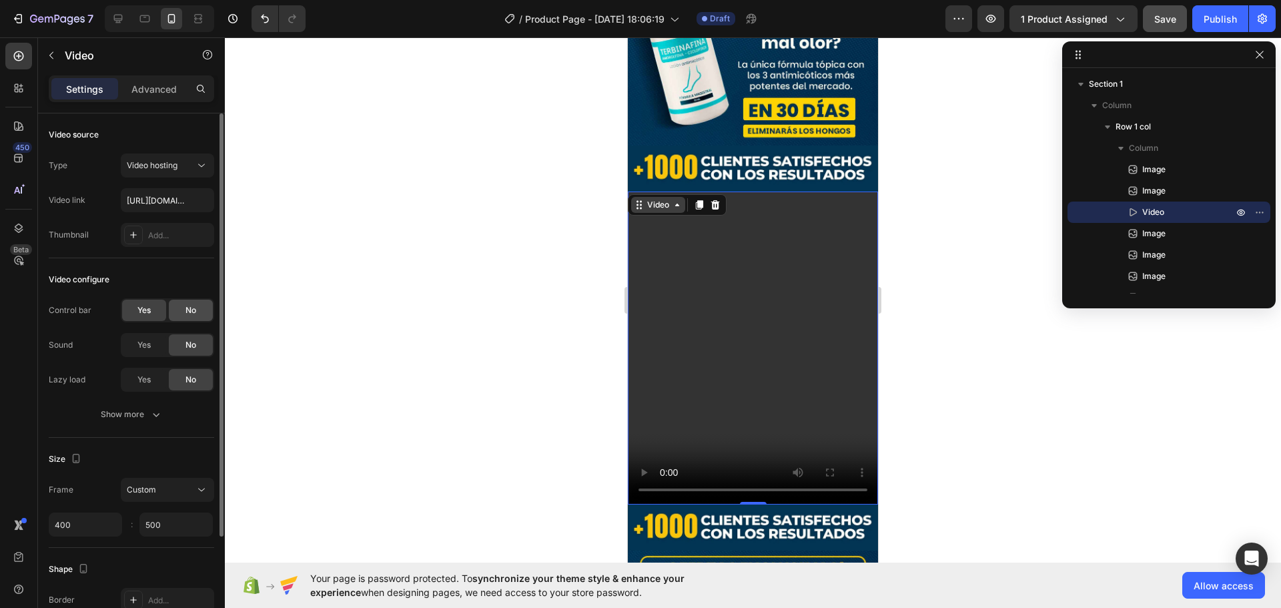
click at [196, 314] on span "No" at bounding box center [191, 310] width 11 height 12
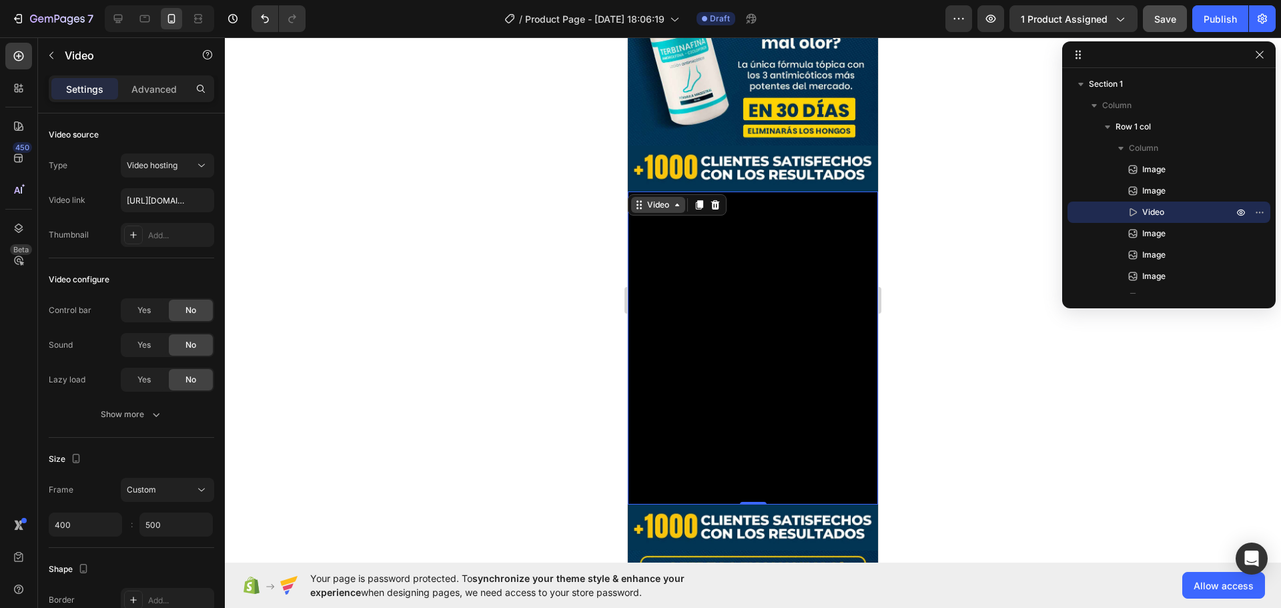
click at [398, 281] on div at bounding box center [753, 322] width 1056 height 571
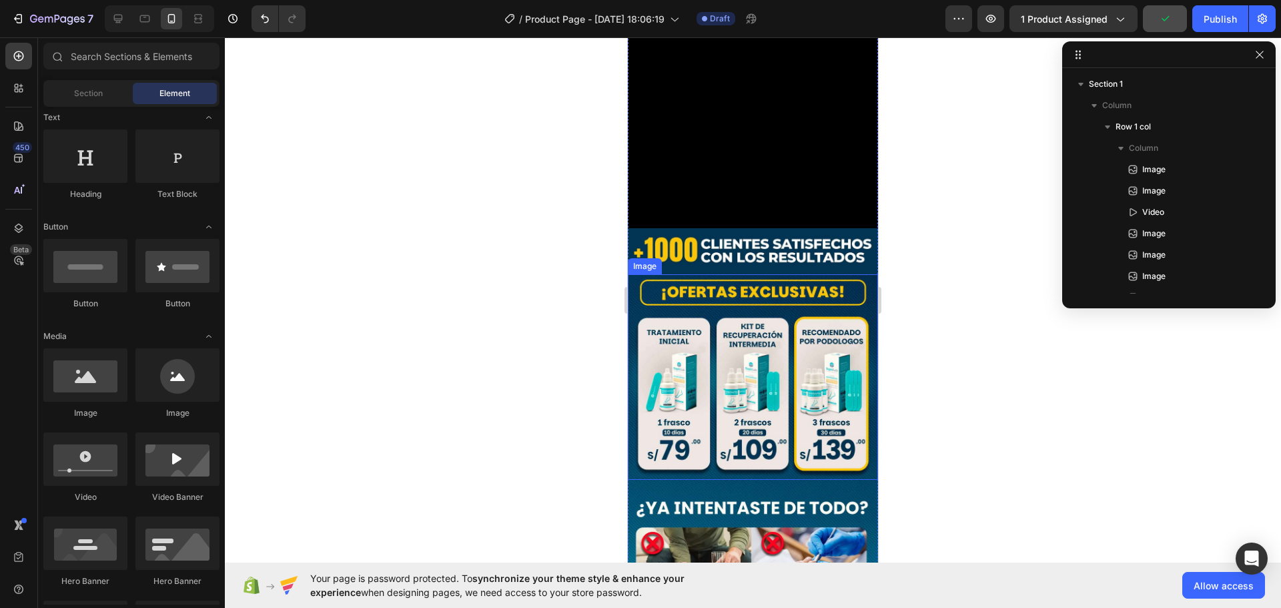
scroll to position [601, 0]
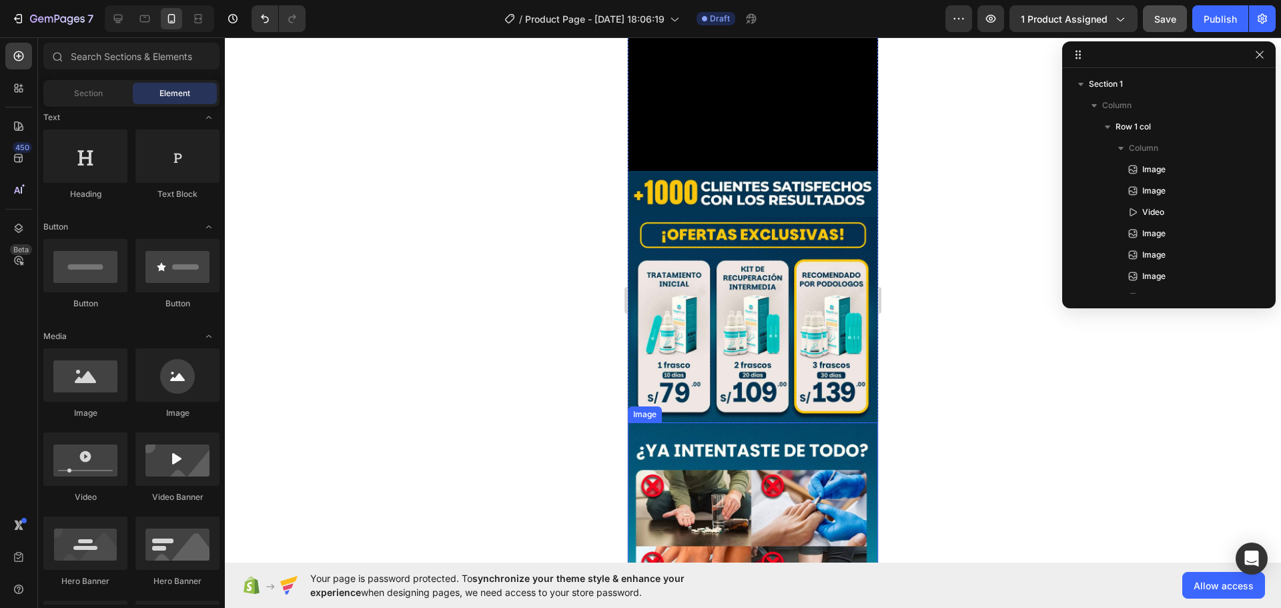
click at [745, 422] on img at bounding box center [753, 531] width 250 height 218
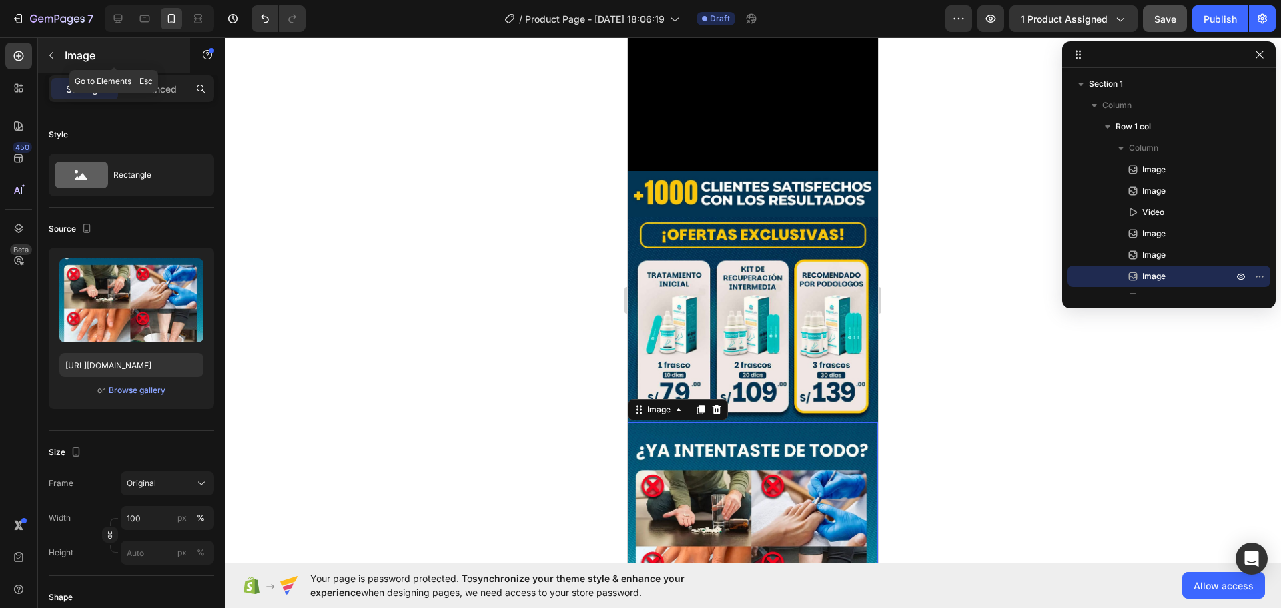
click at [57, 57] on button "button" at bounding box center [51, 55] width 21 height 21
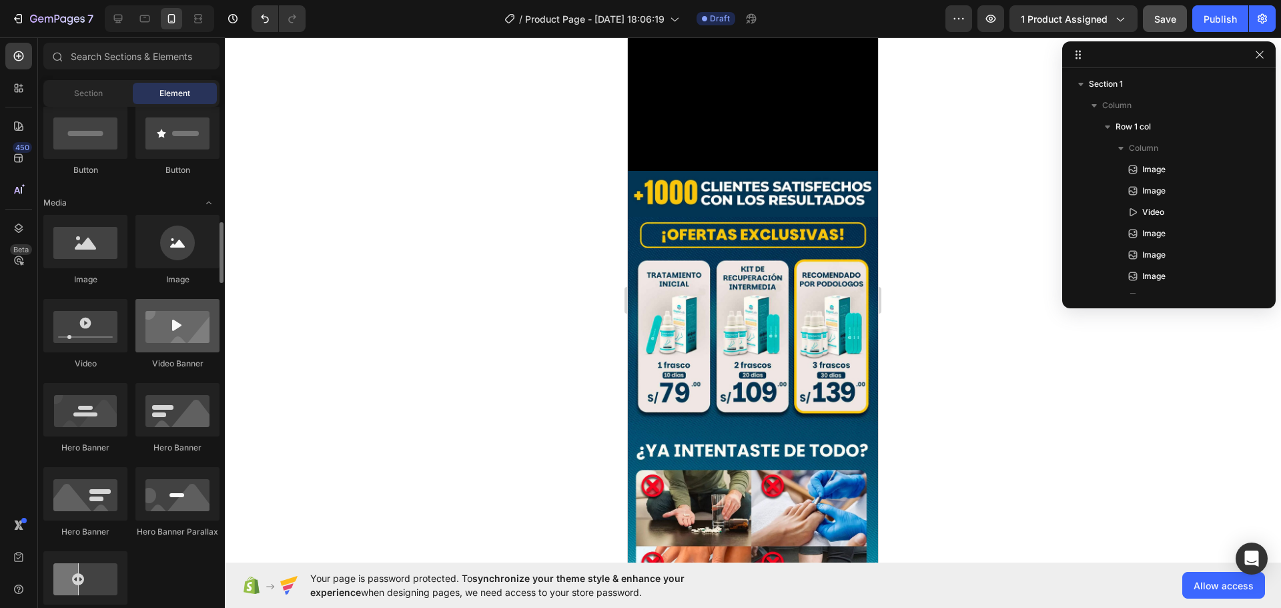
scroll to position [400, 0]
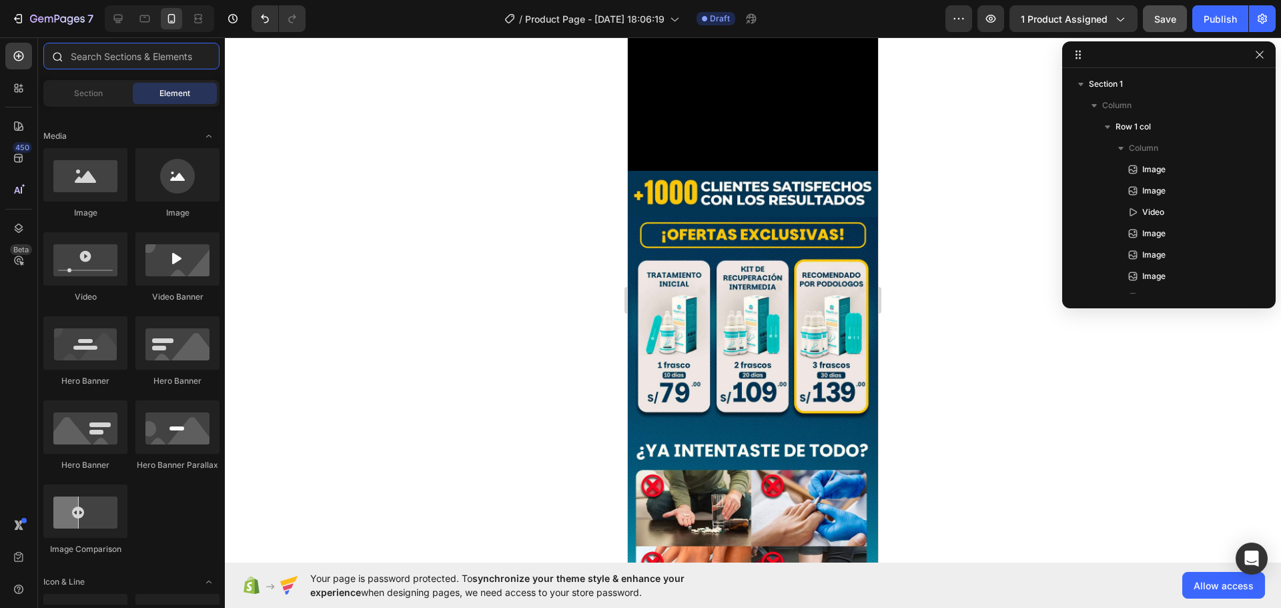
click at [129, 62] on input "text" at bounding box center [131, 56] width 176 height 27
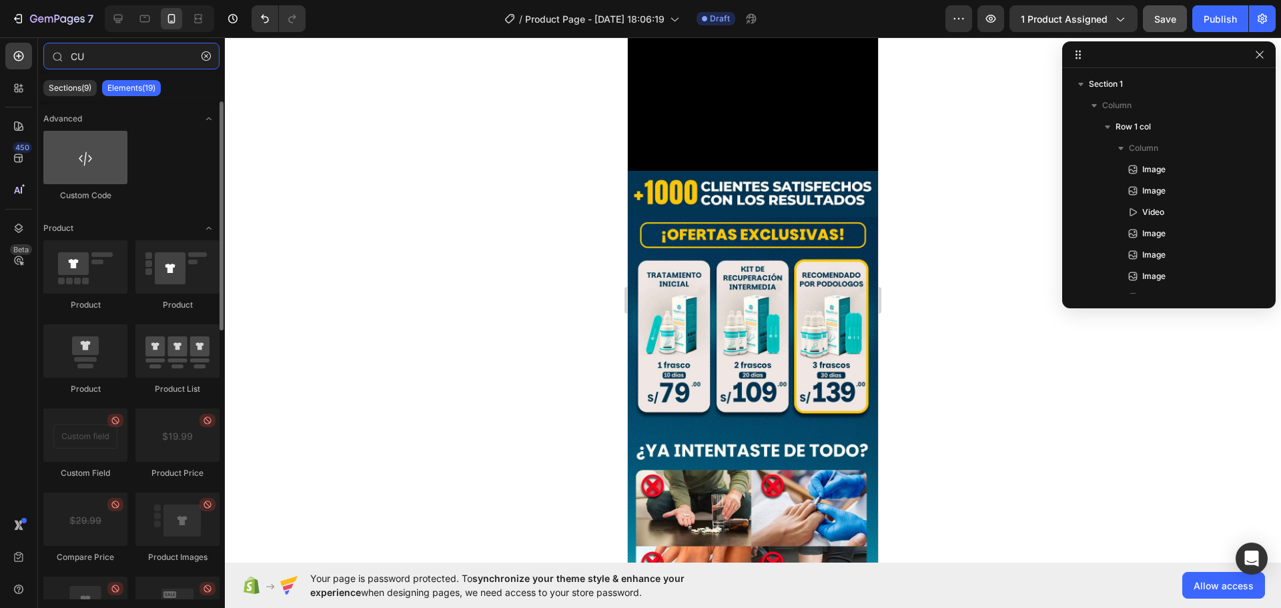
type input "CU"
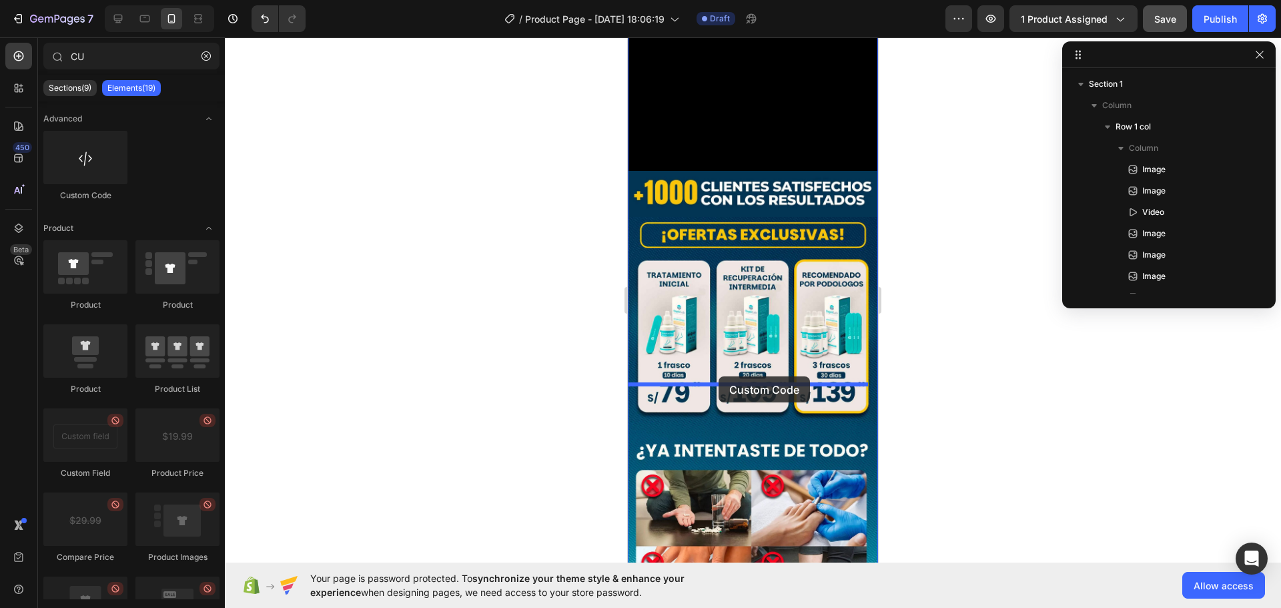
drag, startPoint x: 728, startPoint y: 197, endPoint x: 719, endPoint y: 376, distance: 179.8
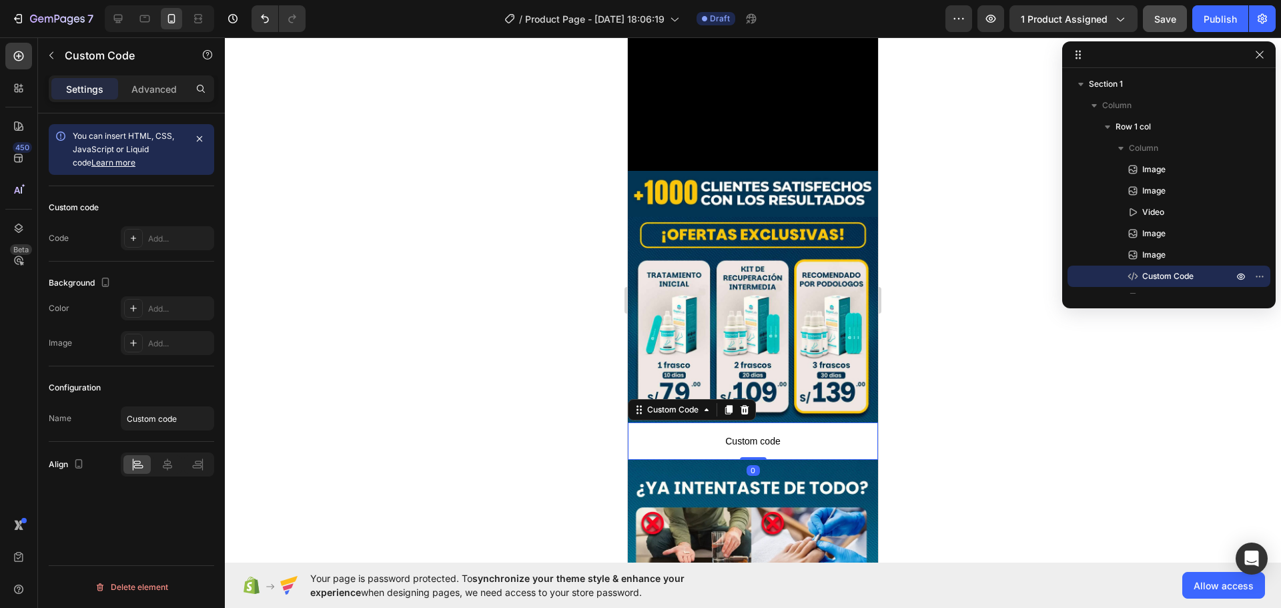
click at [723, 433] on span "Custom code" at bounding box center [753, 441] width 250 height 16
click at [151, 84] on p "Advanced" at bounding box center [153, 89] width 45 height 14
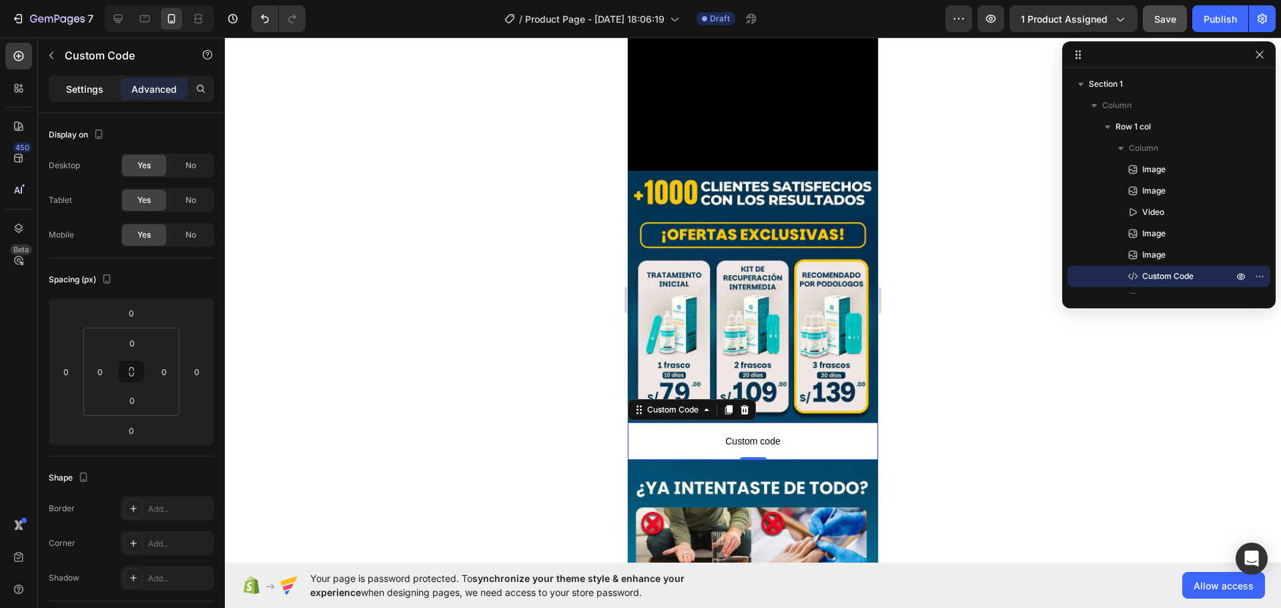
click at [99, 84] on p "Settings" at bounding box center [84, 89] width 37 height 14
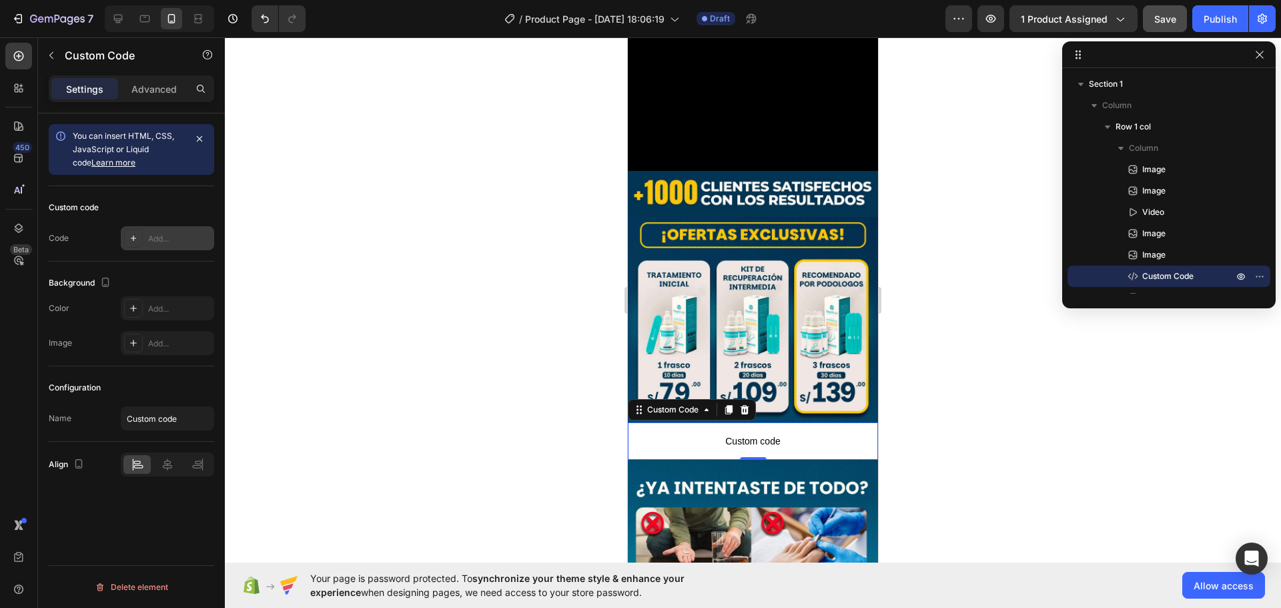
click at [143, 239] on div "Add..." at bounding box center [167, 238] width 93 height 24
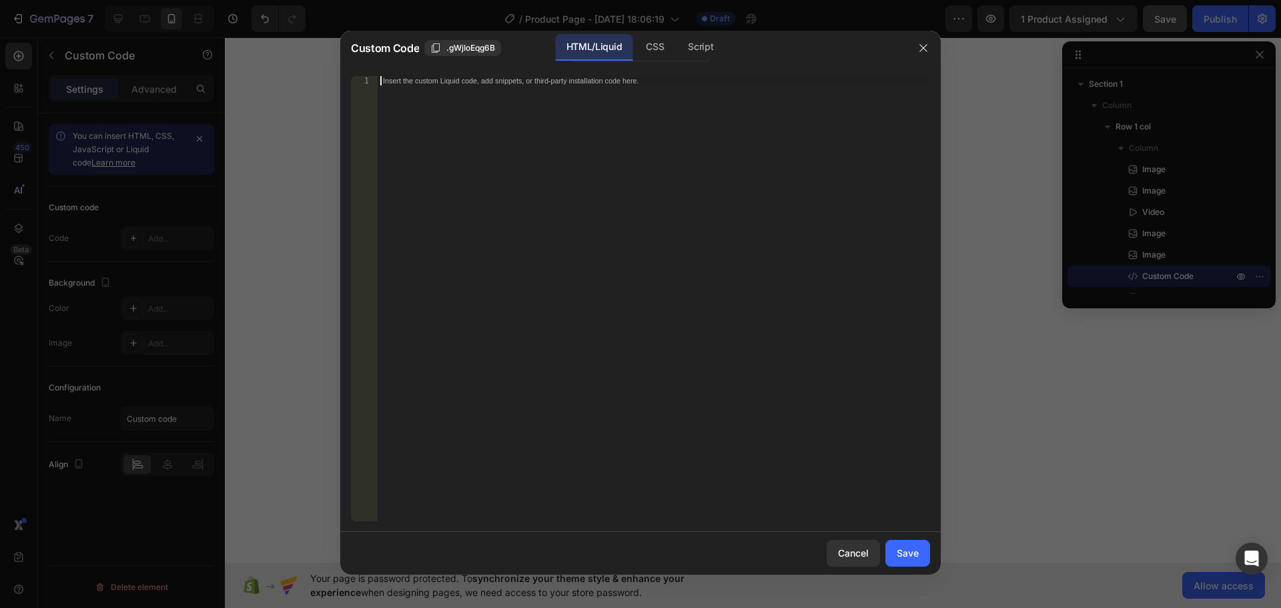
click at [408, 85] on div "Insert the custom Liquid code, add snippets, or third-party installation code h…" at bounding box center [626, 80] width 486 height 9
paste textarea "<span id="es-form-hook" ></span>"
type textarea "<span id="es-form-hook" ></span>"
click at [916, 549] on div "Save" at bounding box center [908, 553] width 22 height 14
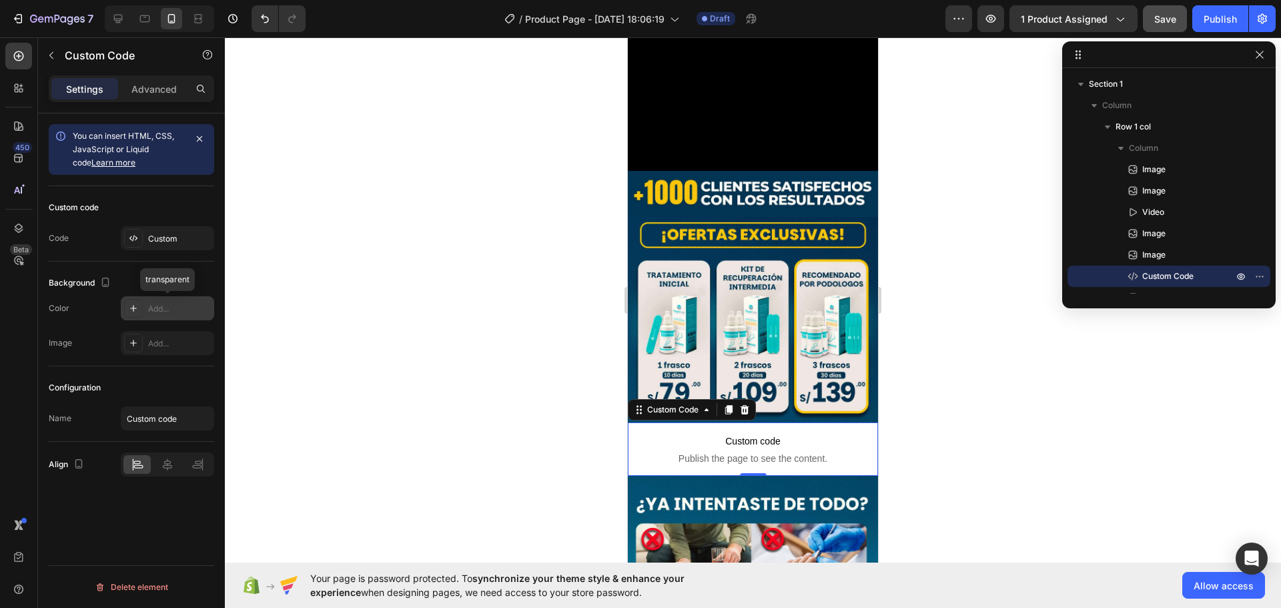
click at [129, 308] on icon at bounding box center [133, 308] width 11 height 11
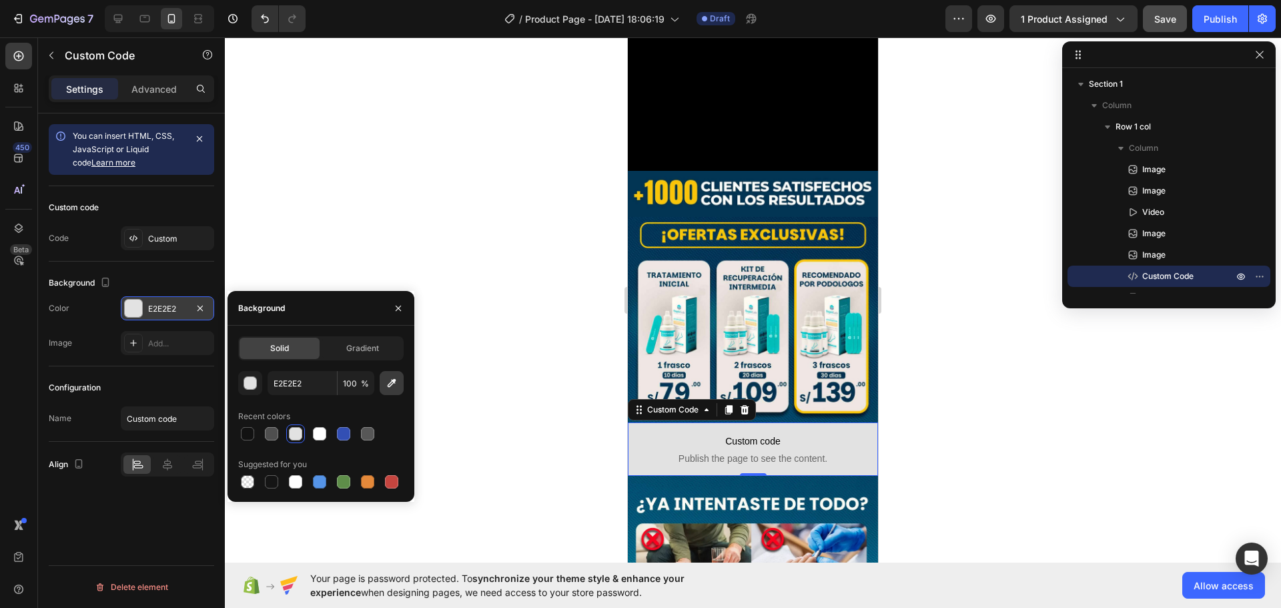
click at [388, 380] on icon "button" at bounding box center [391, 382] width 13 height 13
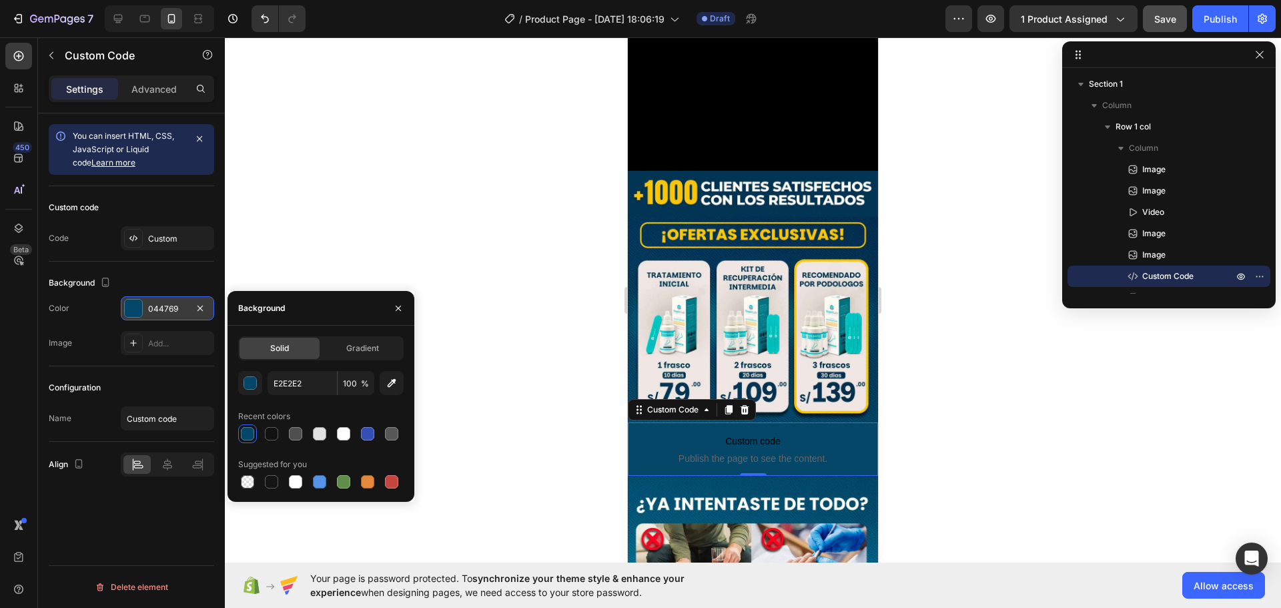
click at [209, 270] on div "Background The changes might be hidden by the video. Color 044769 Image Add..." at bounding box center [132, 314] width 166 height 105
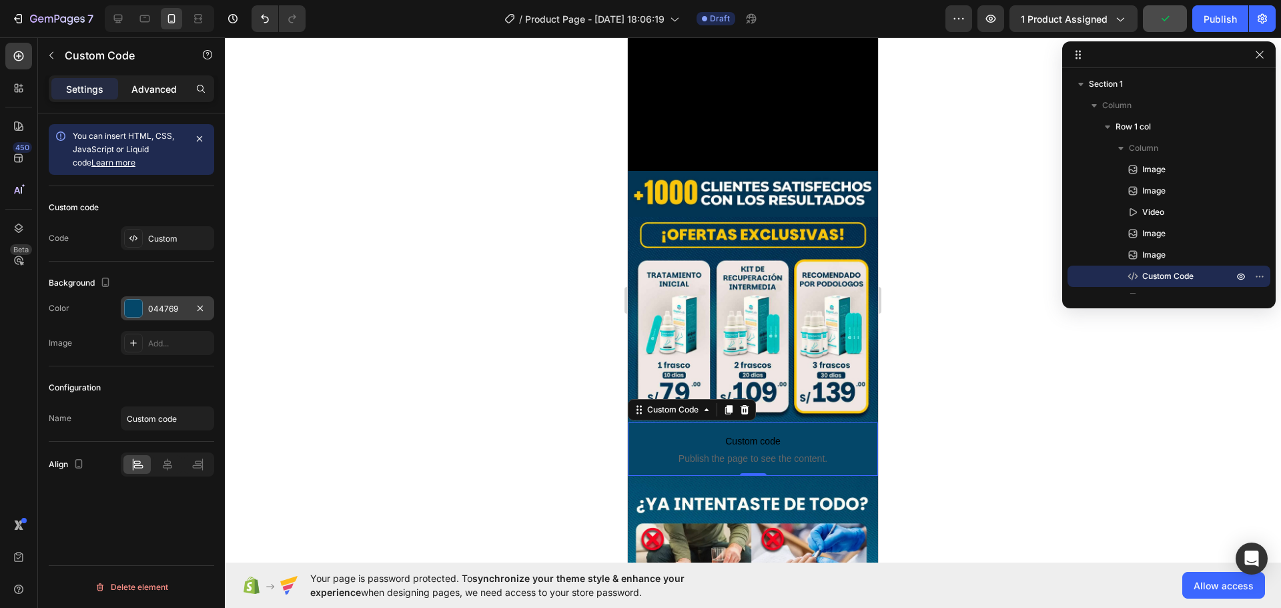
click at [158, 93] on p "Advanced" at bounding box center [153, 89] width 45 height 14
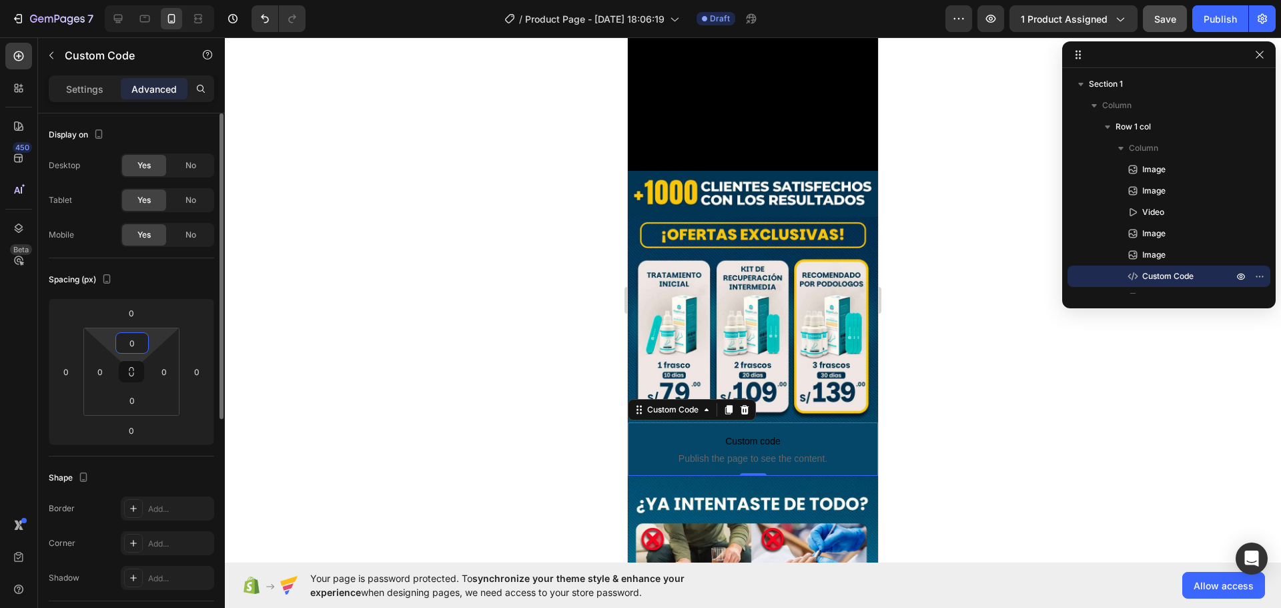
click at [133, 338] on input "0" at bounding box center [132, 343] width 27 height 20
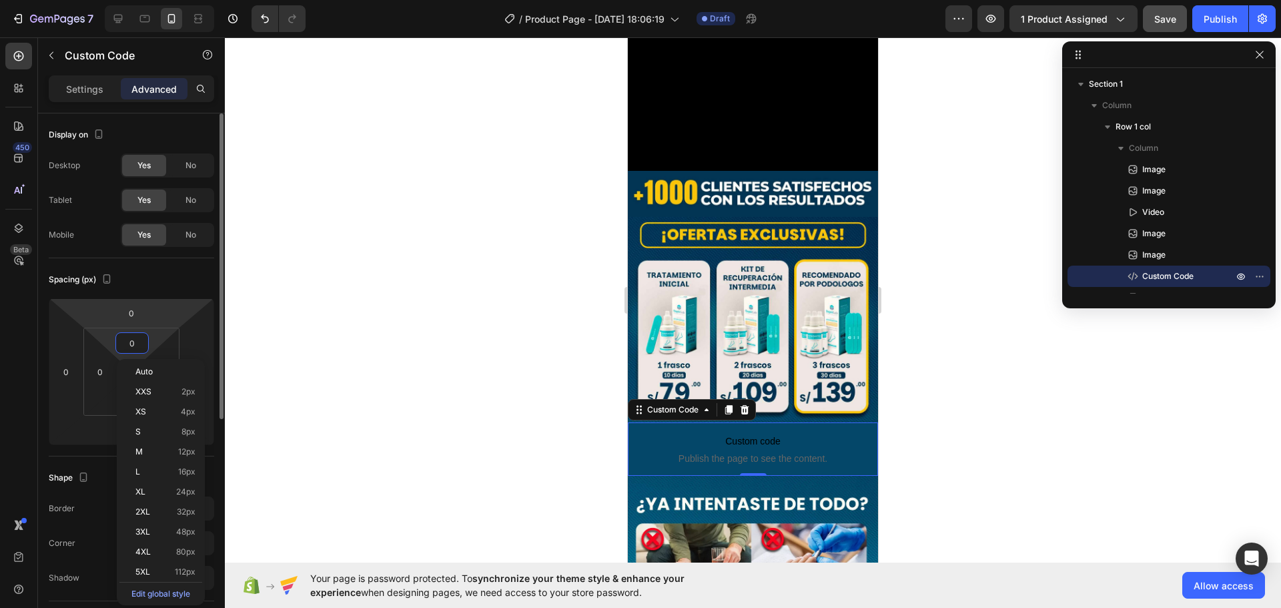
click at [103, 0] on html "7 / Product Page - [DATE] 18:06:19 Draft Preview 1 product assigned Save Publis…" at bounding box center [640, 0] width 1281 height 0
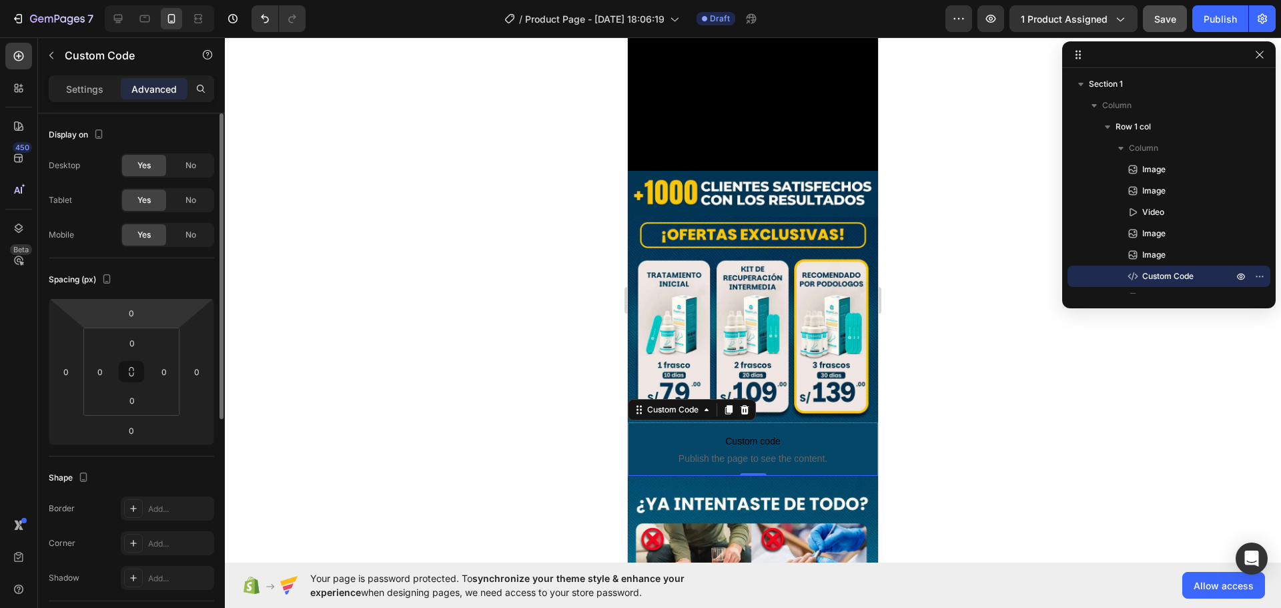
click at [176, 281] on div "Spacing (px)" at bounding box center [132, 279] width 166 height 21
click at [135, 370] on icon at bounding box center [131, 371] width 11 height 11
click at [133, 347] on input "0" at bounding box center [132, 343] width 27 height 20
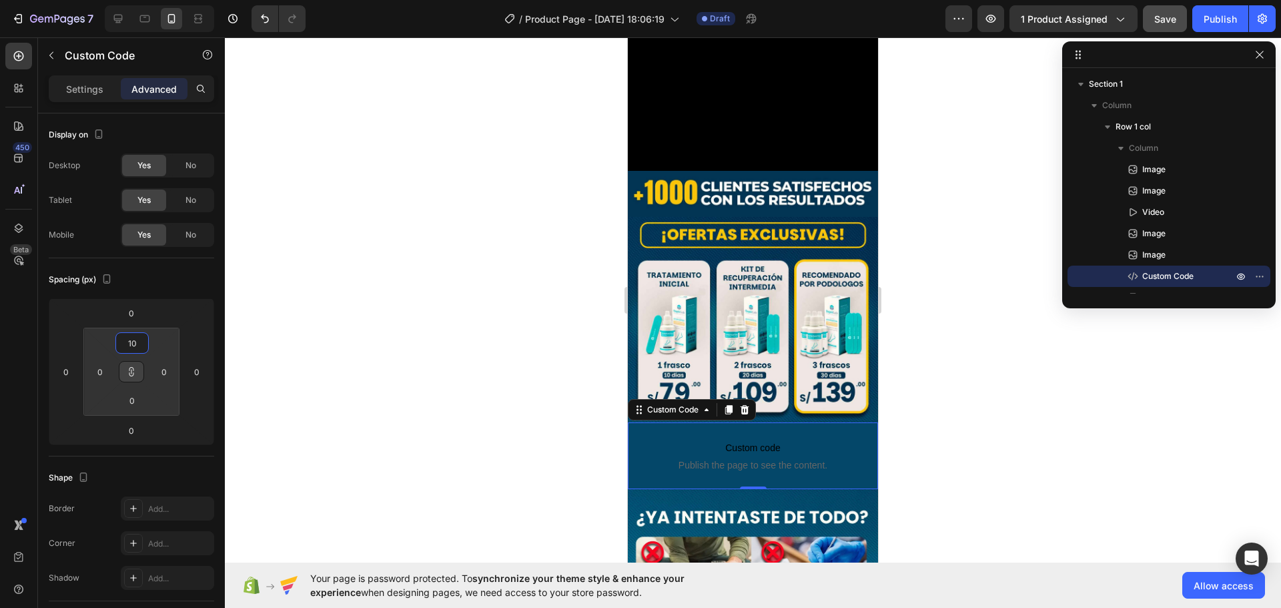
type input "10"
click at [309, 259] on div at bounding box center [753, 322] width 1056 height 571
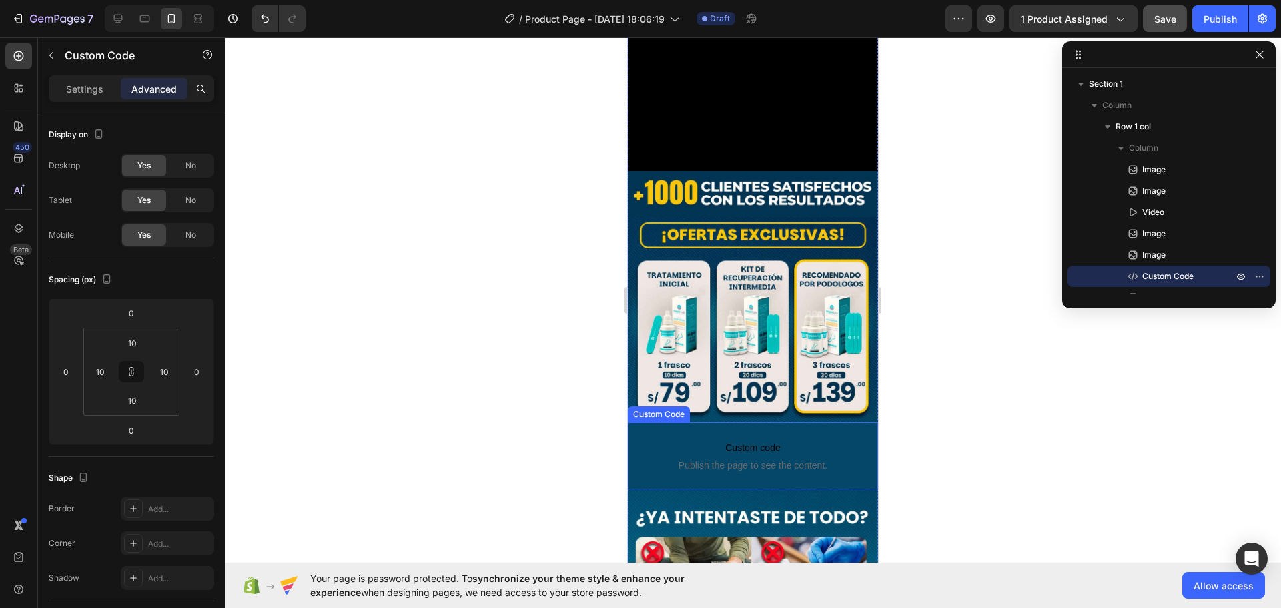
click at [634, 422] on div "Custom code Publish the page to see the content. Custom Code" at bounding box center [753, 455] width 250 height 67
click at [726, 405] on icon at bounding box center [728, 409] width 7 height 9
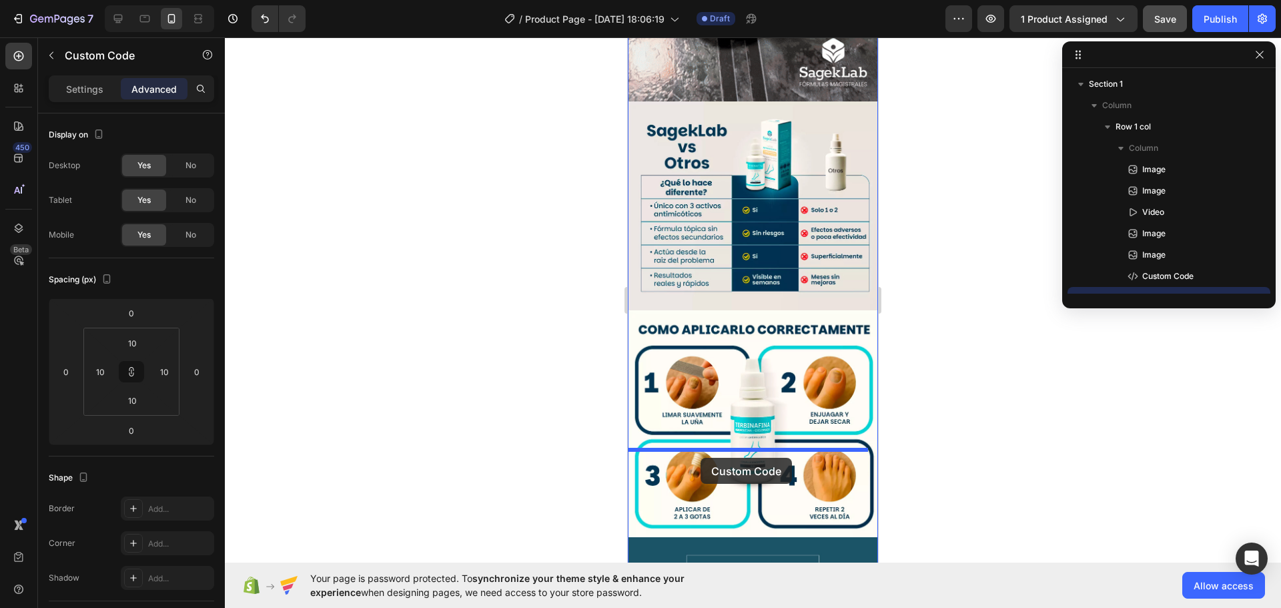
scroll to position [1869, 0]
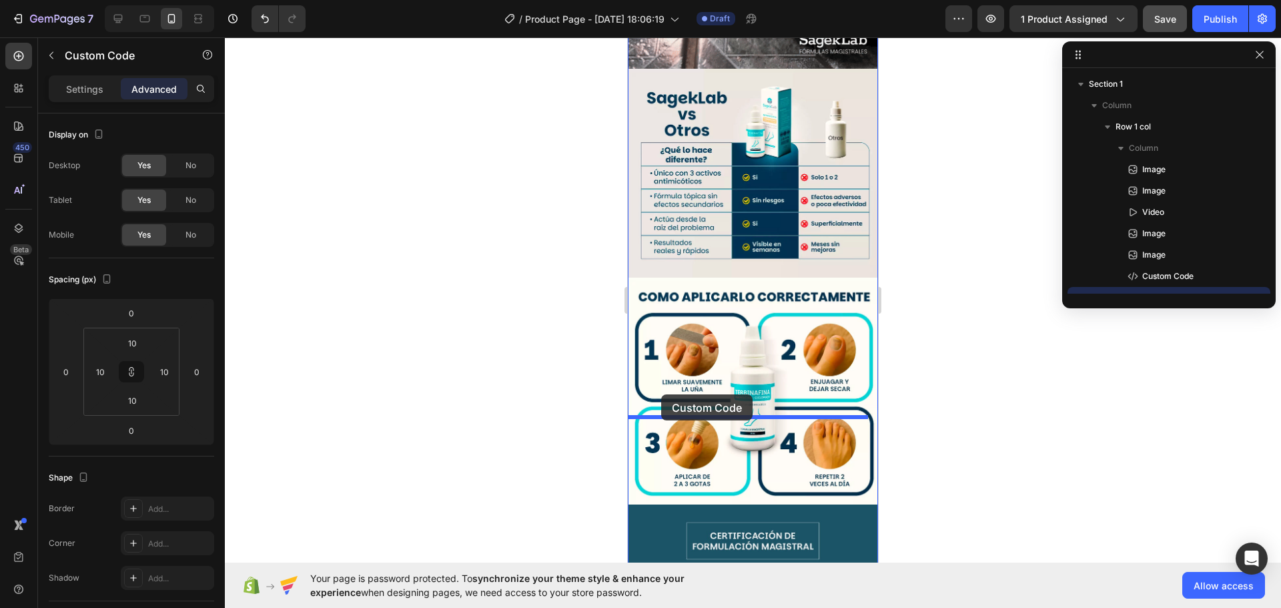
drag, startPoint x: 673, startPoint y: 441, endPoint x: 657, endPoint y: 398, distance: 45.4
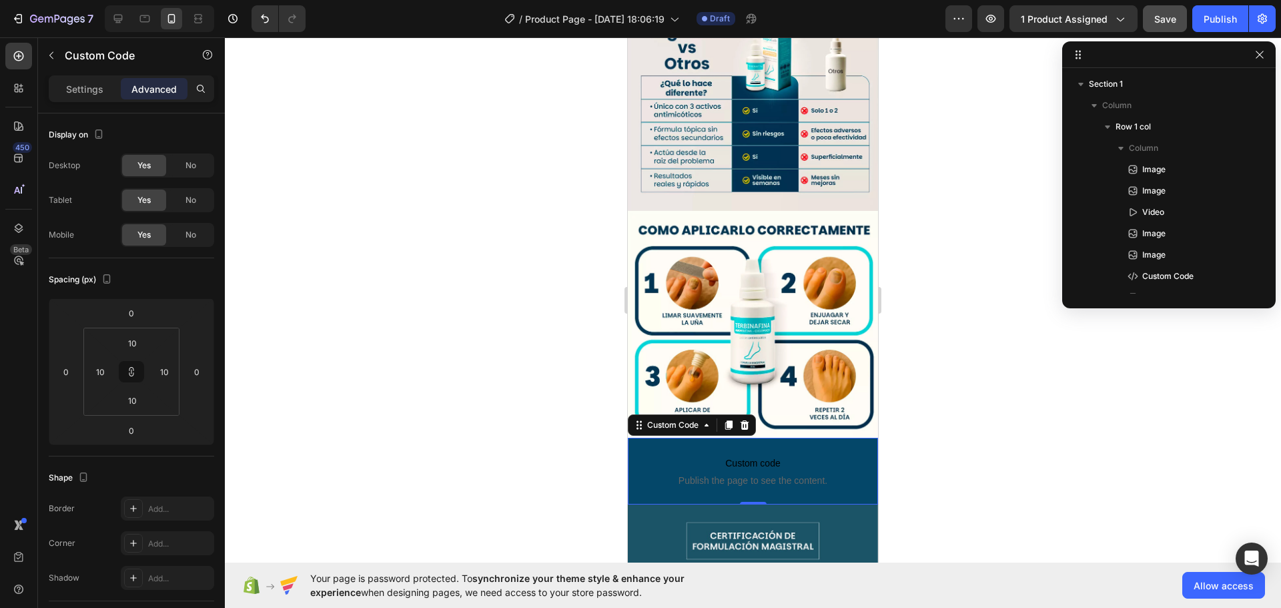
scroll to position [1802, 0]
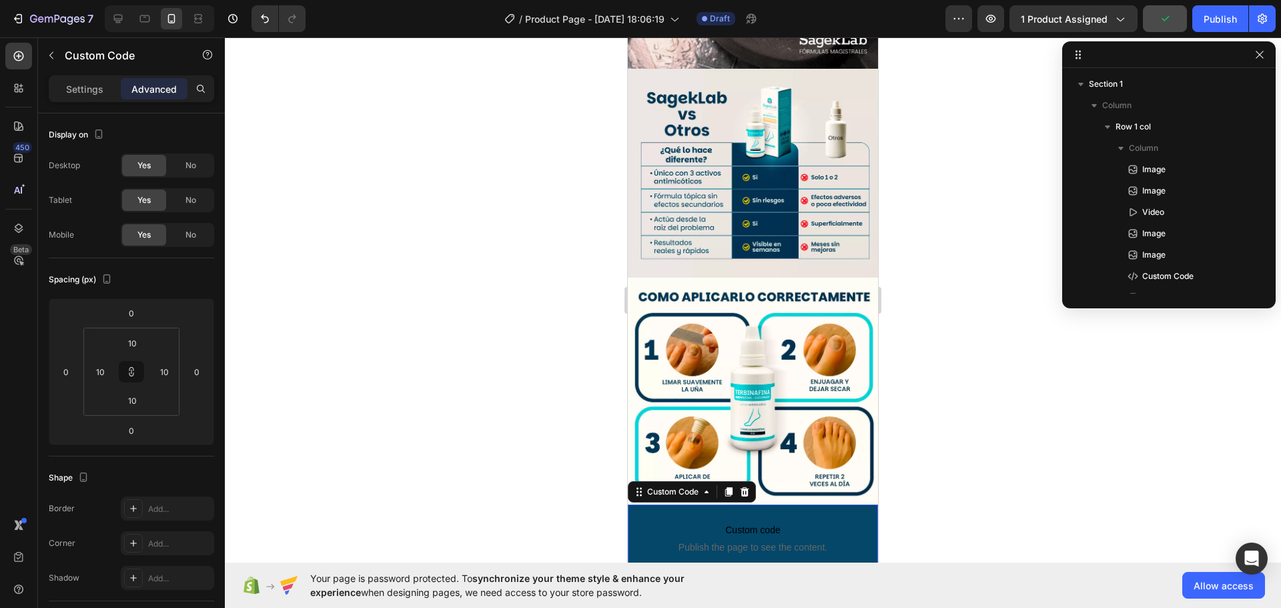
click at [635, 511] on p "Custom code Publish the page to see the content." at bounding box center [753, 537] width 237 height 53
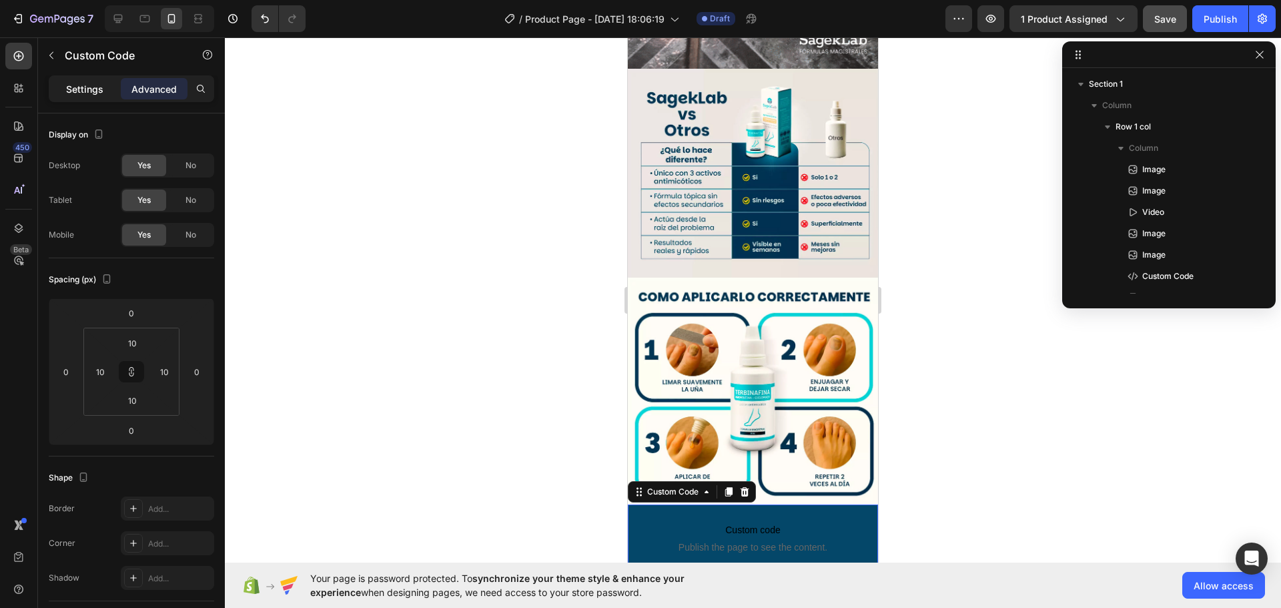
click at [93, 93] on p "Settings" at bounding box center [84, 89] width 37 height 14
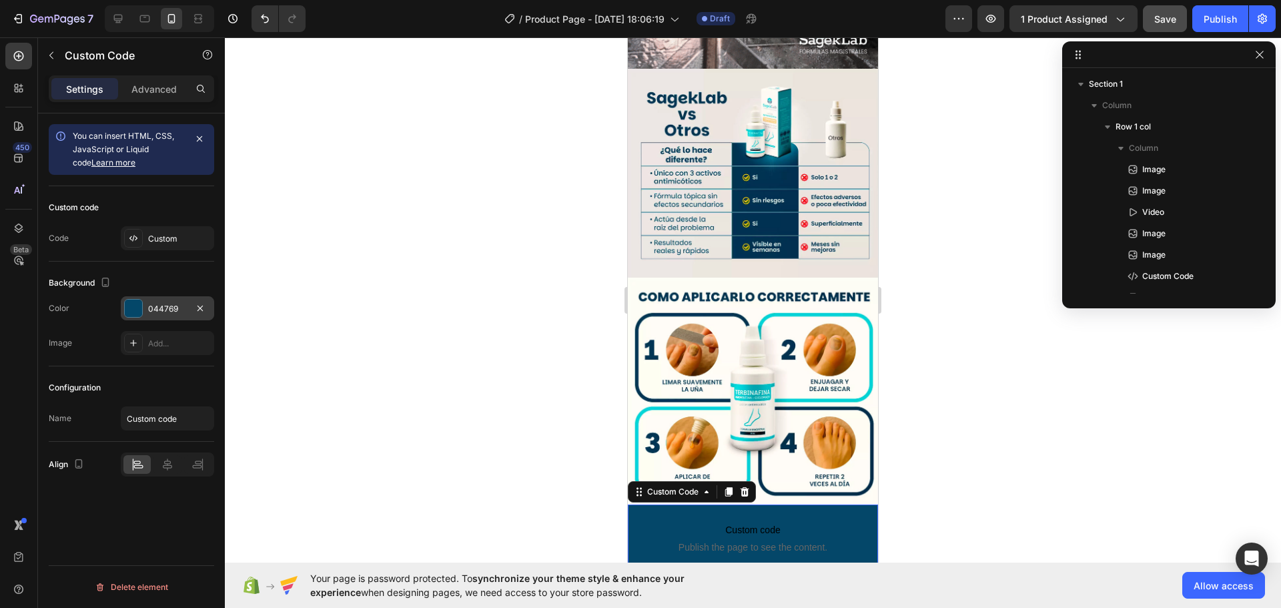
click at [133, 301] on div at bounding box center [133, 308] width 17 height 17
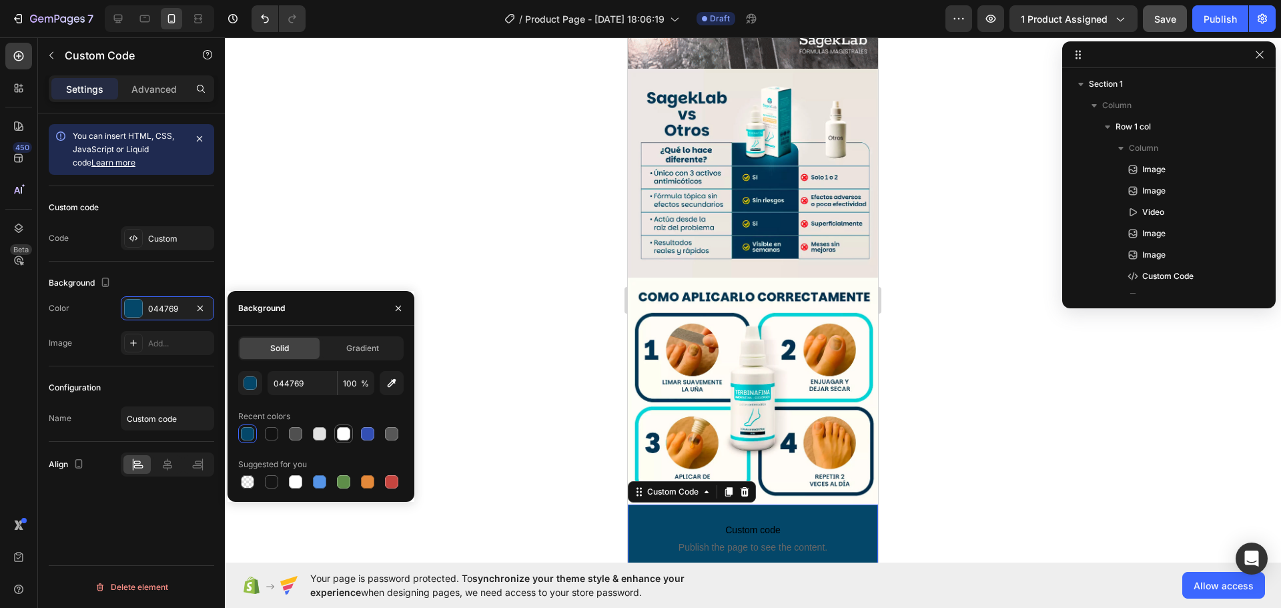
click at [343, 432] on div at bounding box center [343, 433] width 13 height 13
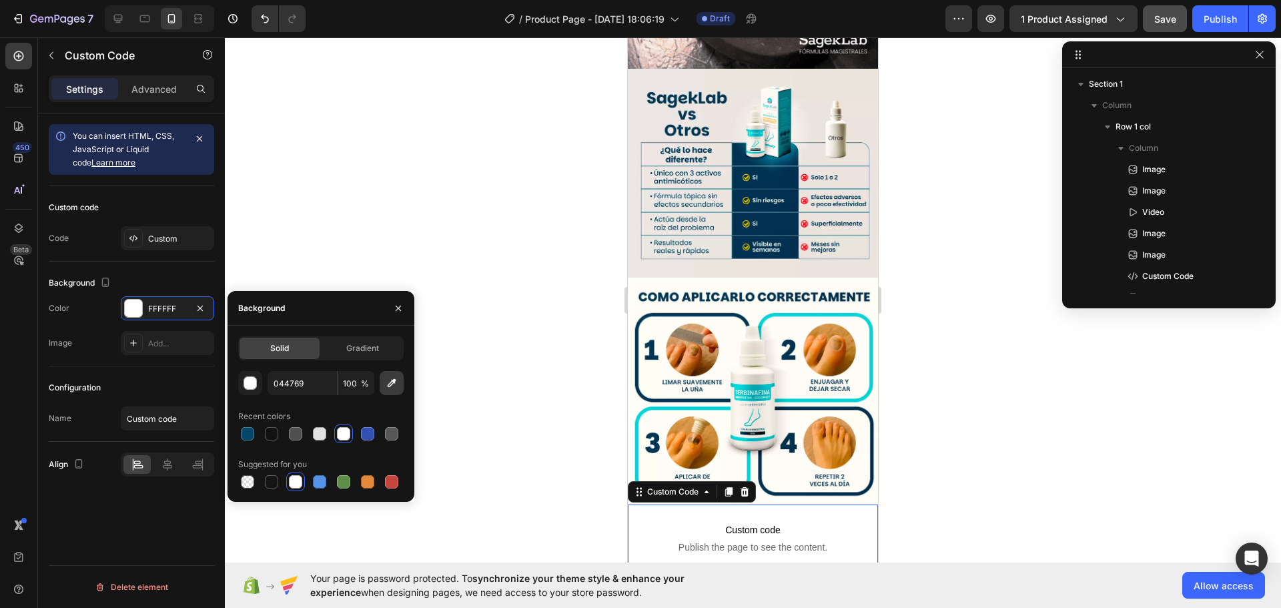
click at [390, 382] on icon "button" at bounding box center [391, 382] width 13 height 13
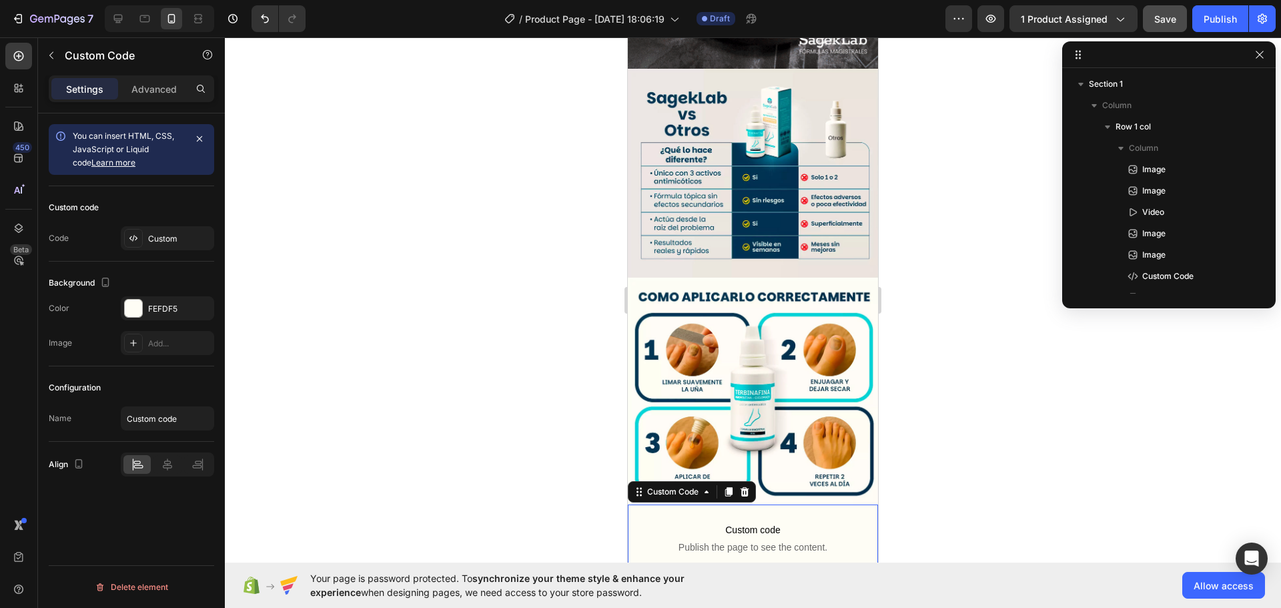
click at [984, 396] on div at bounding box center [753, 322] width 1056 height 571
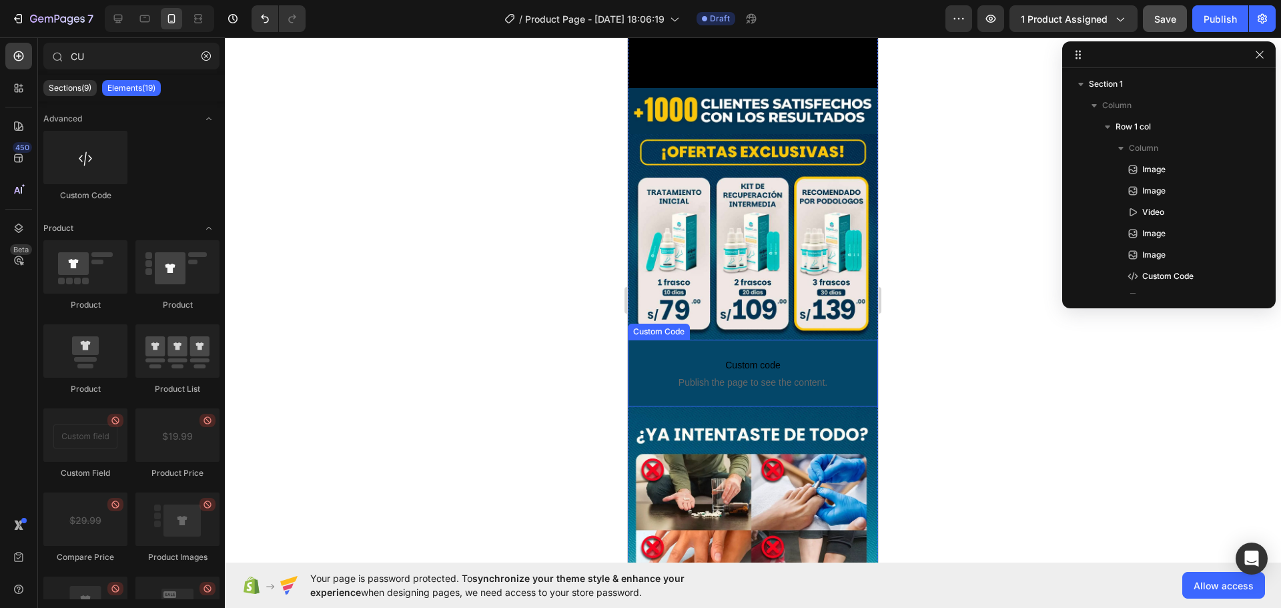
scroll to position [734, 0]
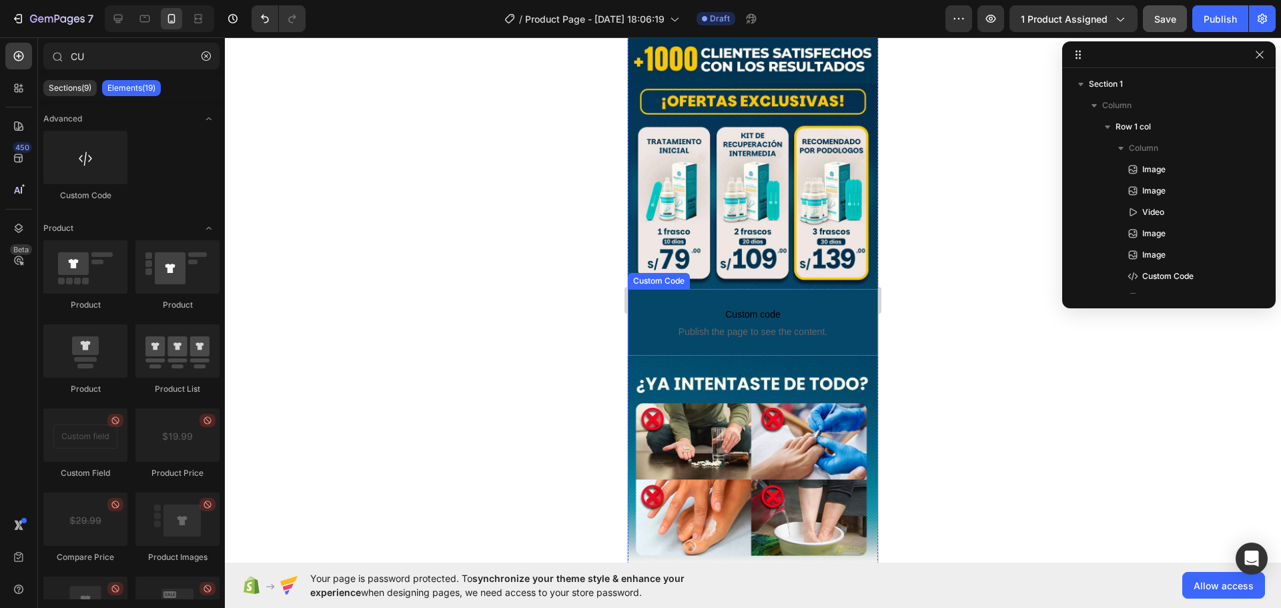
click at [665, 306] on span "Custom code" at bounding box center [753, 314] width 237 height 16
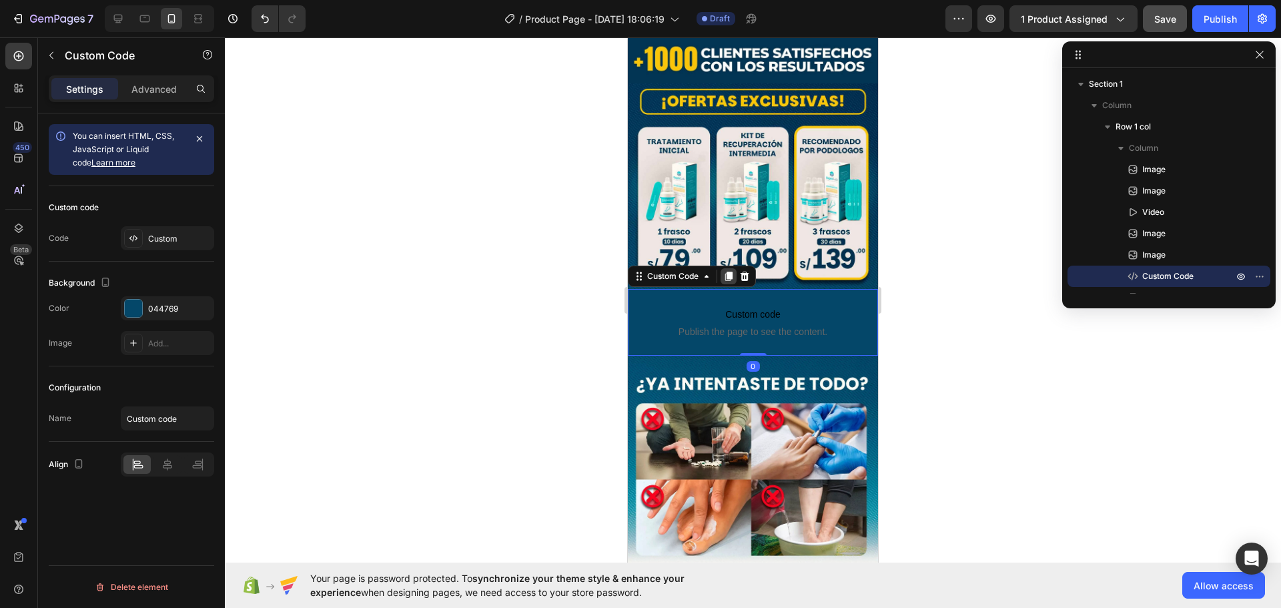
click at [729, 272] on icon at bounding box center [728, 276] width 7 height 9
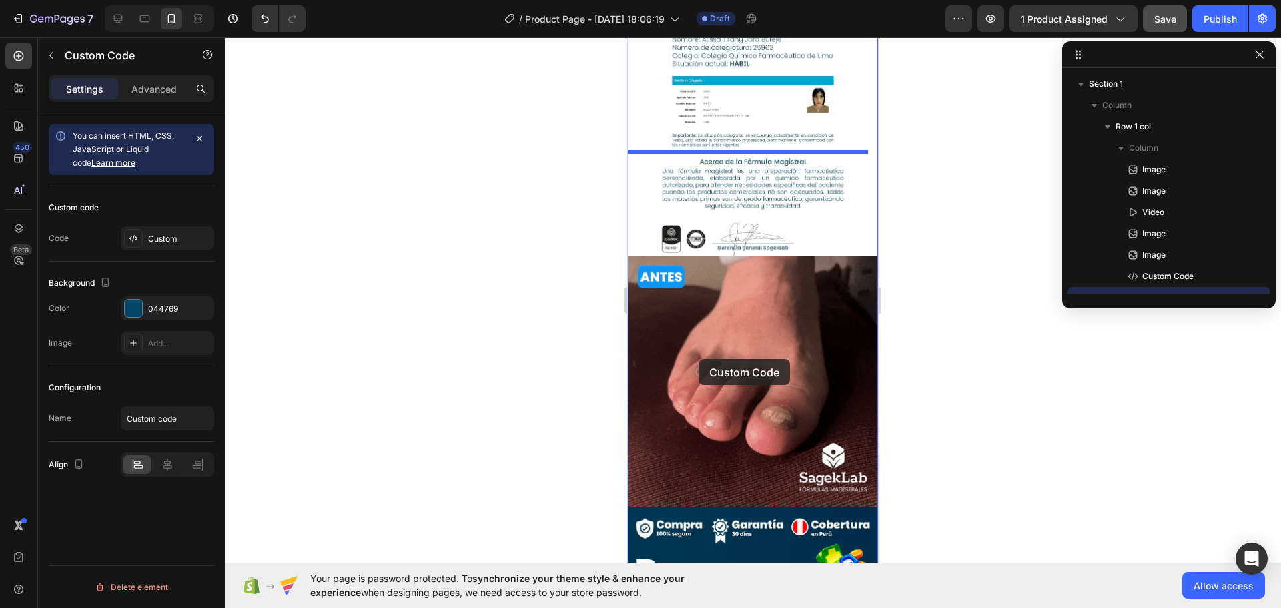
scroll to position [2603, 0]
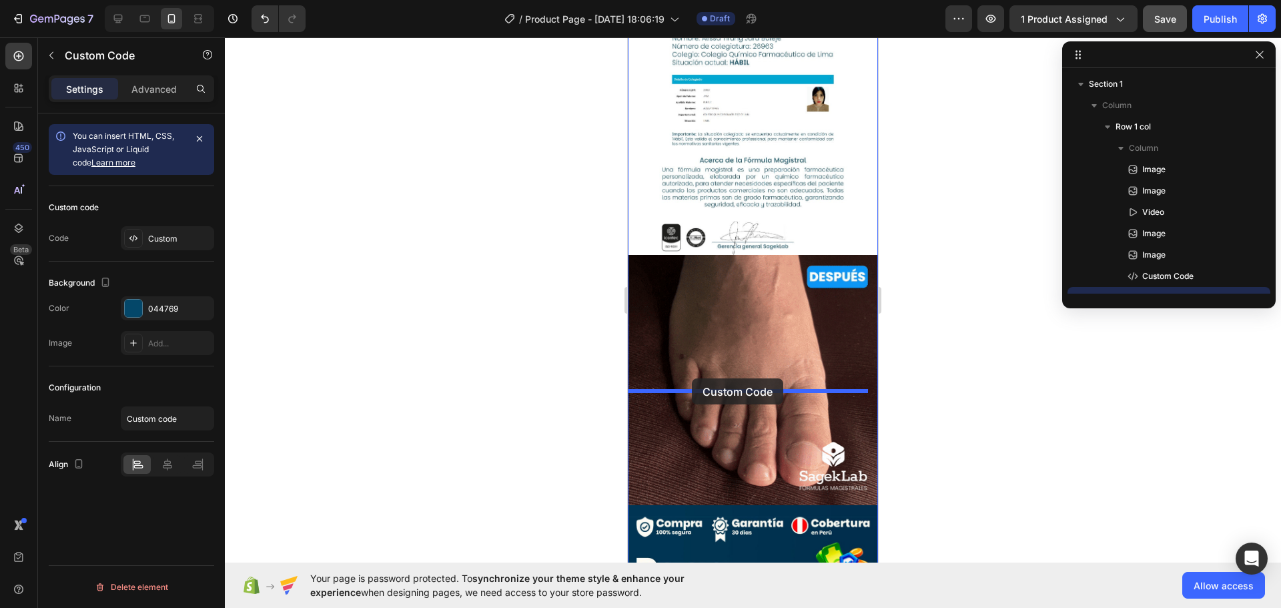
drag, startPoint x: 681, startPoint y: 309, endPoint x: 692, endPoint y: 378, distance: 70.2
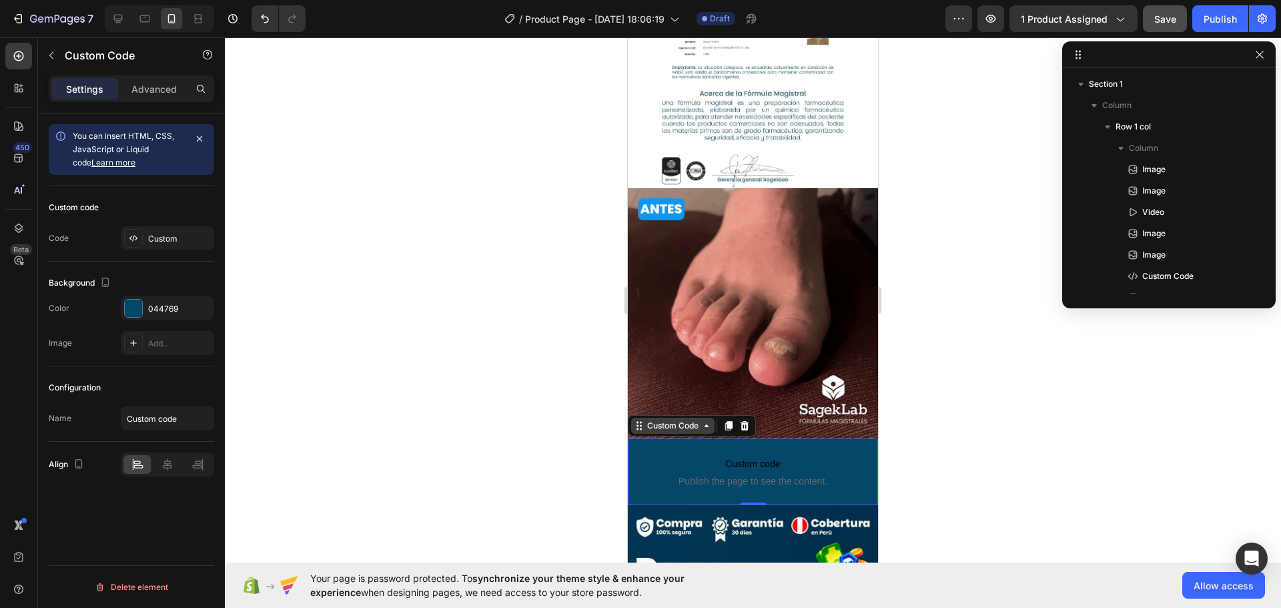
scroll to position [2536, 0]
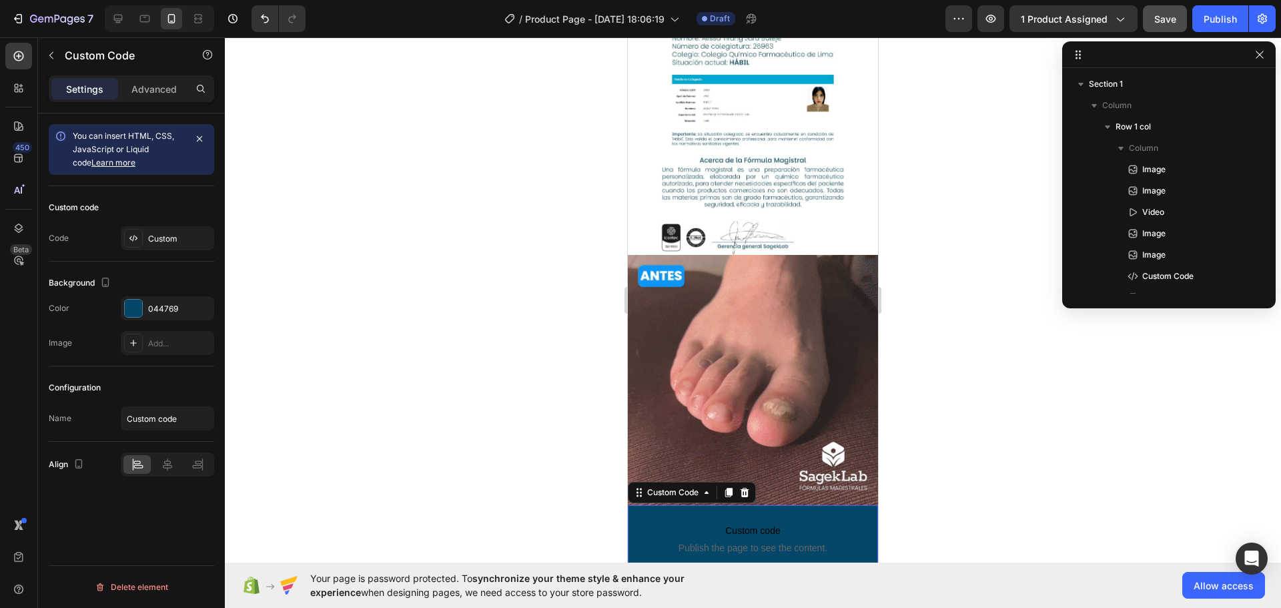
click at [942, 391] on div at bounding box center [753, 322] width 1056 height 571
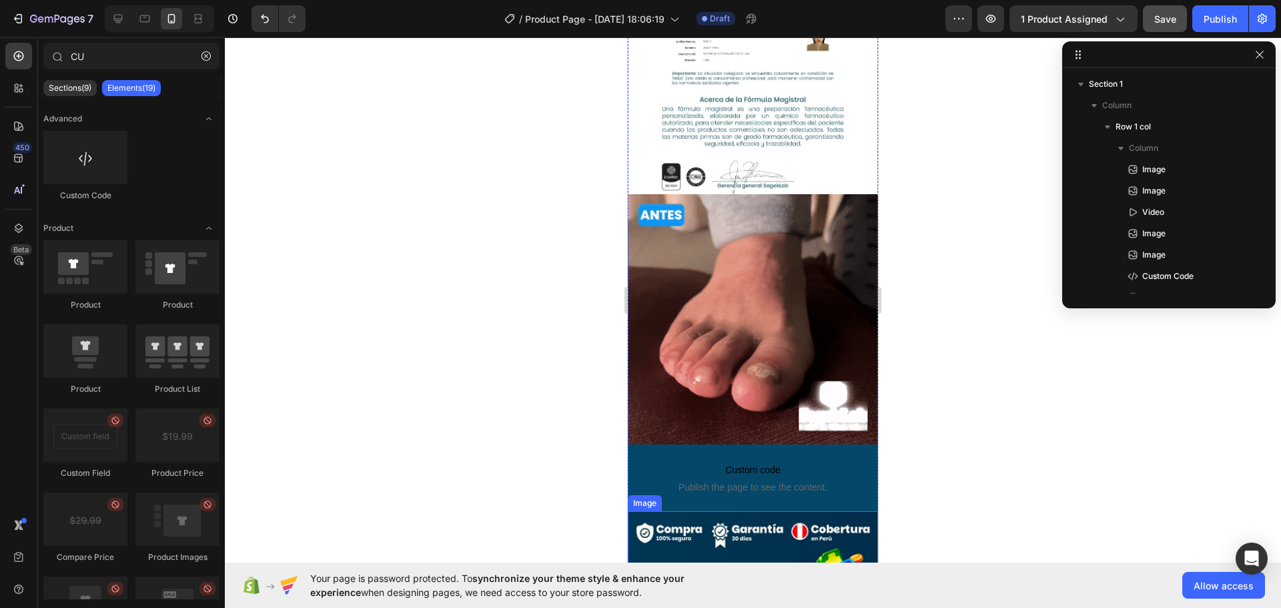
scroll to position [2603, 0]
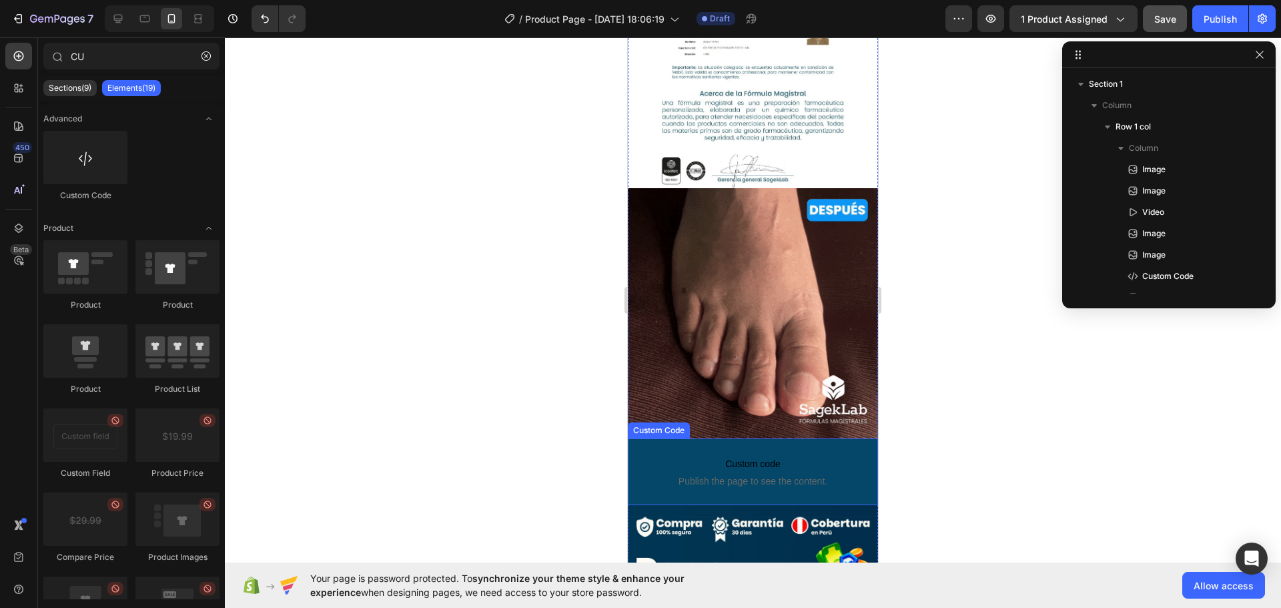
click at [685, 445] on p "Custom code Publish the page to see the content." at bounding box center [753, 471] width 237 height 53
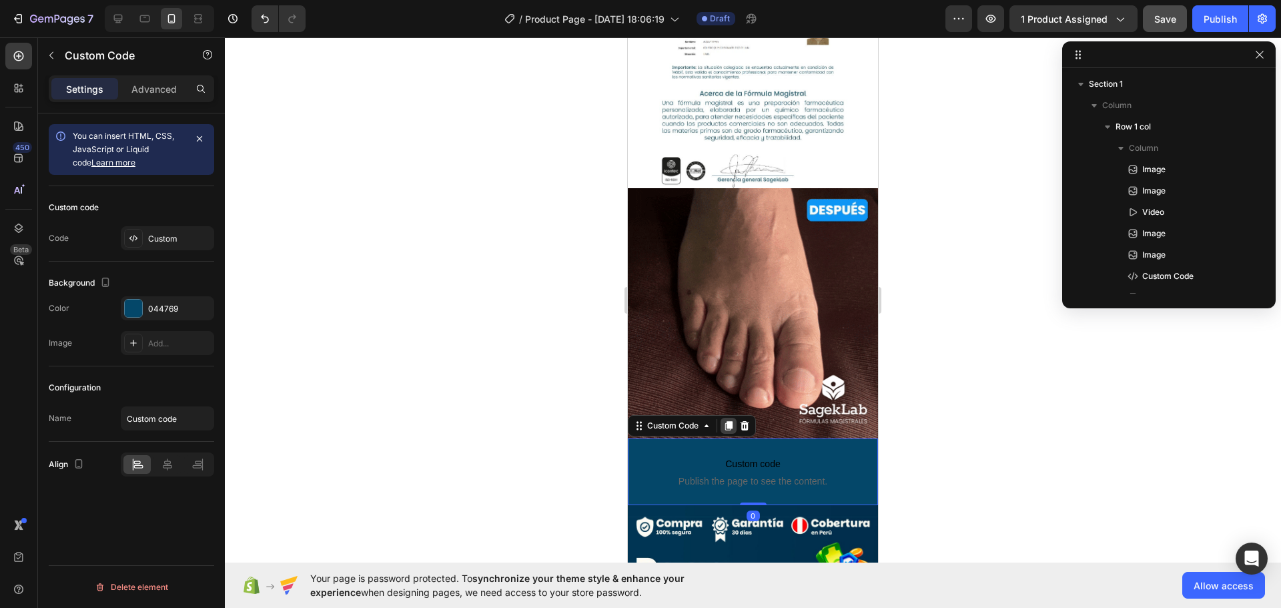
click at [725, 420] on icon at bounding box center [728, 425] width 11 height 11
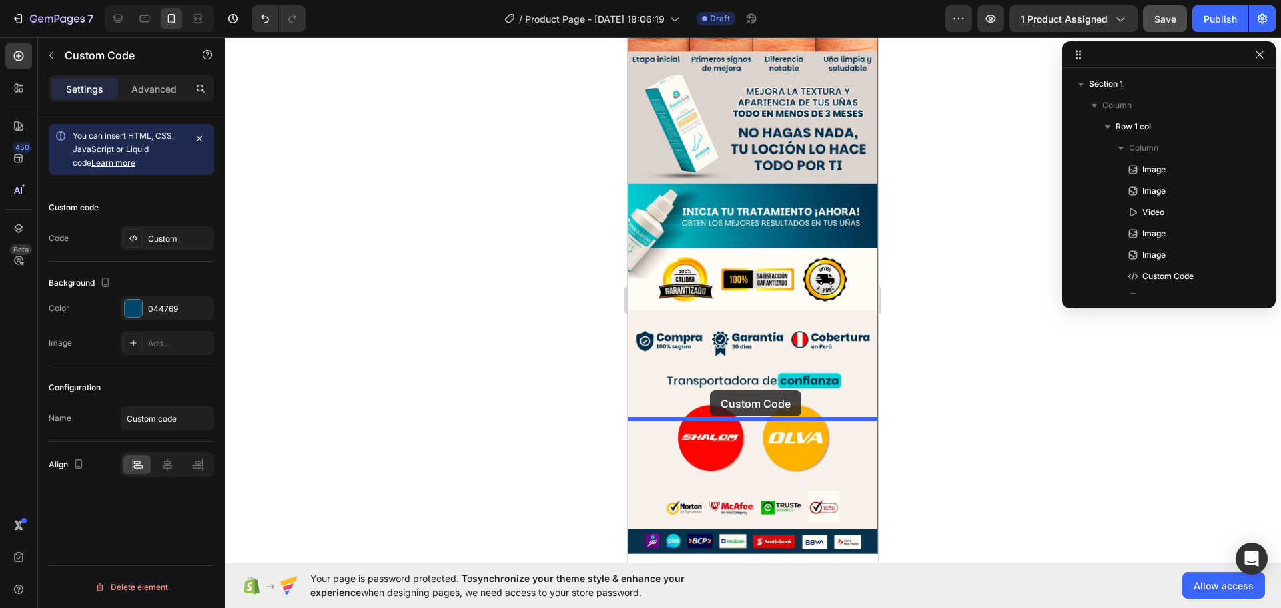
scroll to position [3537, 0]
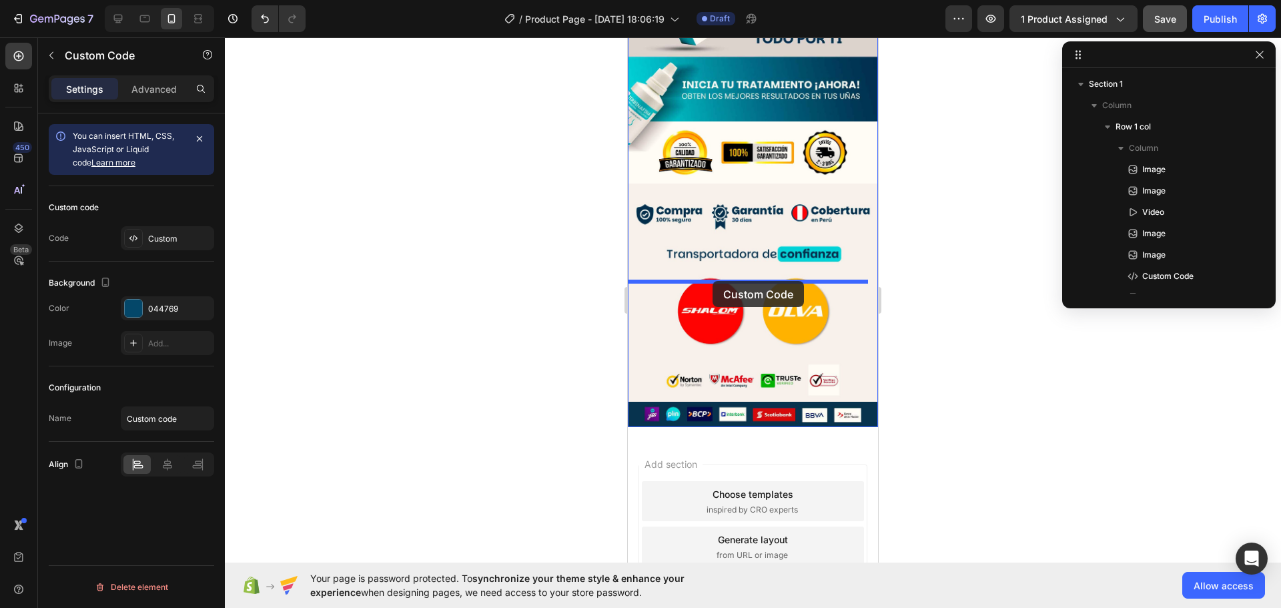
drag, startPoint x: 681, startPoint y: 378, endPoint x: 713, endPoint y: 281, distance: 101.7
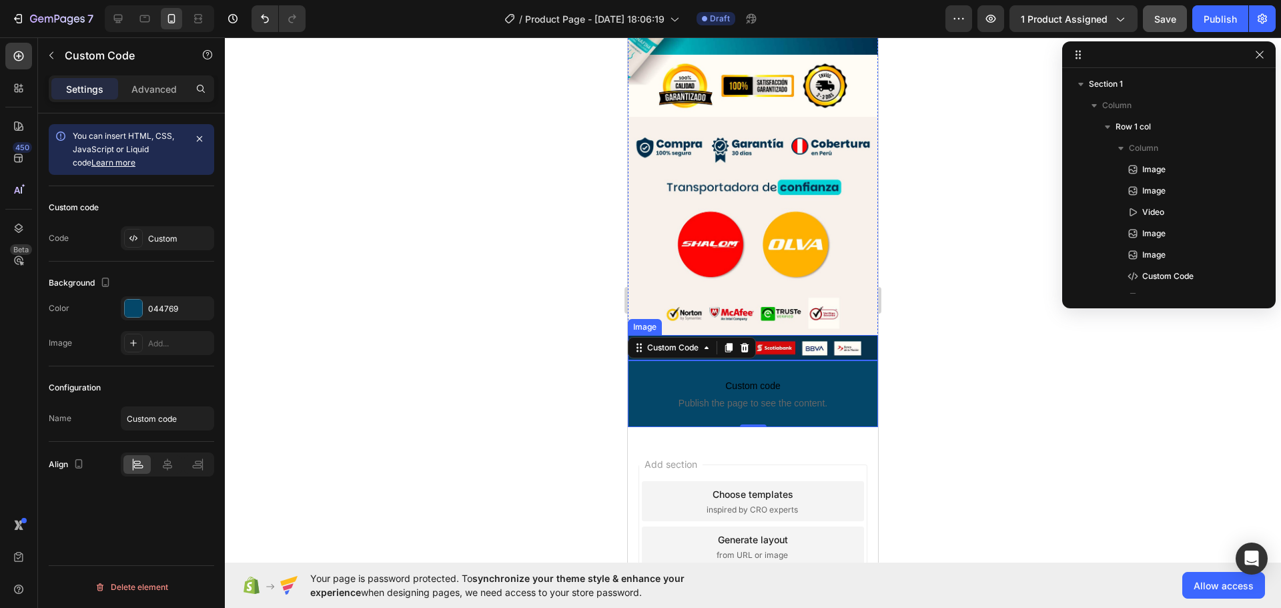
scroll to position [3470, 0]
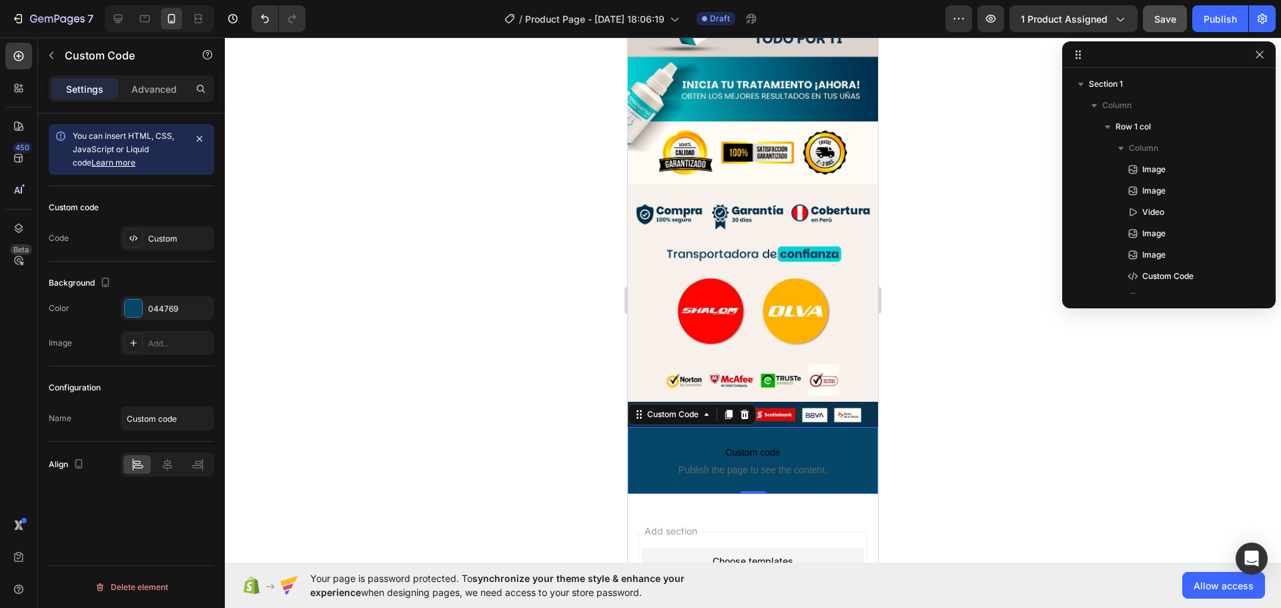
click at [933, 264] on div at bounding box center [753, 322] width 1056 height 571
click at [850, 427] on div "Custom code Publish the page to see the content. Custom Code" at bounding box center [753, 460] width 250 height 67
click at [131, 308] on div at bounding box center [133, 308] width 17 height 17
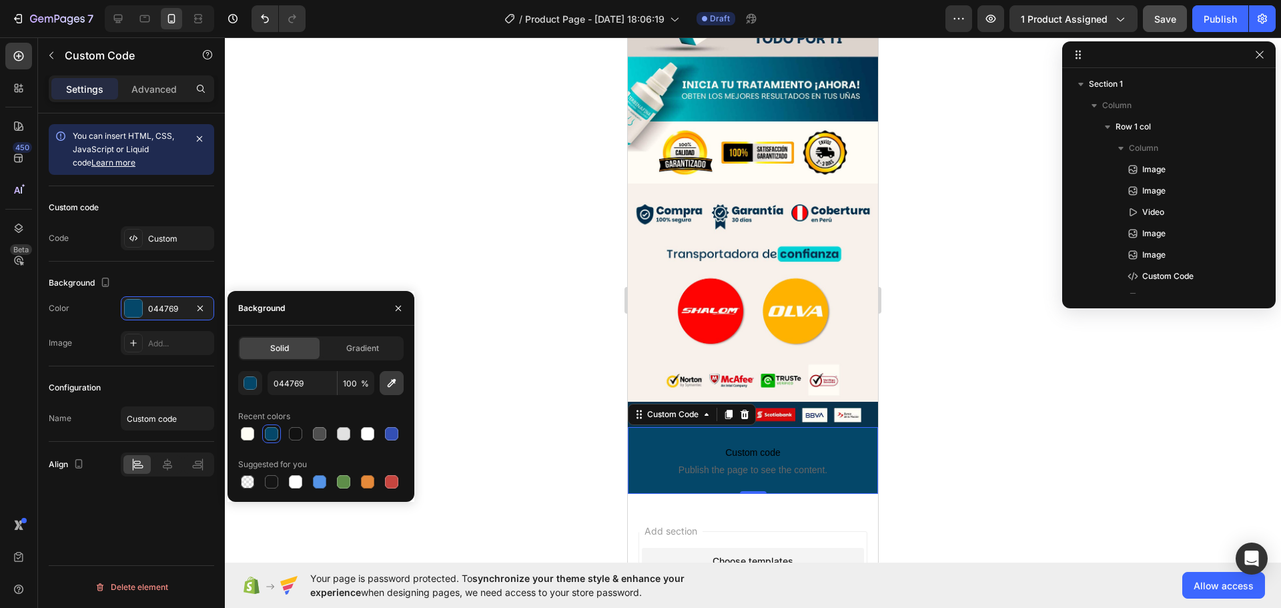
click at [394, 382] on icon "button" at bounding box center [392, 383] width 9 height 9
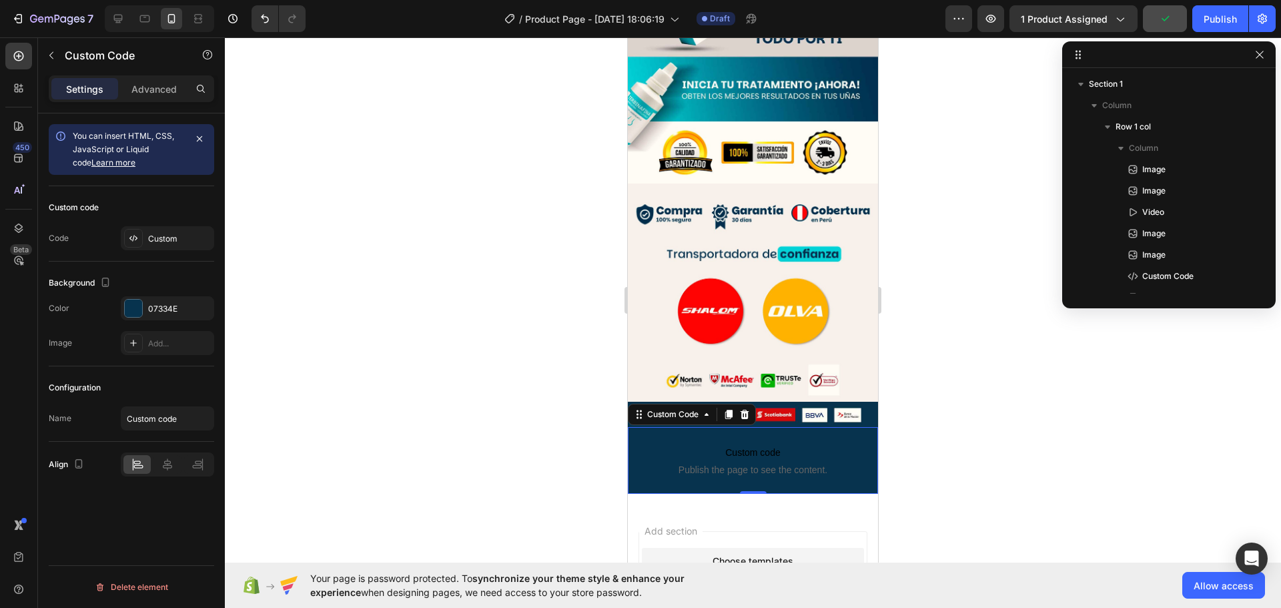
click at [912, 276] on div at bounding box center [753, 322] width 1056 height 571
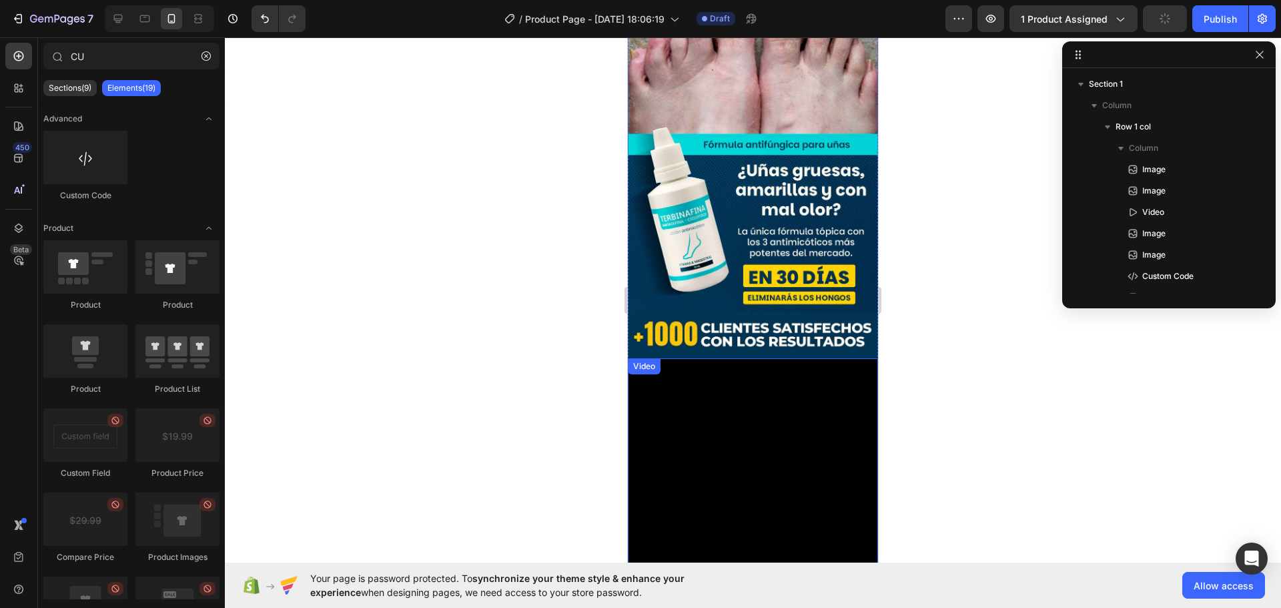
scroll to position [0, 0]
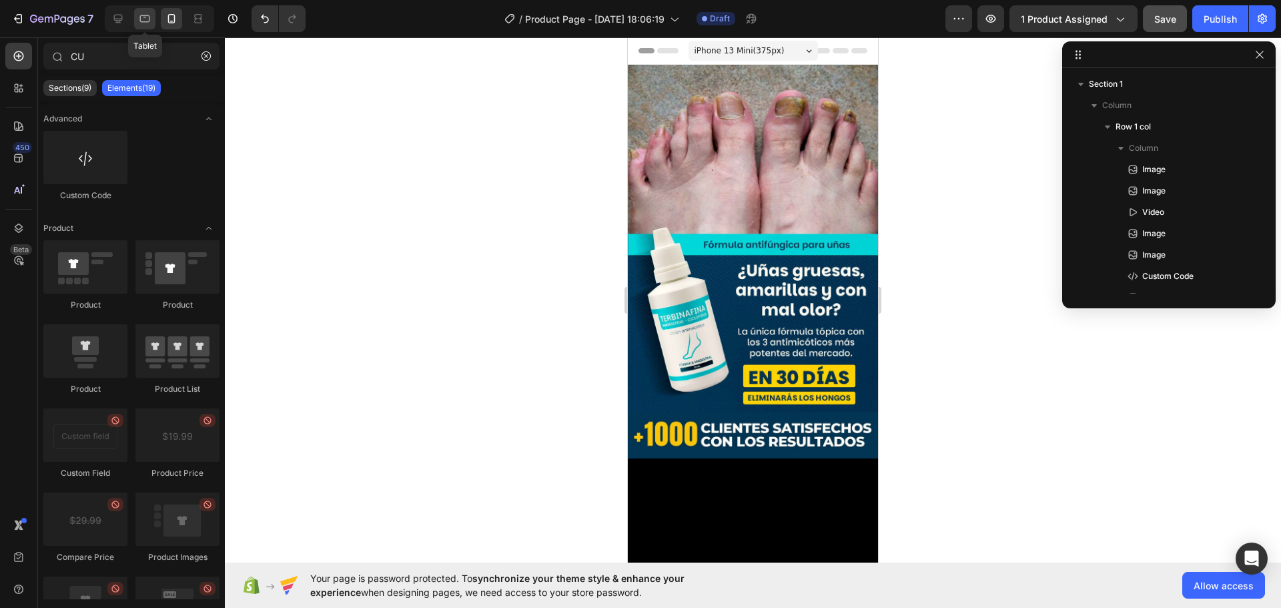
click at [147, 19] on icon at bounding box center [144, 18] width 13 height 13
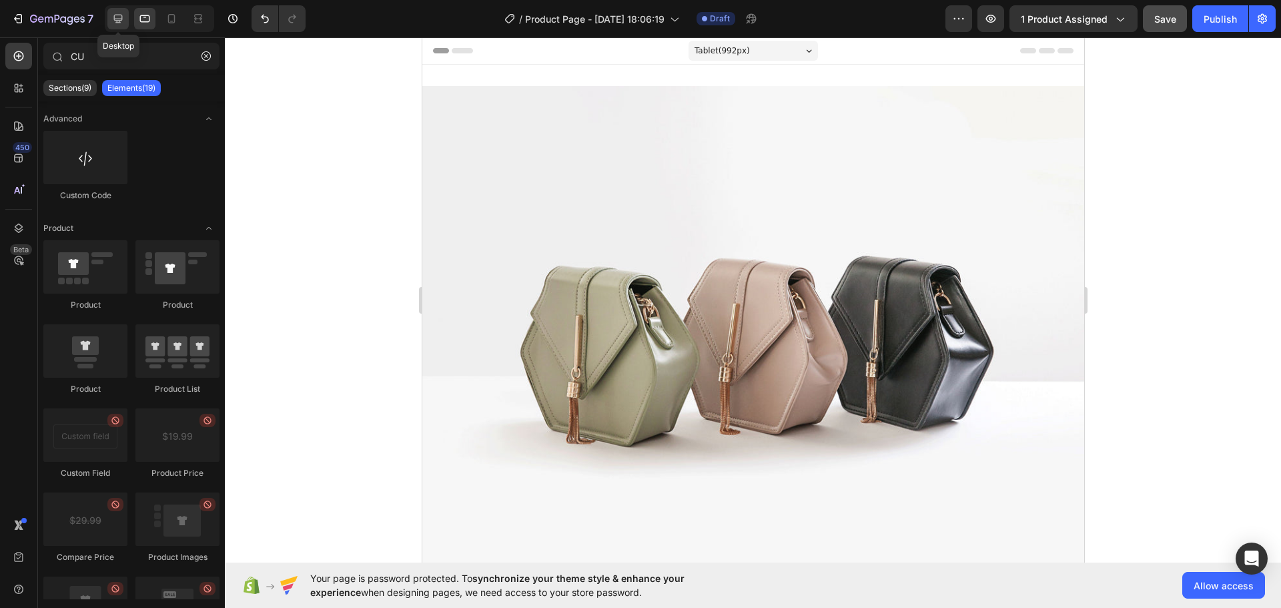
click at [119, 17] on icon at bounding box center [117, 18] width 13 height 13
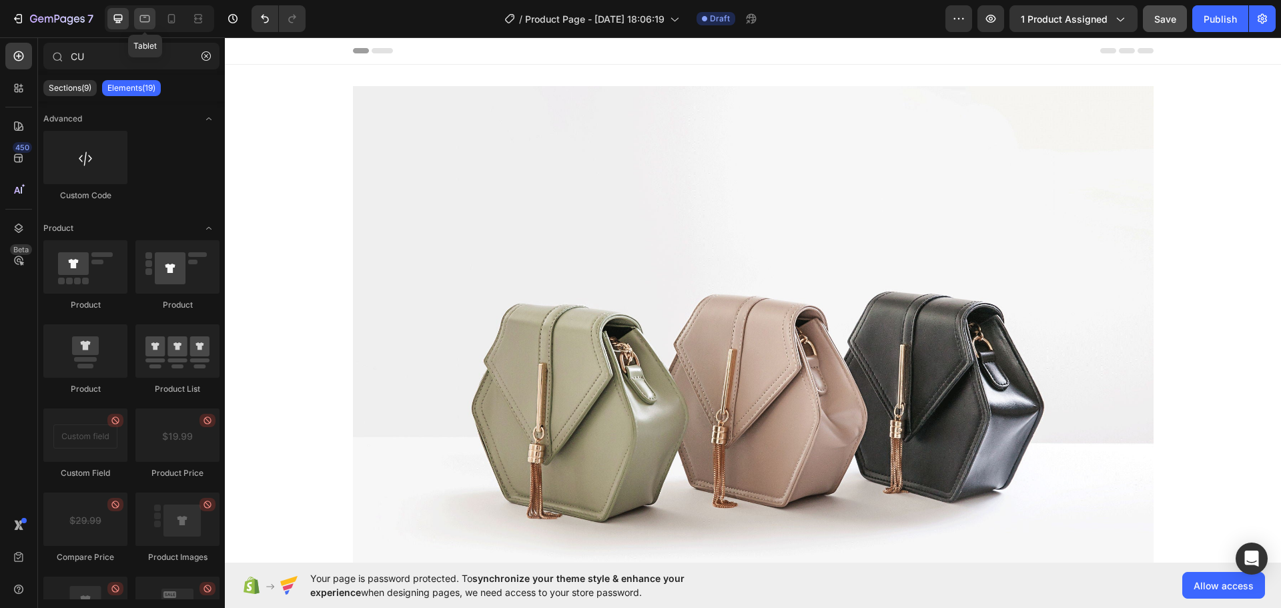
click at [140, 15] on icon at bounding box center [144, 18] width 13 height 13
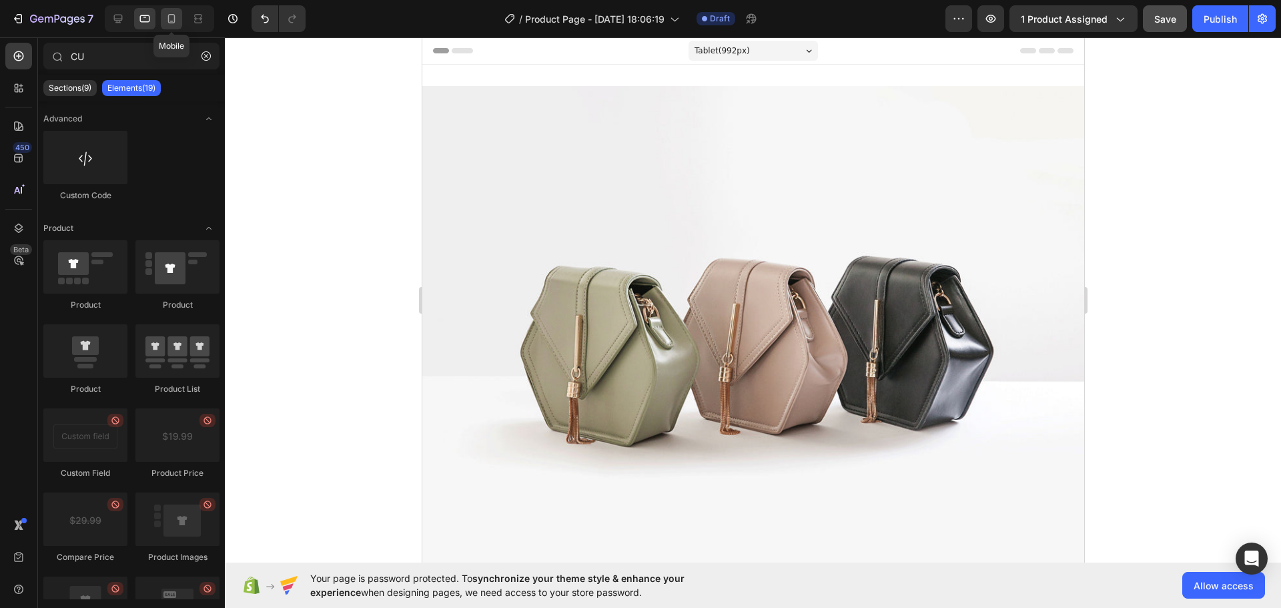
click at [164, 17] on div at bounding box center [171, 18] width 21 height 21
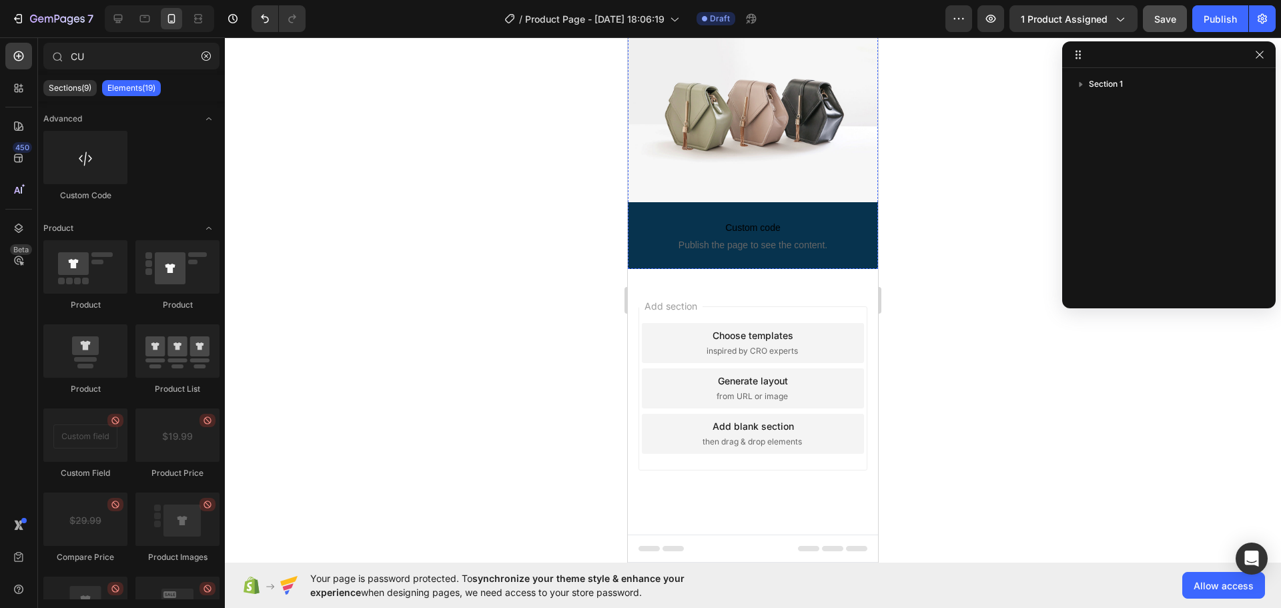
scroll to position [3550, 0]
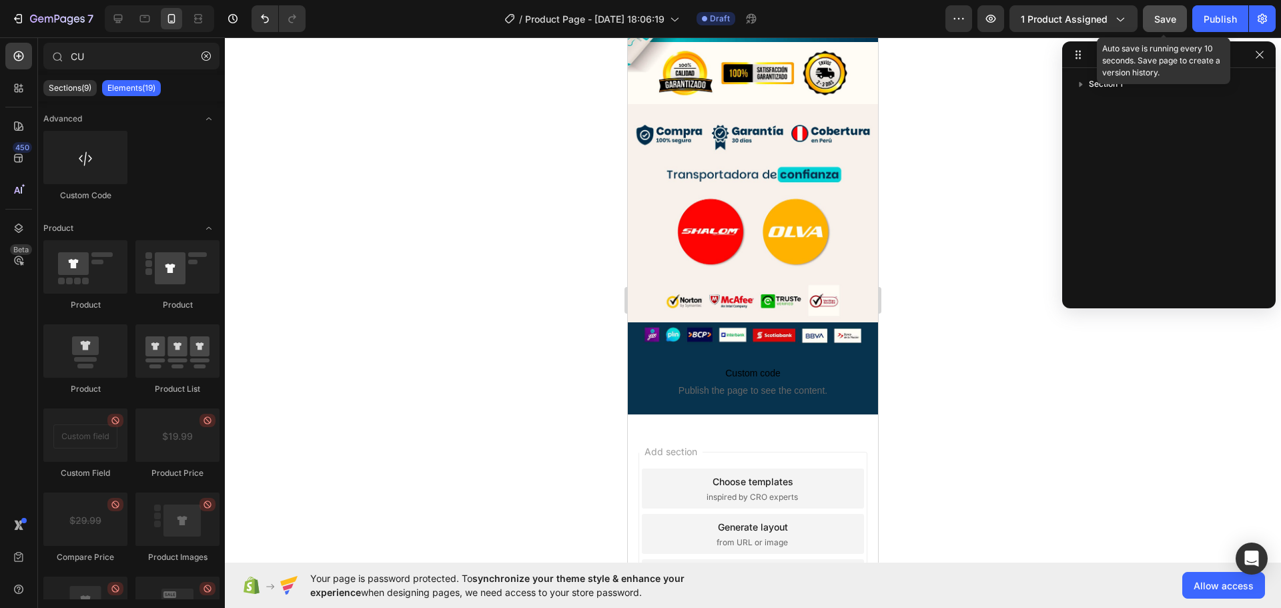
click at [1167, 22] on span "Save" at bounding box center [1165, 18] width 22 height 11
click at [1170, 15] on span "Save" at bounding box center [1165, 18] width 22 height 11
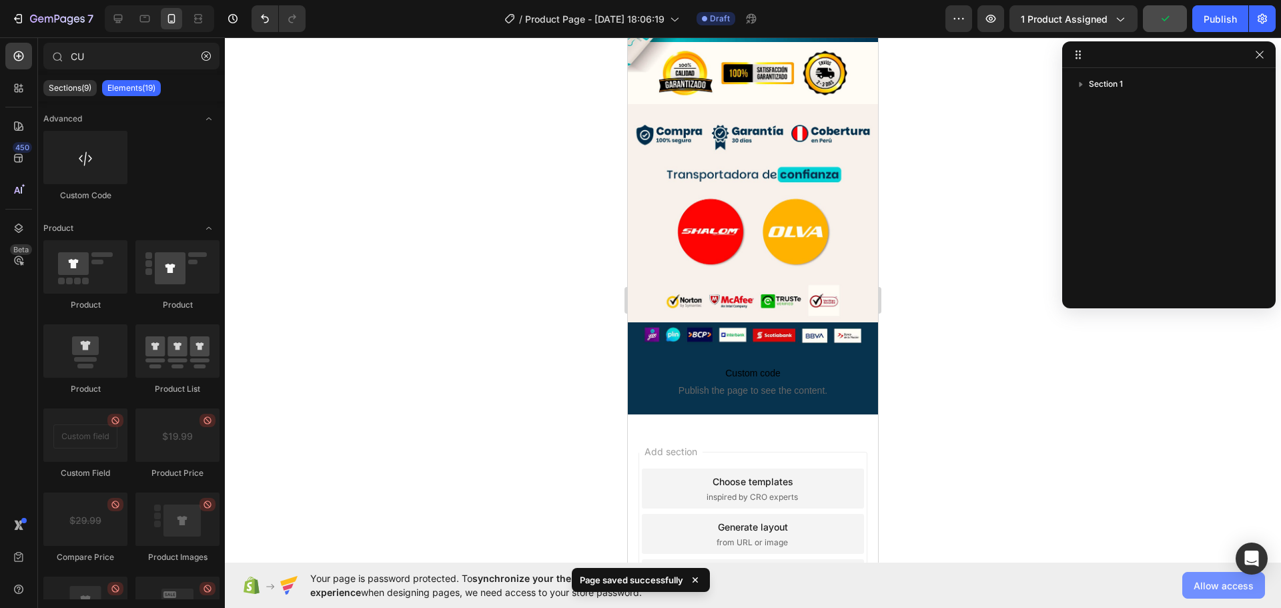
click at [1217, 585] on span "Allow access" at bounding box center [1224, 586] width 60 height 14
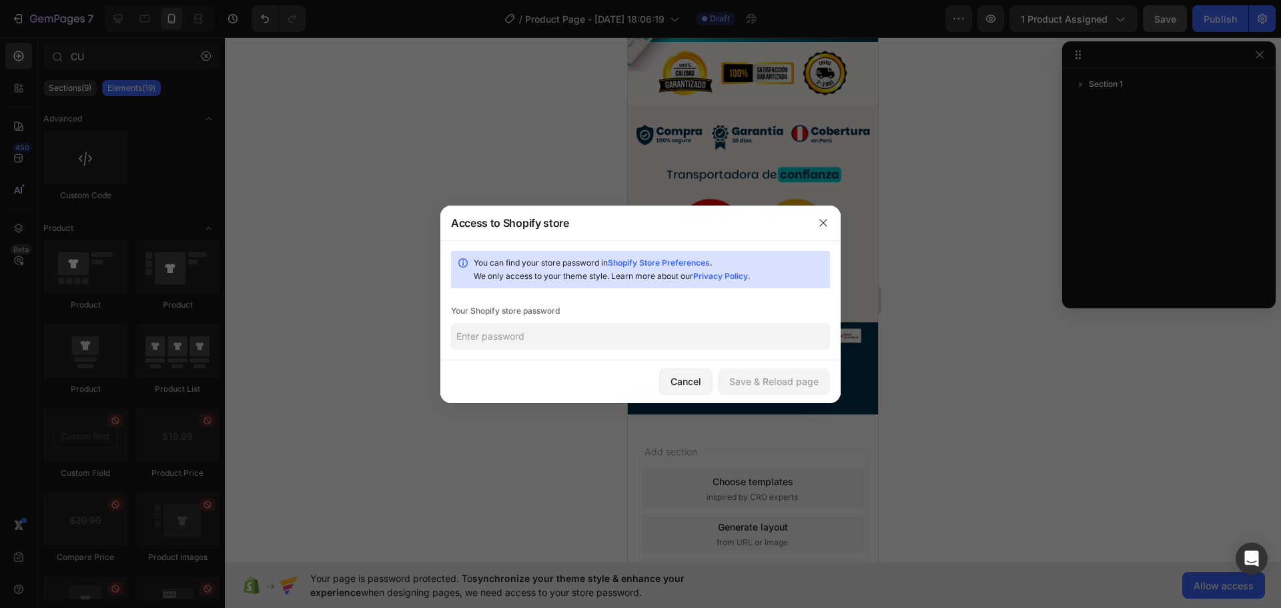
click at [561, 338] on input "text" at bounding box center [640, 336] width 379 height 27
click at [685, 379] on div "Cancel" at bounding box center [686, 381] width 31 height 14
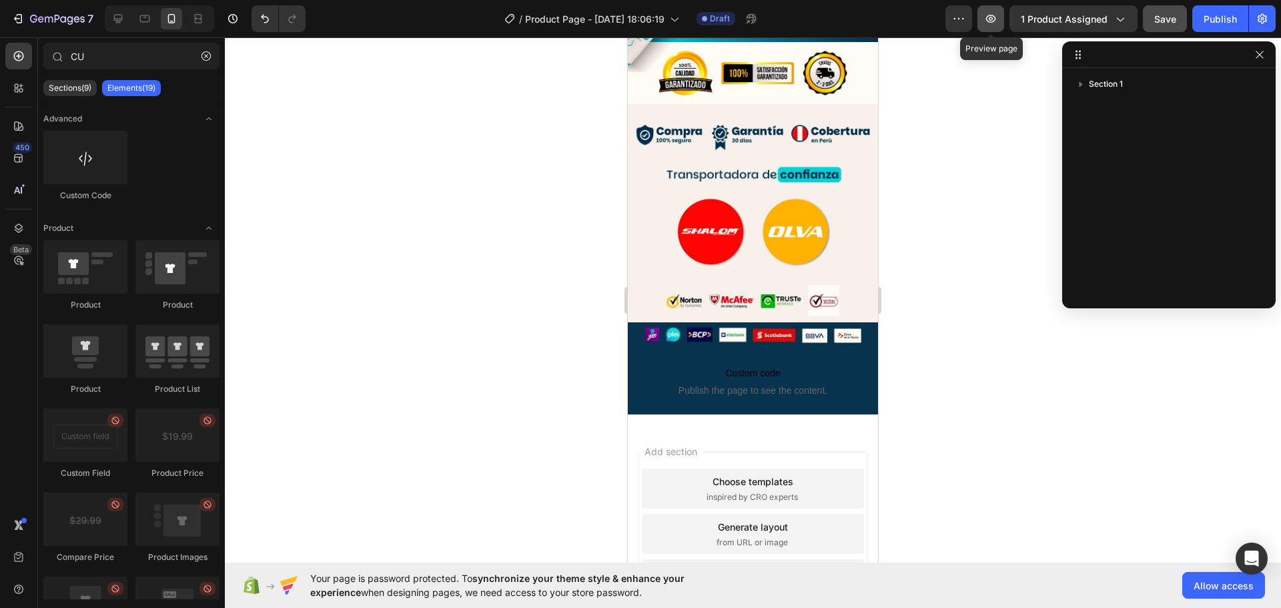
click at [996, 23] on icon "button" at bounding box center [990, 18] width 13 height 13
click at [1221, 23] on div "Publish" at bounding box center [1220, 19] width 33 height 14
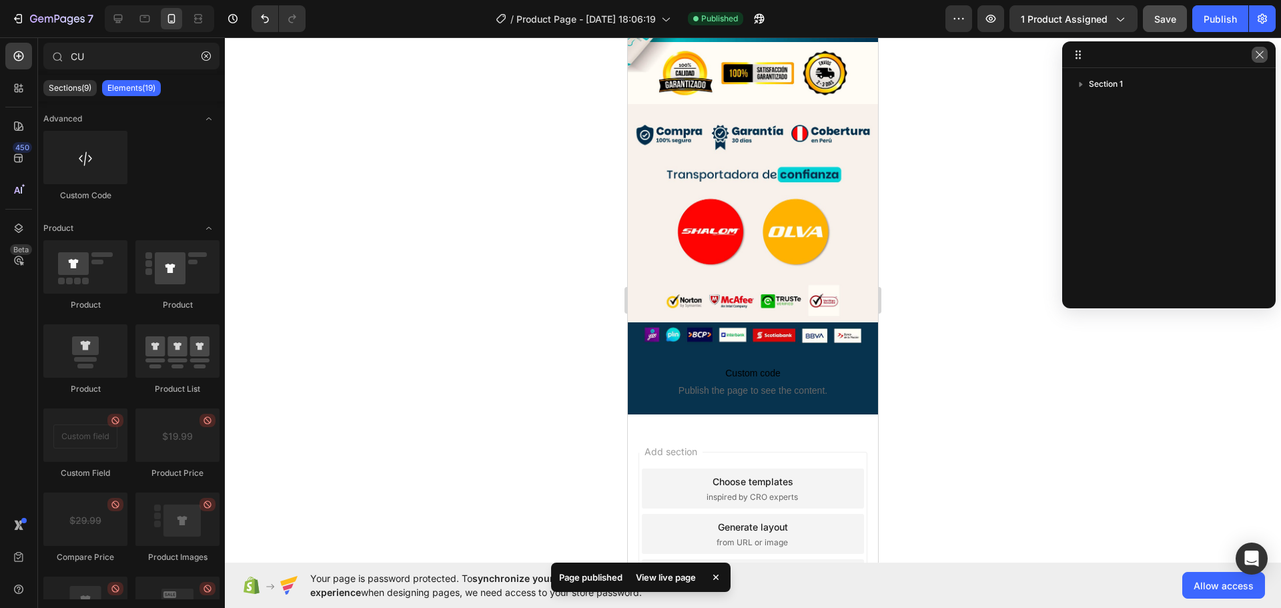
click at [1257, 49] on icon "button" at bounding box center [1260, 54] width 11 height 11
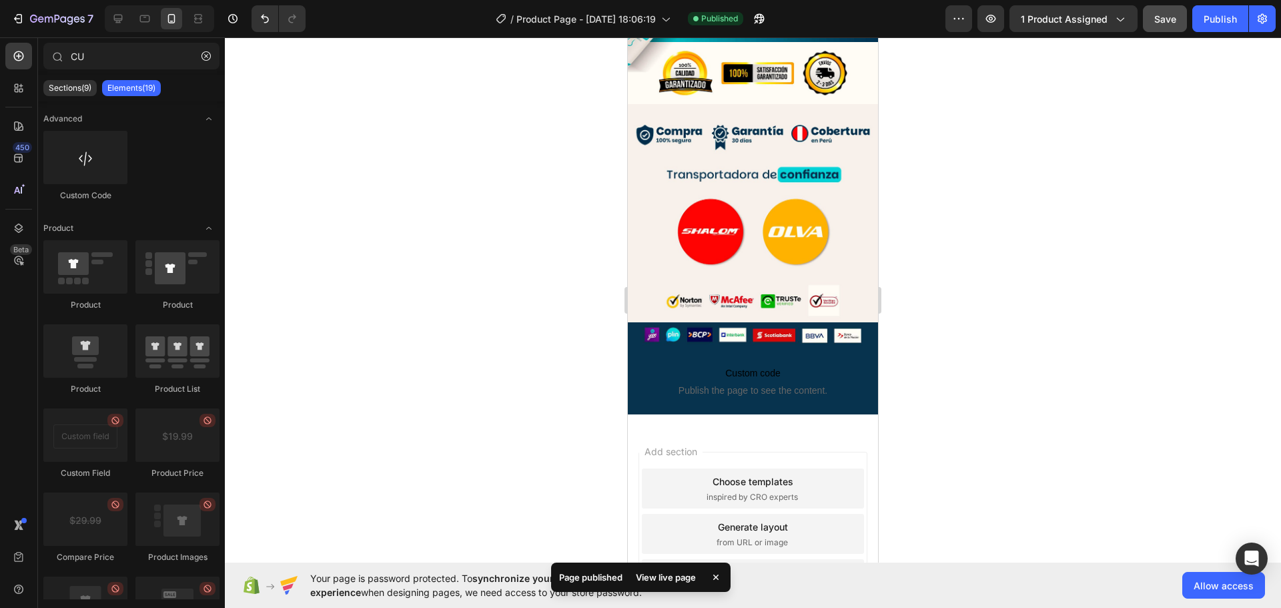
click at [662, 577] on div "View live page" at bounding box center [666, 577] width 76 height 19
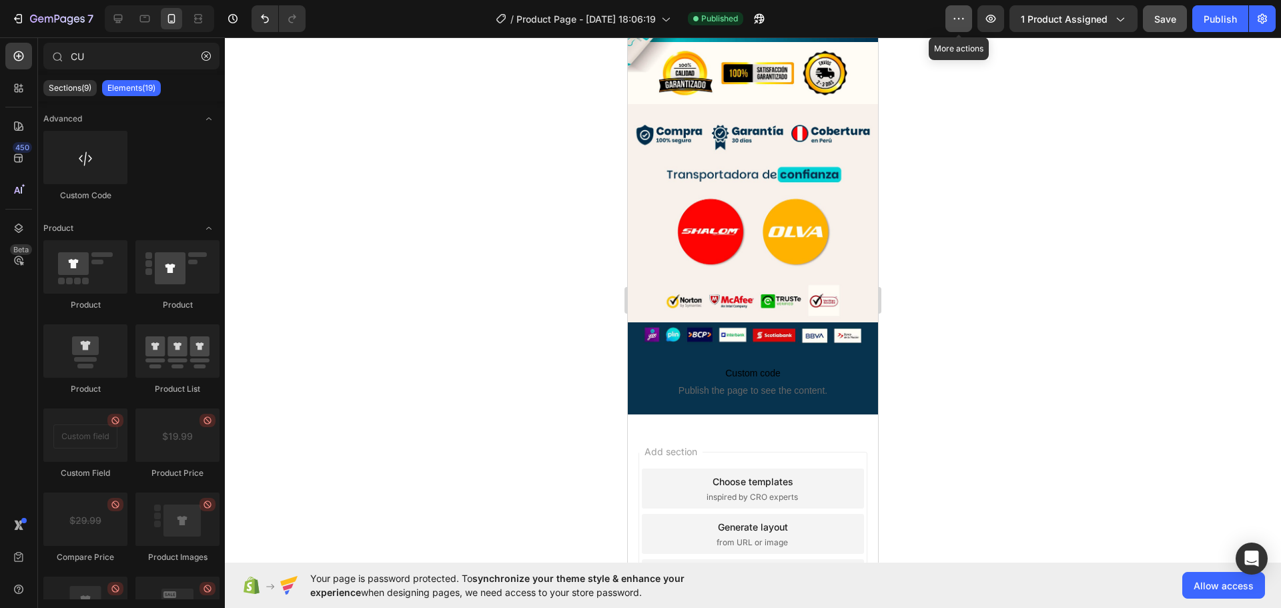
click at [958, 13] on icon "button" at bounding box center [958, 18] width 13 height 13
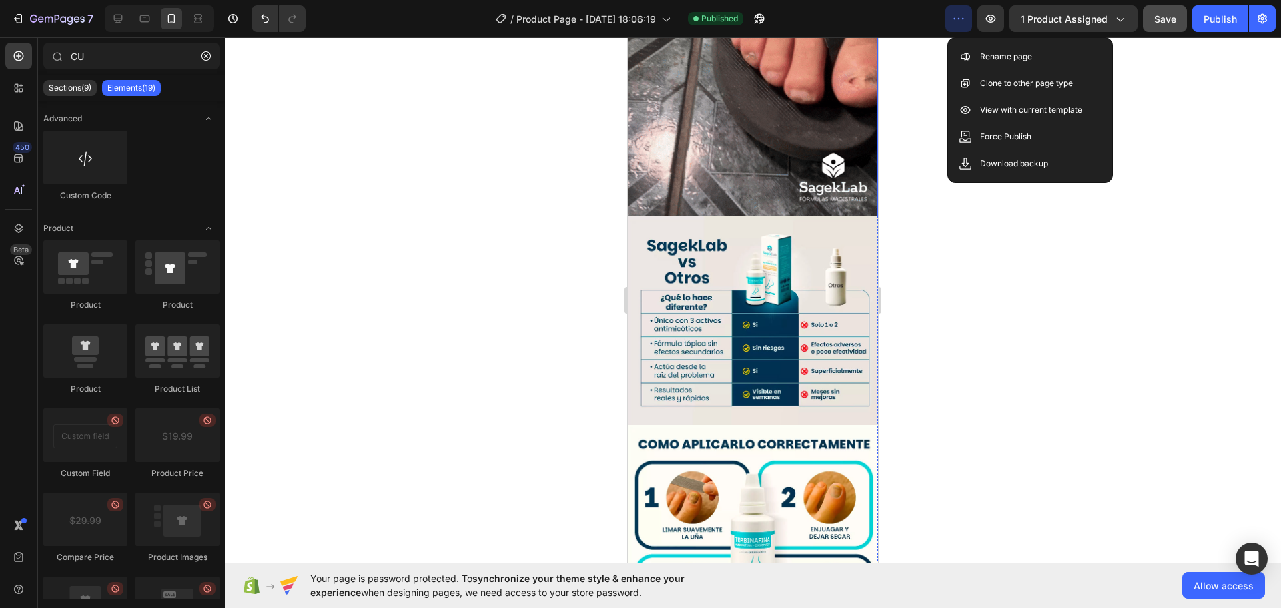
scroll to position [1548, 0]
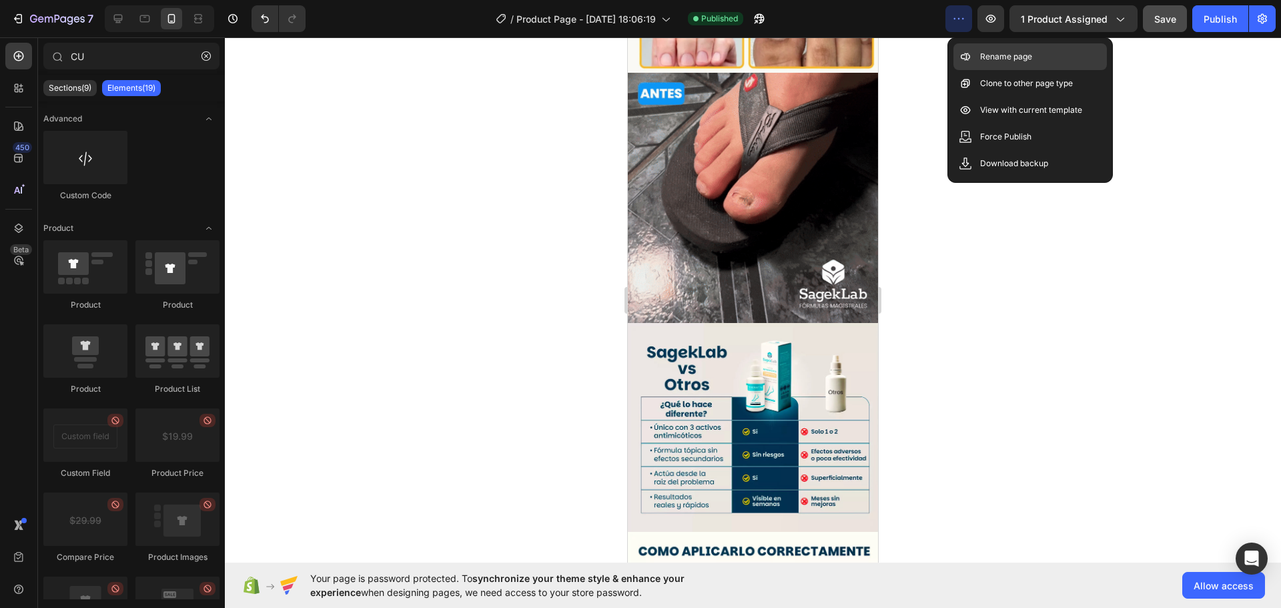
click at [1032, 54] on p "Rename page" at bounding box center [1006, 56] width 52 height 13
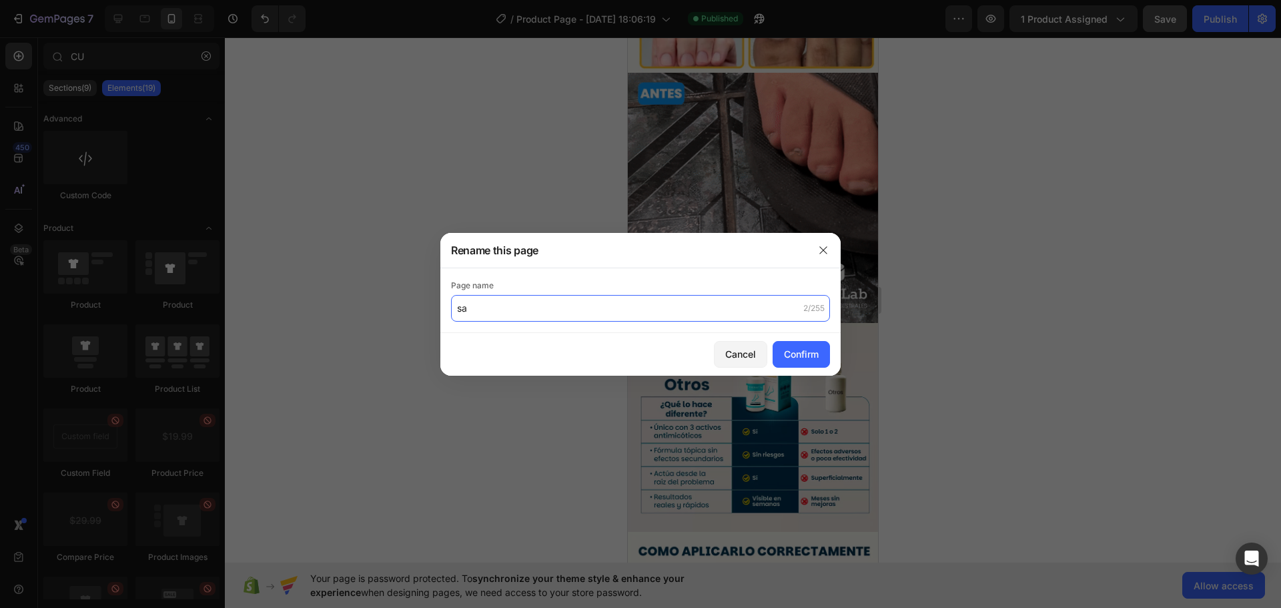
type input "s"
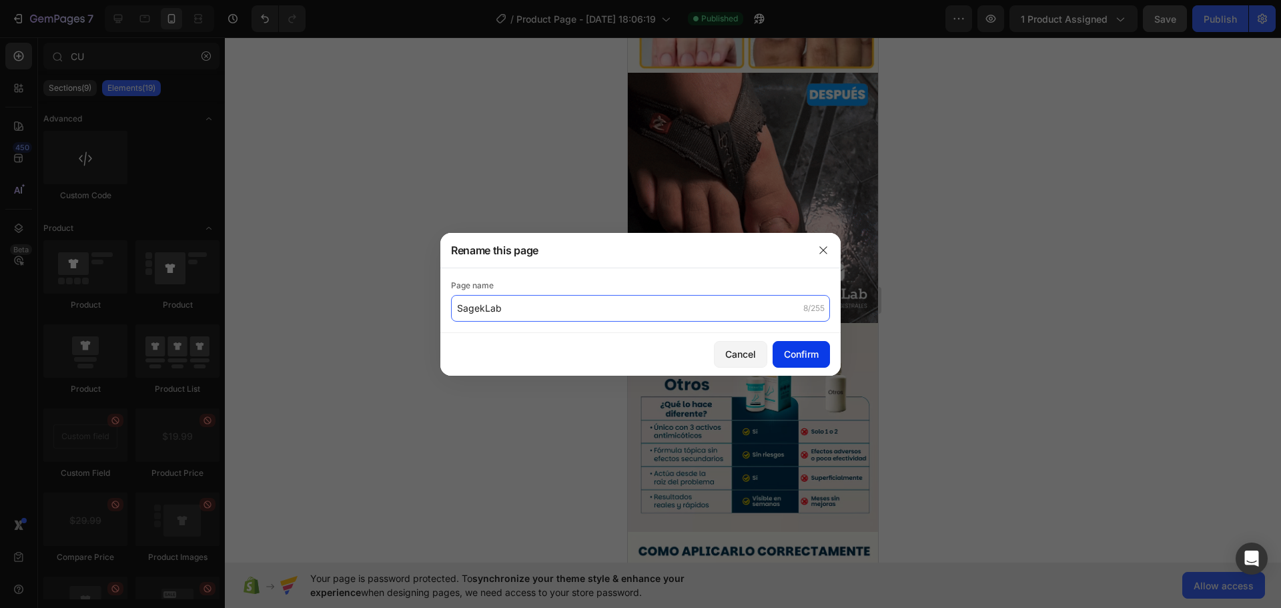
type input "SagekLab"
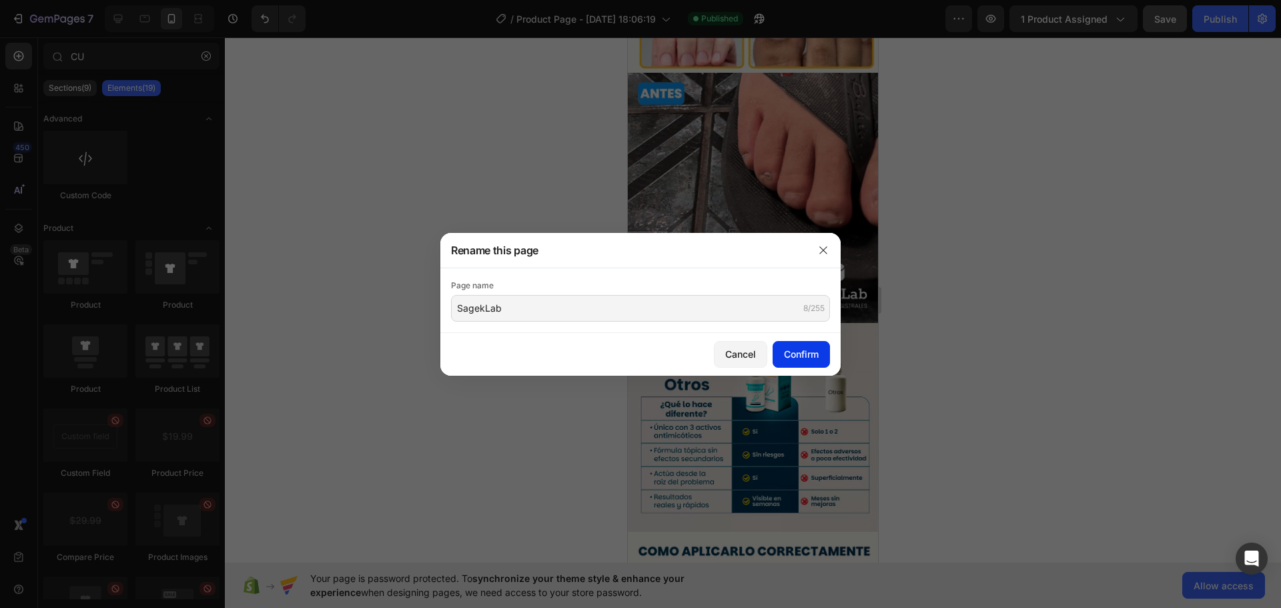
click at [814, 349] on div "Confirm" at bounding box center [801, 354] width 35 height 14
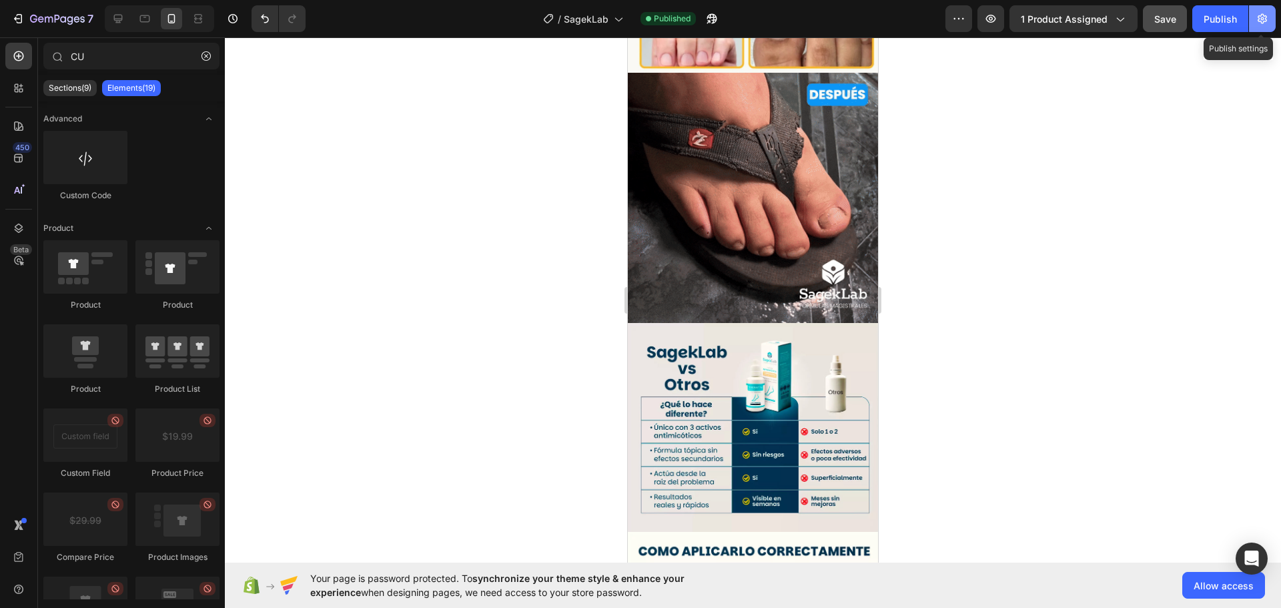
click at [1269, 21] on button "button" at bounding box center [1262, 18] width 27 height 27
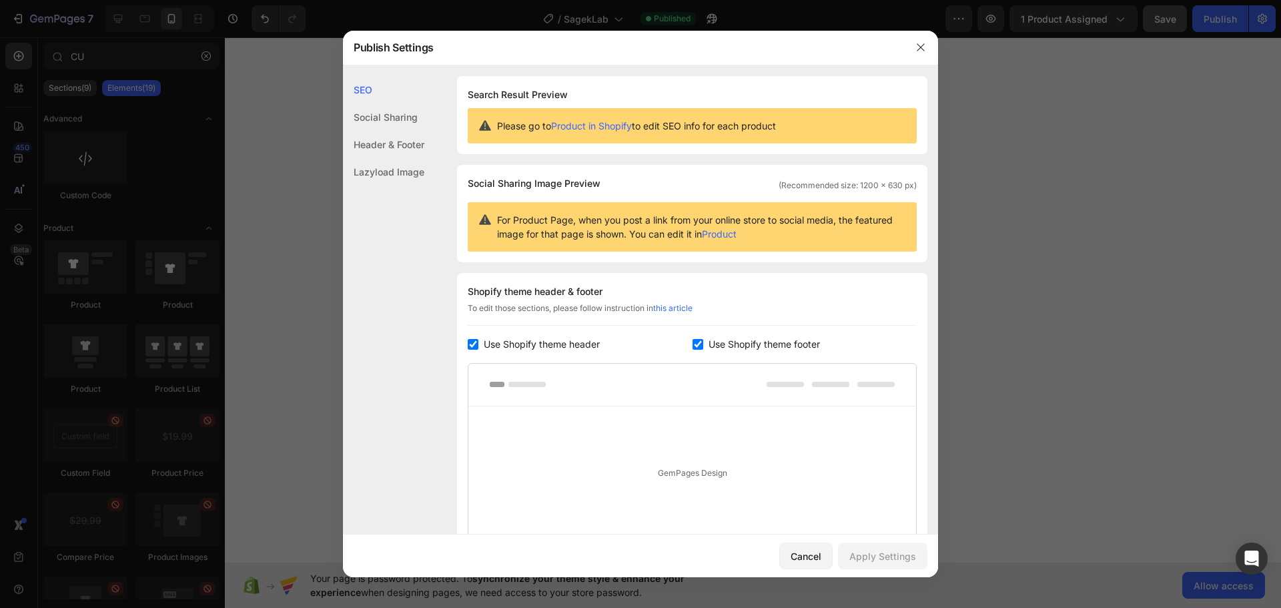
click at [695, 343] on input "checkbox" at bounding box center [698, 344] width 11 height 11
checkbox input "false"
click at [472, 348] on input "checkbox" at bounding box center [473, 344] width 11 height 11
click at [406, 131] on div "Social Sharing" at bounding box center [383, 144] width 81 height 27
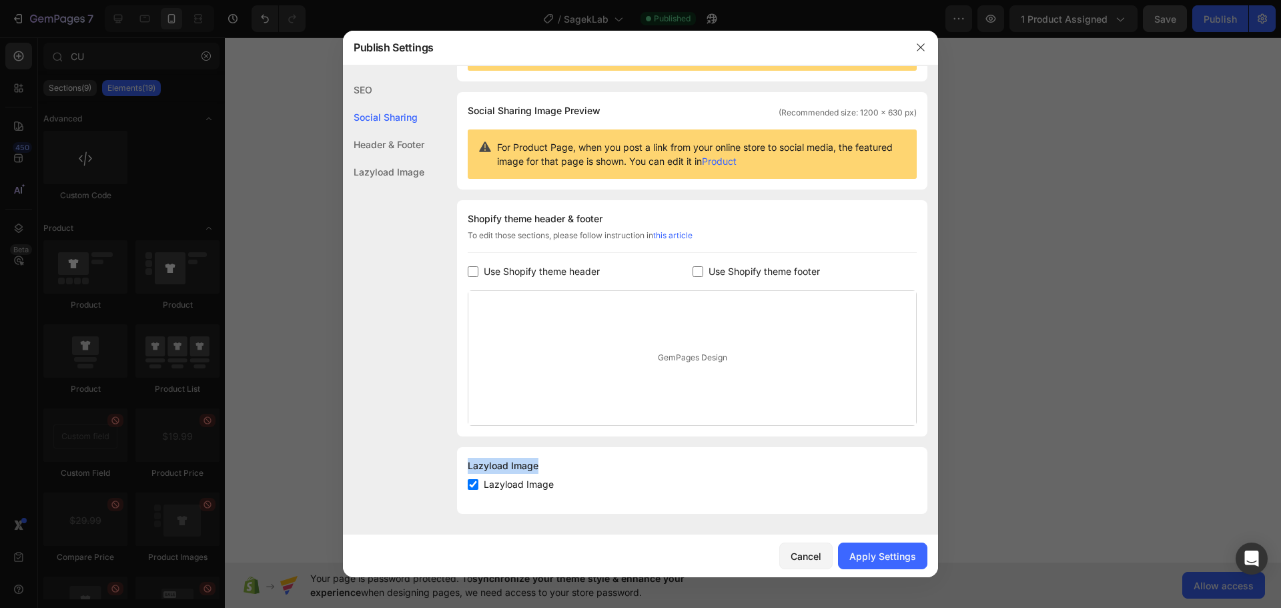
drag, startPoint x: 468, startPoint y: 465, endPoint x: 557, endPoint y: 469, distance: 88.2
click at [557, 469] on div "Lazyload Image" at bounding box center [692, 466] width 449 height 16
click at [568, 462] on div "Lazyload Image" at bounding box center [692, 466] width 449 height 16
click at [405, 158] on div "Header & Footer" at bounding box center [383, 171] width 81 height 27
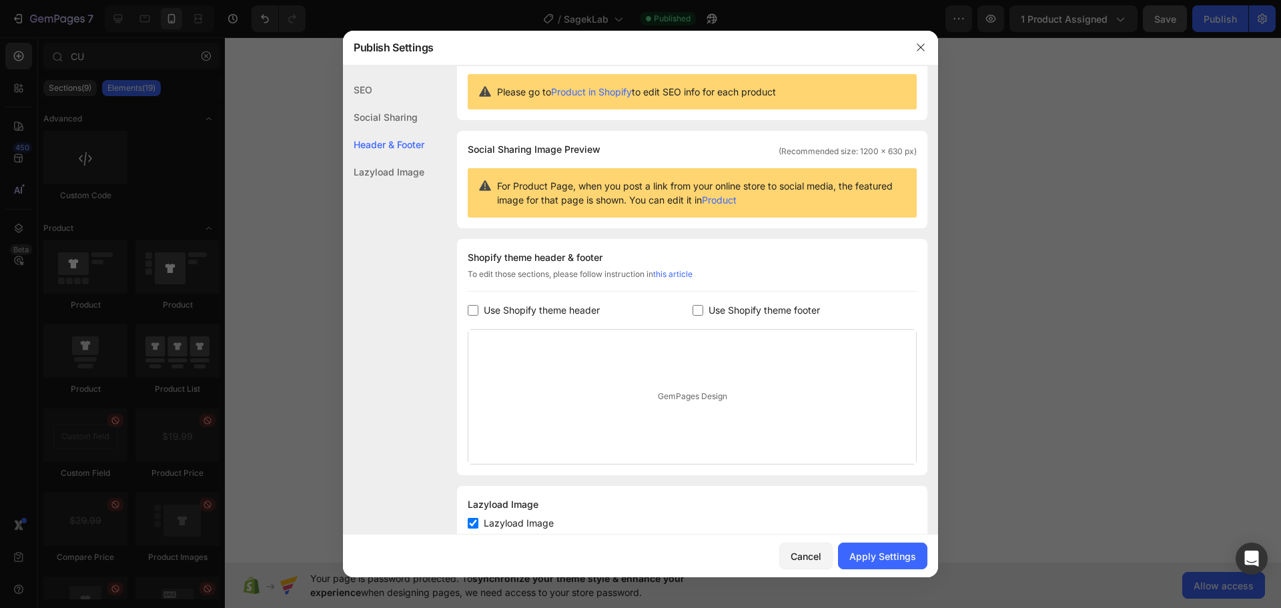
scroll to position [0, 0]
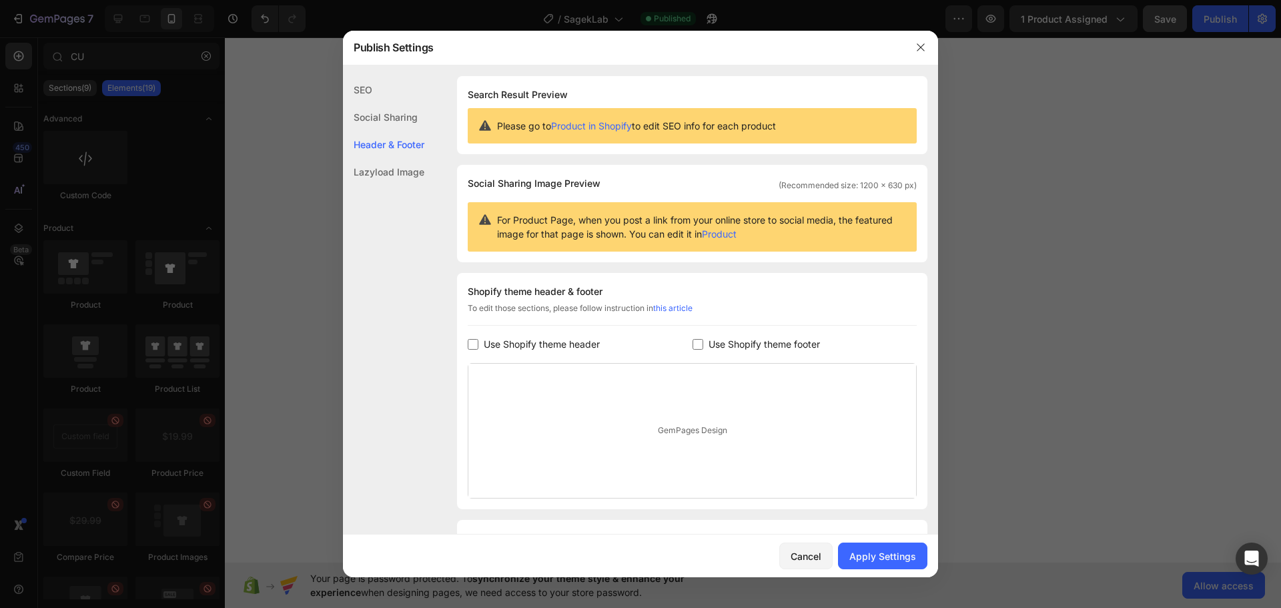
click at [797, 123] on div "Please go to Product in Shopify to edit SEO info for each product" at bounding box center [692, 125] width 449 height 35
click at [403, 170] on div "Lazyload Image" at bounding box center [383, 171] width 81 height 27
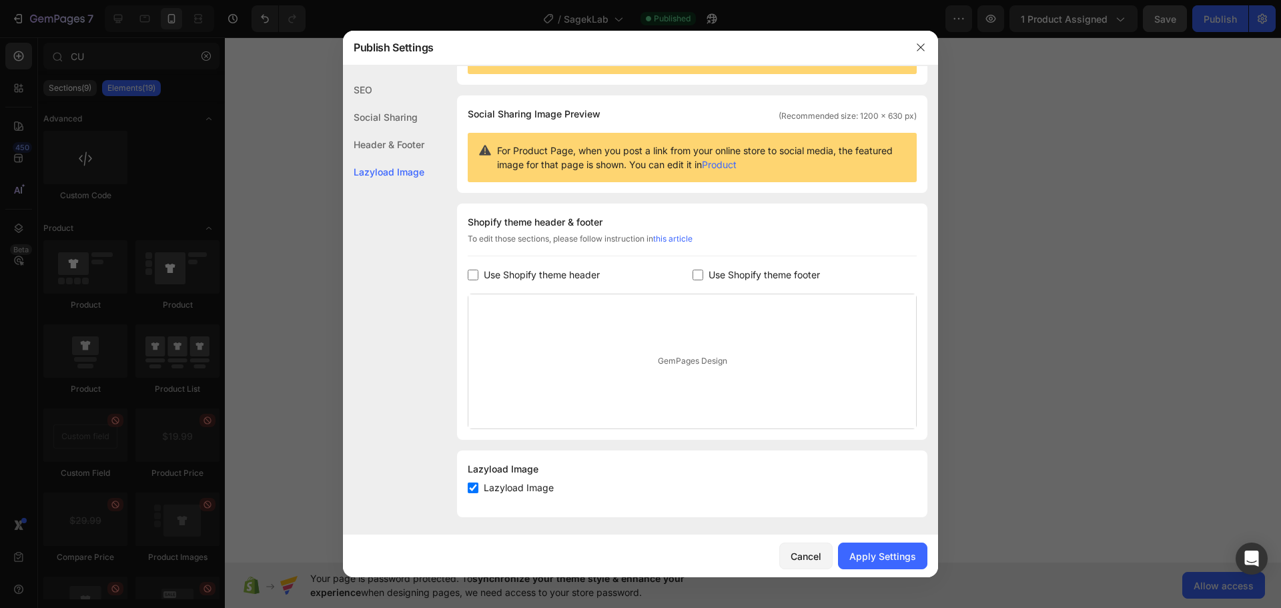
scroll to position [73, 0]
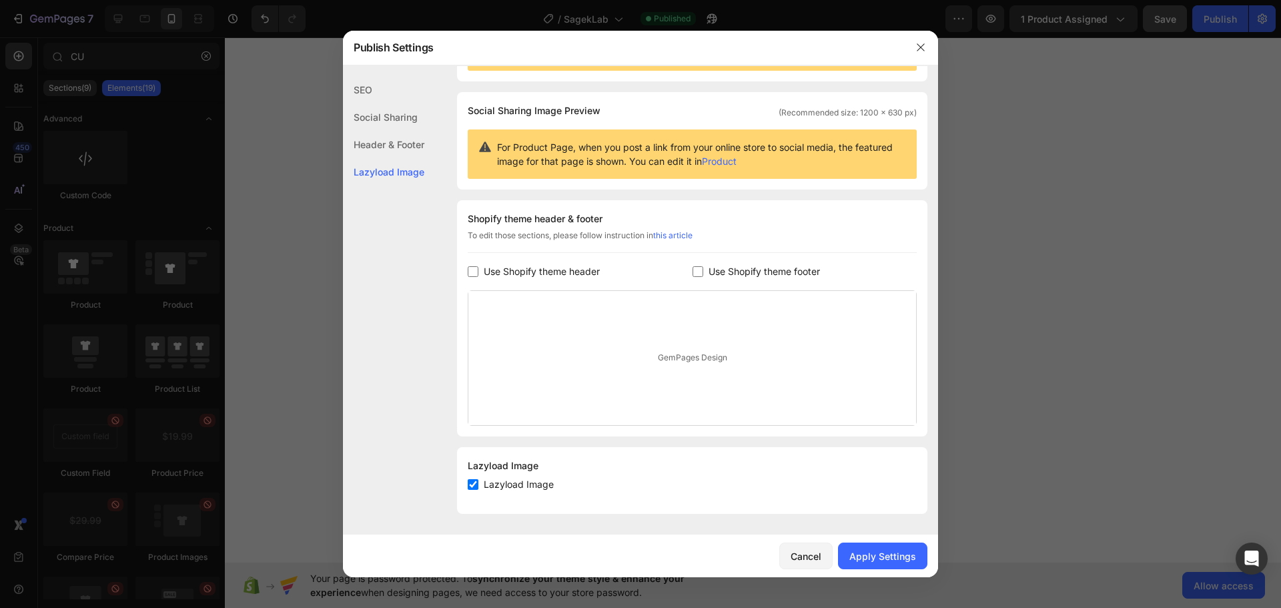
click at [675, 354] on div "GemPages Design" at bounding box center [692, 358] width 448 height 134
click at [661, 361] on div "GemPages Design" at bounding box center [692, 358] width 448 height 134
click at [691, 322] on div "GemPages Design" at bounding box center [692, 358] width 448 height 134
click at [470, 268] on input "checkbox" at bounding box center [473, 271] width 11 height 11
checkbox input "true"
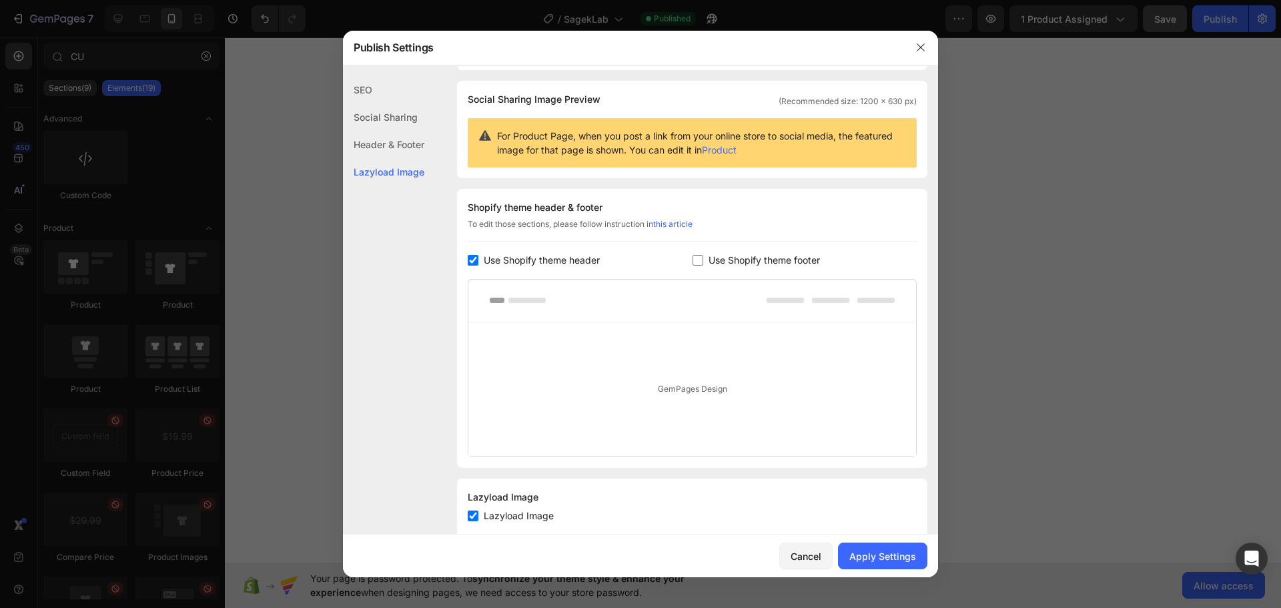
scroll to position [115, 0]
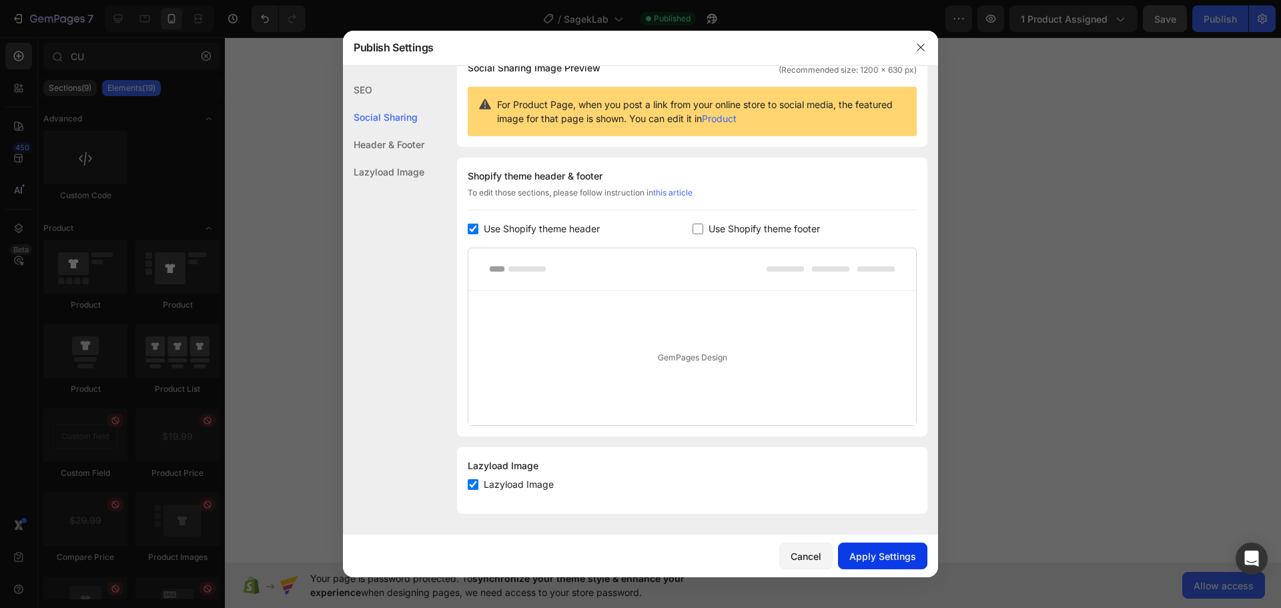
click at [872, 558] on div "Apply Settings" at bounding box center [883, 556] width 67 height 14
click at [1039, 68] on div at bounding box center [640, 304] width 1281 height 608
